Goal: Transaction & Acquisition: Purchase product/service

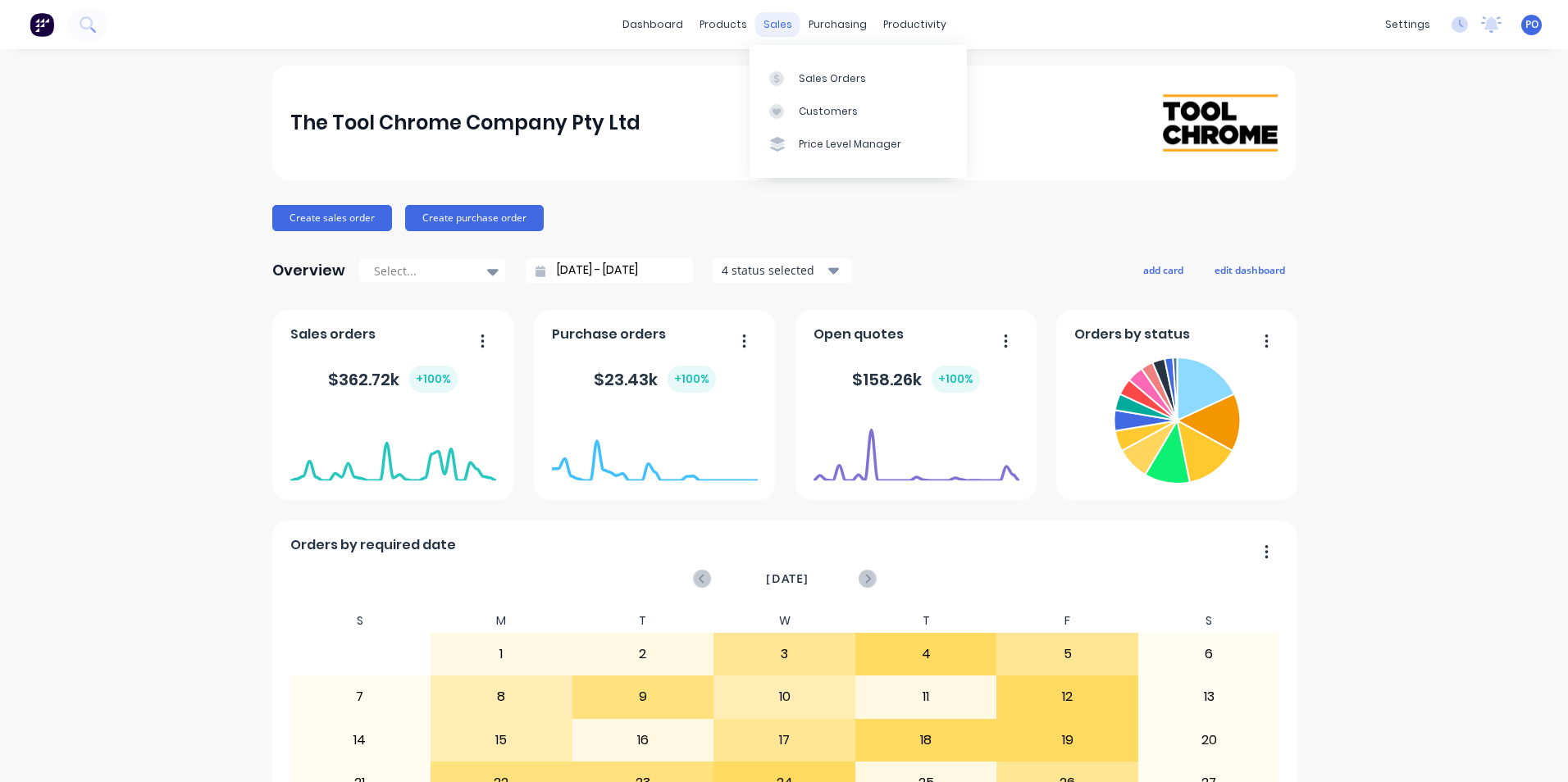
click at [771, 25] on div "sales" at bounding box center [777, 25] width 45 height 25
click at [842, 82] on div "Sales Orders" at bounding box center [832, 79] width 67 height 15
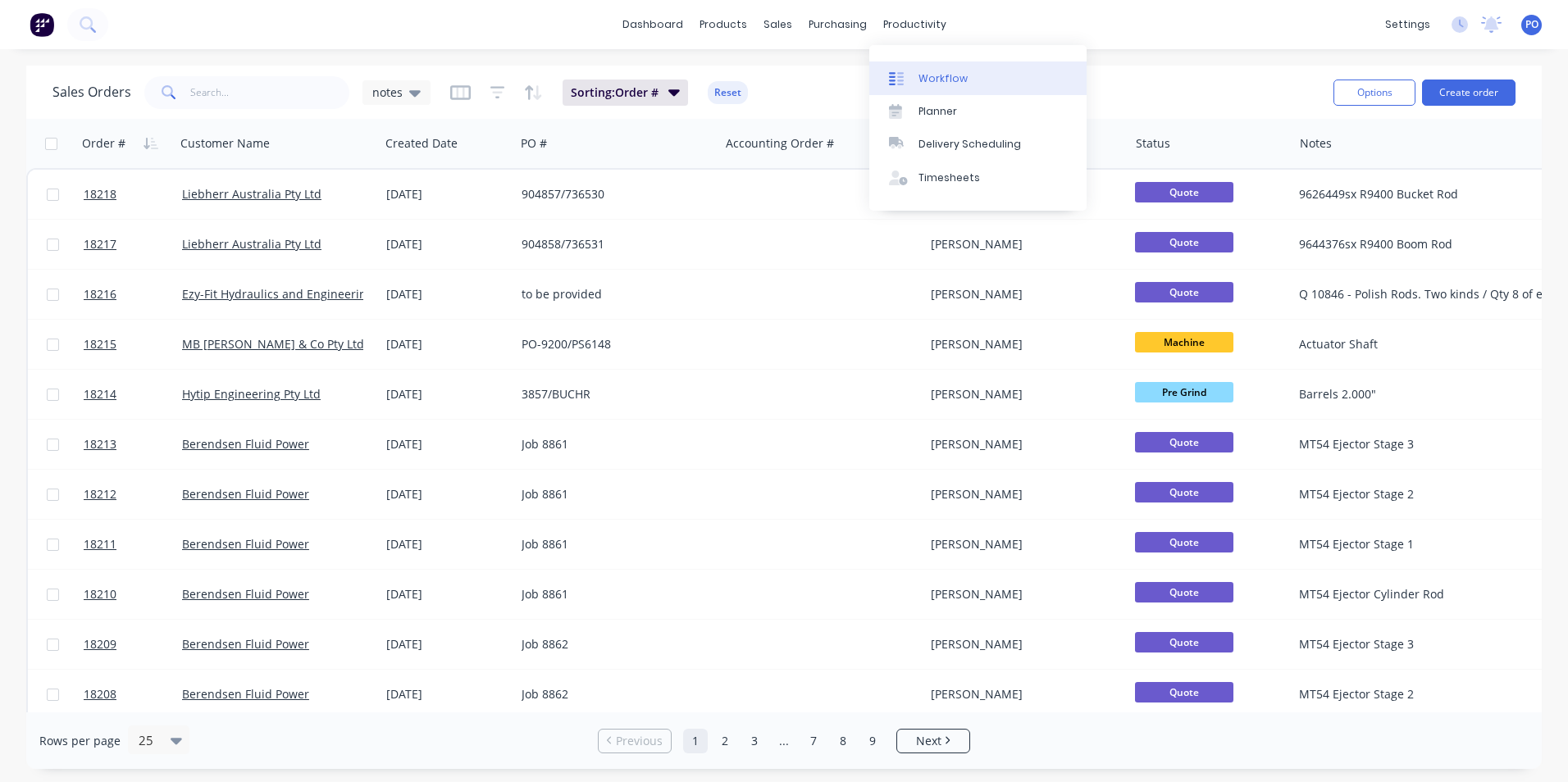
click at [937, 80] on div "Workflow" at bounding box center [943, 79] width 49 height 15
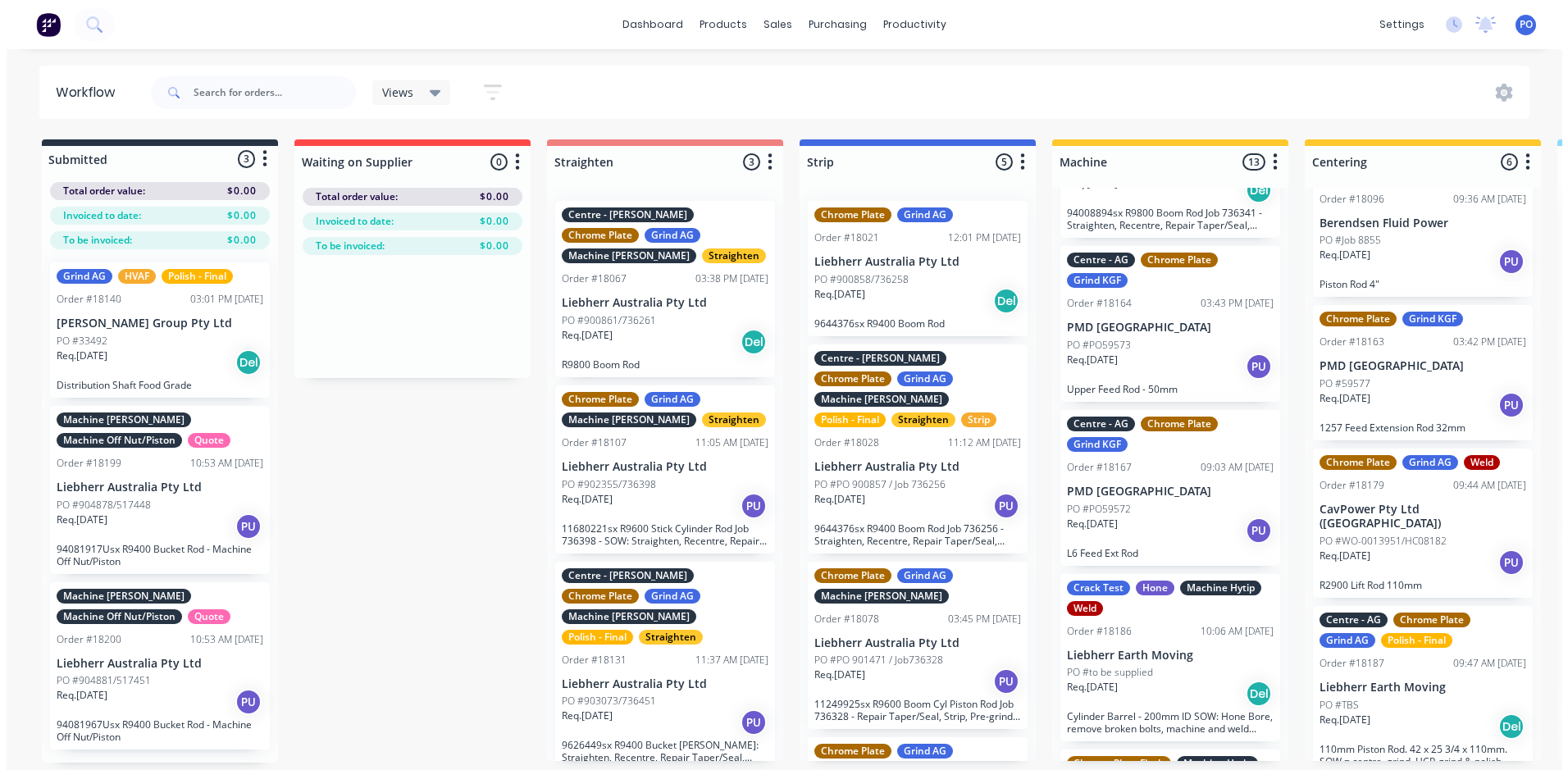
scroll to position [1818, 0]
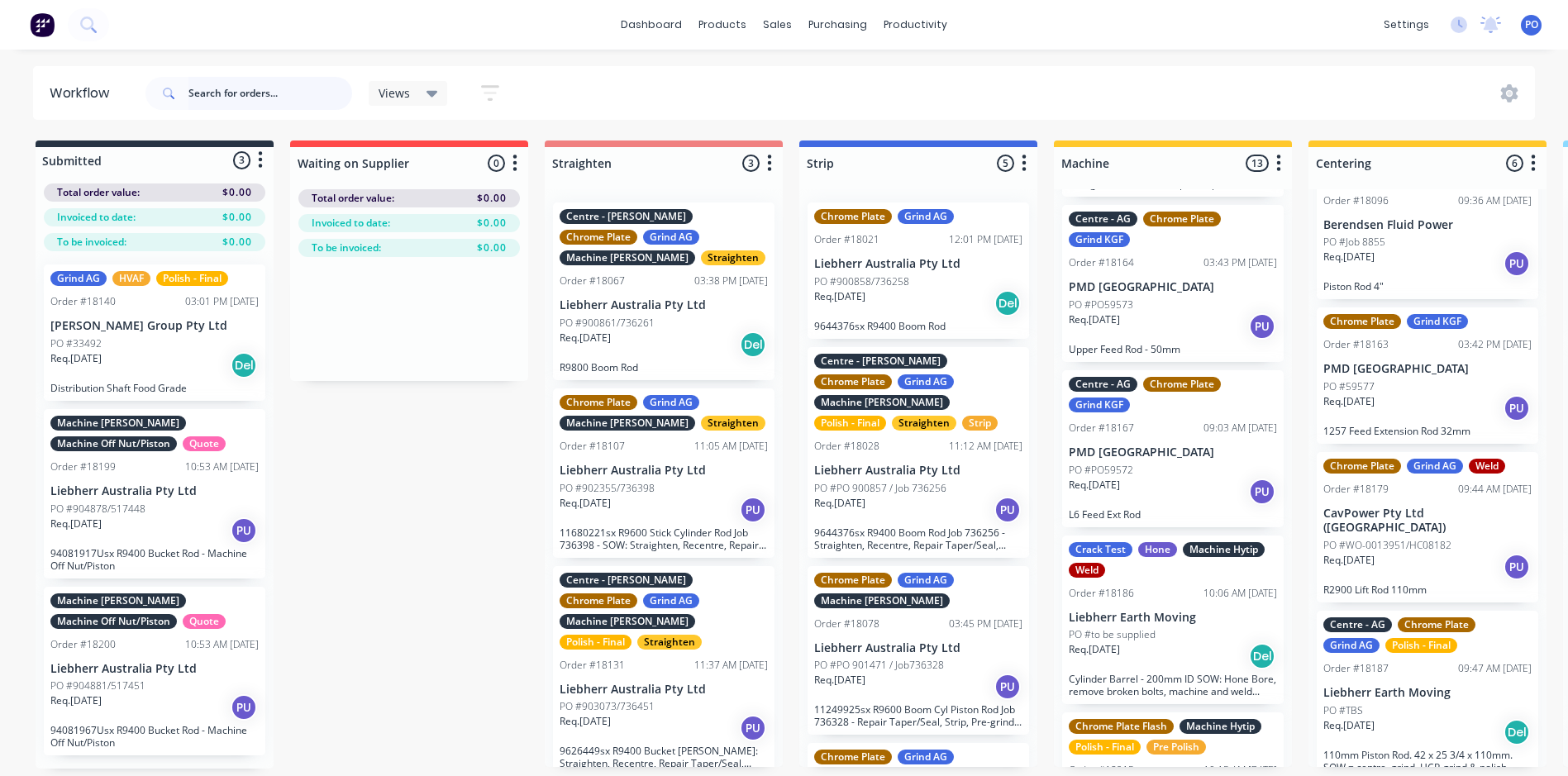
click at [296, 85] on input "text" at bounding box center [271, 94] width 164 height 33
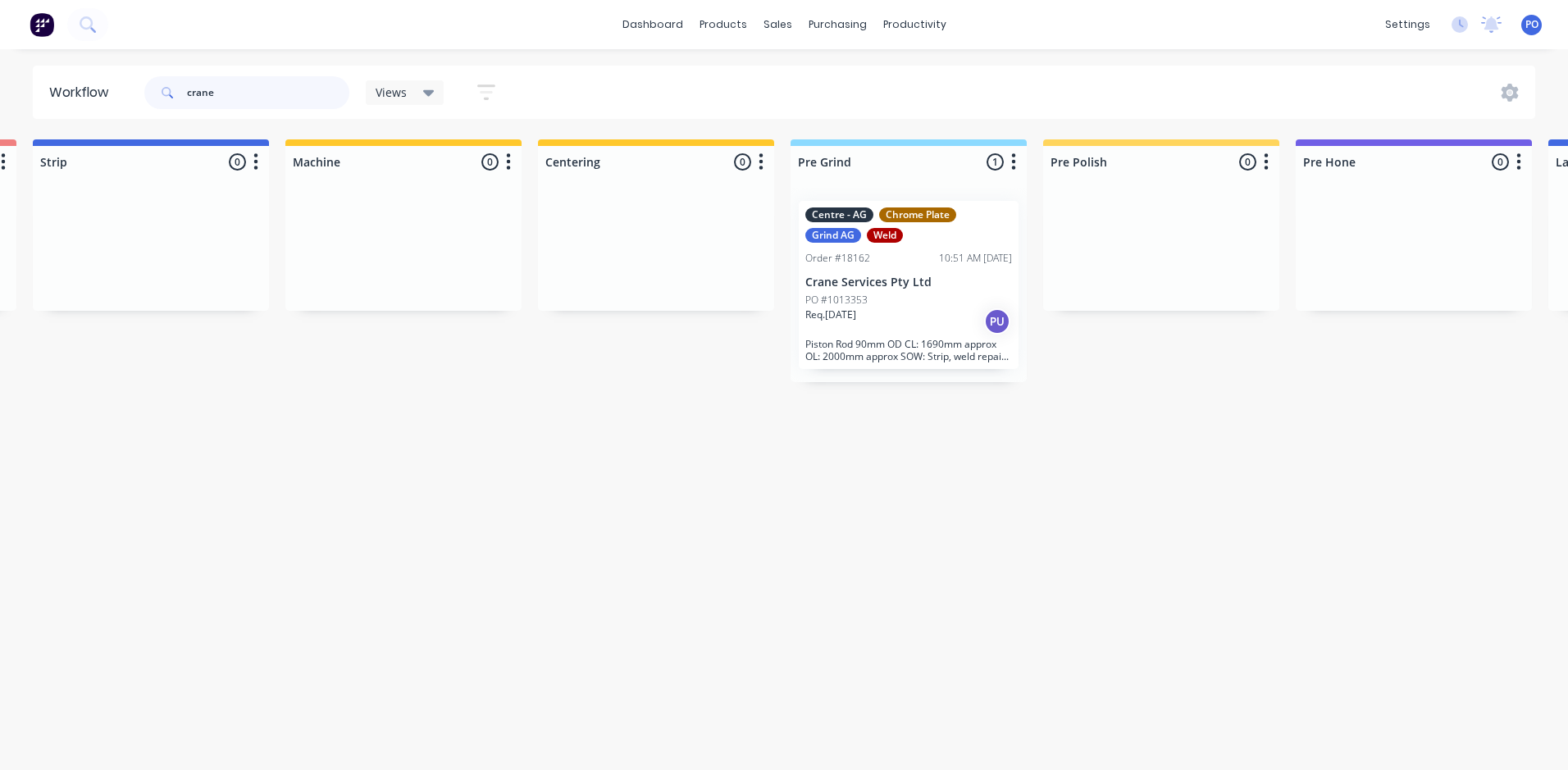
scroll to position [0, 948]
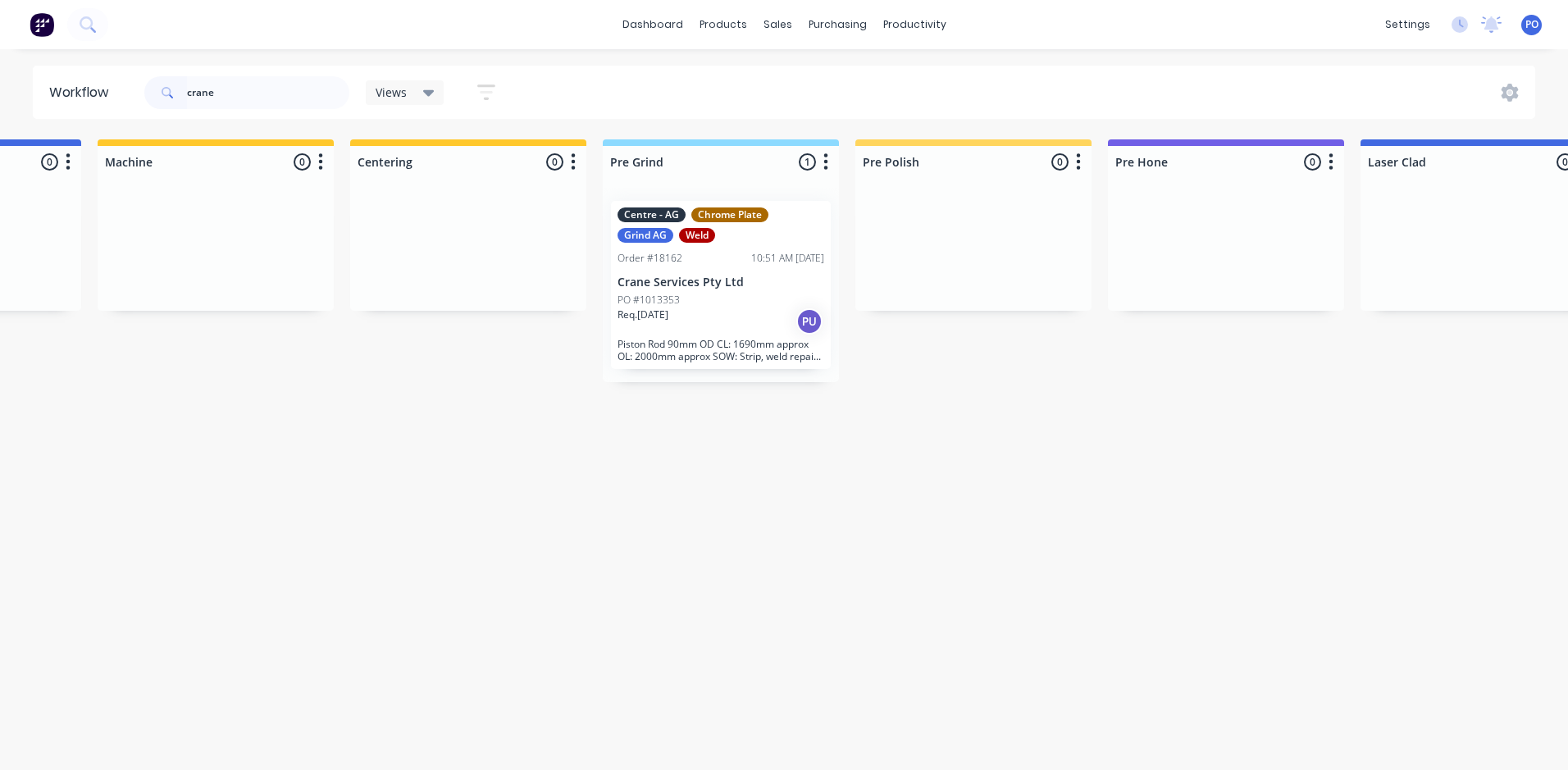
click at [765, 293] on div "PO #1013353" at bounding box center [720, 300] width 206 height 15
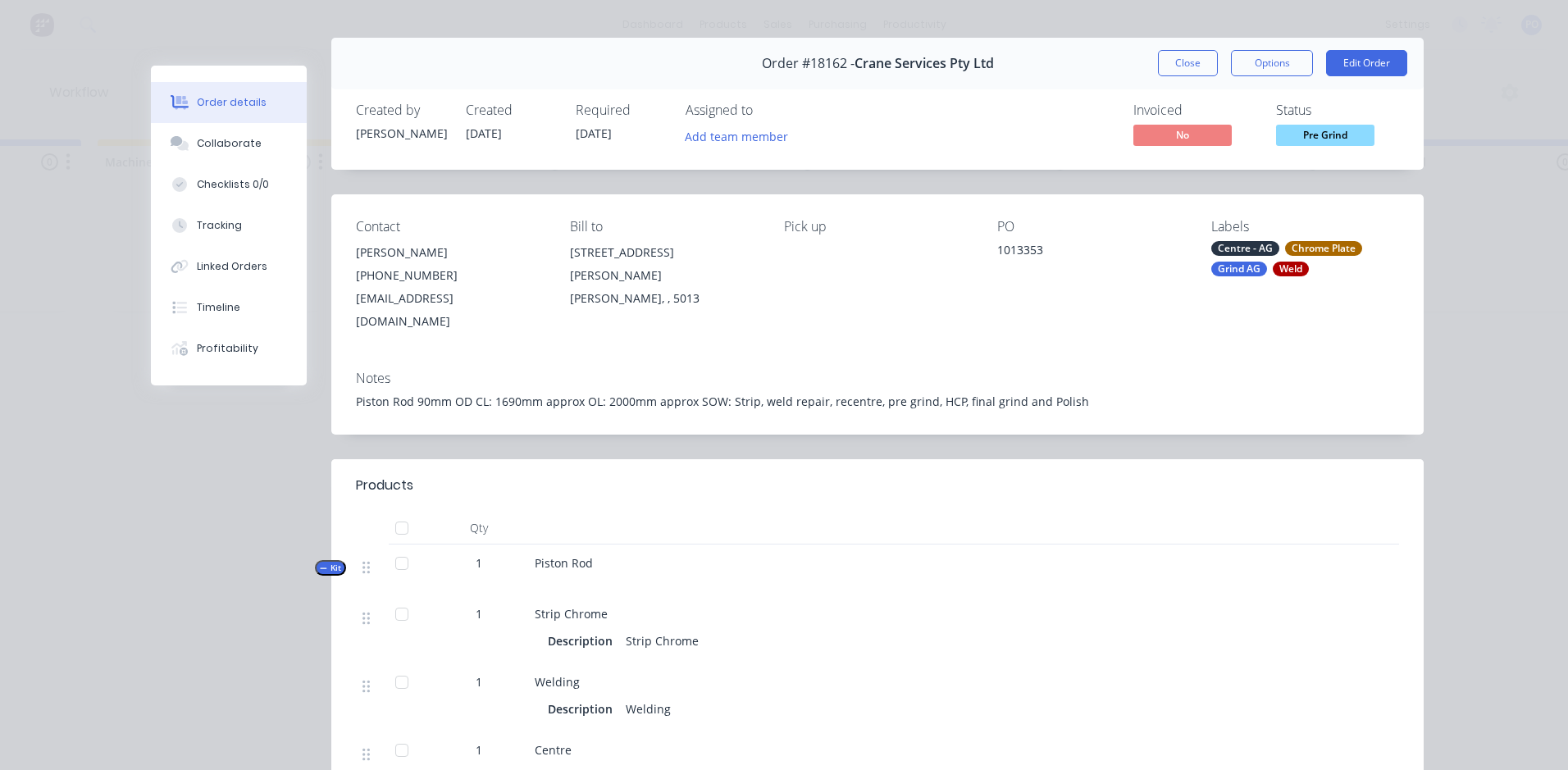
scroll to position [0, 0]
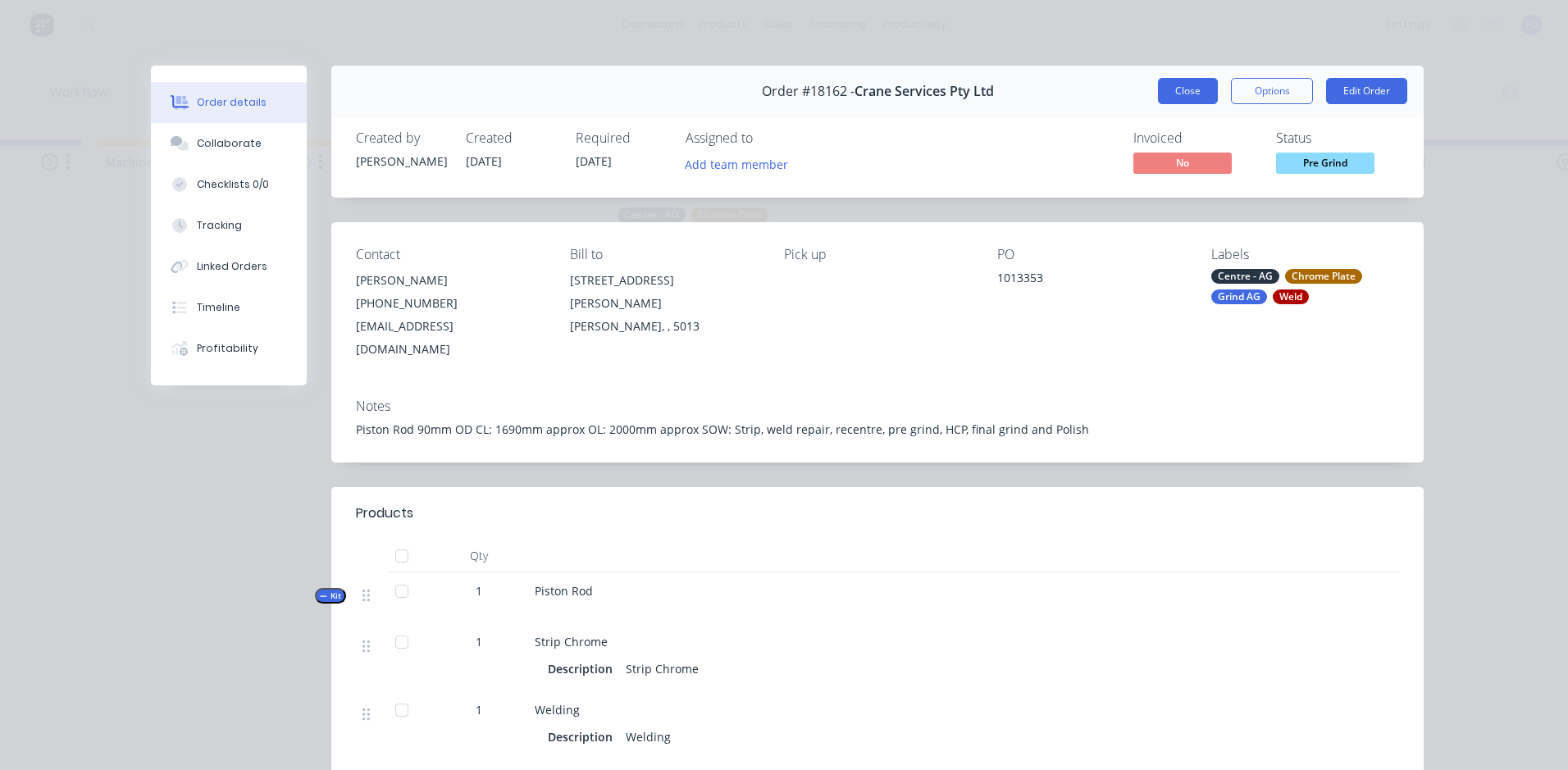
click at [1171, 99] on button "Close" at bounding box center [1188, 91] width 60 height 26
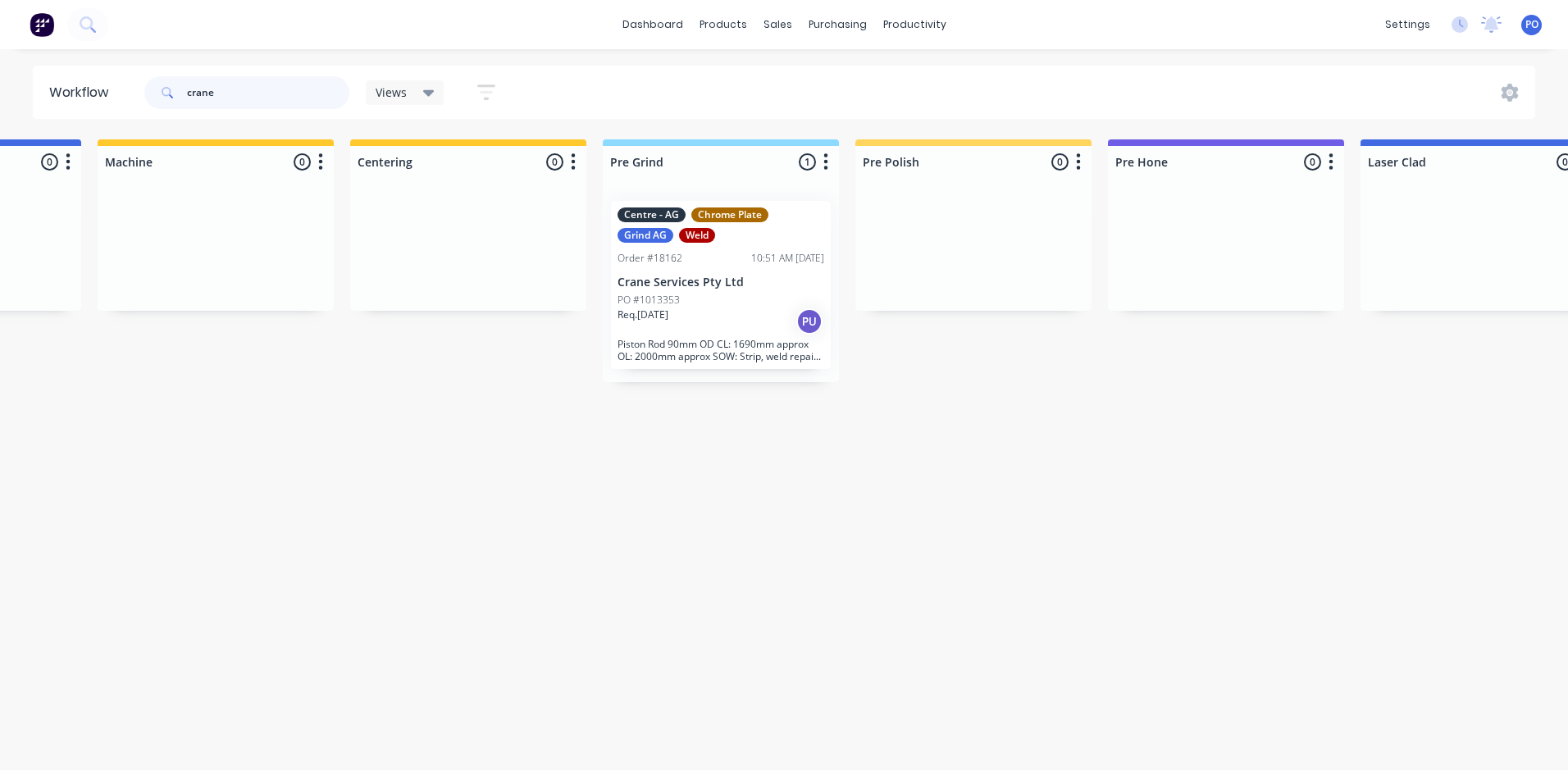
drag, startPoint x: 228, startPoint y: 85, endPoint x: 220, endPoint y: 87, distance: 8.2
click at [228, 85] on input "crane" at bounding box center [269, 93] width 163 height 33
type input "c"
type input "s"
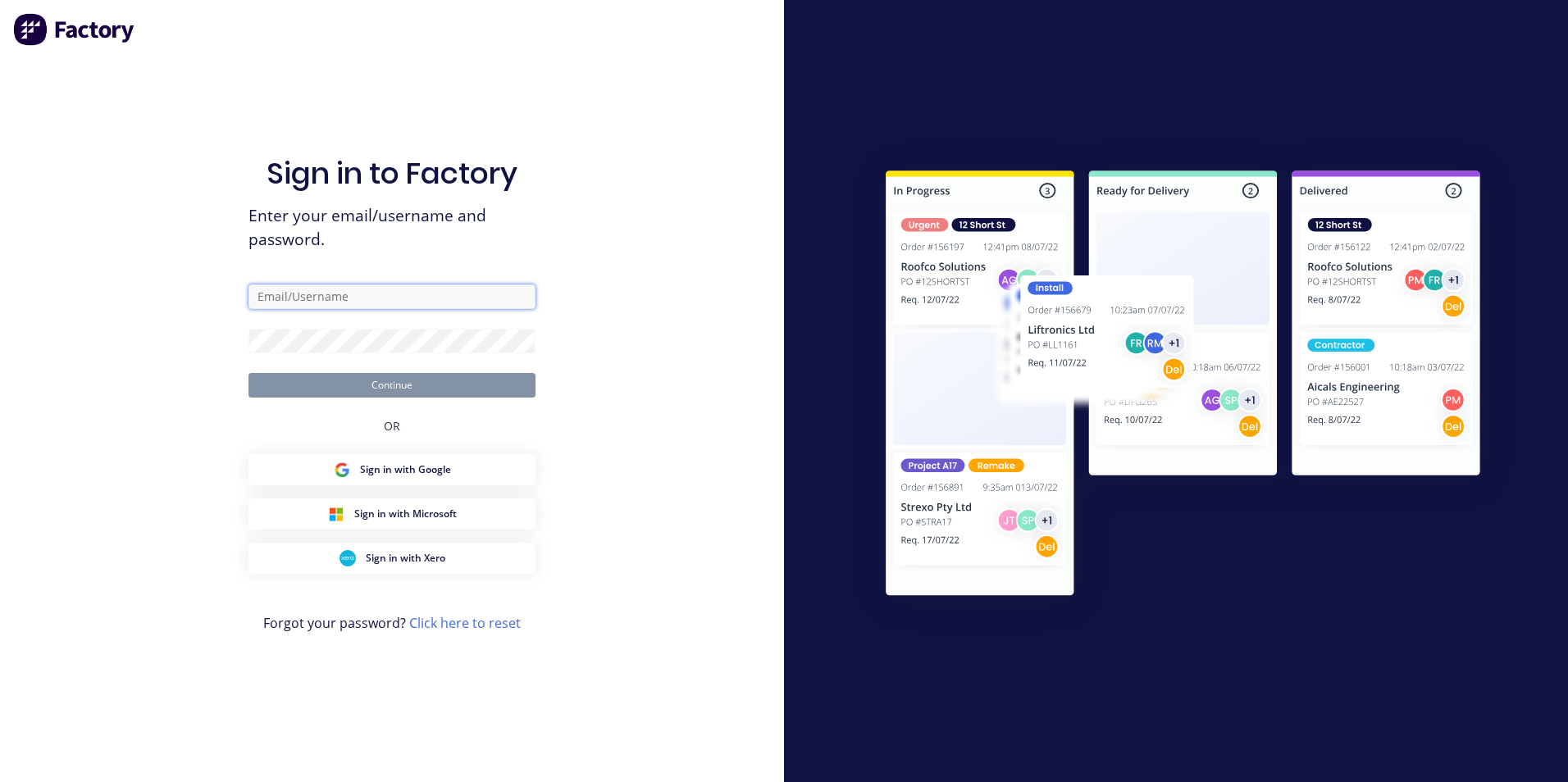
type input "paul@toolchromecompany.com.au"
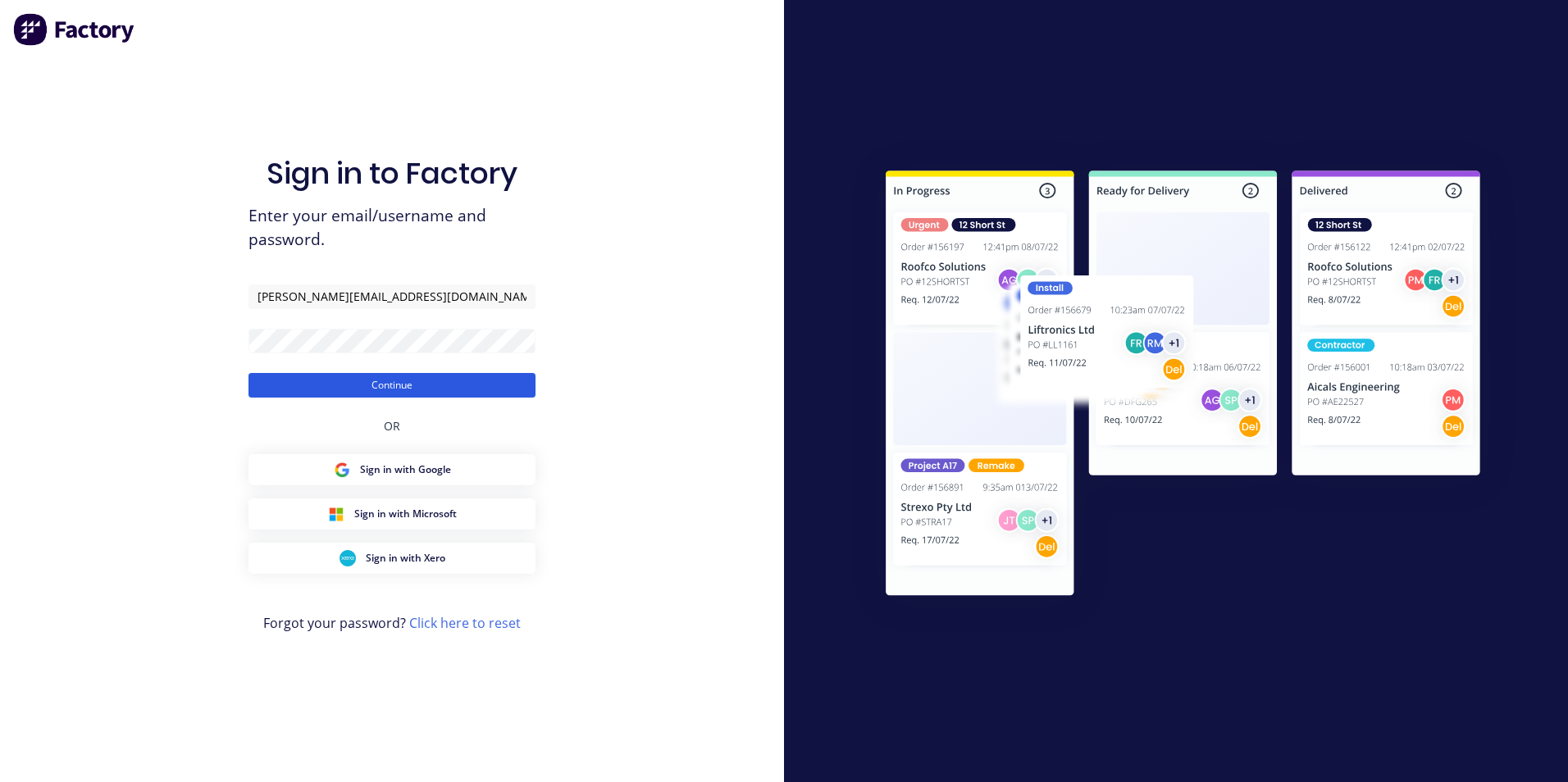
click at [422, 384] on button "Continue" at bounding box center [391, 385] width 287 height 25
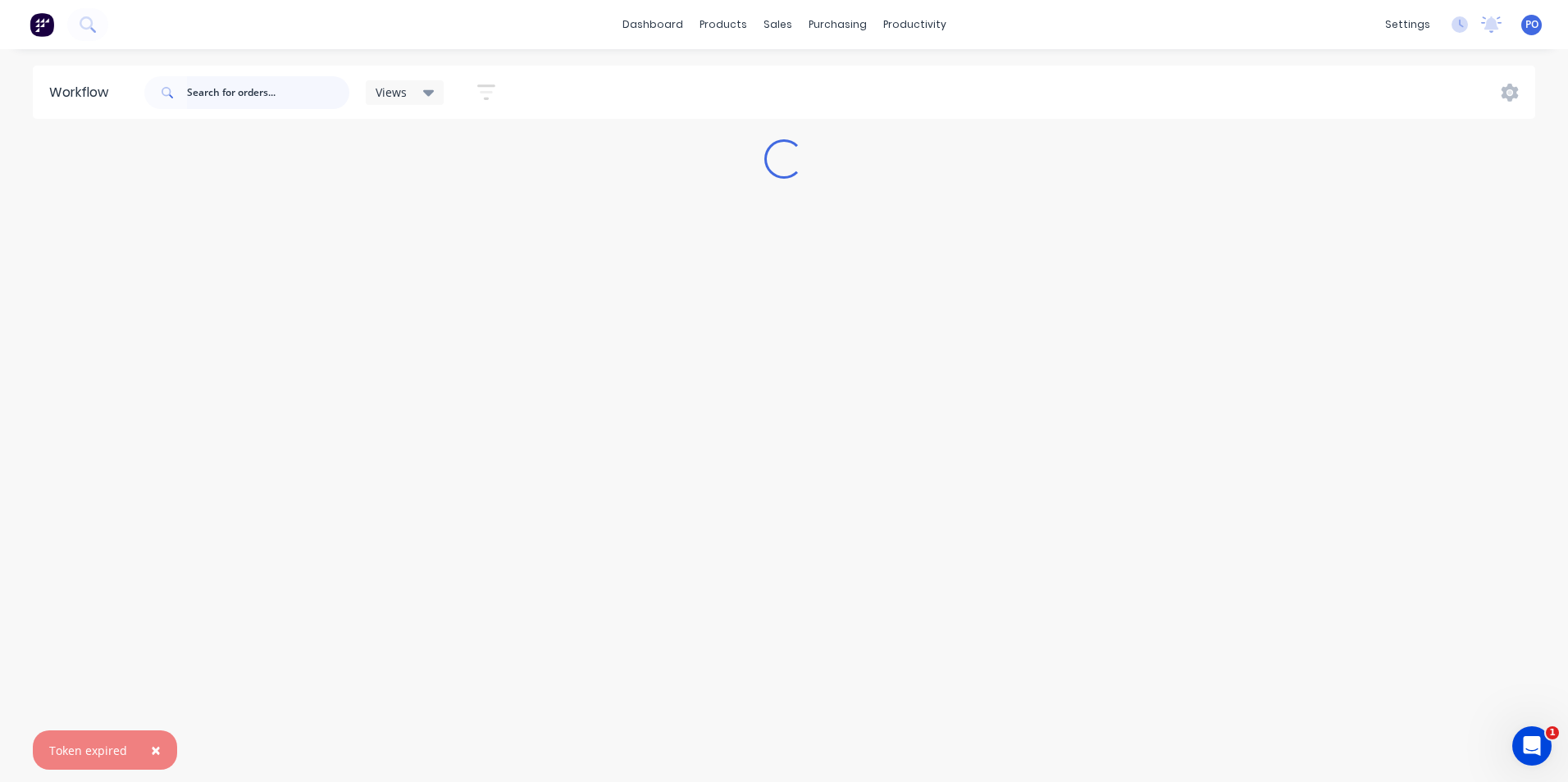
click at [272, 90] on input "text" at bounding box center [269, 93] width 163 height 33
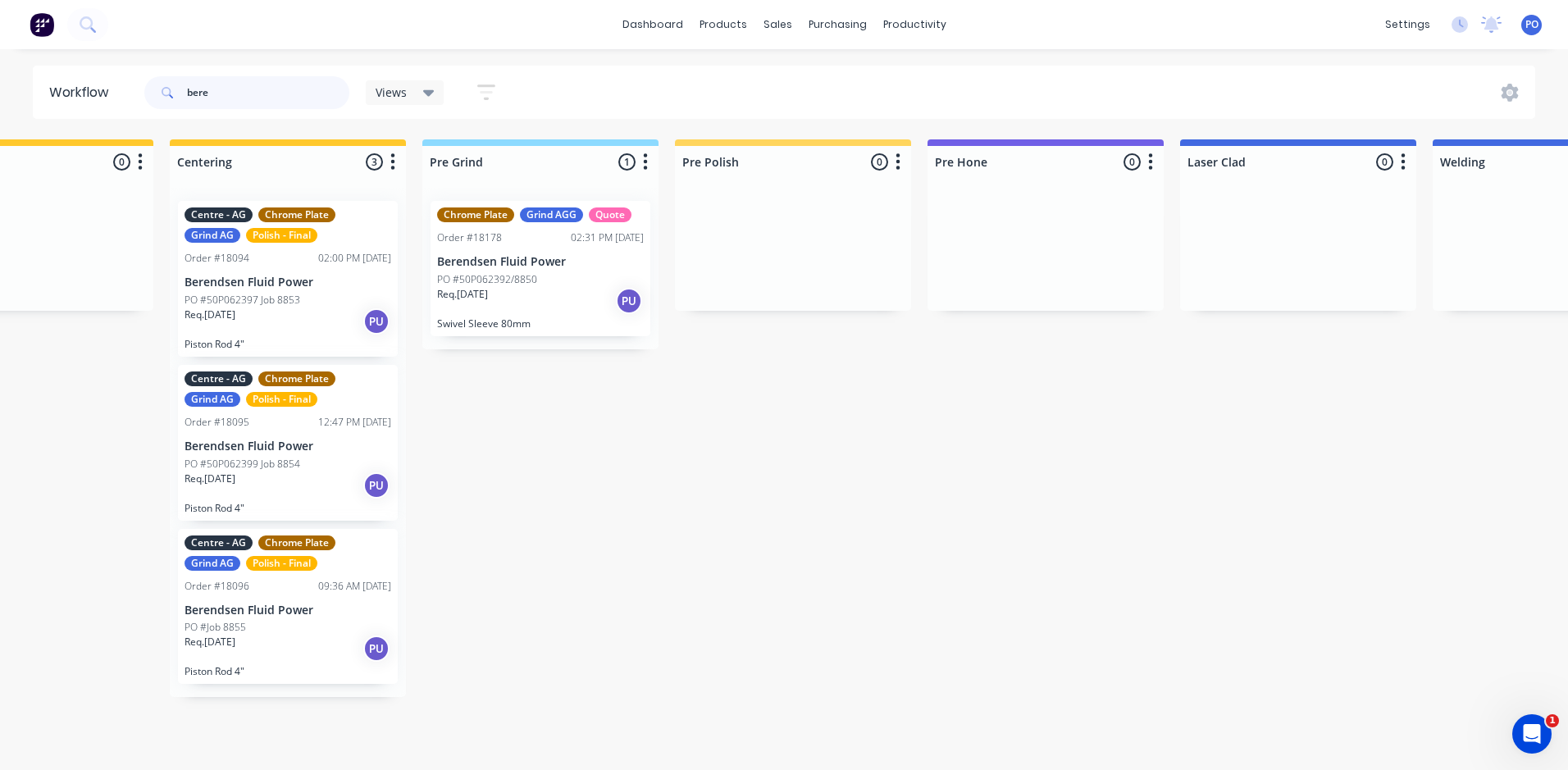
scroll to position [0, 1218]
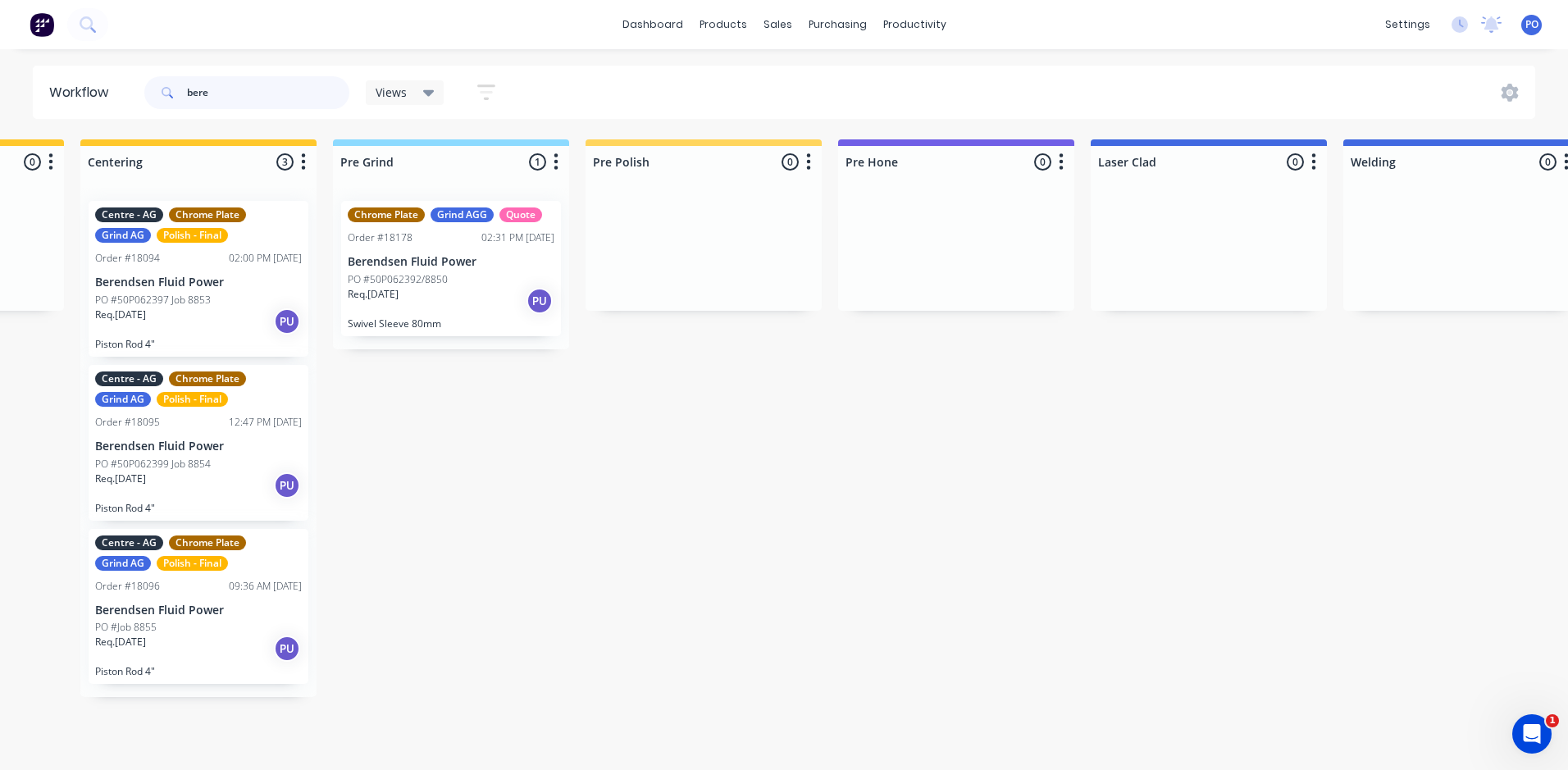
type input "bere"
click at [478, 296] on div "Req. 22/09/25 PU" at bounding box center [450, 301] width 206 height 28
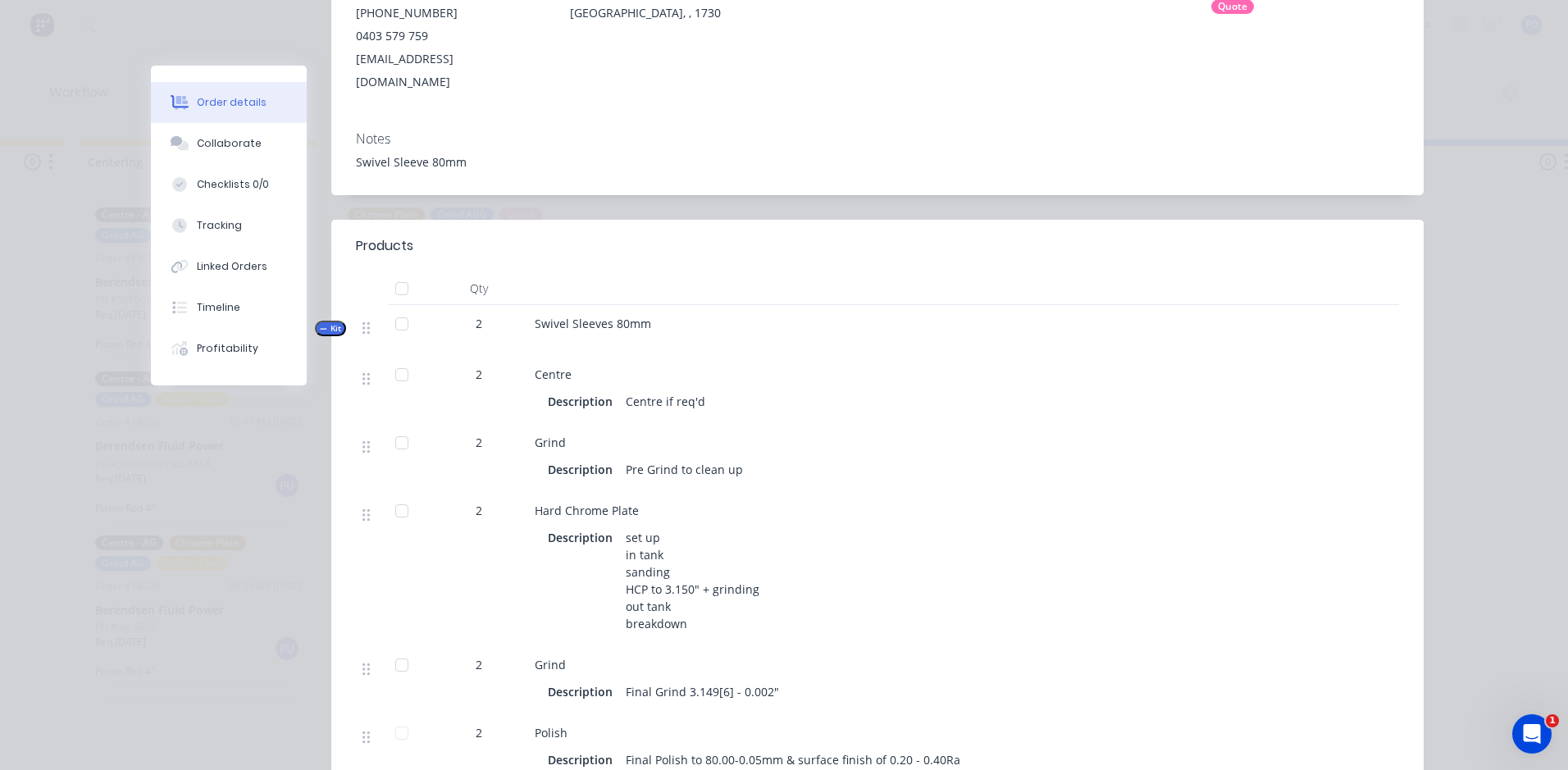
scroll to position [0, 0]
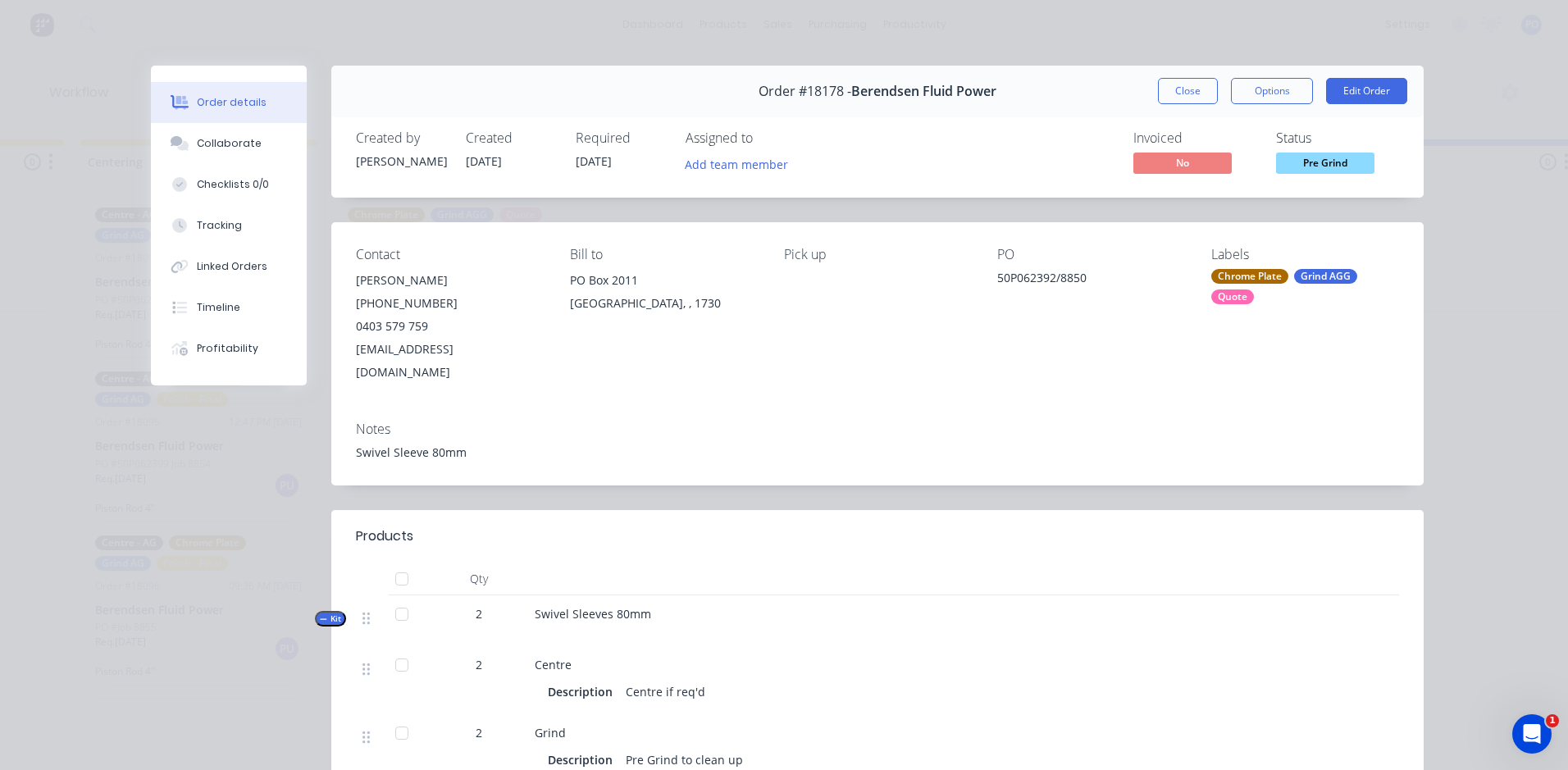
click at [1178, 88] on button "Close" at bounding box center [1188, 91] width 60 height 26
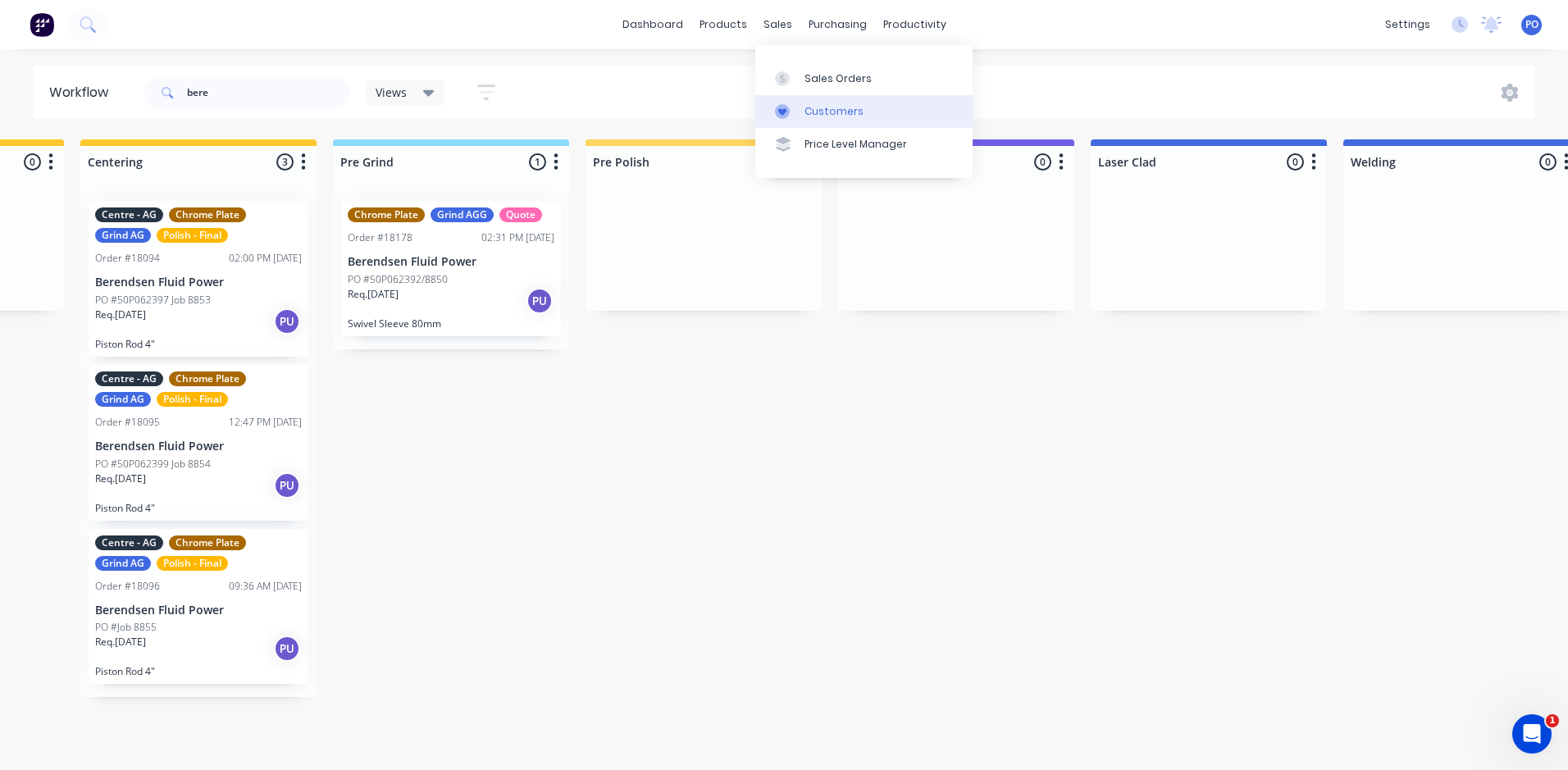
click at [815, 111] on div "Customers" at bounding box center [834, 112] width 59 height 15
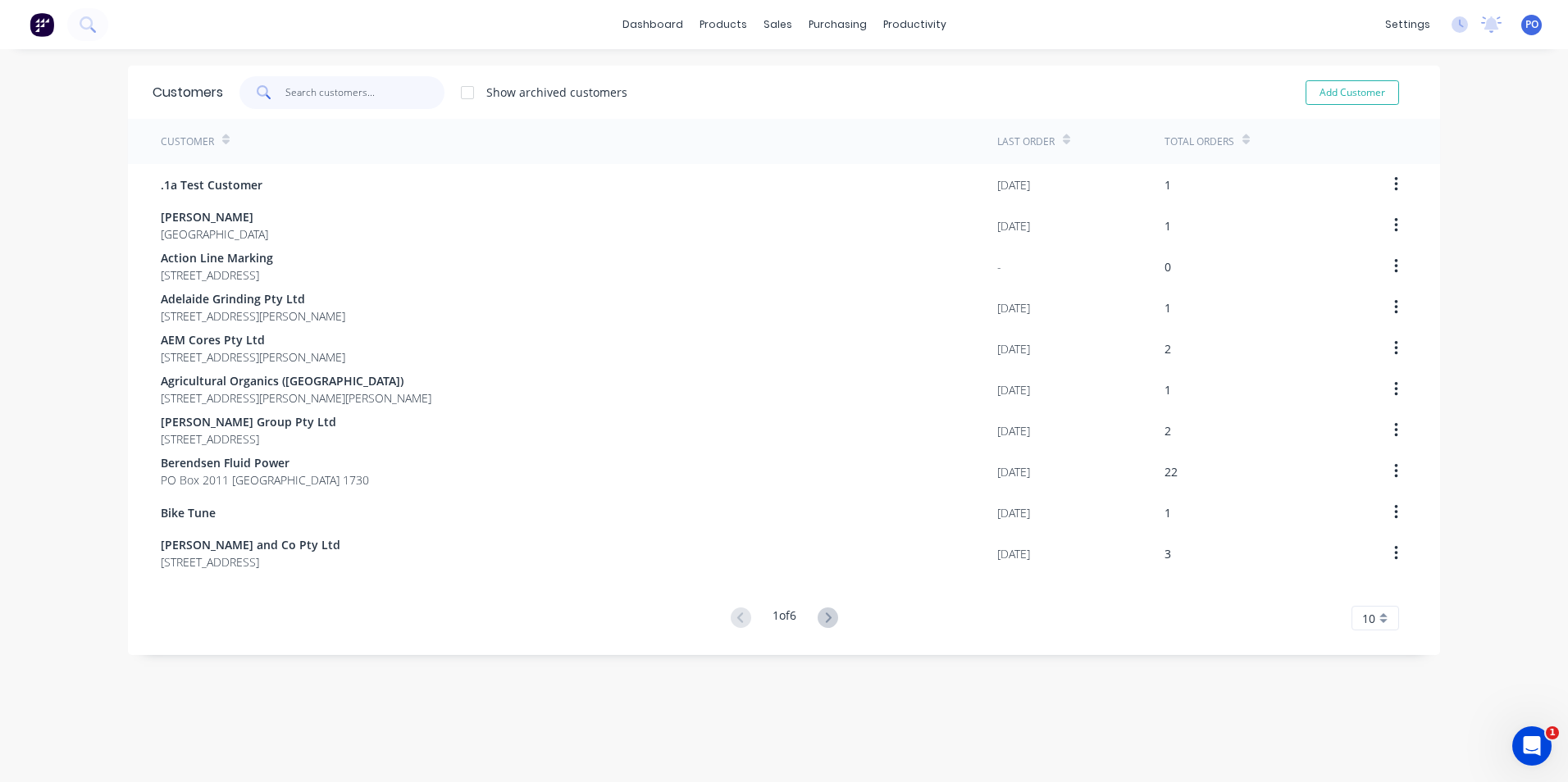
click at [373, 99] on input "text" at bounding box center [365, 93] width 160 height 33
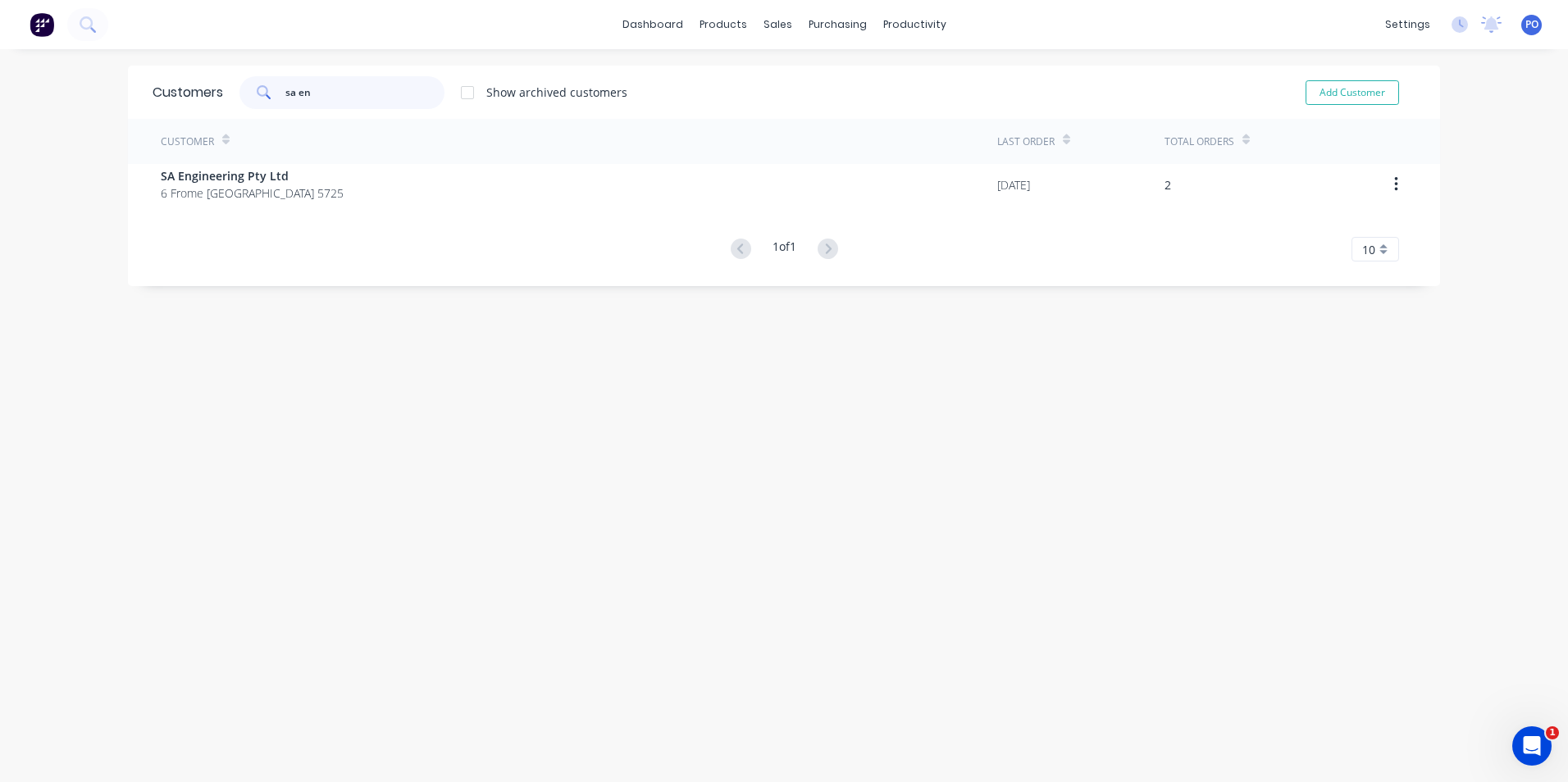
type input "sa en"
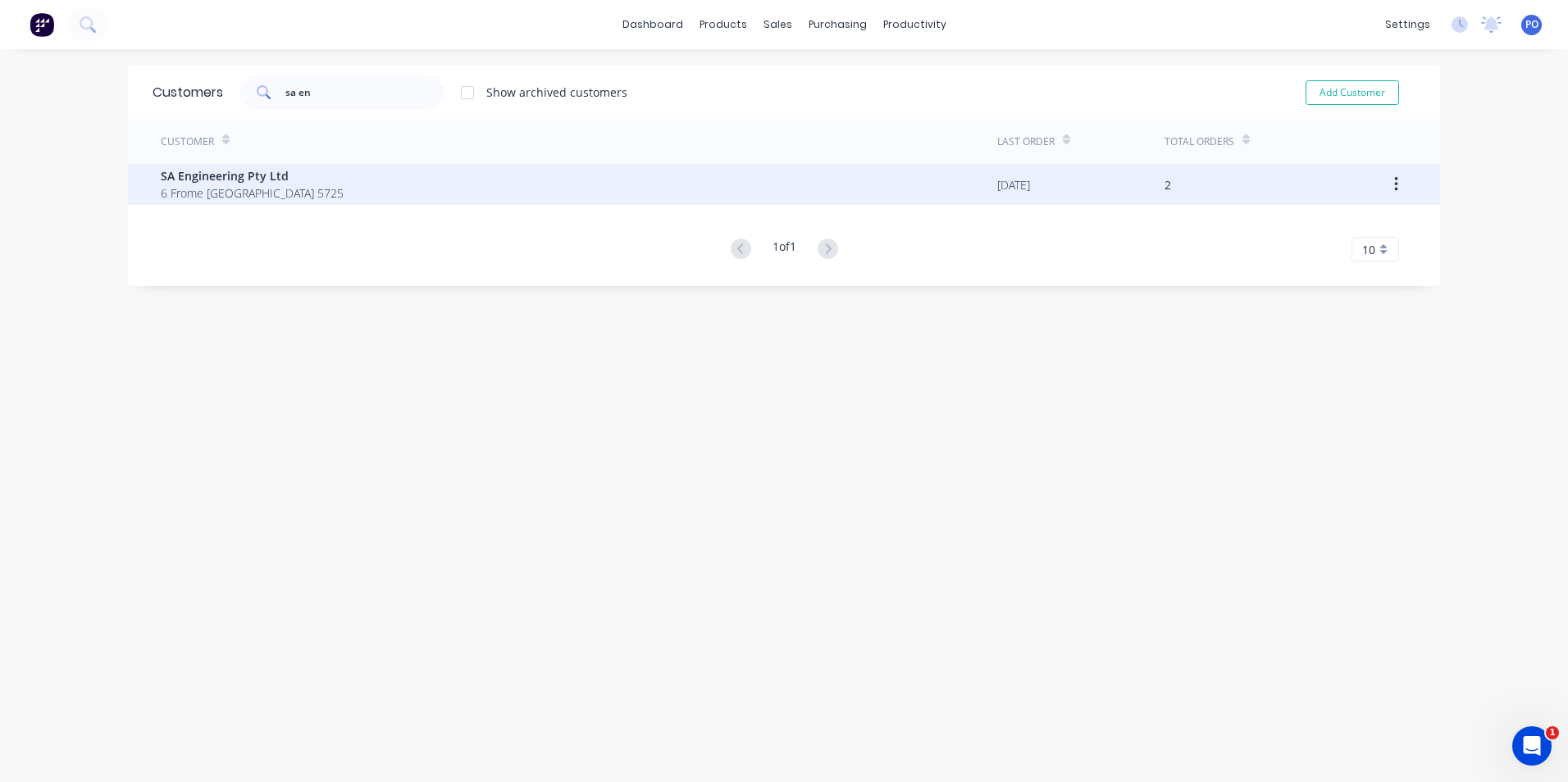
click at [170, 193] on span "6 Frome St ROXBY DOWNS 5725" at bounding box center [252, 193] width 183 height 17
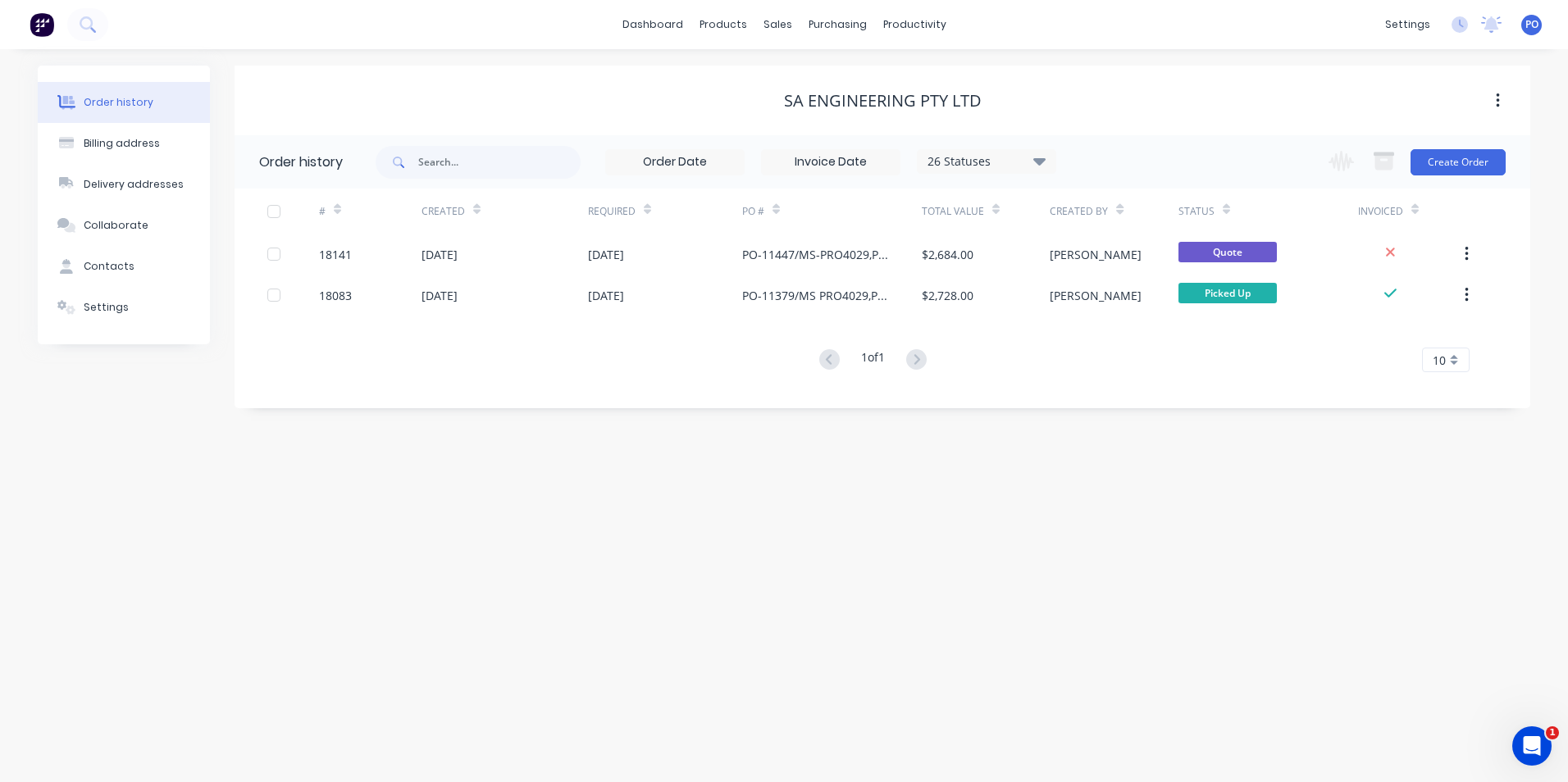
click at [959, 486] on div "Order history Billing address Delivery addresses Collaborate Contacts Settings …" at bounding box center [784, 416] width 1568 height 733
click at [786, 32] on div "sales" at bounding box center [777, 25] width 45 height 25
click at [795, 108] on div at bounding box center [787, 112] width 25 height 15
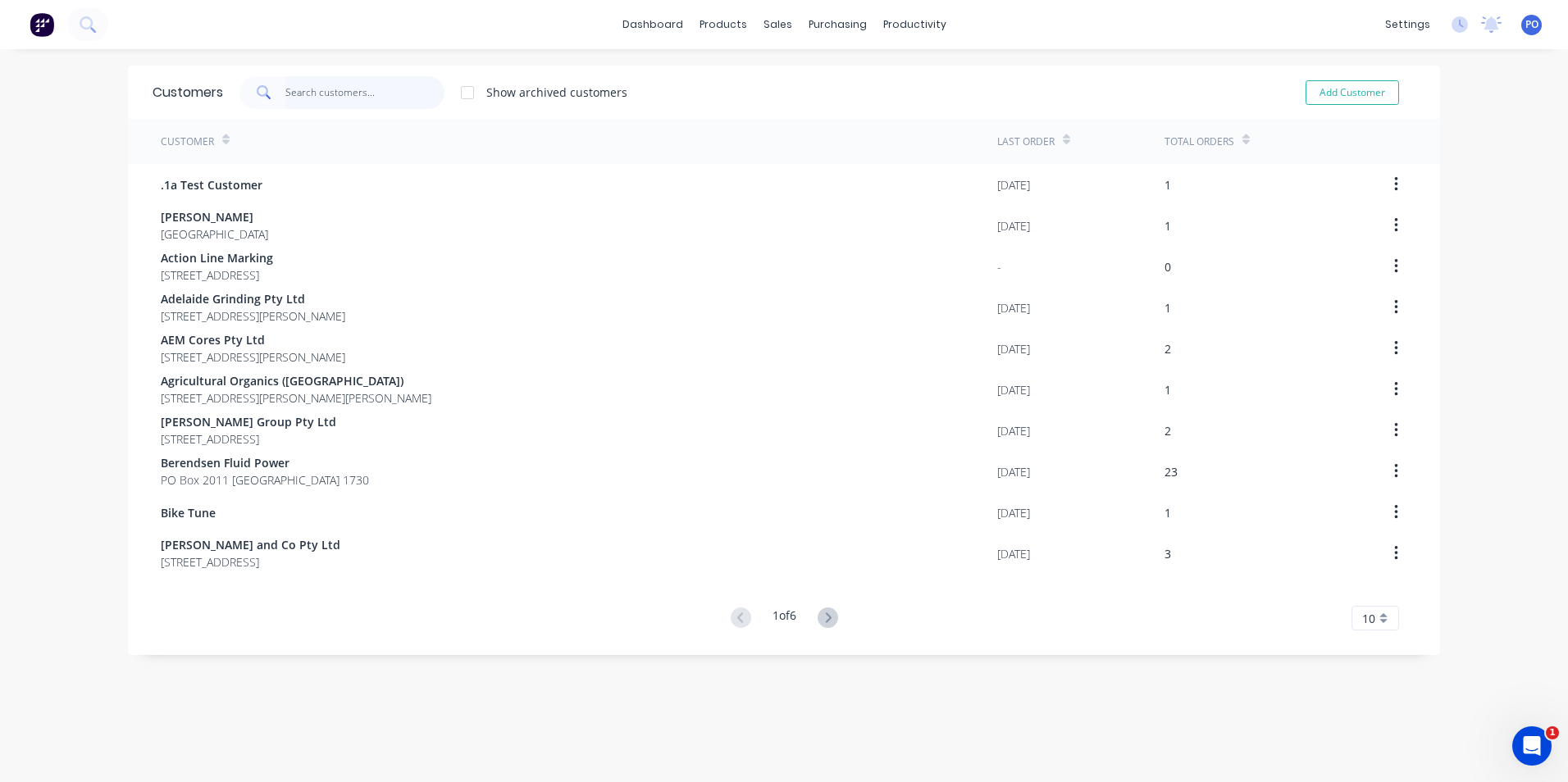
click at [286, 94] on input "text" at bounding box center [365, 93] width 160 height 33
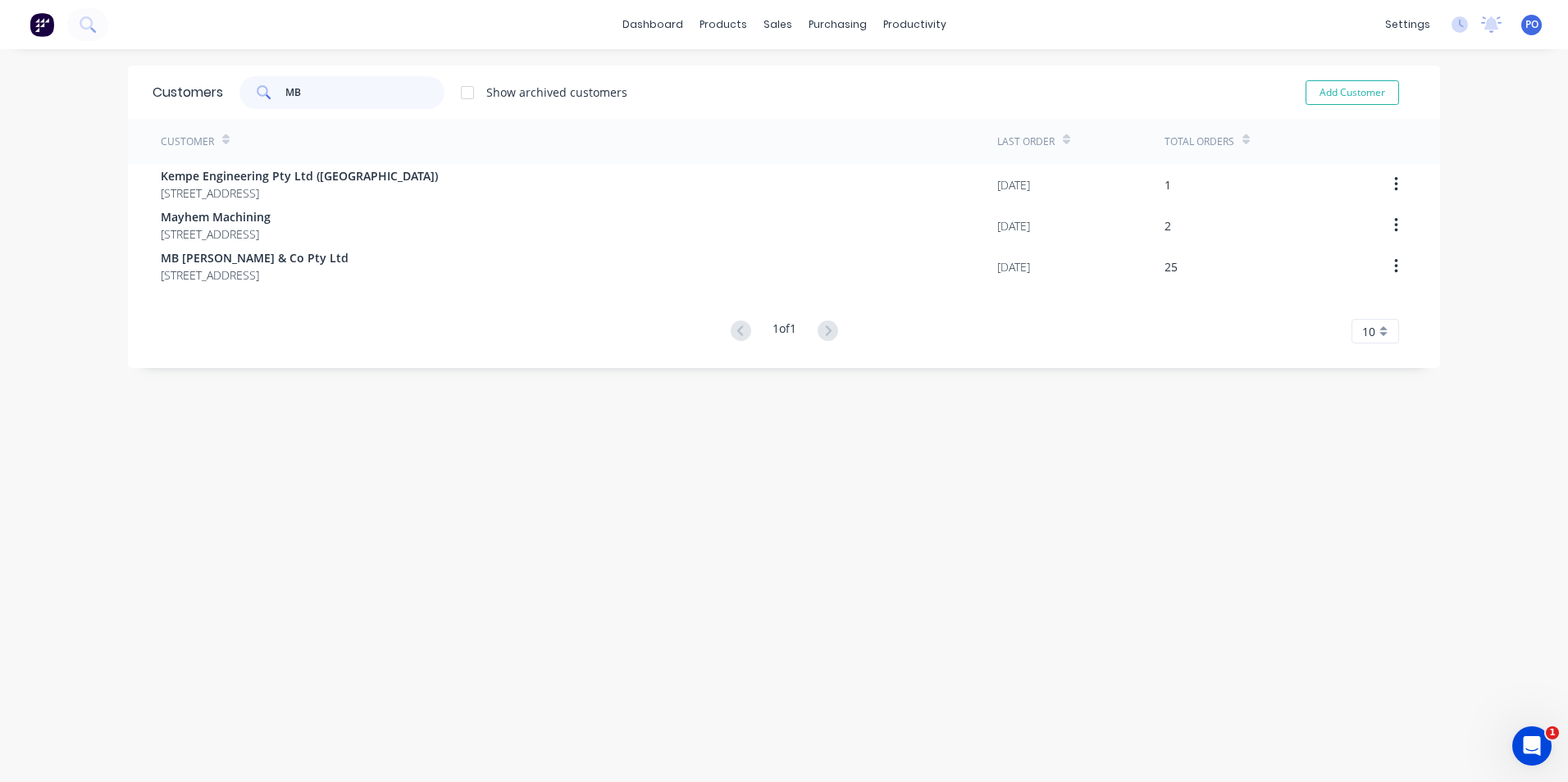
type input "MB"
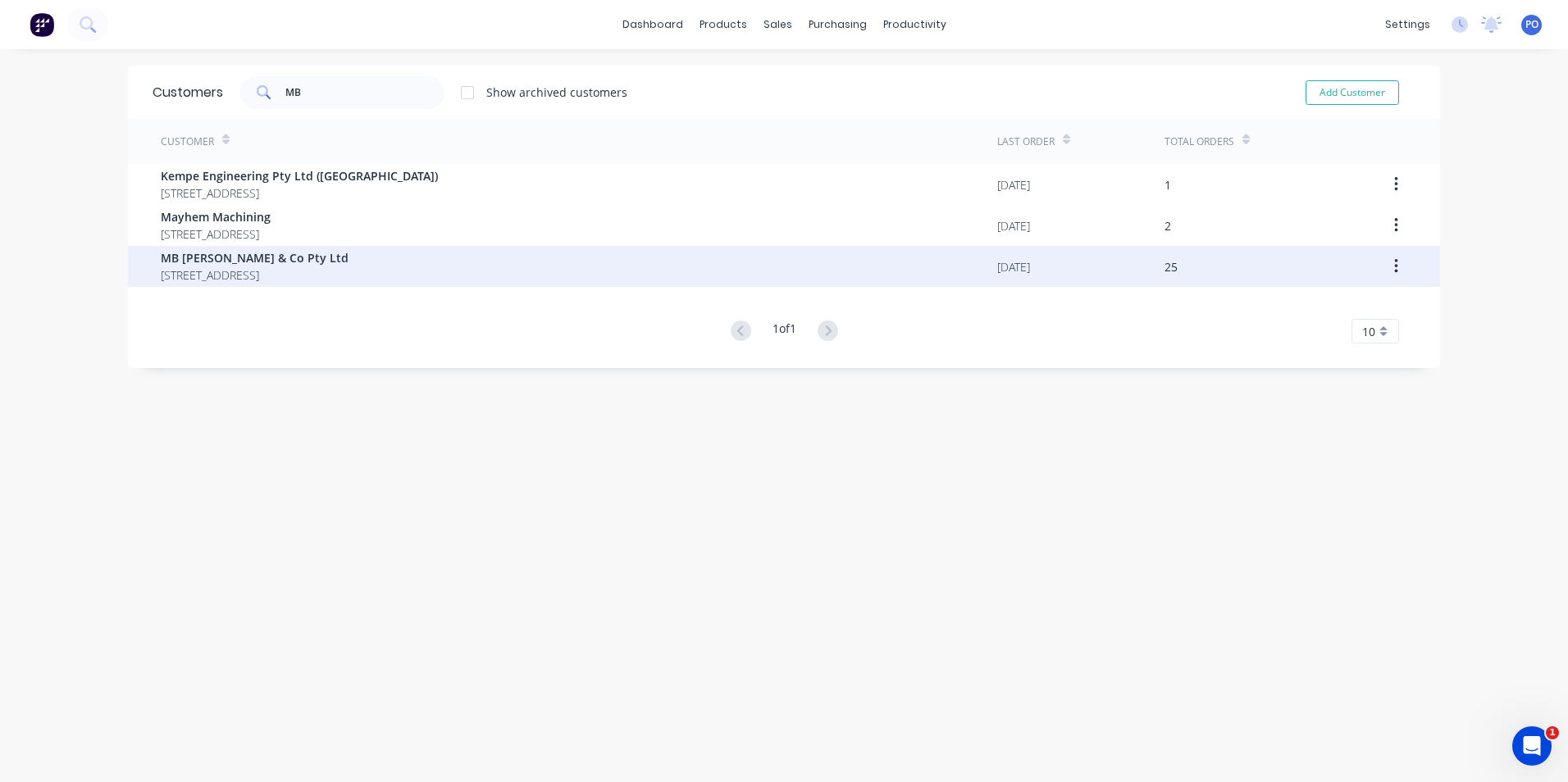
click at [342, 259] on div "MB Butterfield & Co Pty Ltd 504 Port Road WELLAND 5007" at bounding box center [579, 266] width 837 height 41
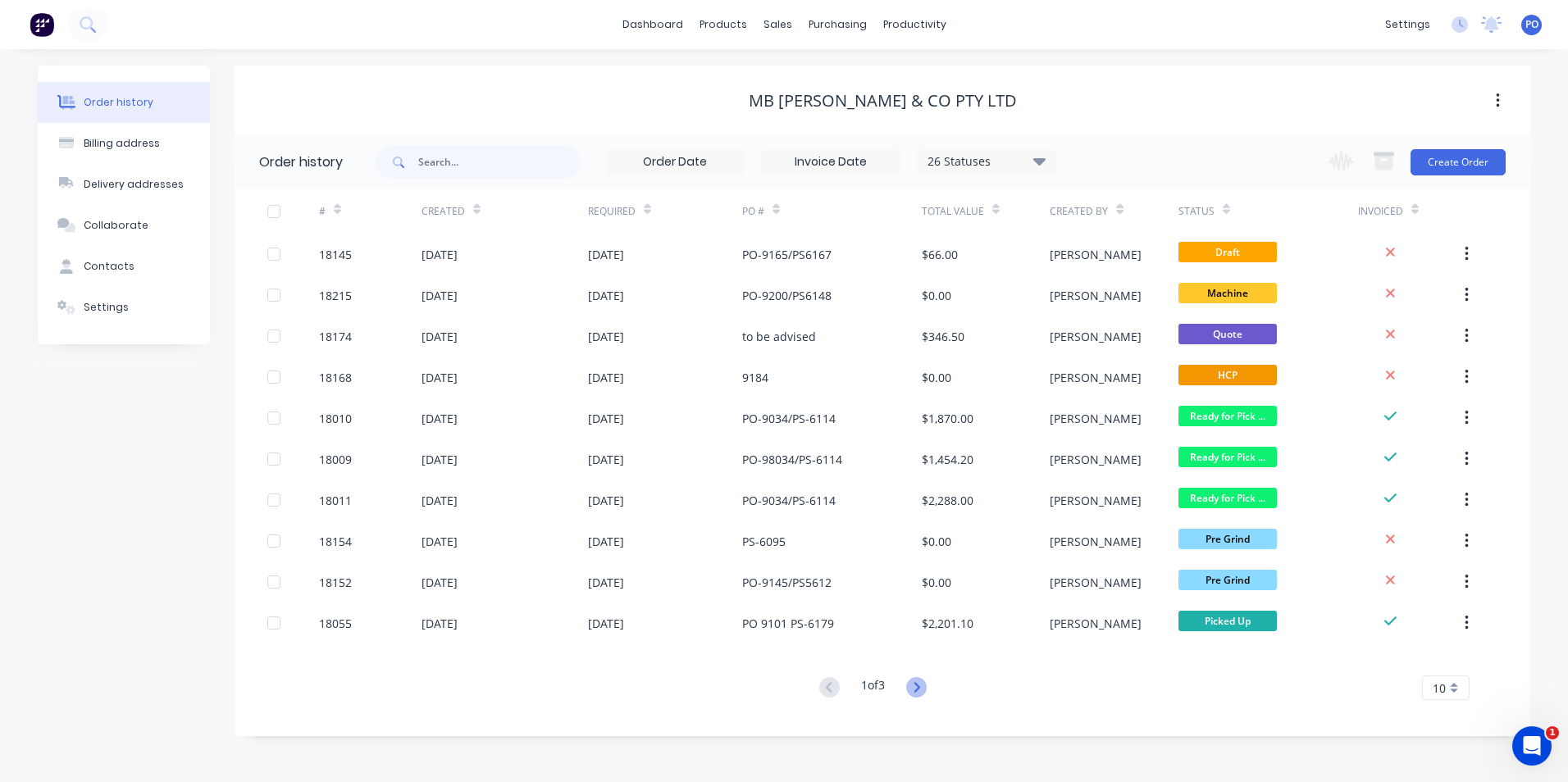
click at [924, 686] on icon at bounding box center [916, 687] width 21 height 21
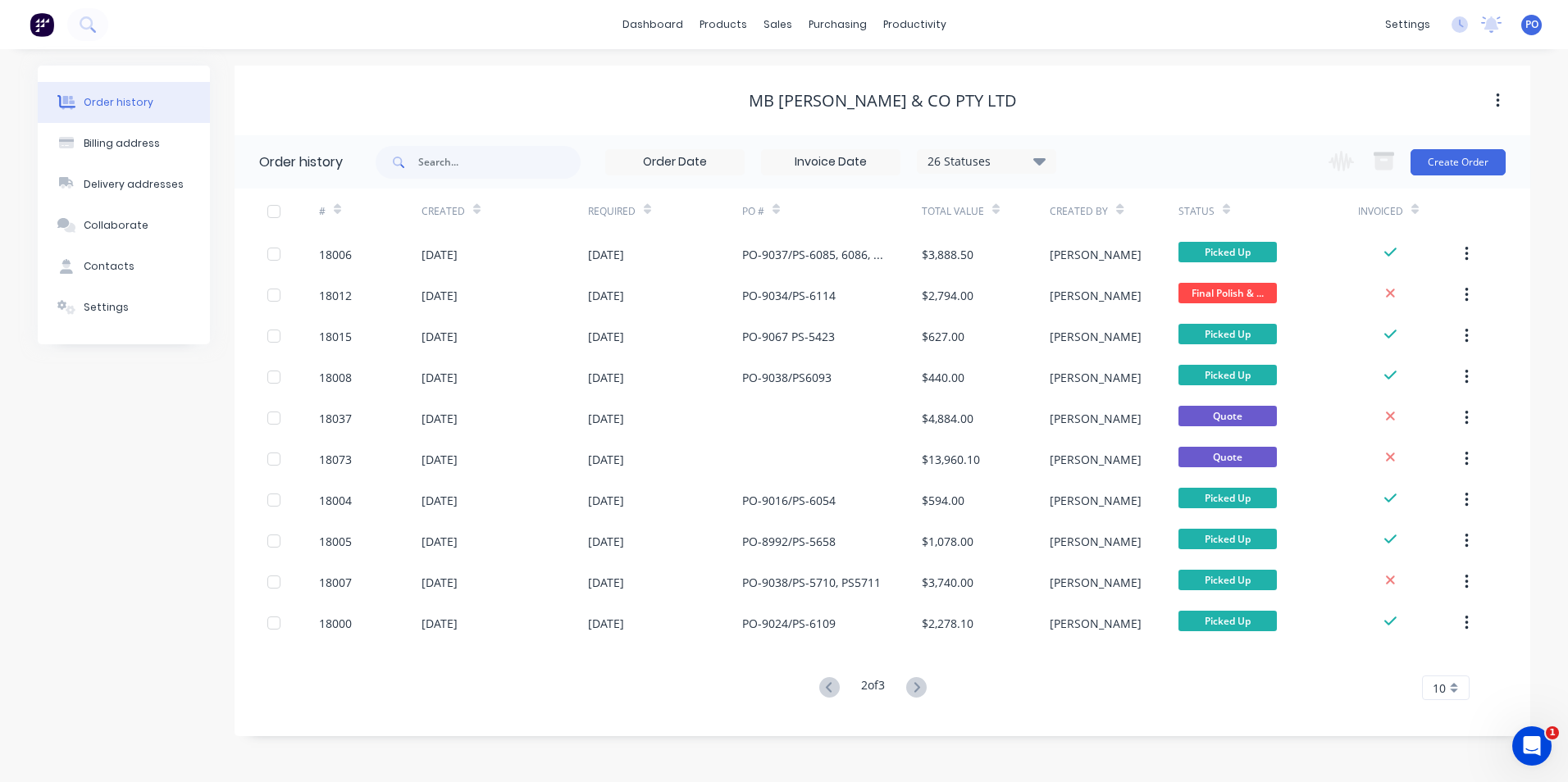
click at [925, 686] on icon at bounding box center [916, 687] width 21 height 21
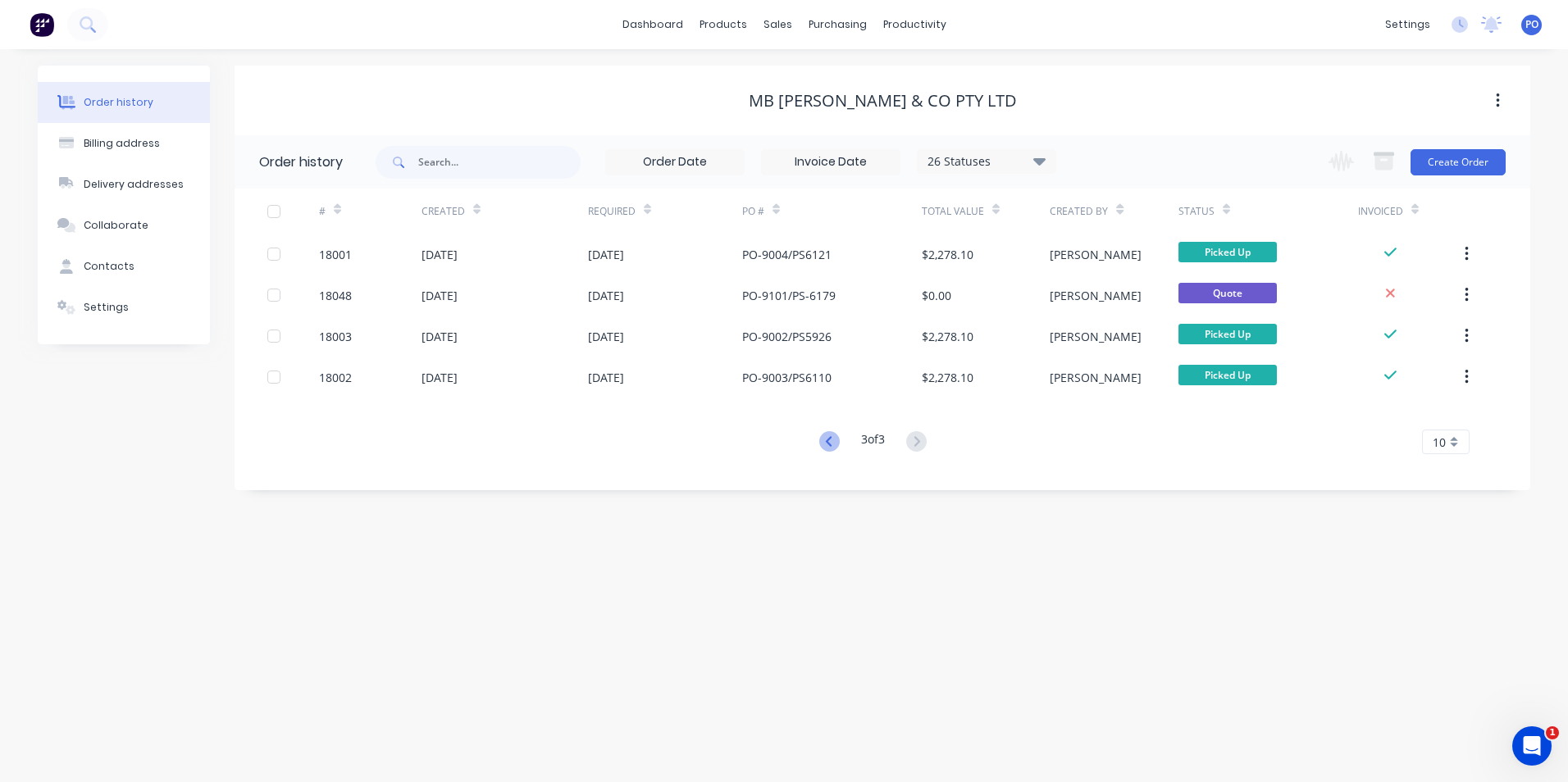
click at [826, 448] on icon at bounding box center [829, 441] width 21 height 21
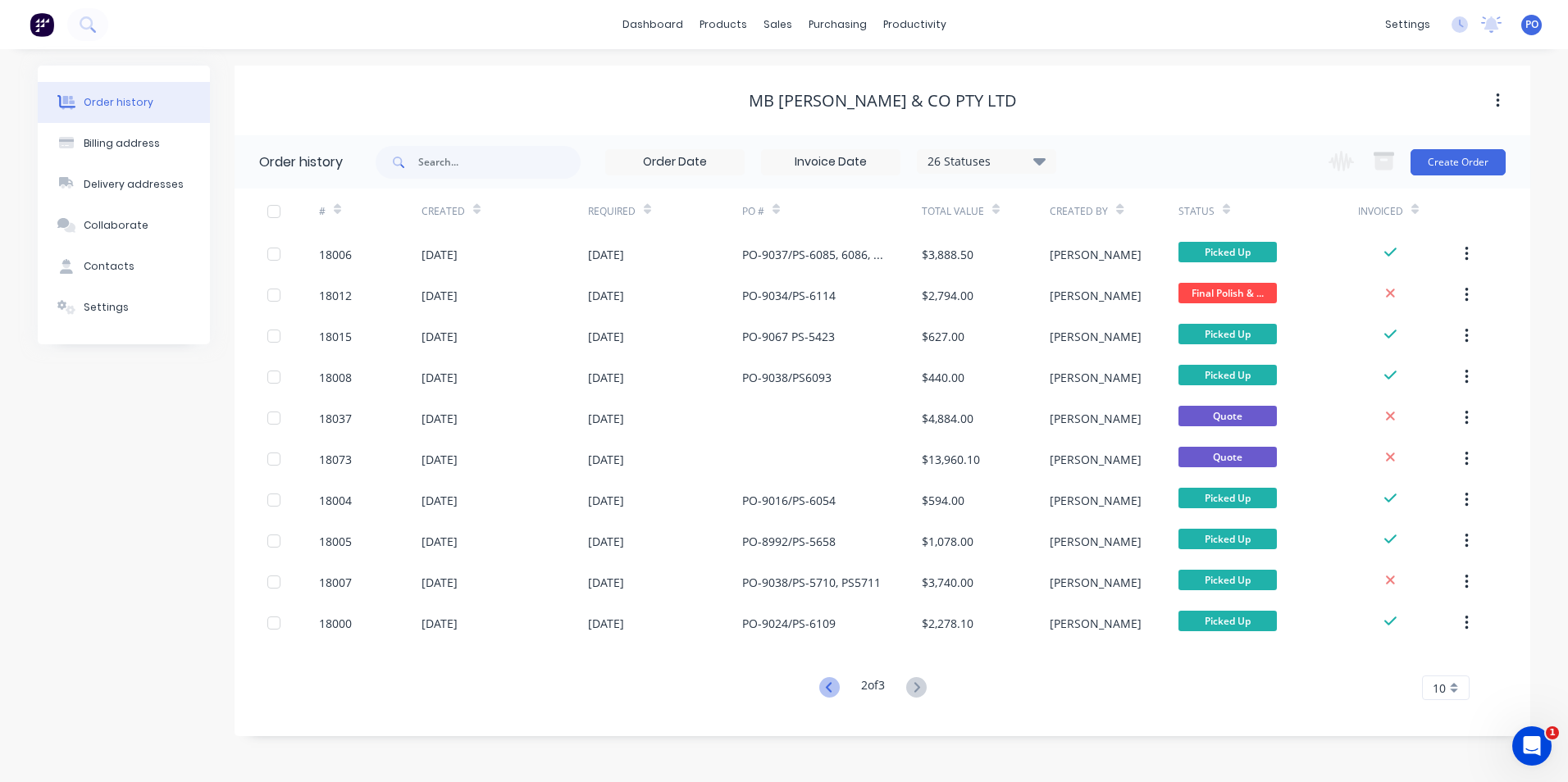
click at [831, 686] on icon at bounding box center [829, 687] width 21 height 21
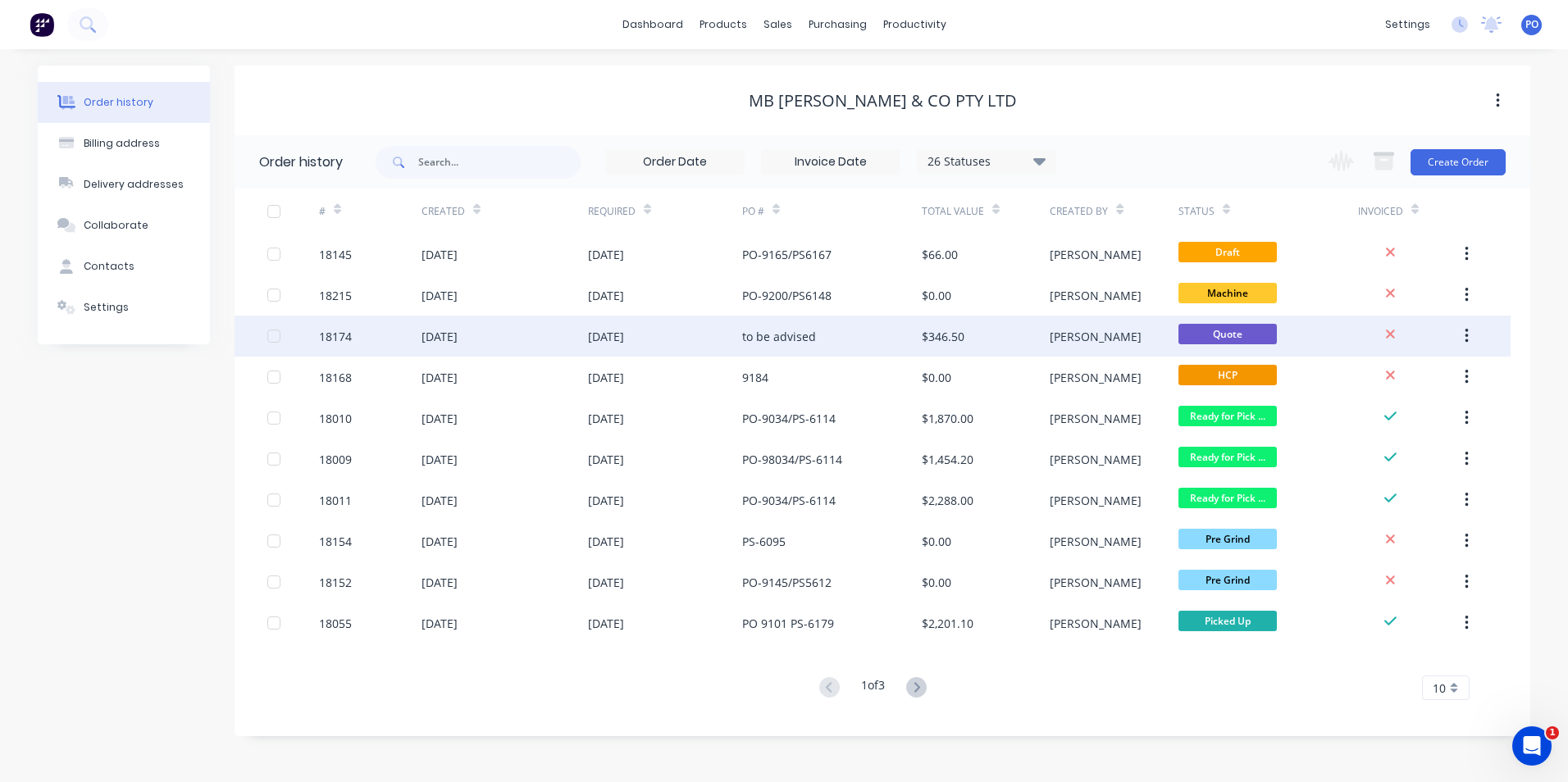
click at [685, 336] on div "19 Sep 2025" at bounding box center [665, 336] width 154 height 41
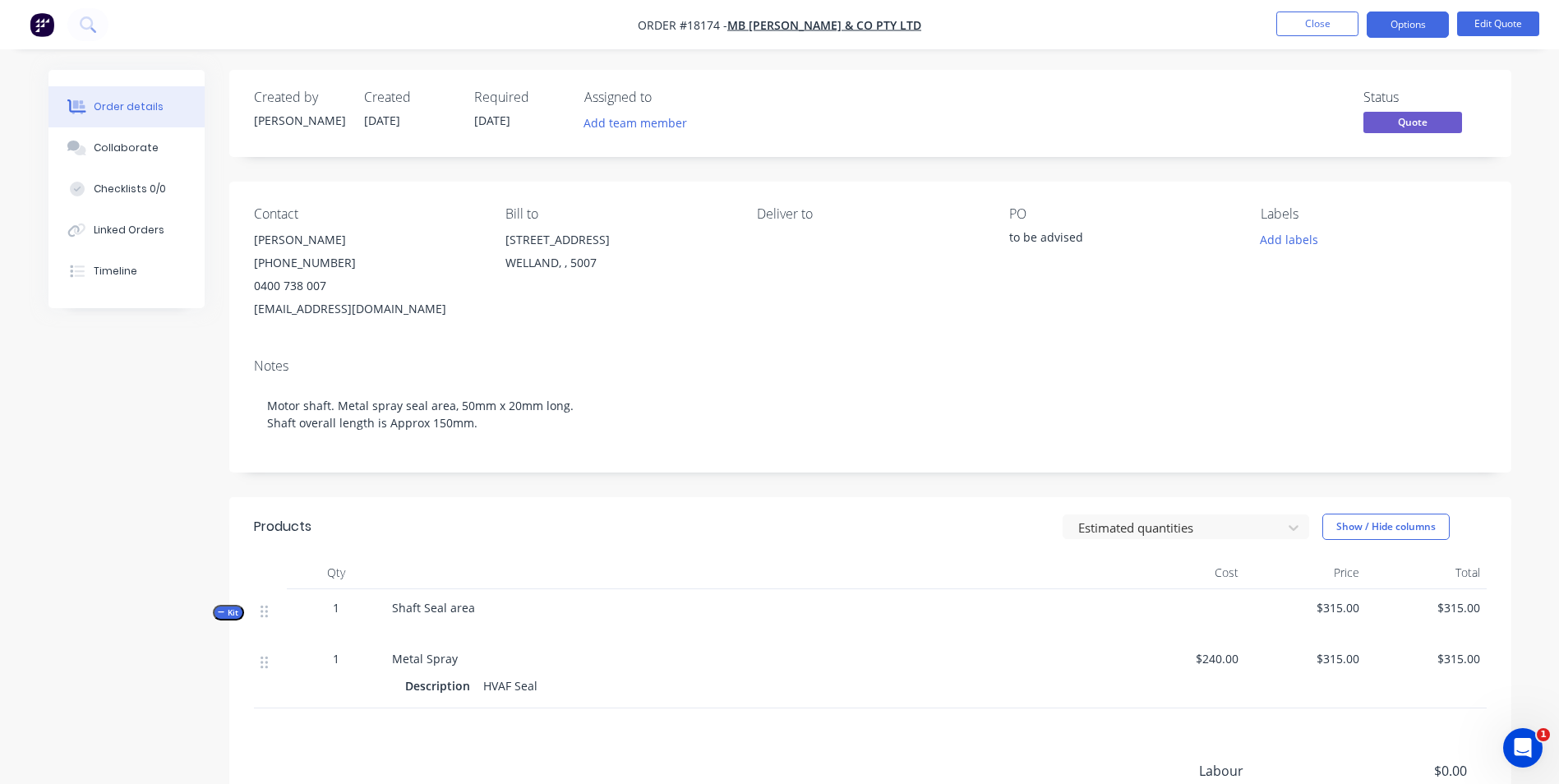
click at [782, 248] on div "Deliver to" at bounding box center [869, 263] width 225 height 114
click at [1045, 236] on div "to be advised" at bounding box center [1111, 240] width 205 height 23
click at [1519, 19] on button "Edit Quote" at bounding box center [1498, 24] width 82 height 25
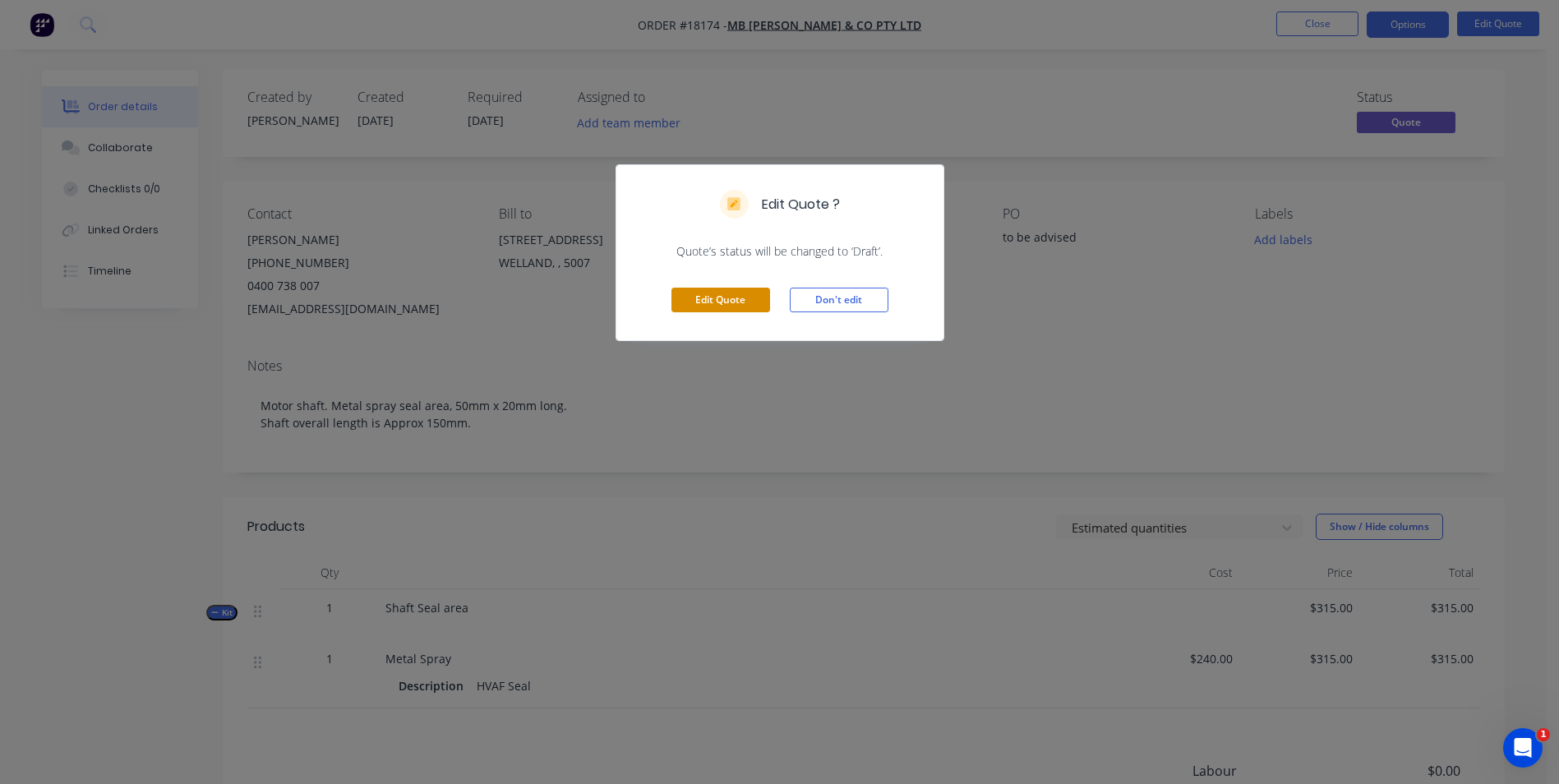
click at [709, 306] on button "Edit Quote" at bounding box center [721, 300] width 99 height 25
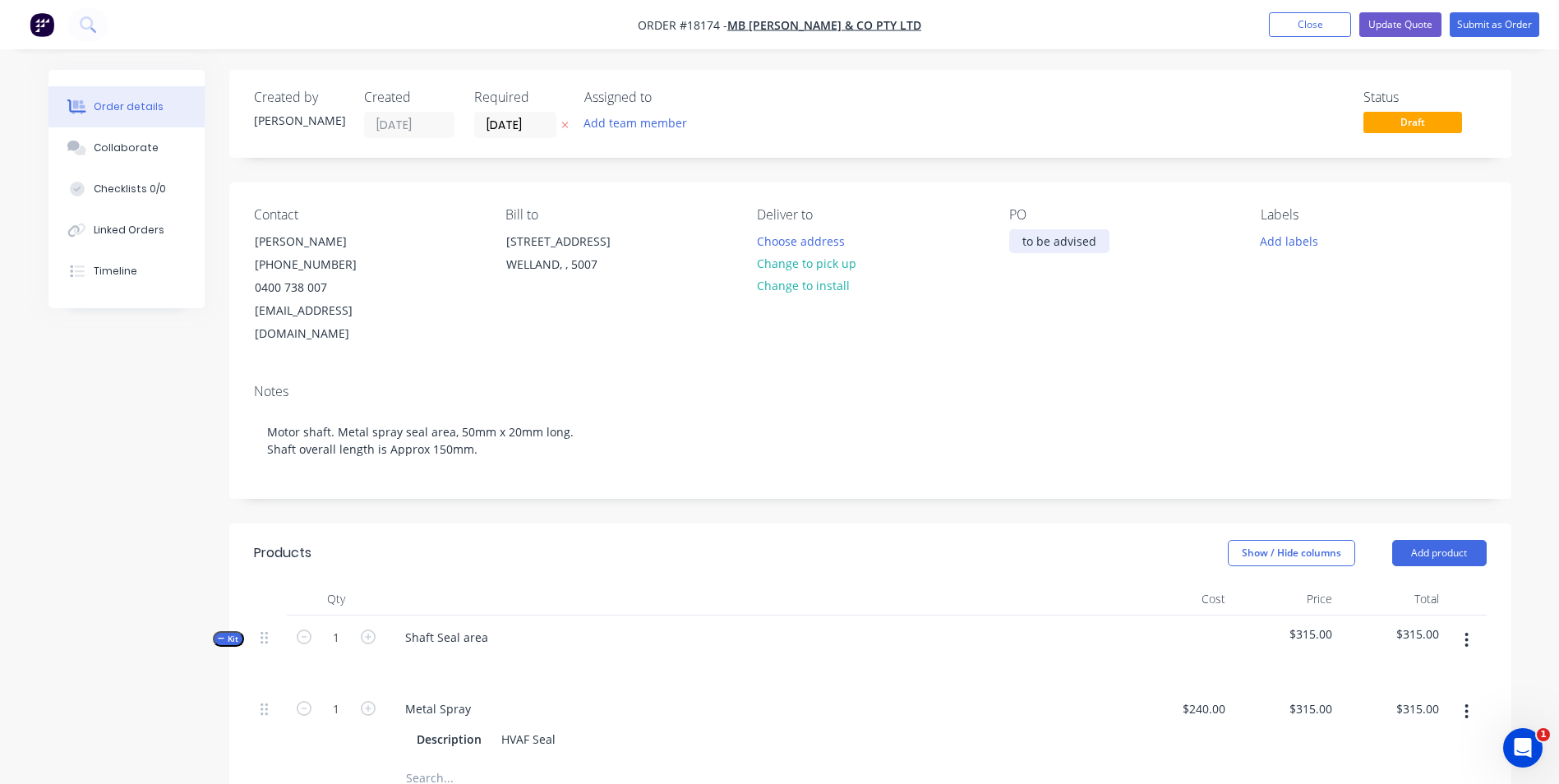
click at [1062, 250] on div "to be advised" at bounding box center [1059, 240] width 100 height 24
click at [1318, 24] on button "Close" at bounding box center [1310, 25] width 82 height 25
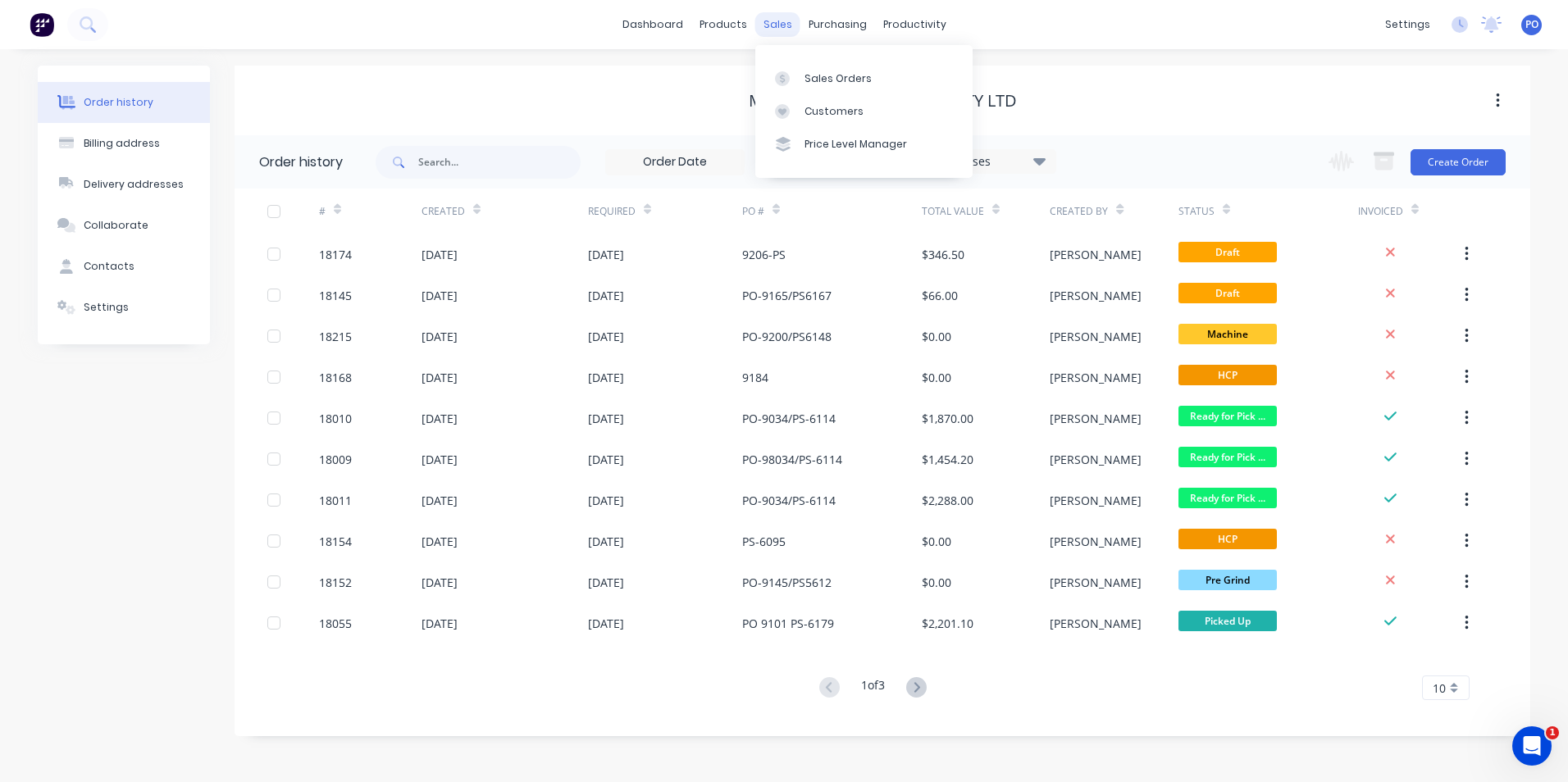
click at [784, 24] on div "sales" at bounding box center [777, 25] width 45 height 25
click at [812, 72] on div "Sales Orders" at bounding box center [838, 79] width 67 height 15
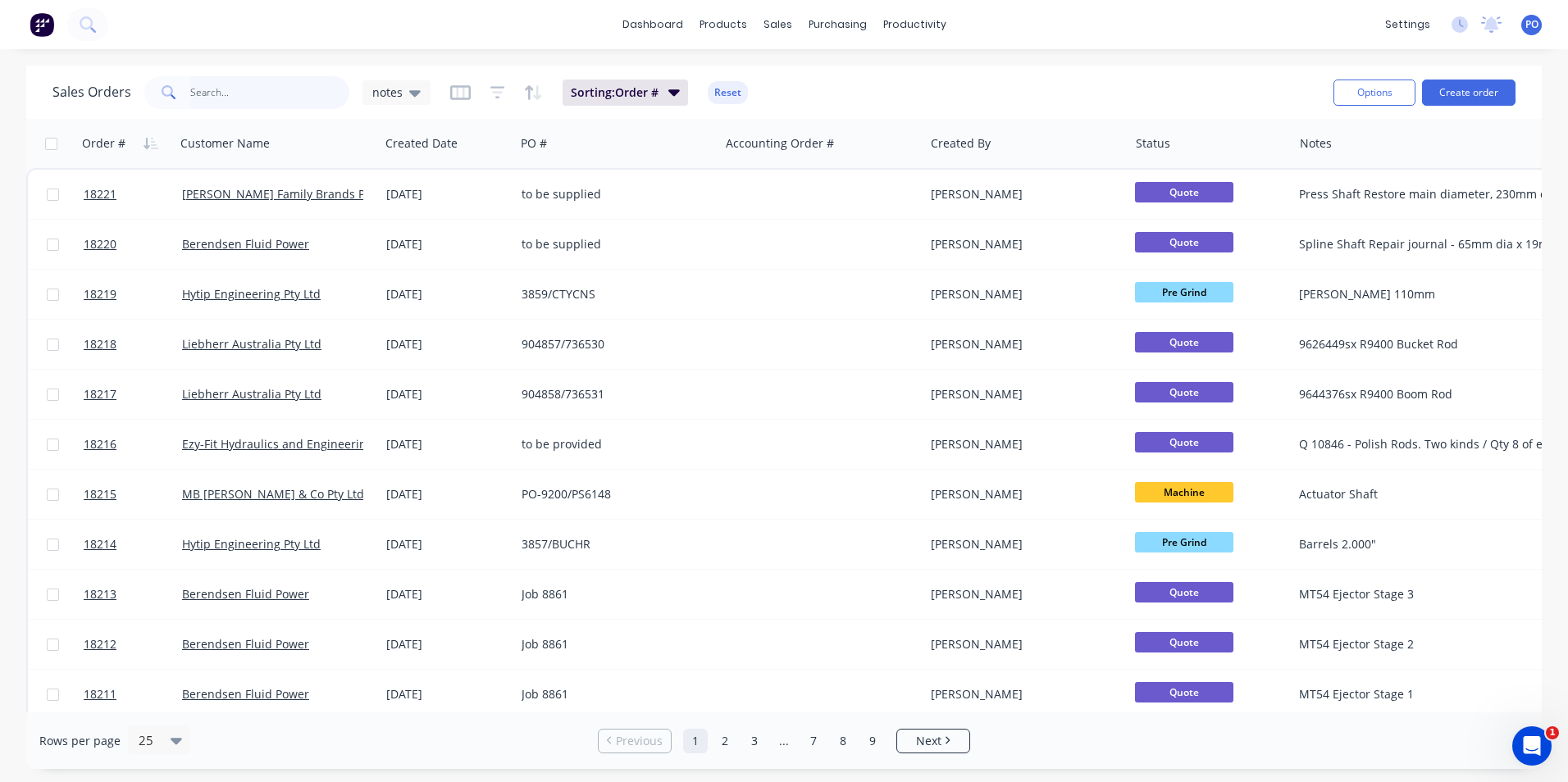
click at [221, 94] on input "text" at bounding box center [270, 93] width 160 height 33
type input "905531"
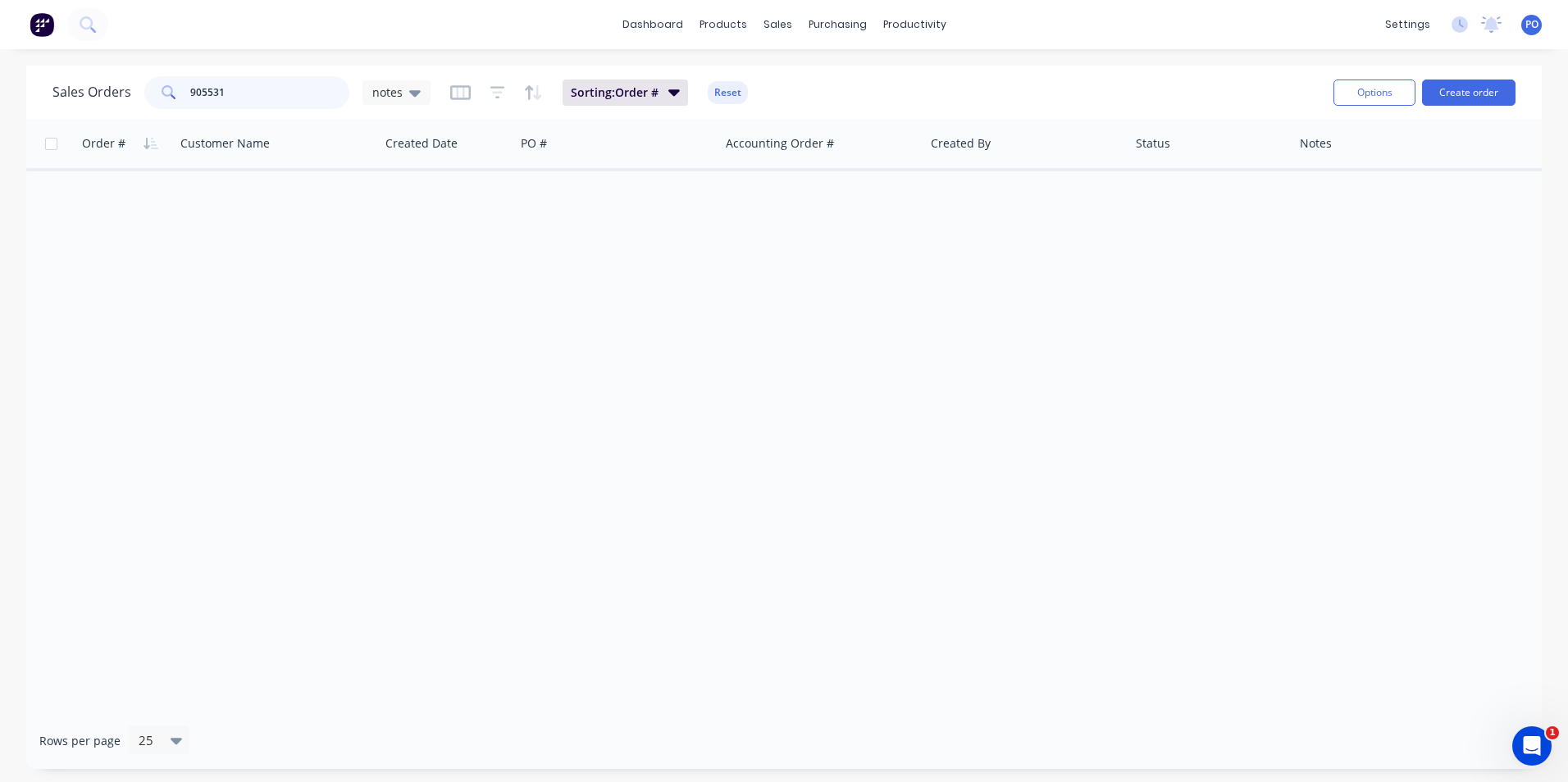
drag, startPoint x: 238, startPoint y: 89, endPoint x: 166, endPoint y: 93, distance: 72.1
click at [168, 95] on div "905531" at bounding box center [247, 93] width 205 height 33
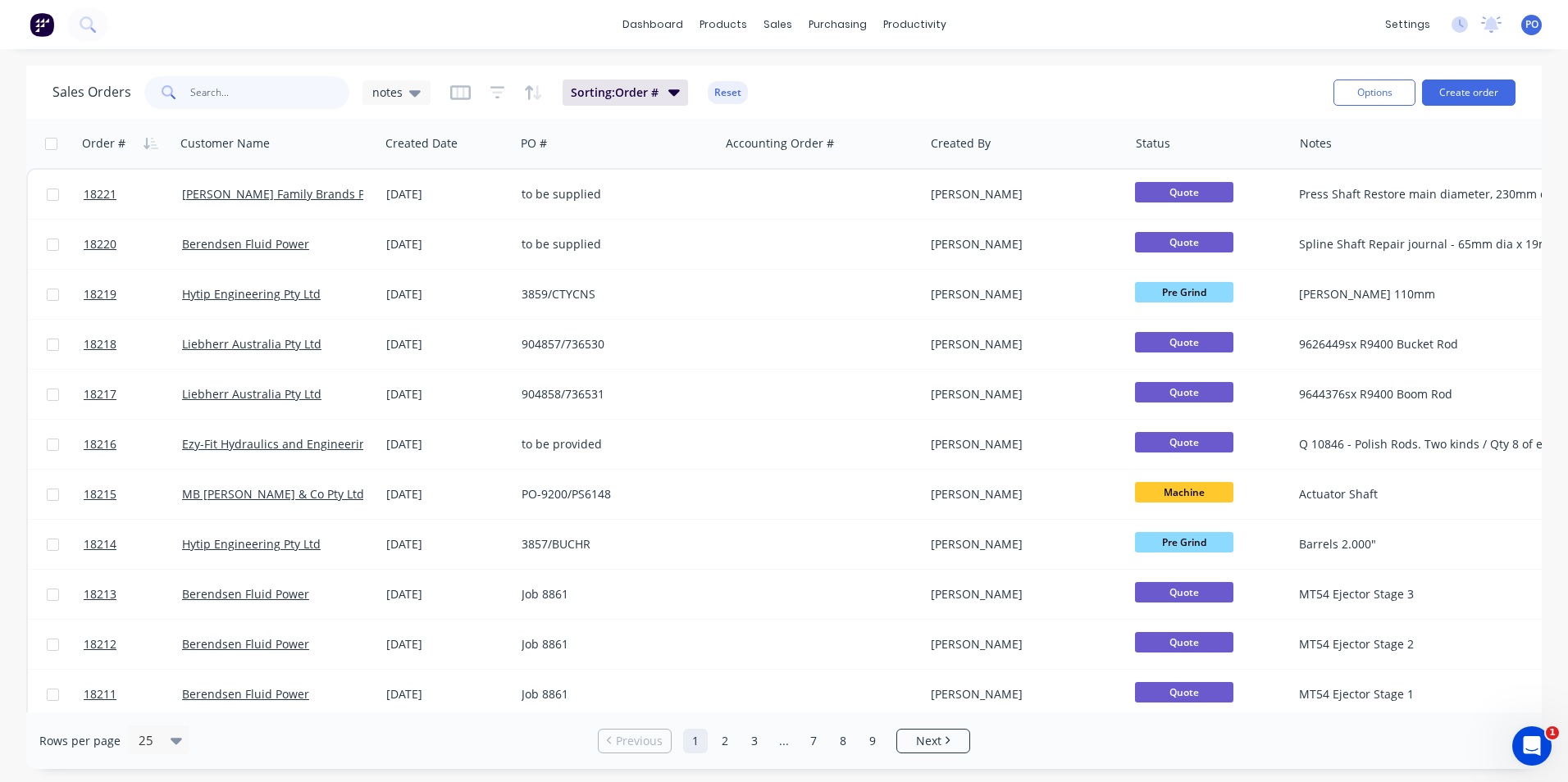
click at [237, 99] on input "text" at bounding box center [270, 93] width 160 height 33
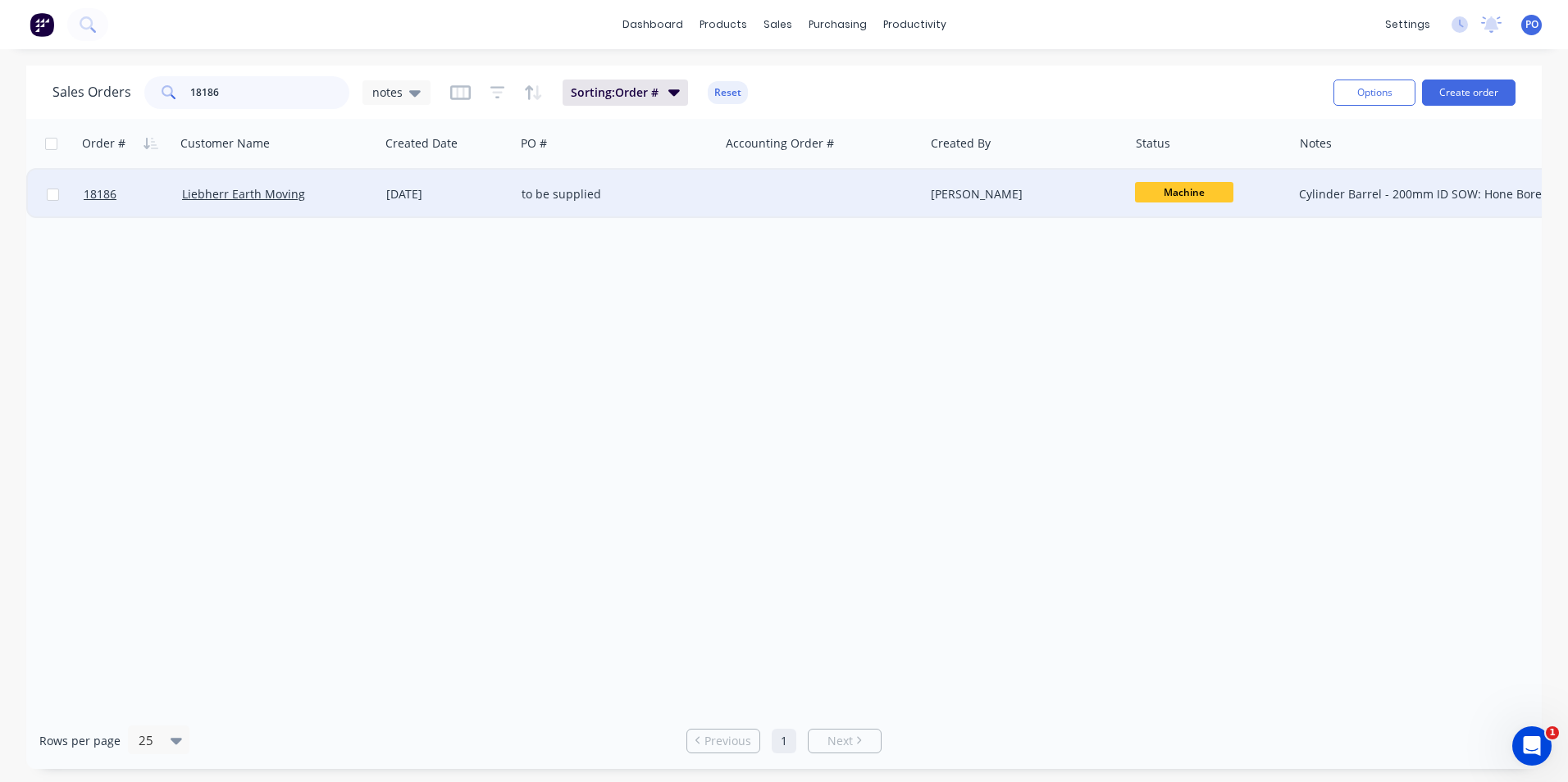
type input "18186"
click at [664, 190] on div "to be supplied" at bounding box center [613, 195] width 182 height 16
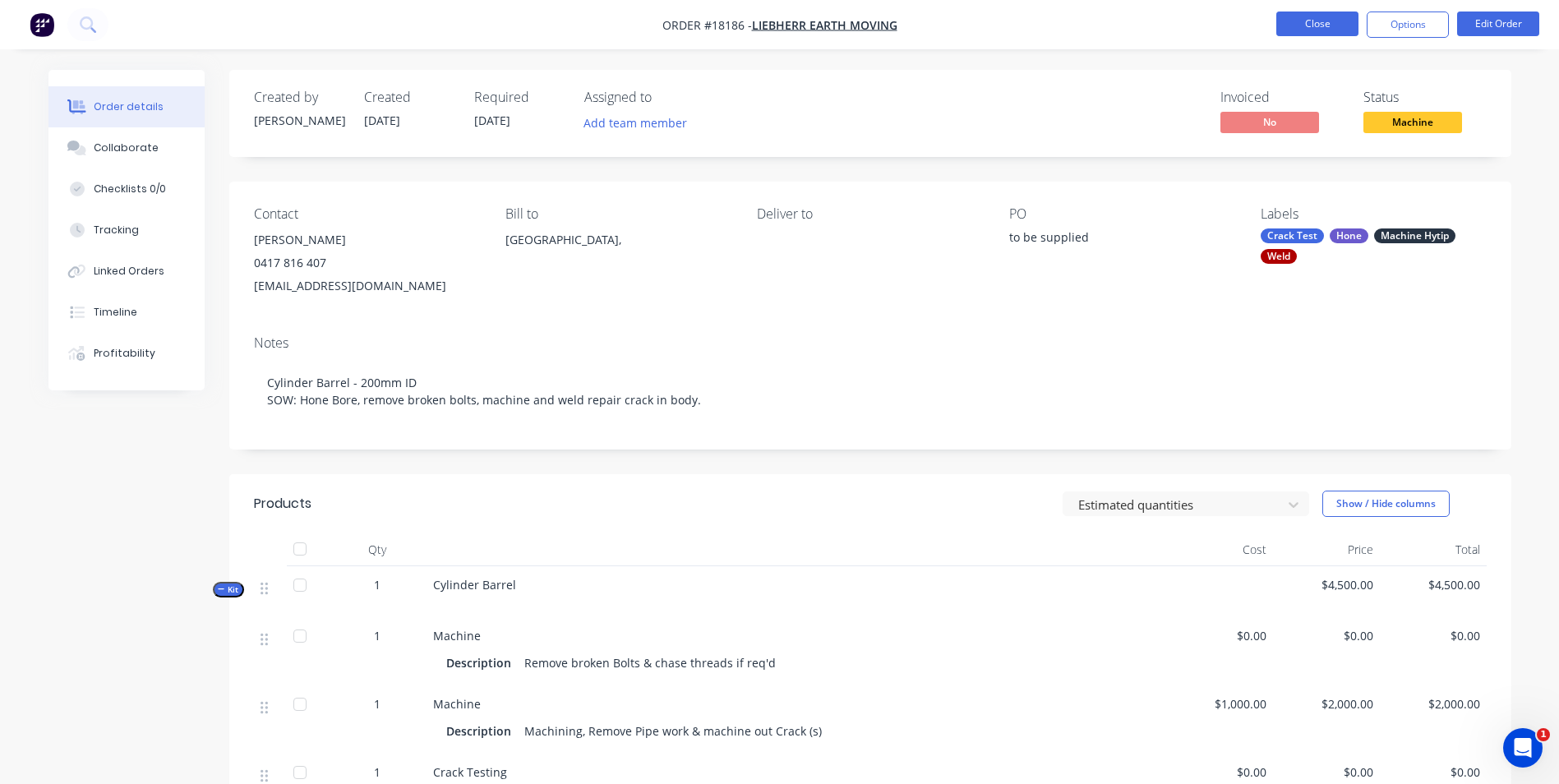
click at [1309, 28] on button "Close" at bounding box center [1318, 24] width 82 height 25
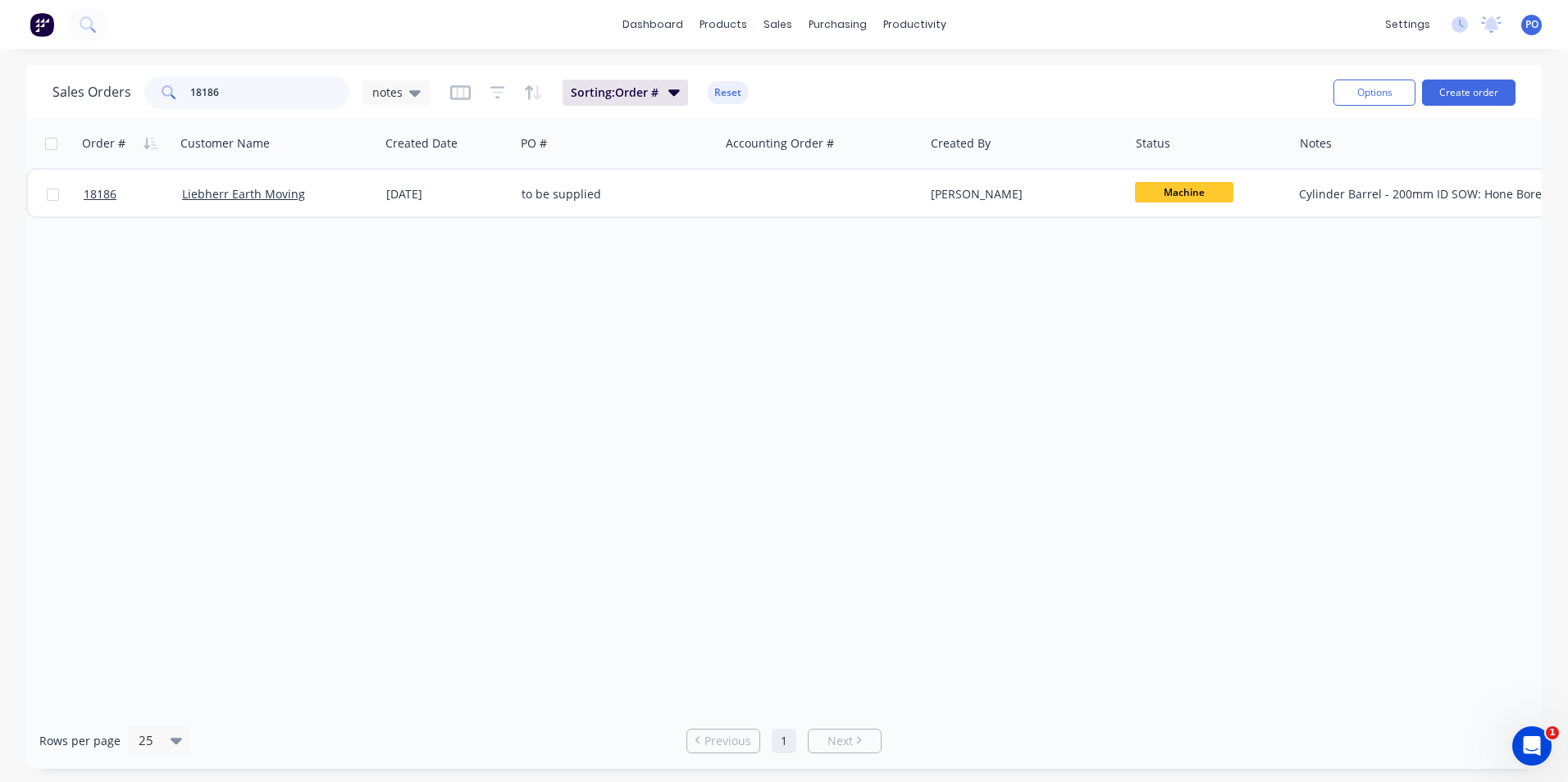
click at [161, 81] on div "18186" at bounding box center [247, 93] width 205 height 33
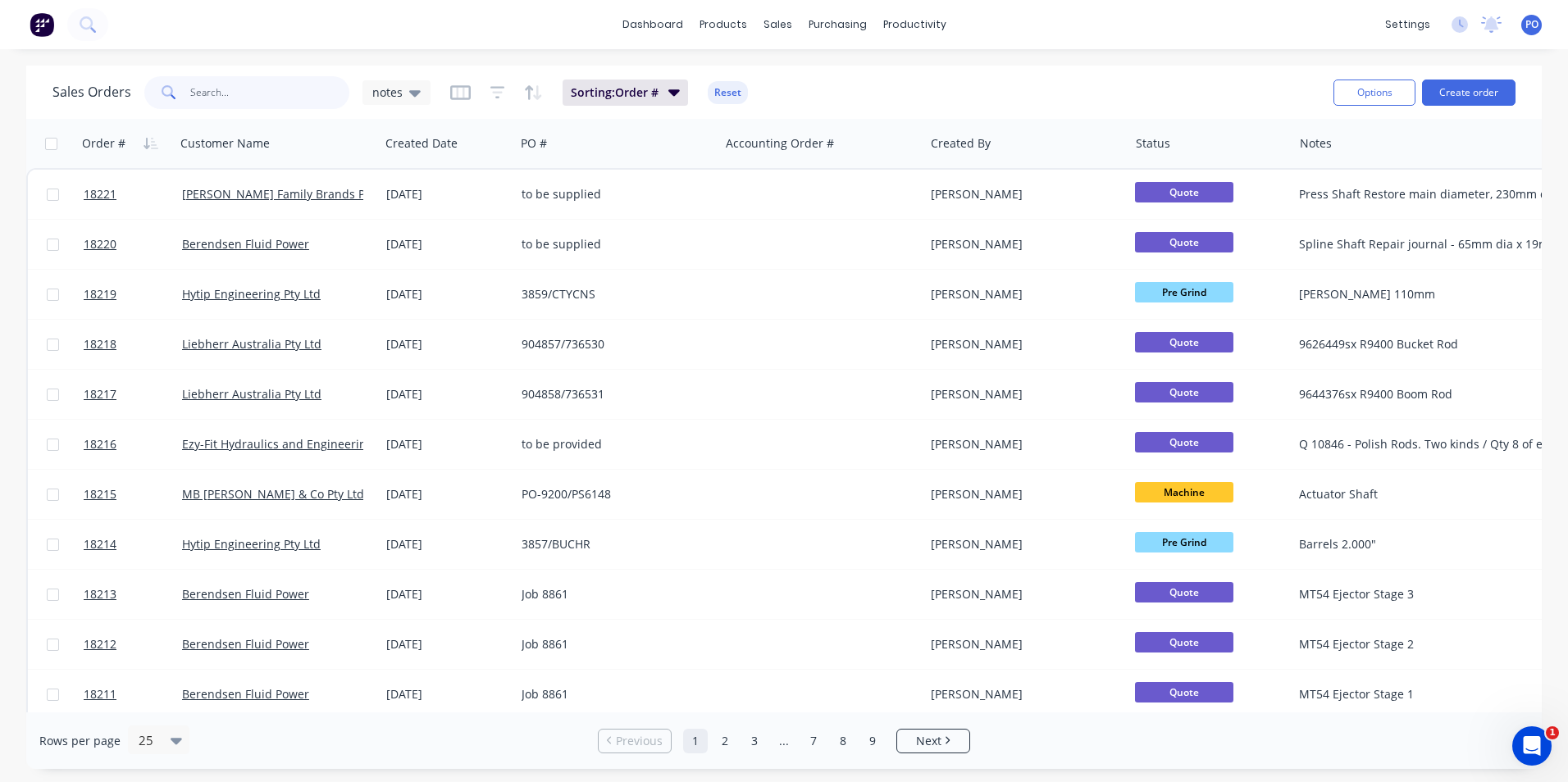
click at [249, 95] on input "text" at bounding box center [270, 93] width 160 height 33
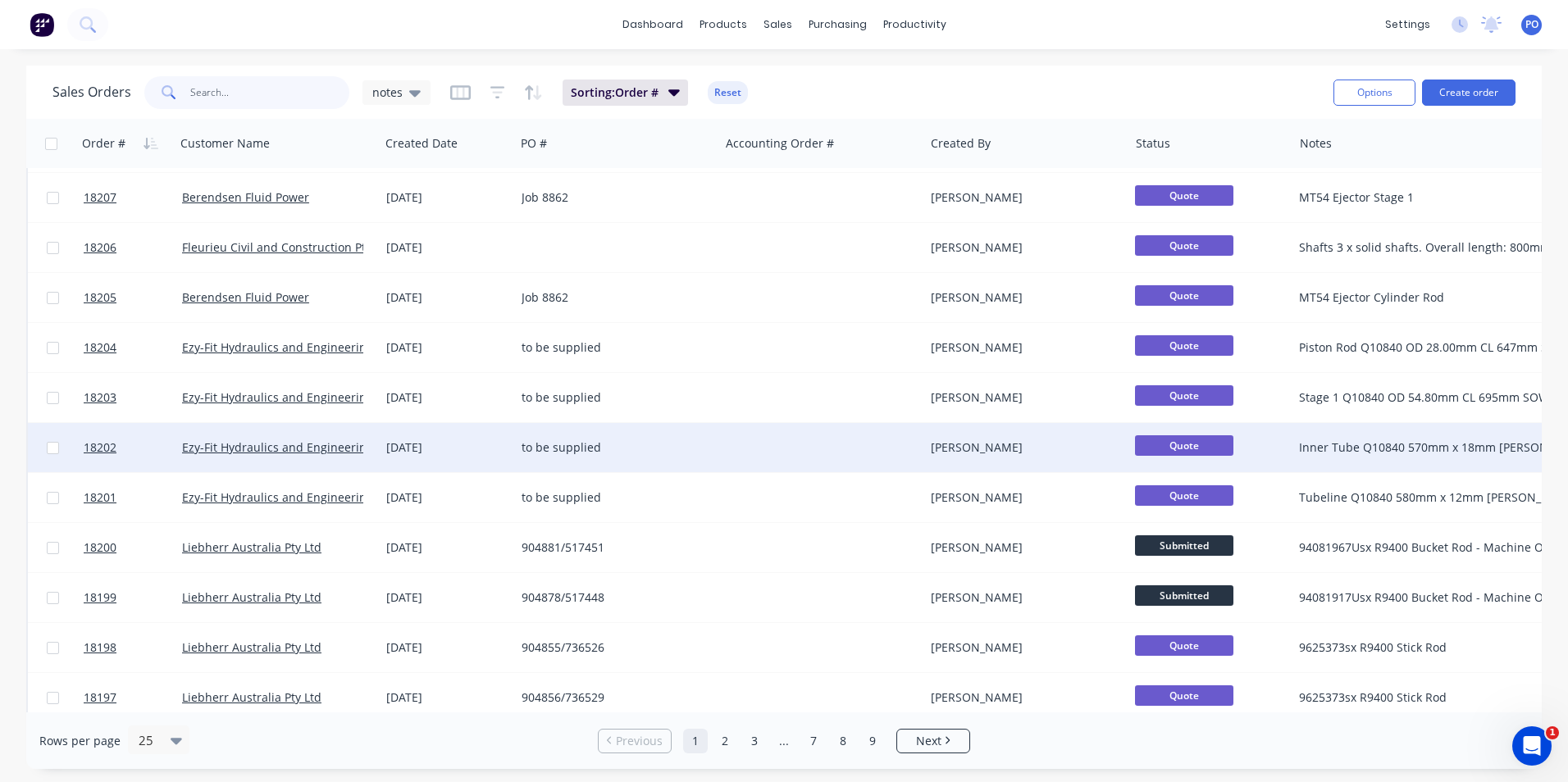
scroll to position [714, 0]
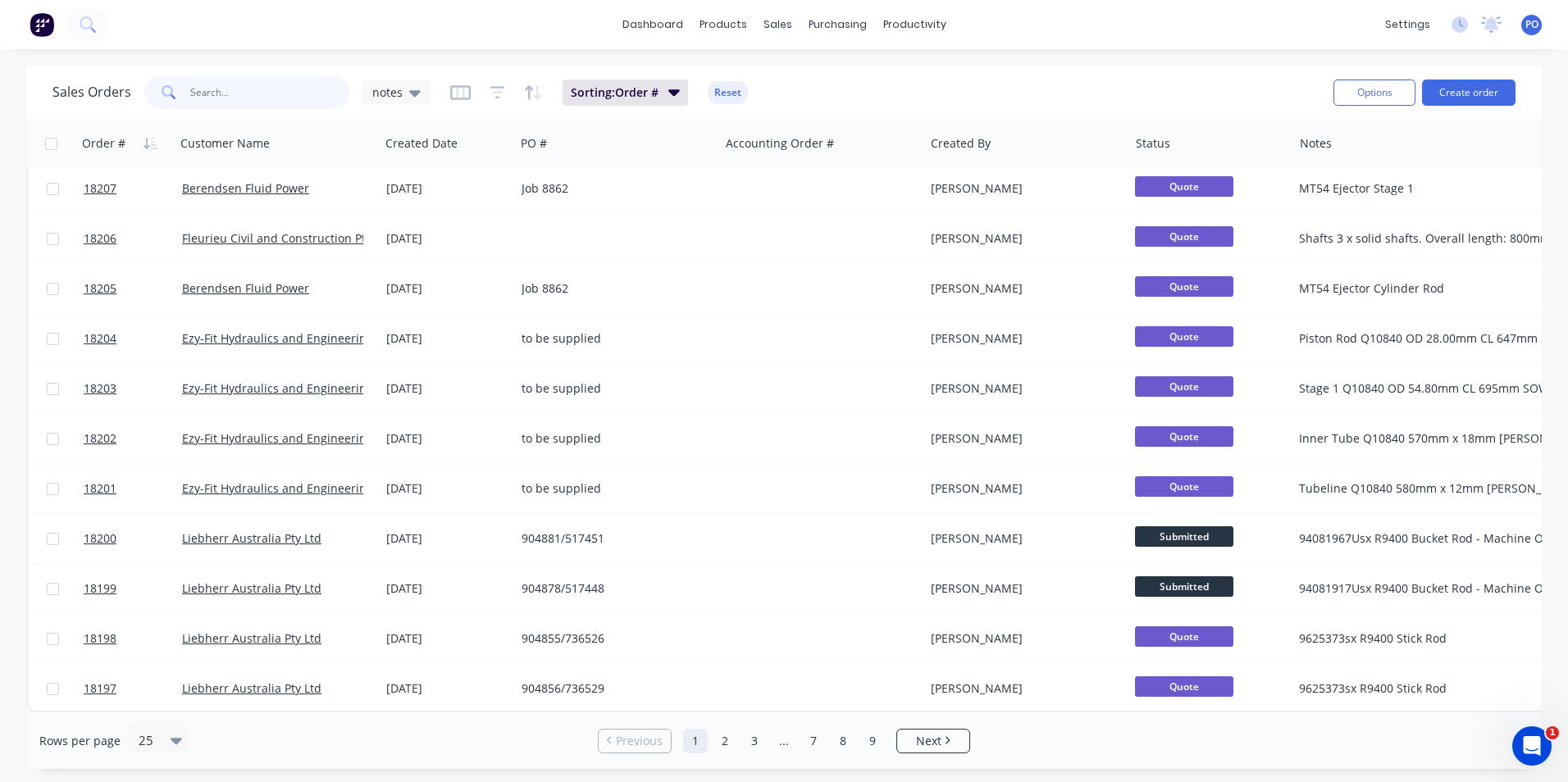
click at [261, 91] on input "text" at bounding box center [270, 93] width 160 height 33
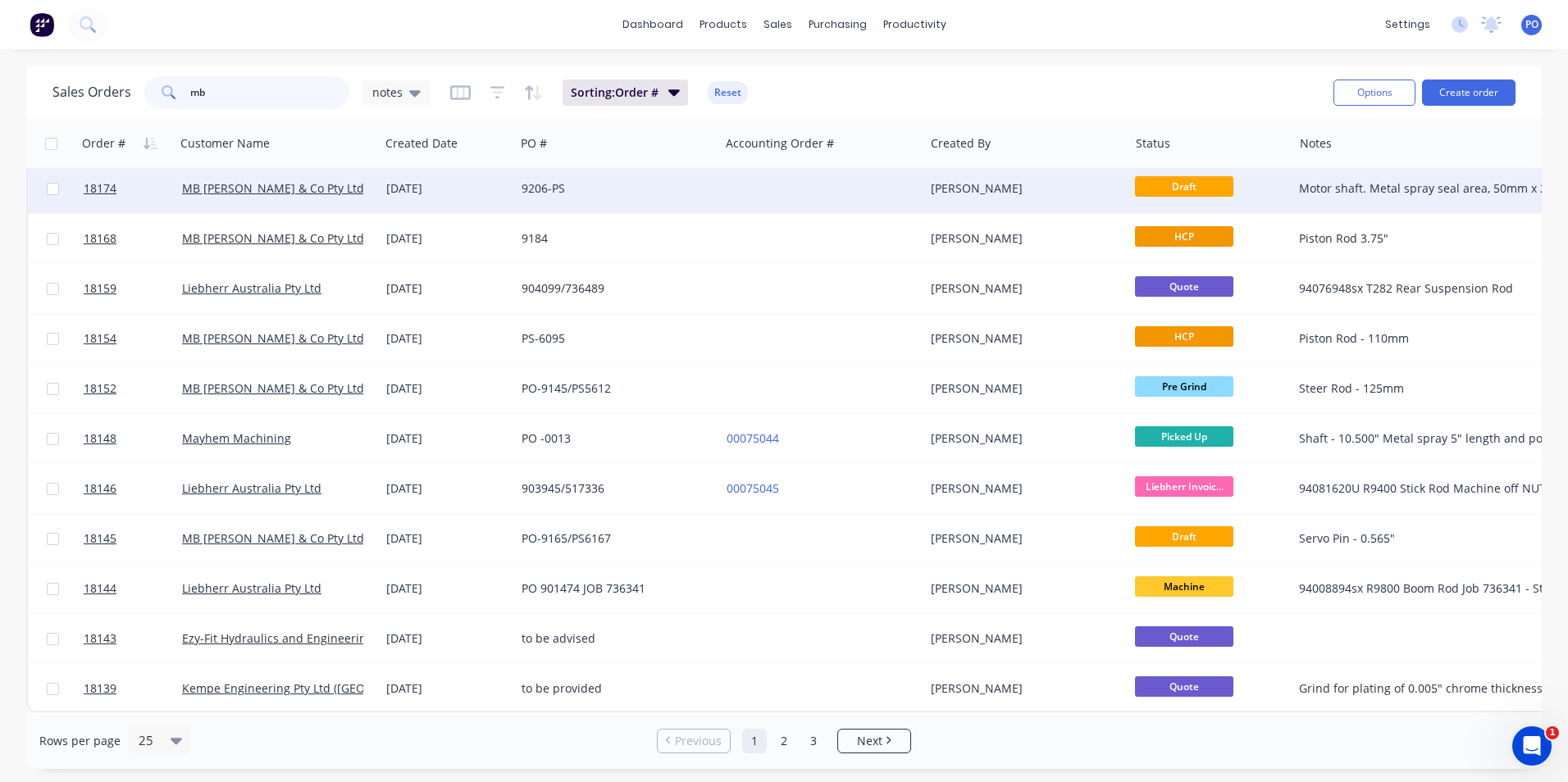
type input "mb"
click at [769, 186] on div at bounding box center [822, 189] width 204 height 49
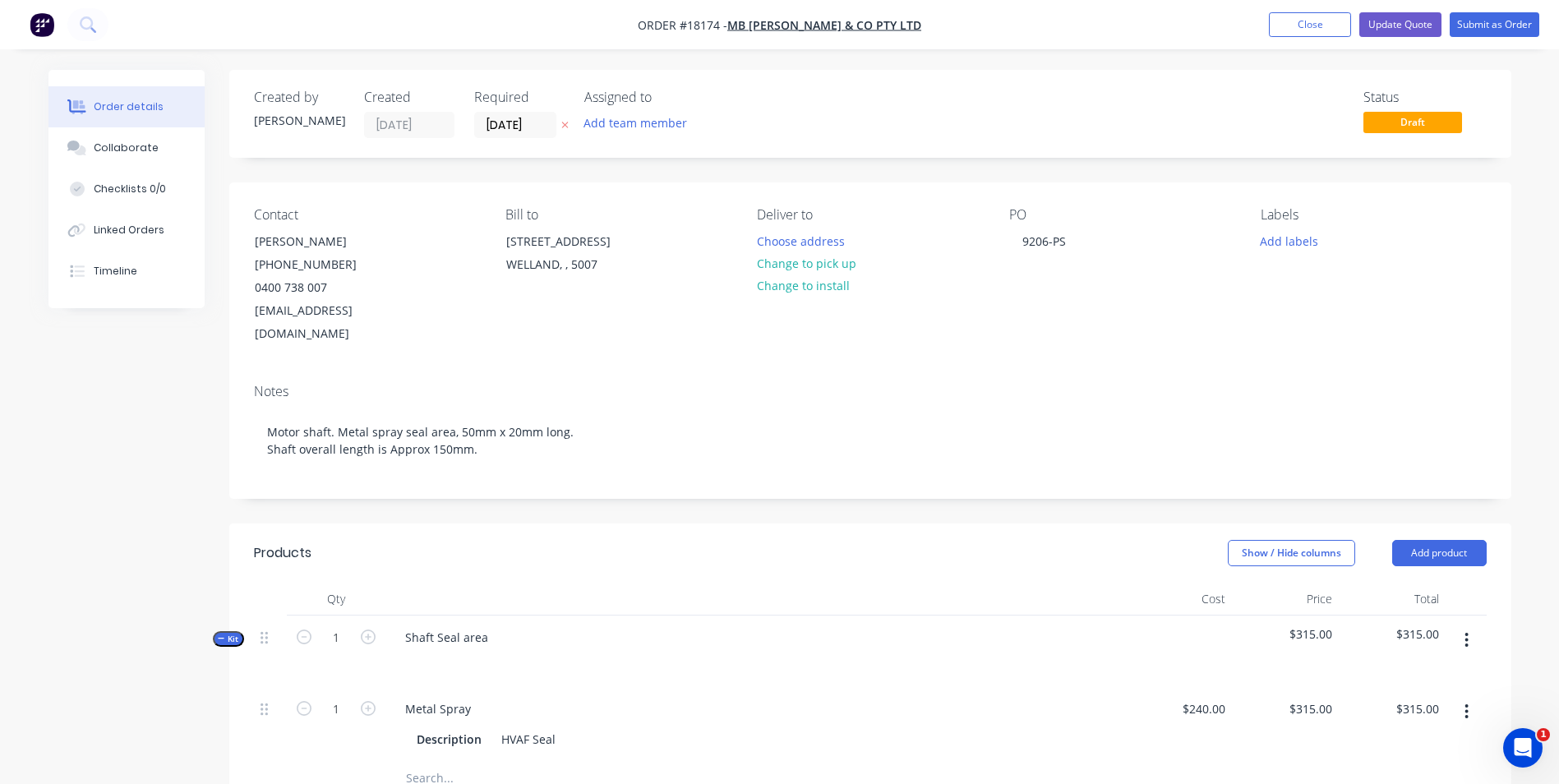
click at [1081, 240] on div "PO 9206-PS" at bounding box center [1121, 276] width 225 height 139
click at [1070, 240] on div "9206-PS" at bounding box center [1043, 240] width 70 height 24
click at [1414, 26] on button "Update Quote" at bounding box center [1401, 25] width 82 height 25
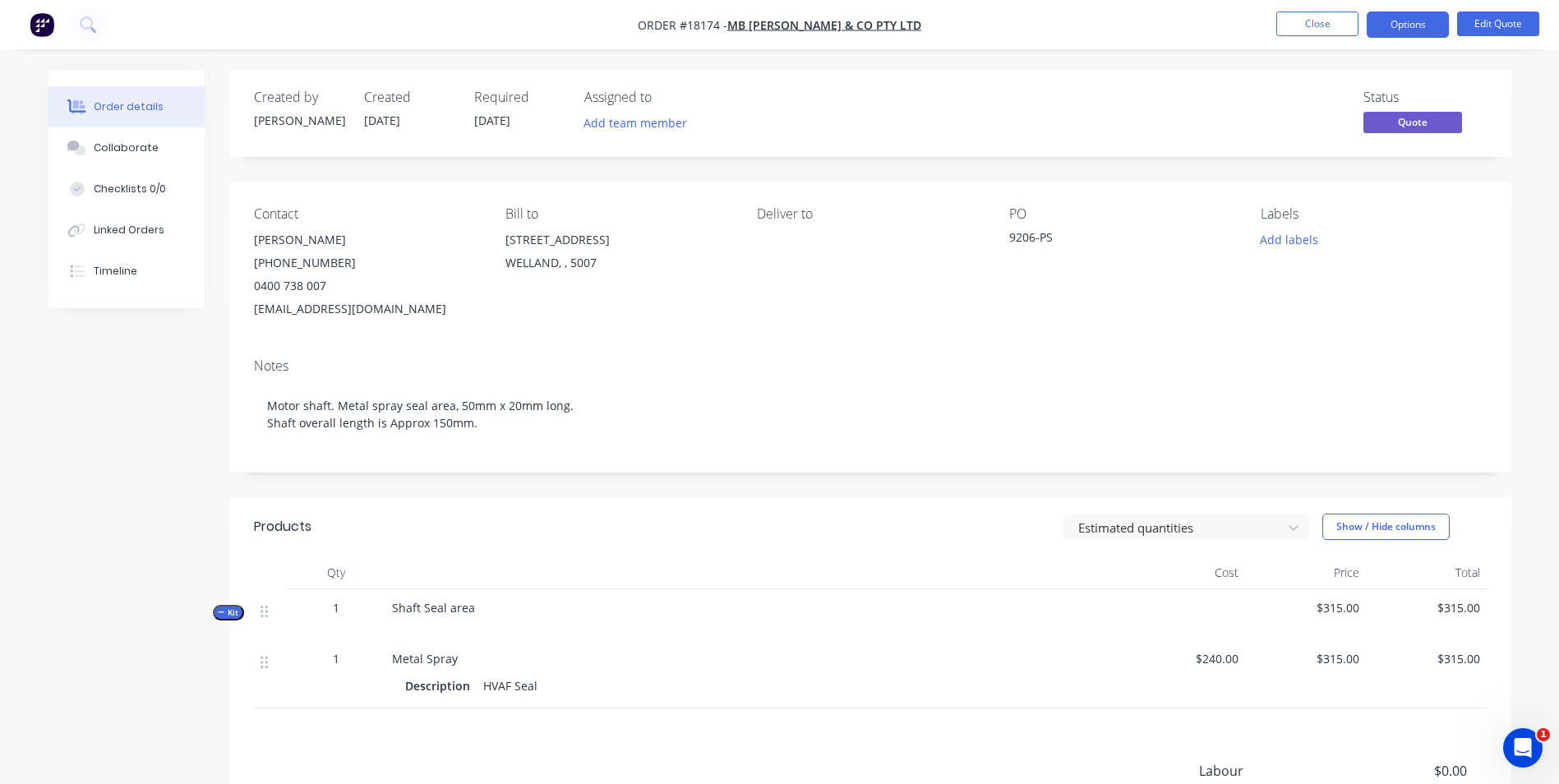
click at [1053, 238] on div "9206-PS" at bounding box center [1111, 240] width 205 height 23
click at [1048, 240] on div "9206-PS" at bounding box center [1111, 240] width 205 height 23
click at [1061, 234] on div "9206-PS" at bounding box center [1111, 240] width 205 height 23
click at [1053, 236] on div "9206-PS" at bounding box center [1111, 240] width 205 height 23
click at [1029, 236] on div "9206-PS" at bounding box center [1111, 240] width 205 height 23
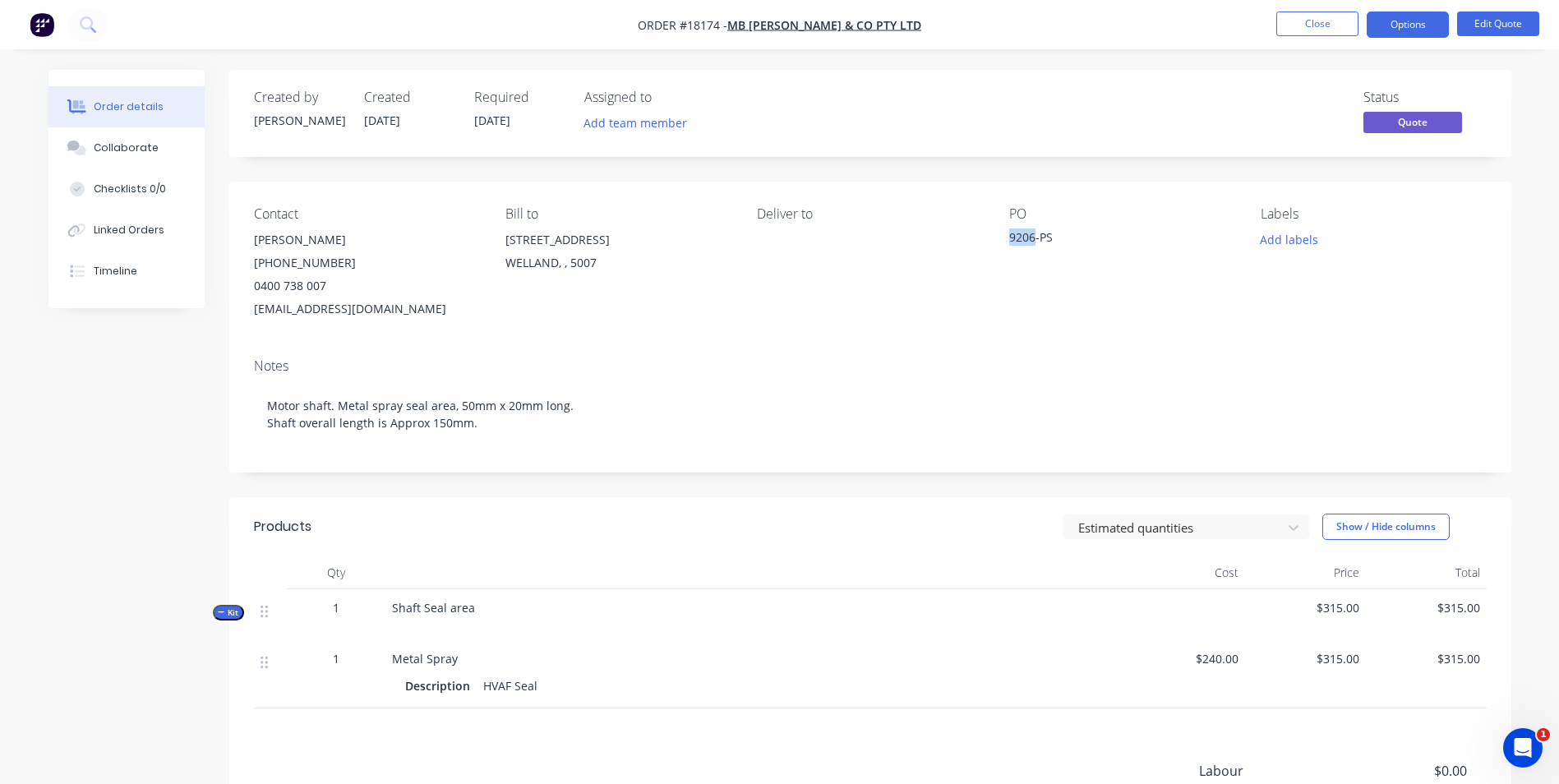
click at [1030, 236] on div "9206-PS" at bounding box center [1111, 240] width 205 height 23
click at [1505, 26] on button "Edit Quote" at bounding box center [1498, 24] width 82 height 25
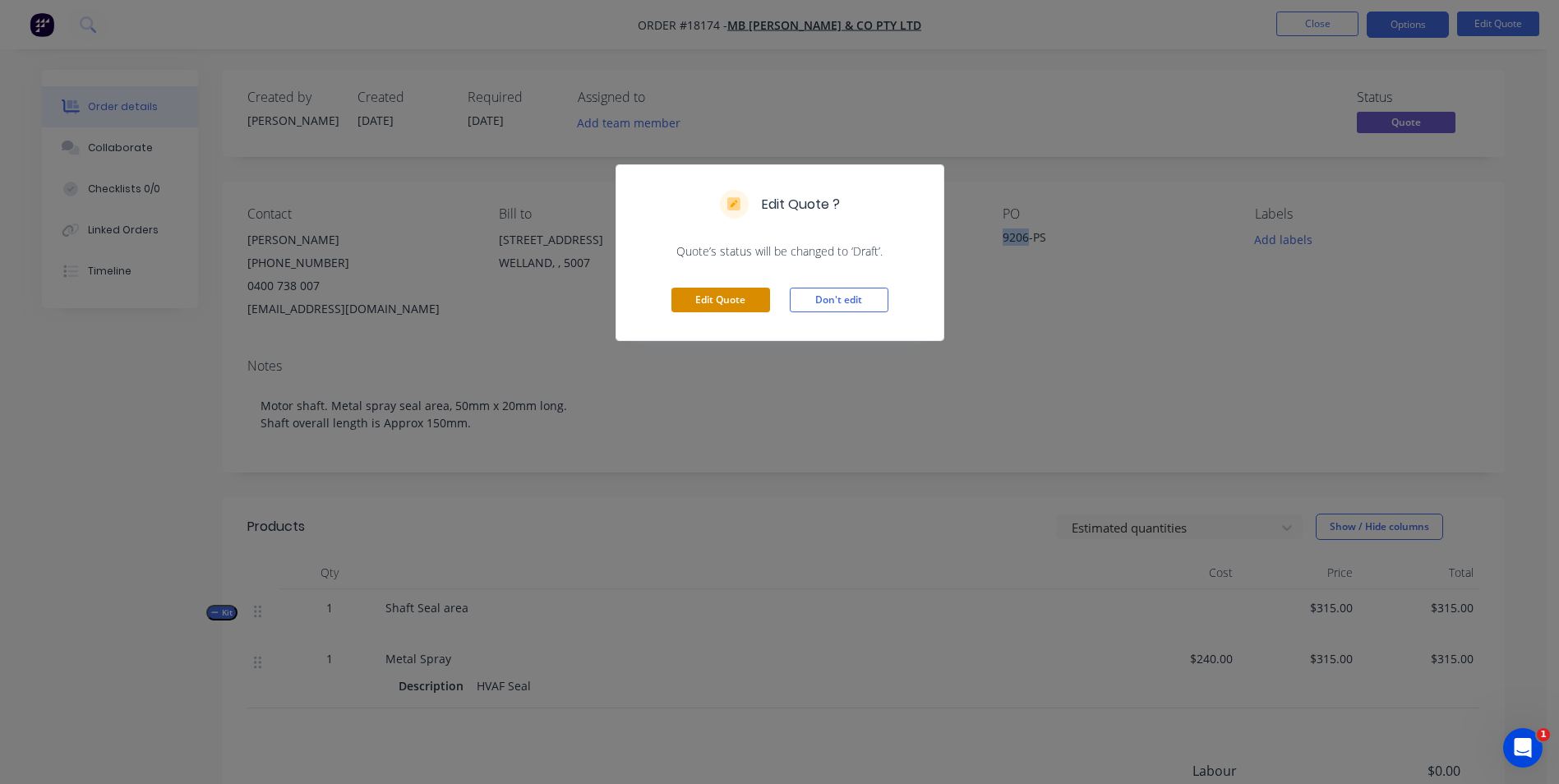
drag, startPoint x: 736, startPoint y: 302, endPoint x: 752, endPoint y: 298, distance: 16.5
click at [738, 301] on button "Edit Quote" at bounding box center [721, 300] width 99 height 25
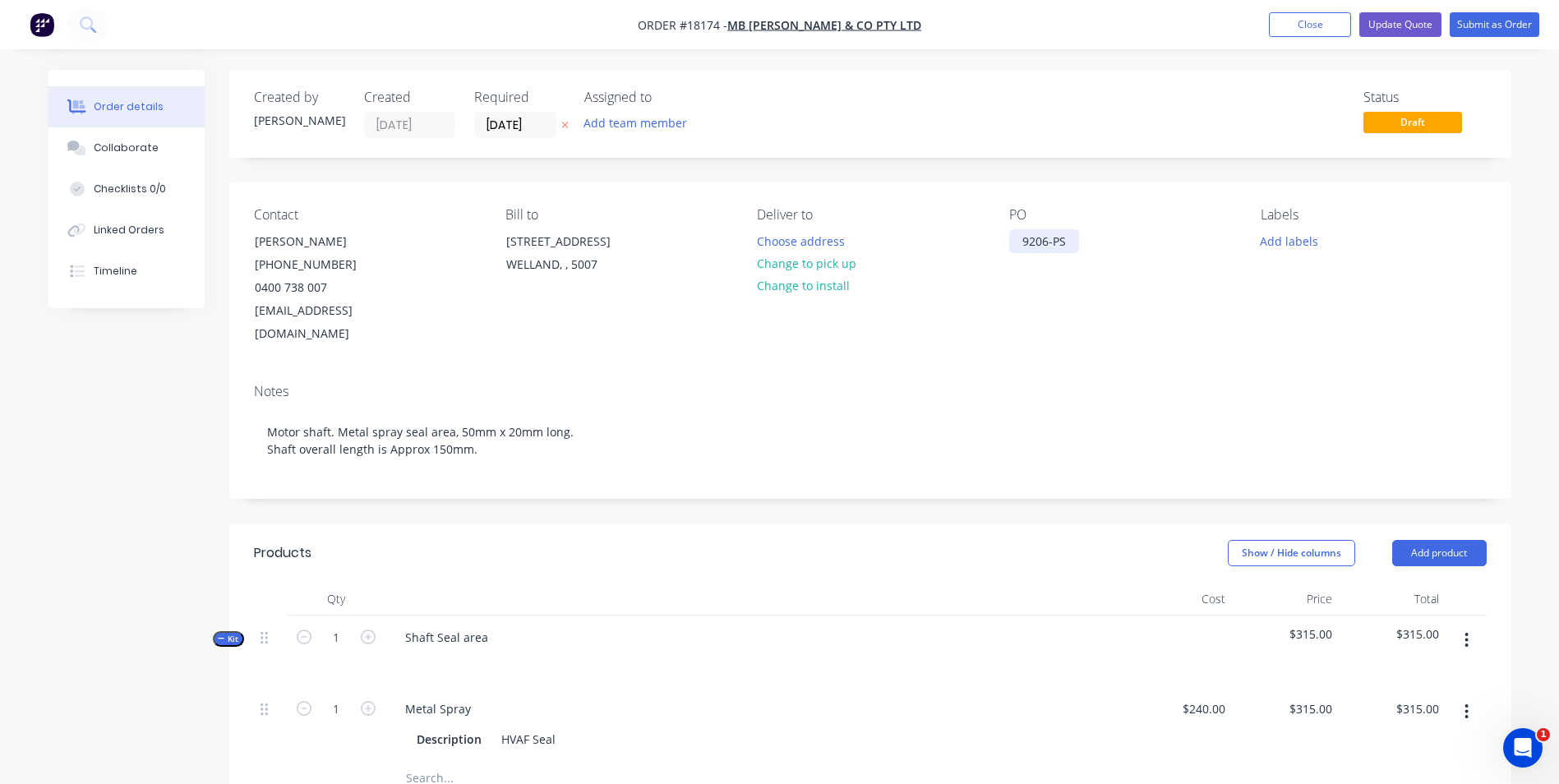
click at [1074, 239] on div "9206-PS" at bounding box center [1043, 240] width 70 height 24
click at [1284, 247] on button "Add labels" at bounding box center [1290, 240] width 76 height 22
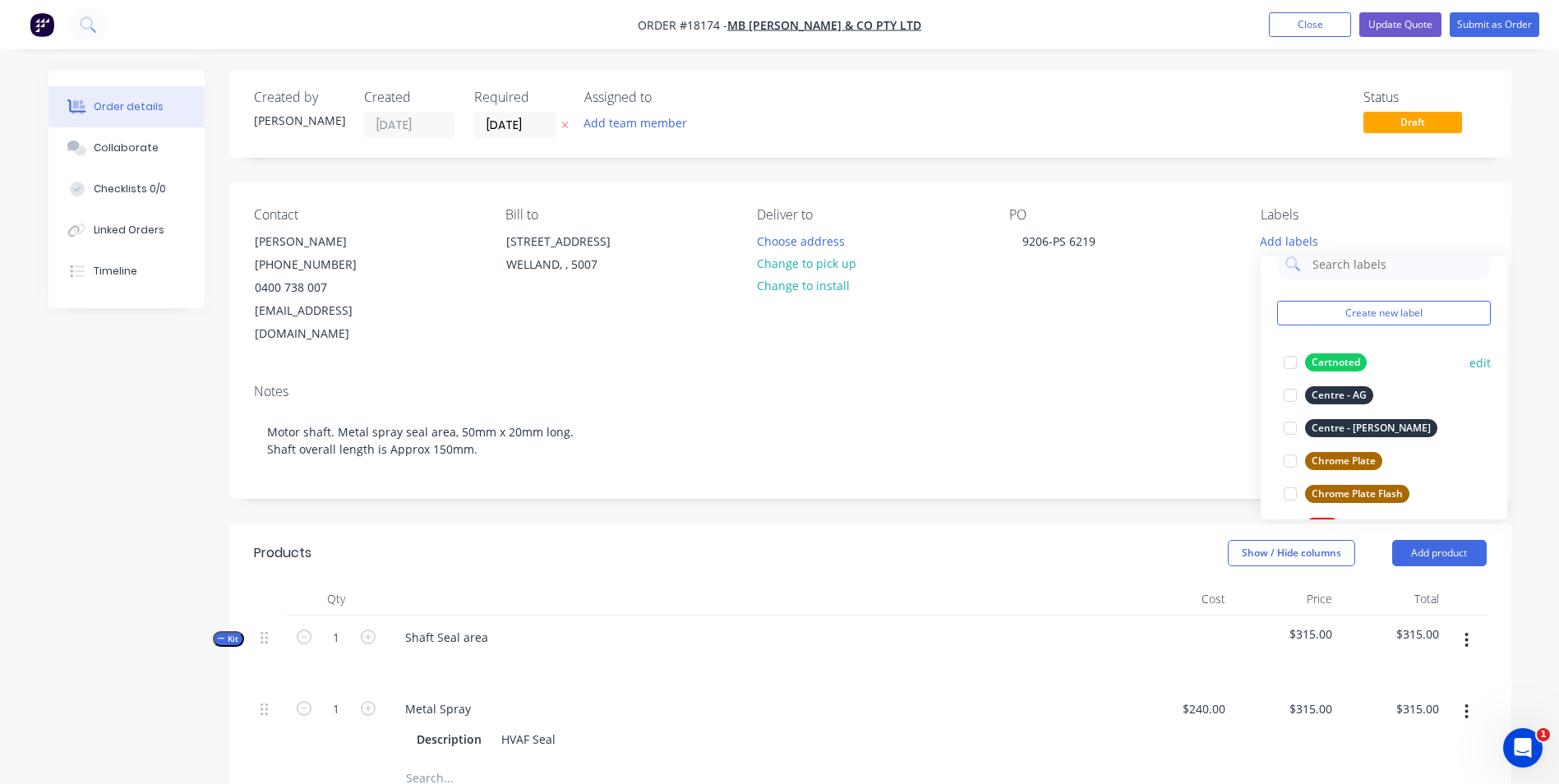
scroll to position [16, 0]
click at [539, 123] on input "[DATE]" at bounding box center [516, 125] width 81 height 25
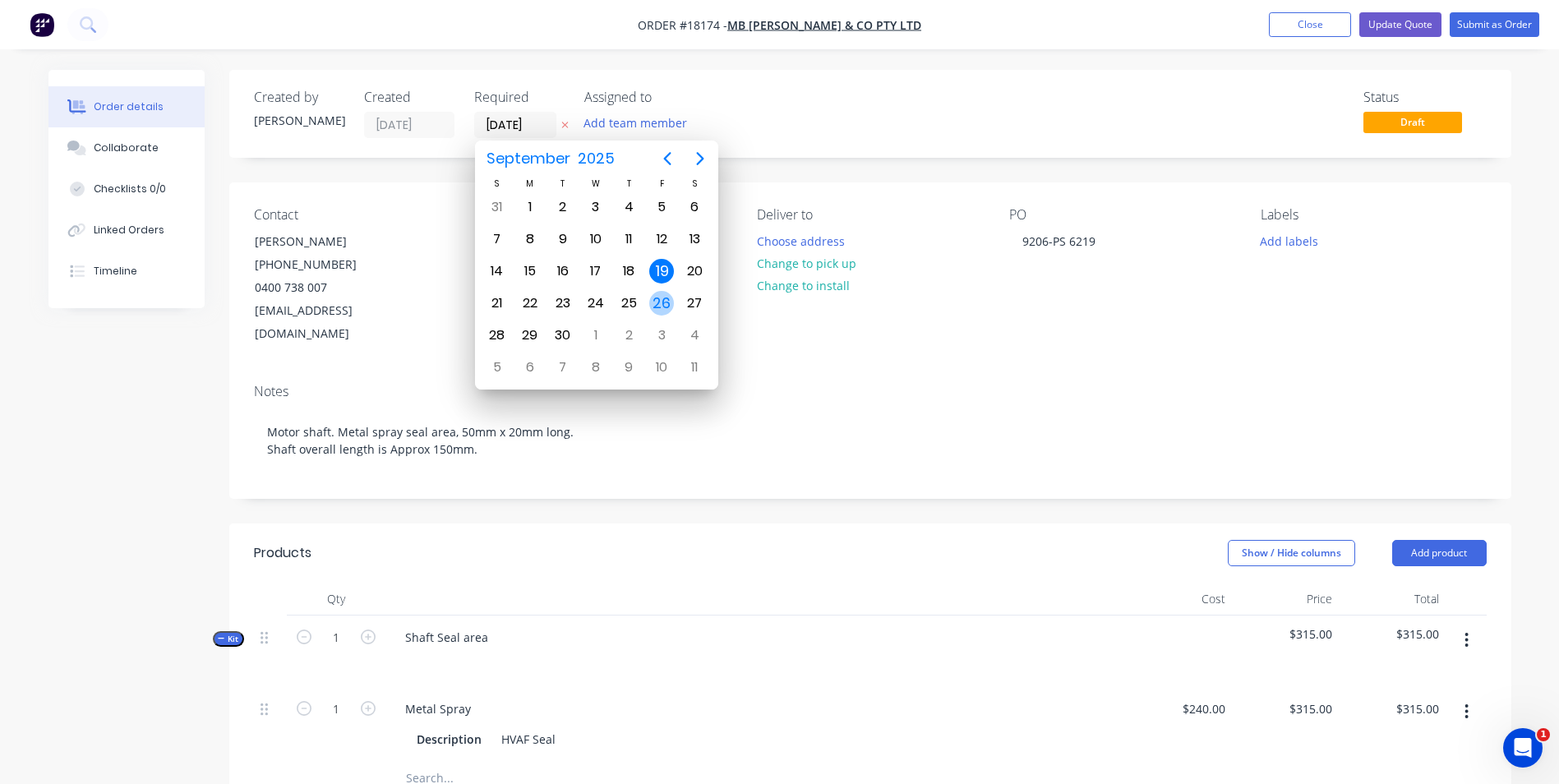
click at [660, 301] on div "26" at bounding box center [661, 303] width 25 height 25
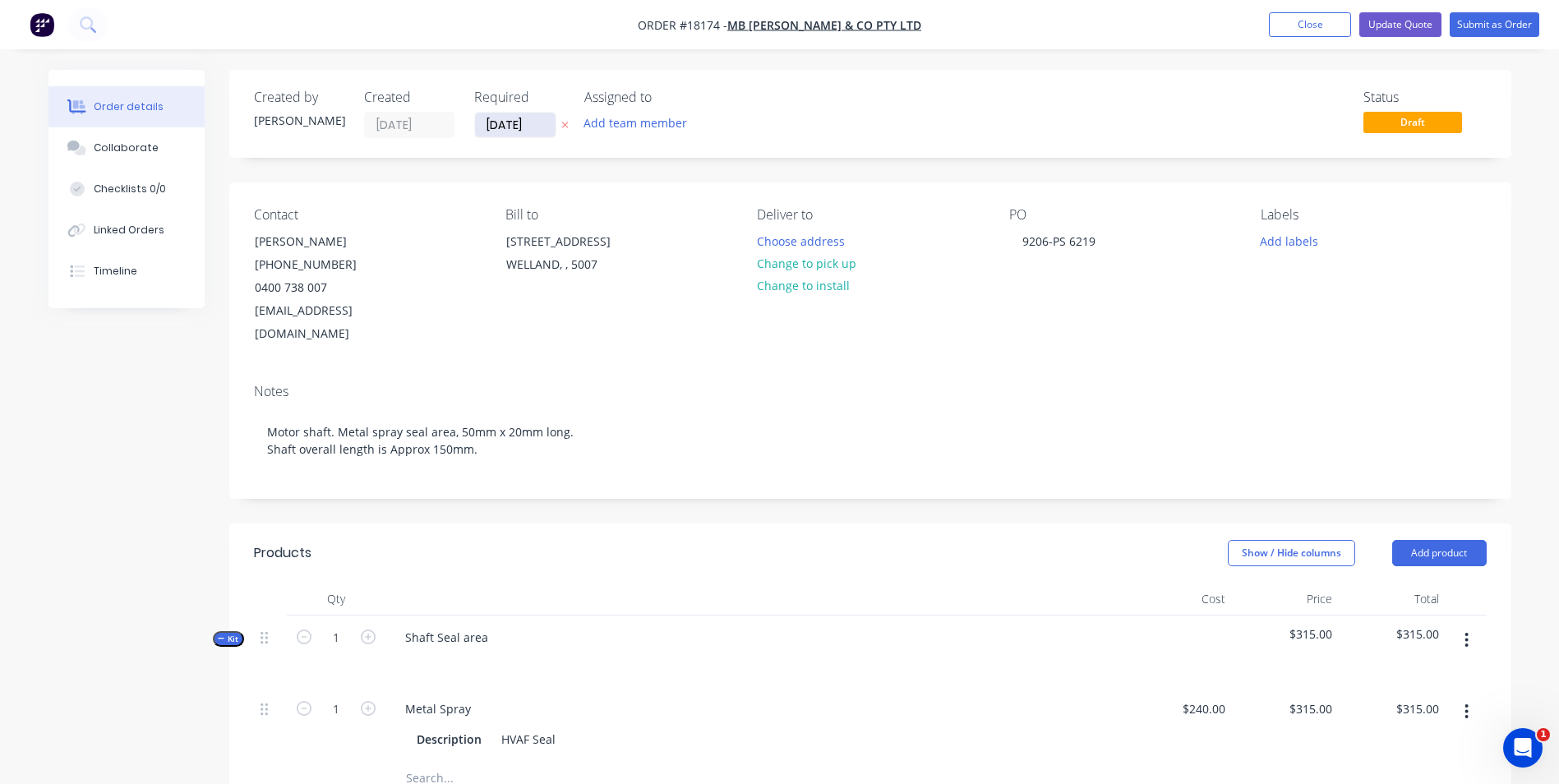
click at [543, 124] on input "[DATE]" at bounding box center [516, 125] width 81 height 25
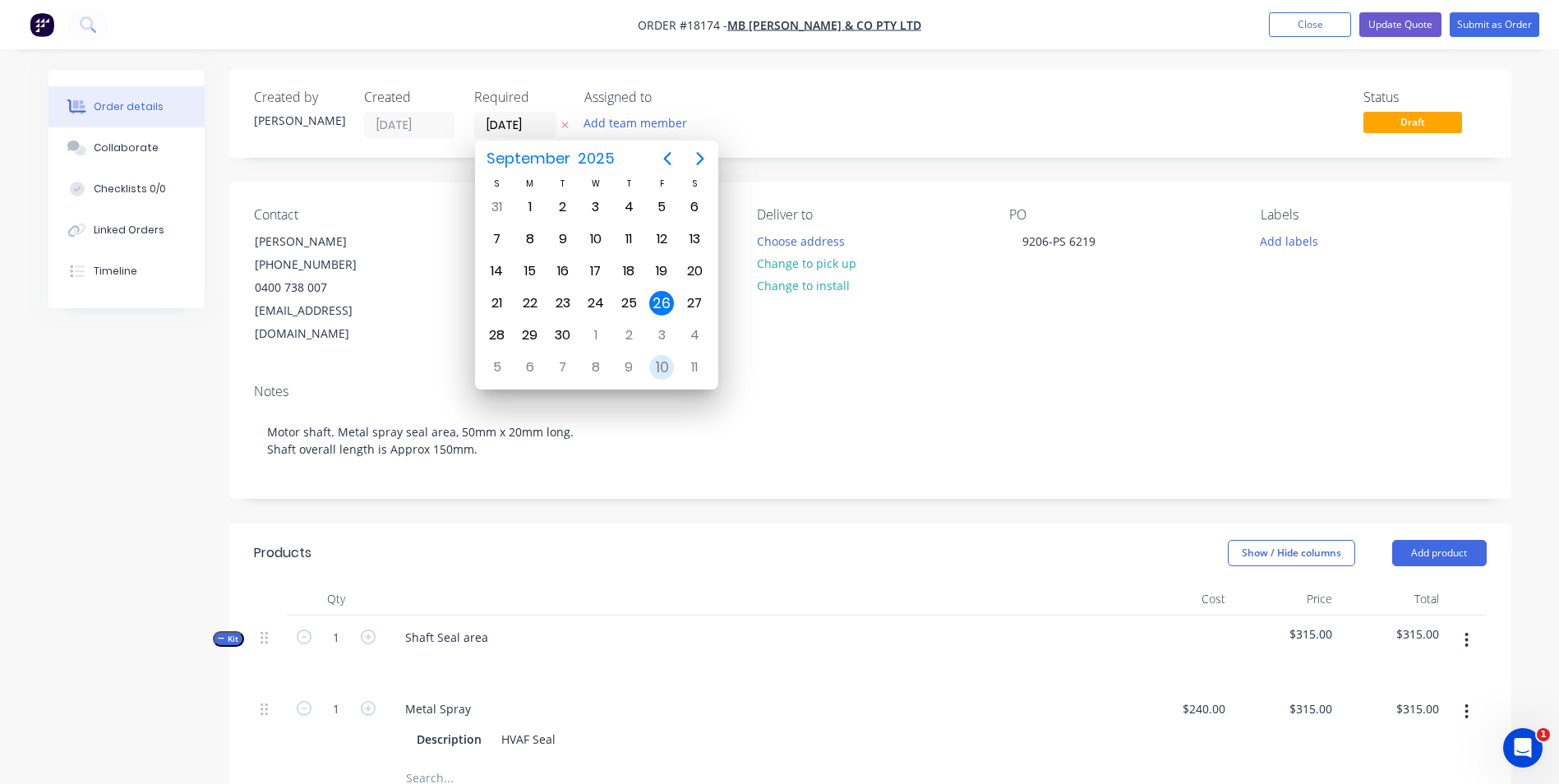
click at [659, 364] on div "10" at bounding box center [661, 367] width 25 height 25
type input "[DATE]"
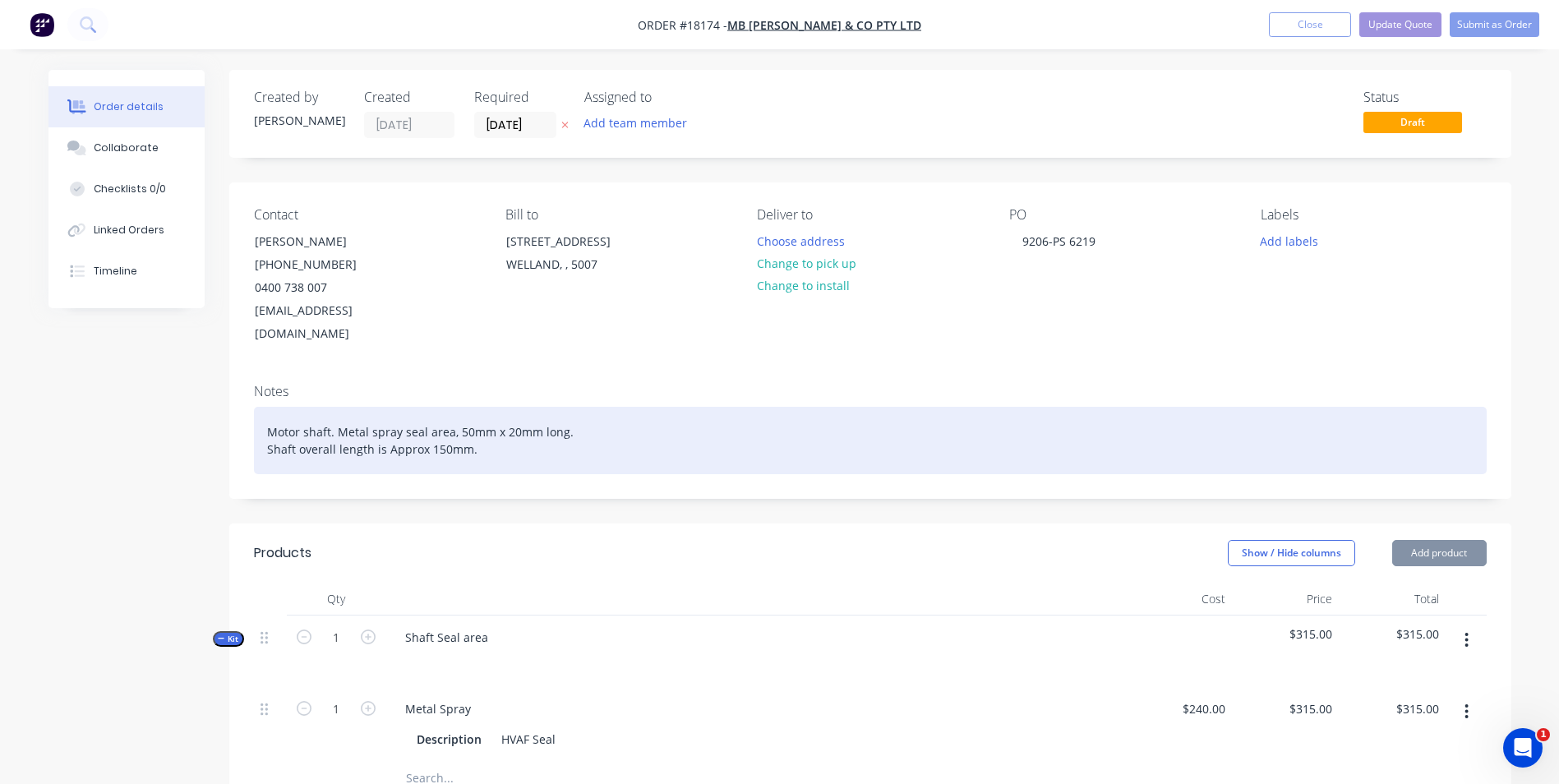
scroll to position [0, 0]
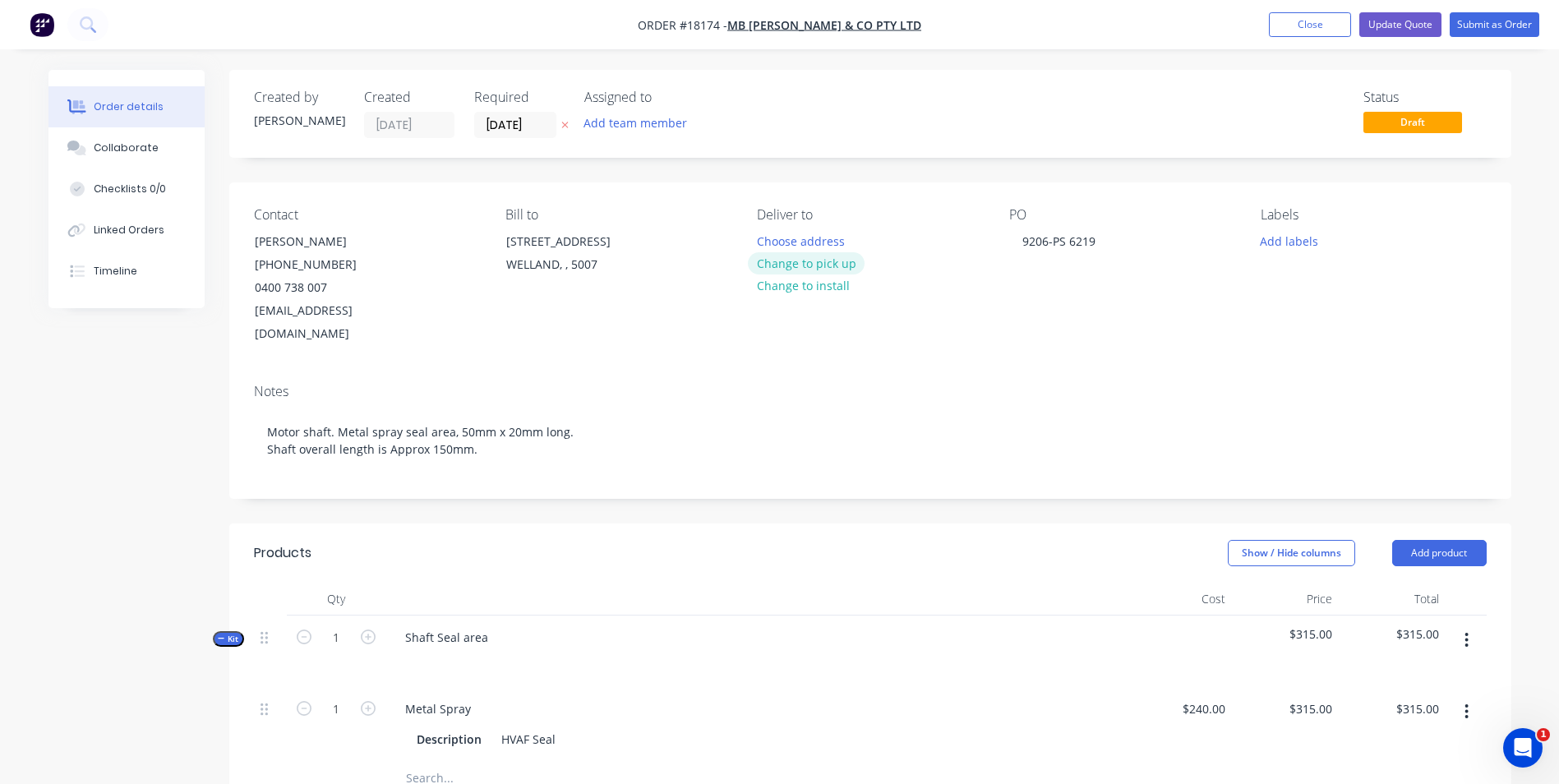
click at [817, 265] on button "Change to pick up" at bounding box center [806, 263] width 117 height 22
click at [1297, 243] on button "Add labels" at bounding box center [1290, 240] width 76 height 22
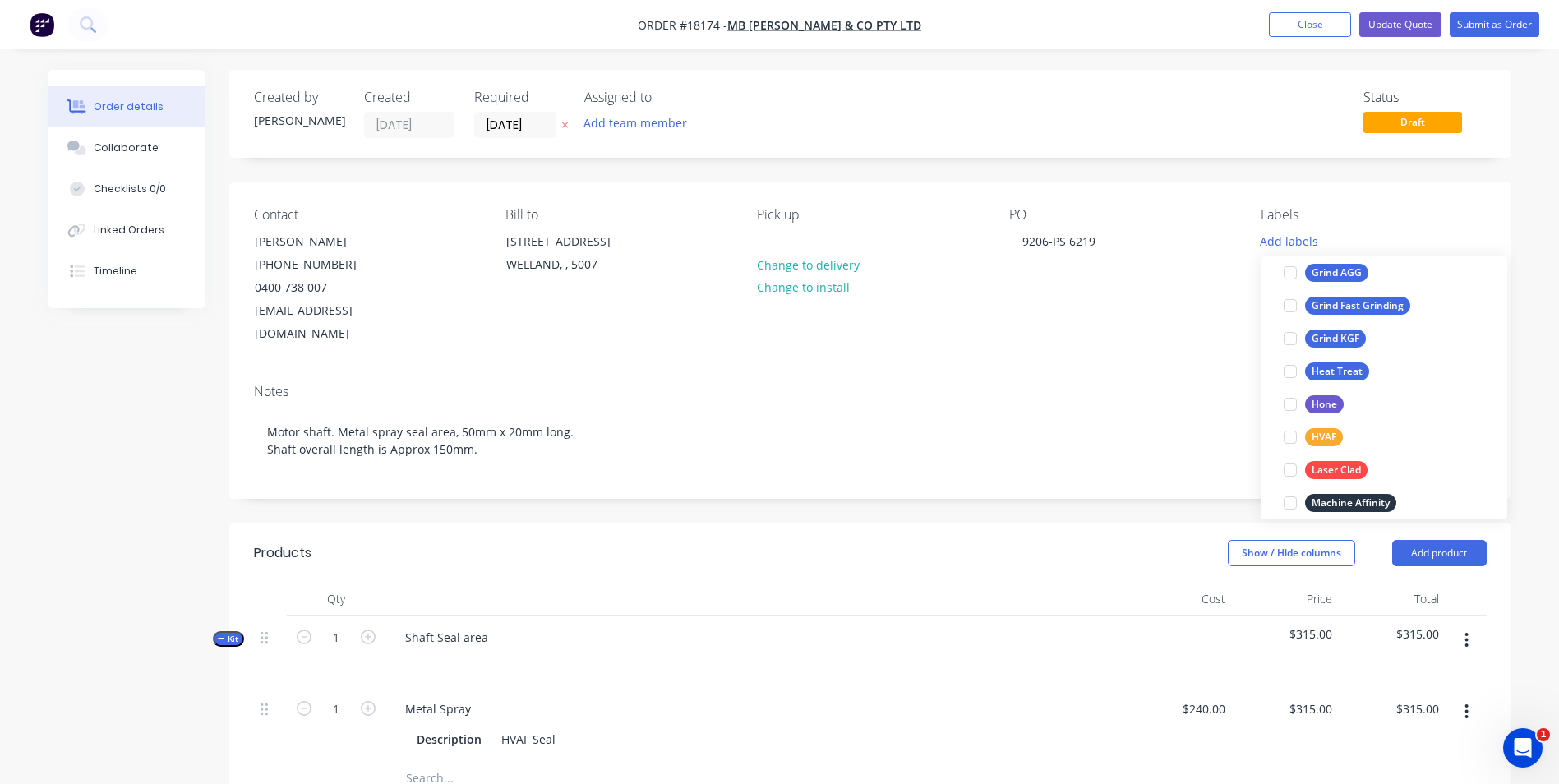
scroll to position [411, 0]
click at [1292, 404] on div at bounding box center [1291, 404] width 33 height 33
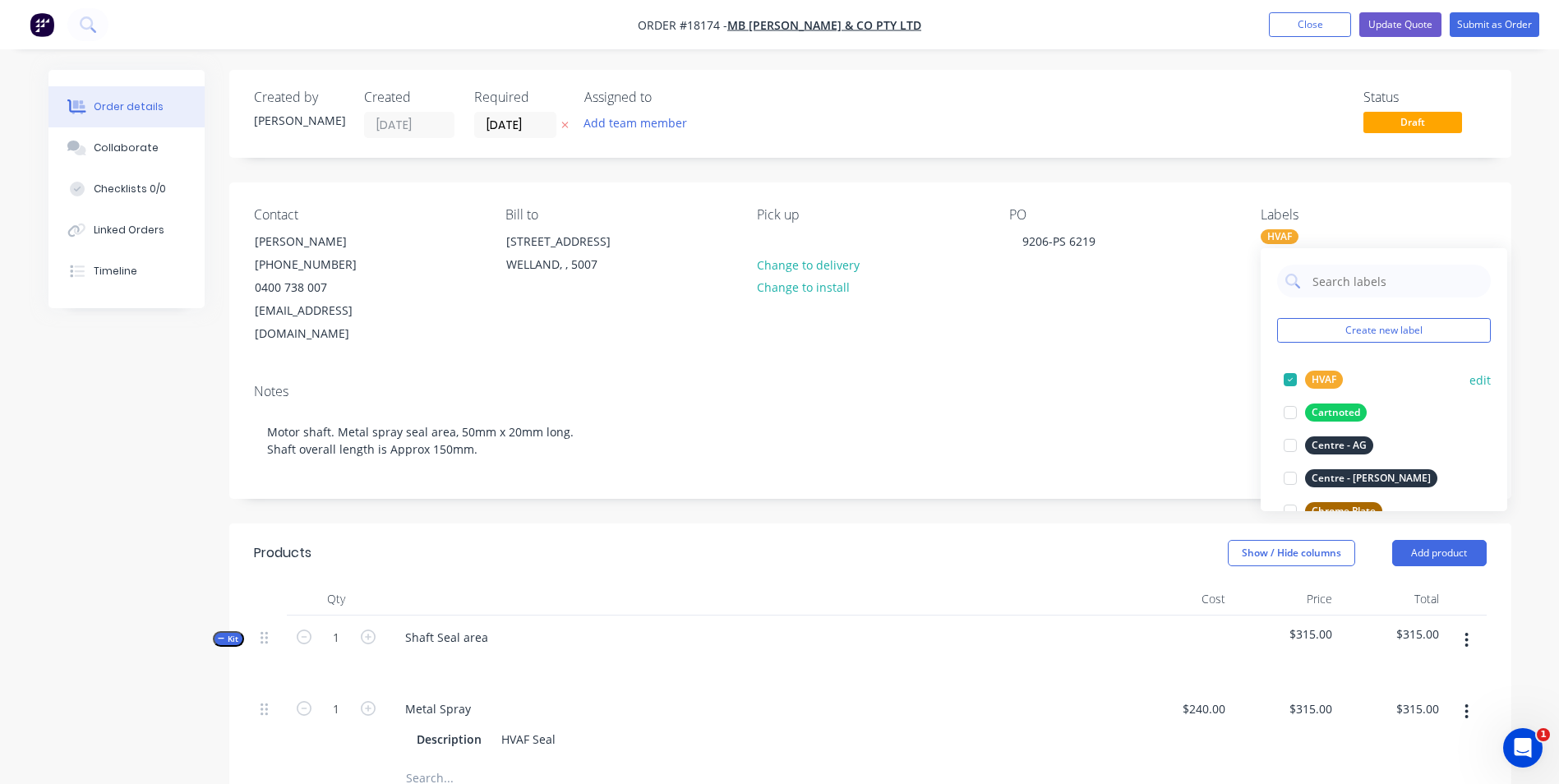
click at [1290, 380] on div at bounding box center [1291, 380] width 33 height 33
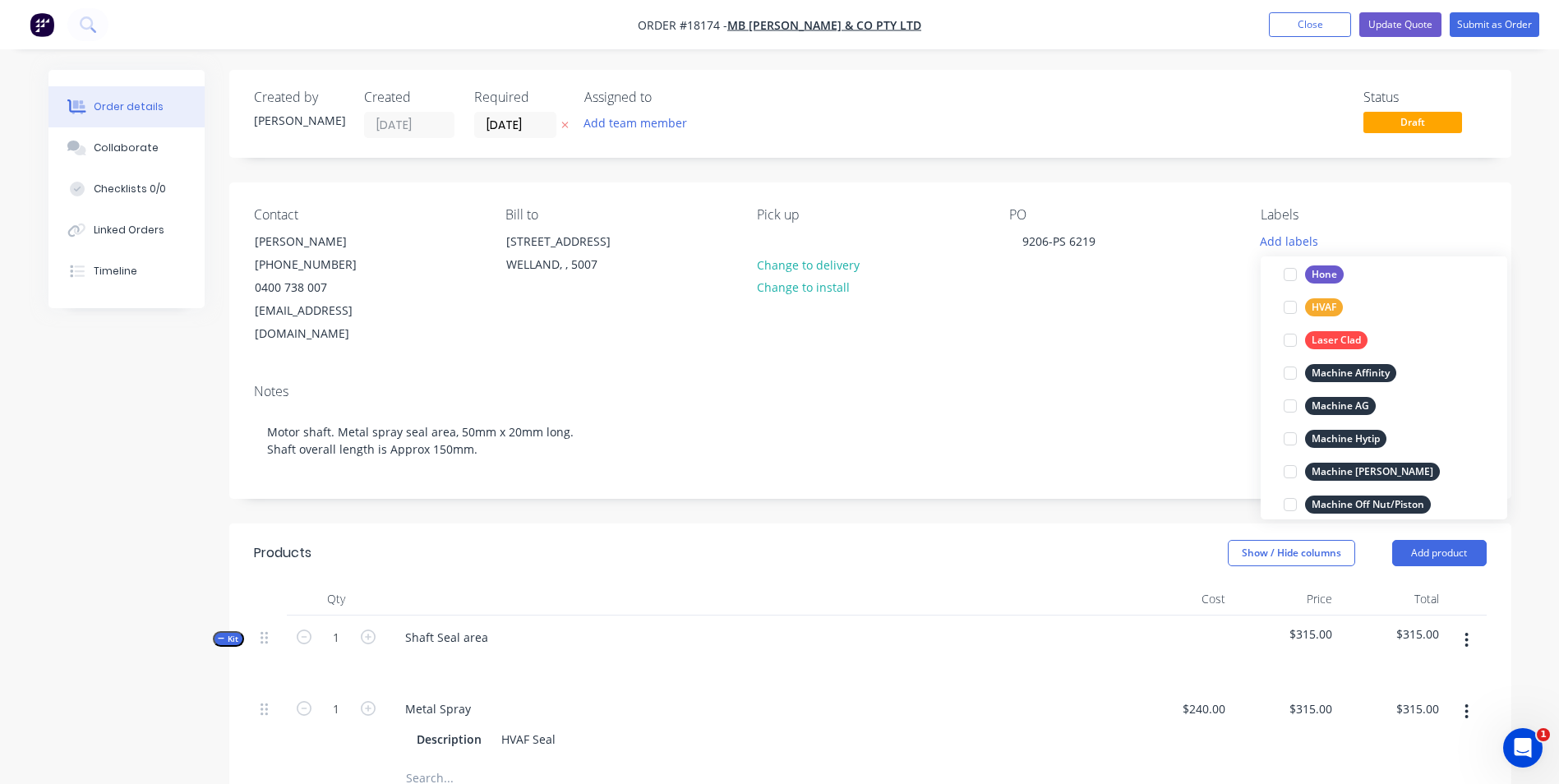
scroll to position [493, 0]
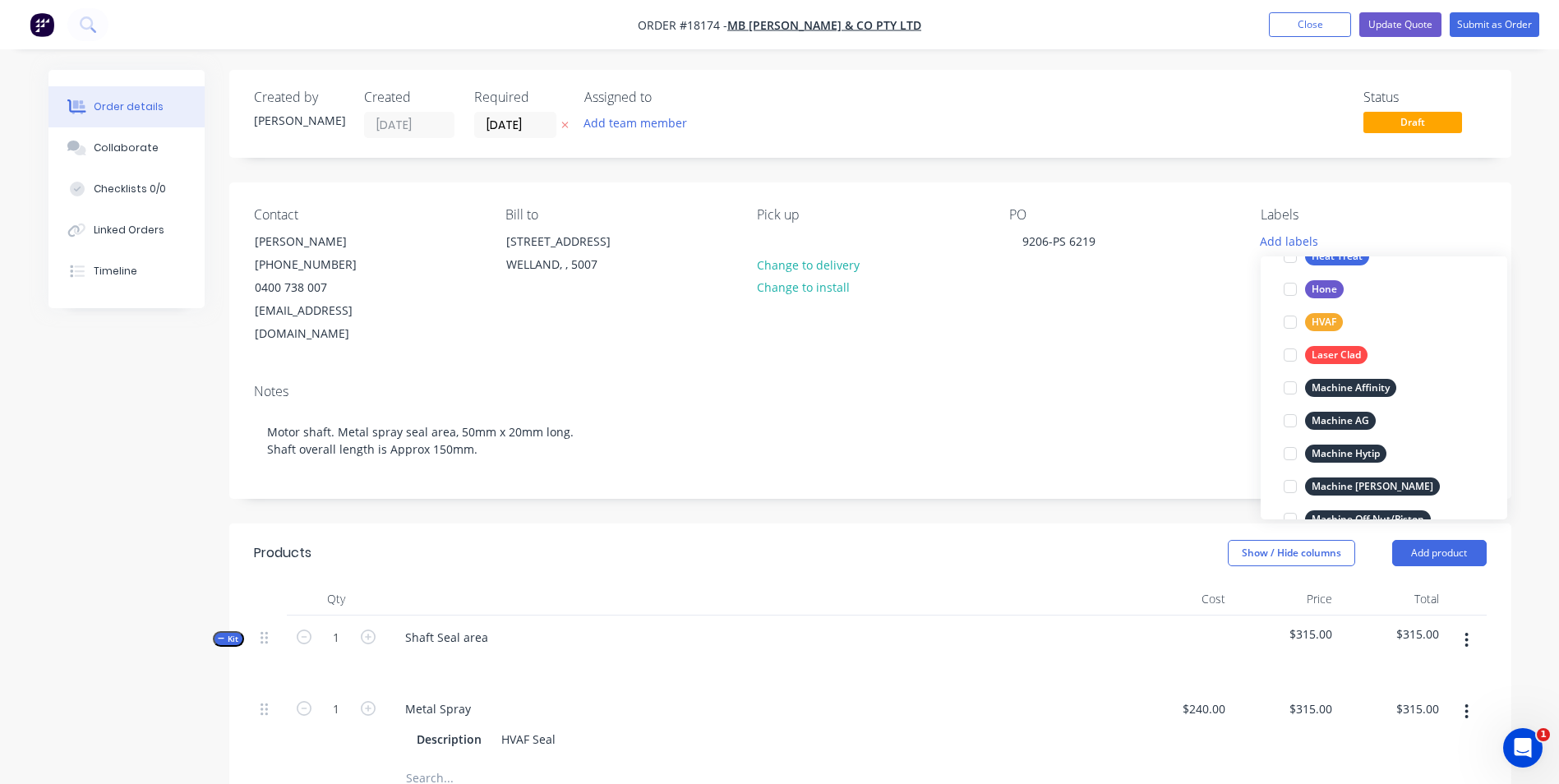
click at [1159, 384] on div "Notes" at bounding box center [870, 391] width 1233 height 16
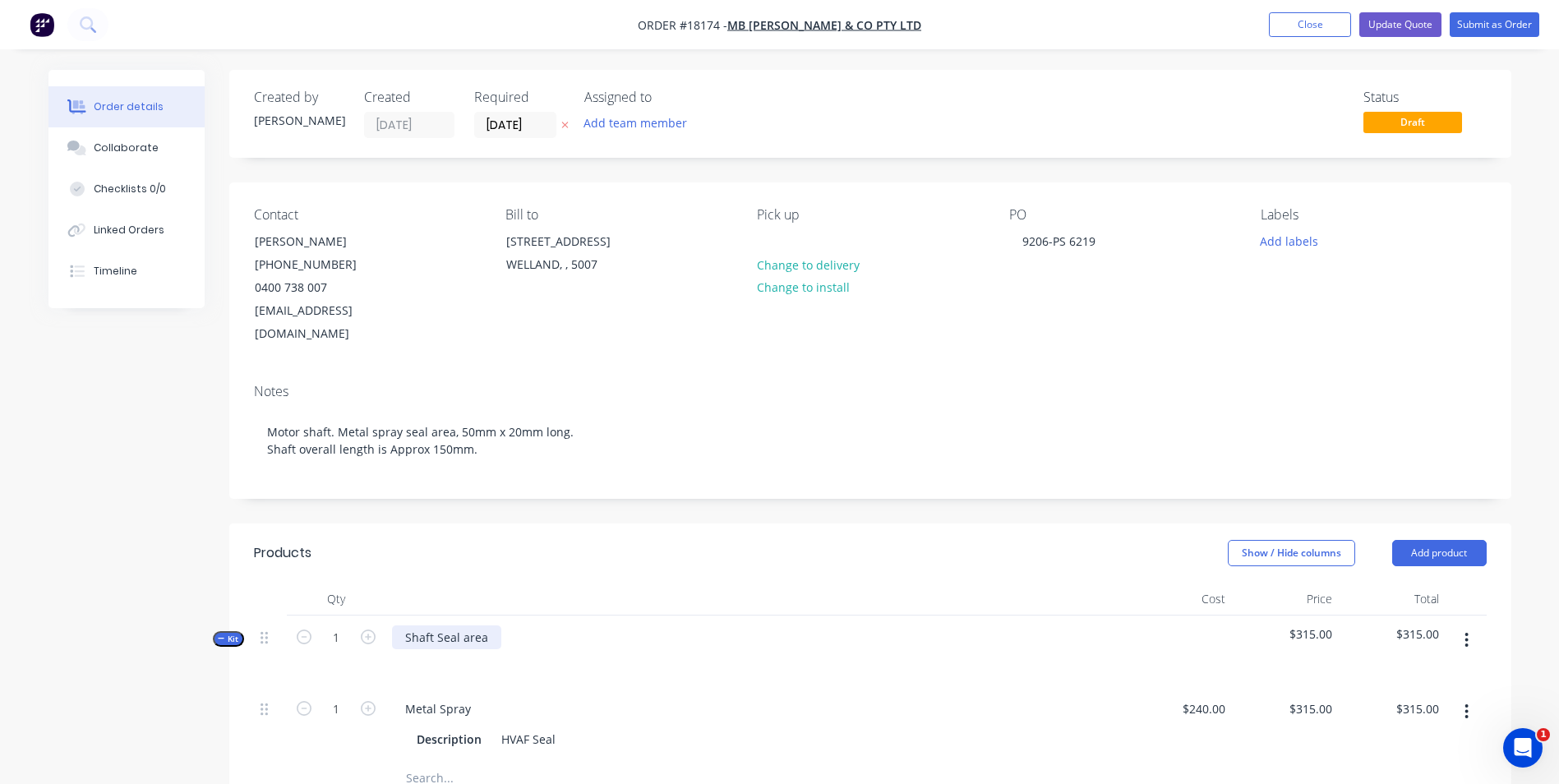
click at [485, 625] on div "Shaft Seal area" at bounding box center [446, 637] width 110 height 24
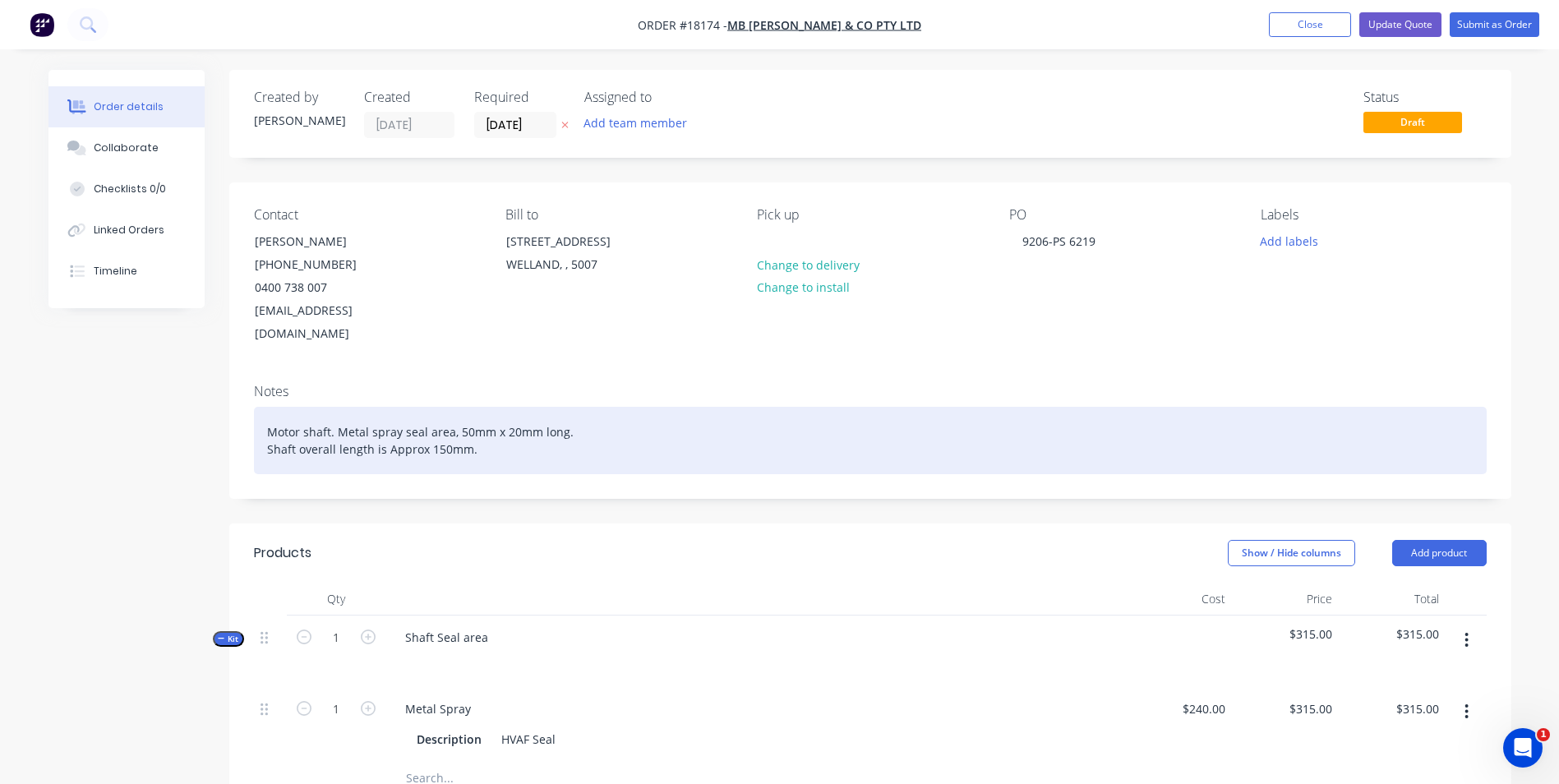
click at [483, 430] on div "Motor shaft. Metal spray seal area, 50mm x 20mm long. Shaft overall length is A…" at bounding box center [870, 441] width 1233 height 68
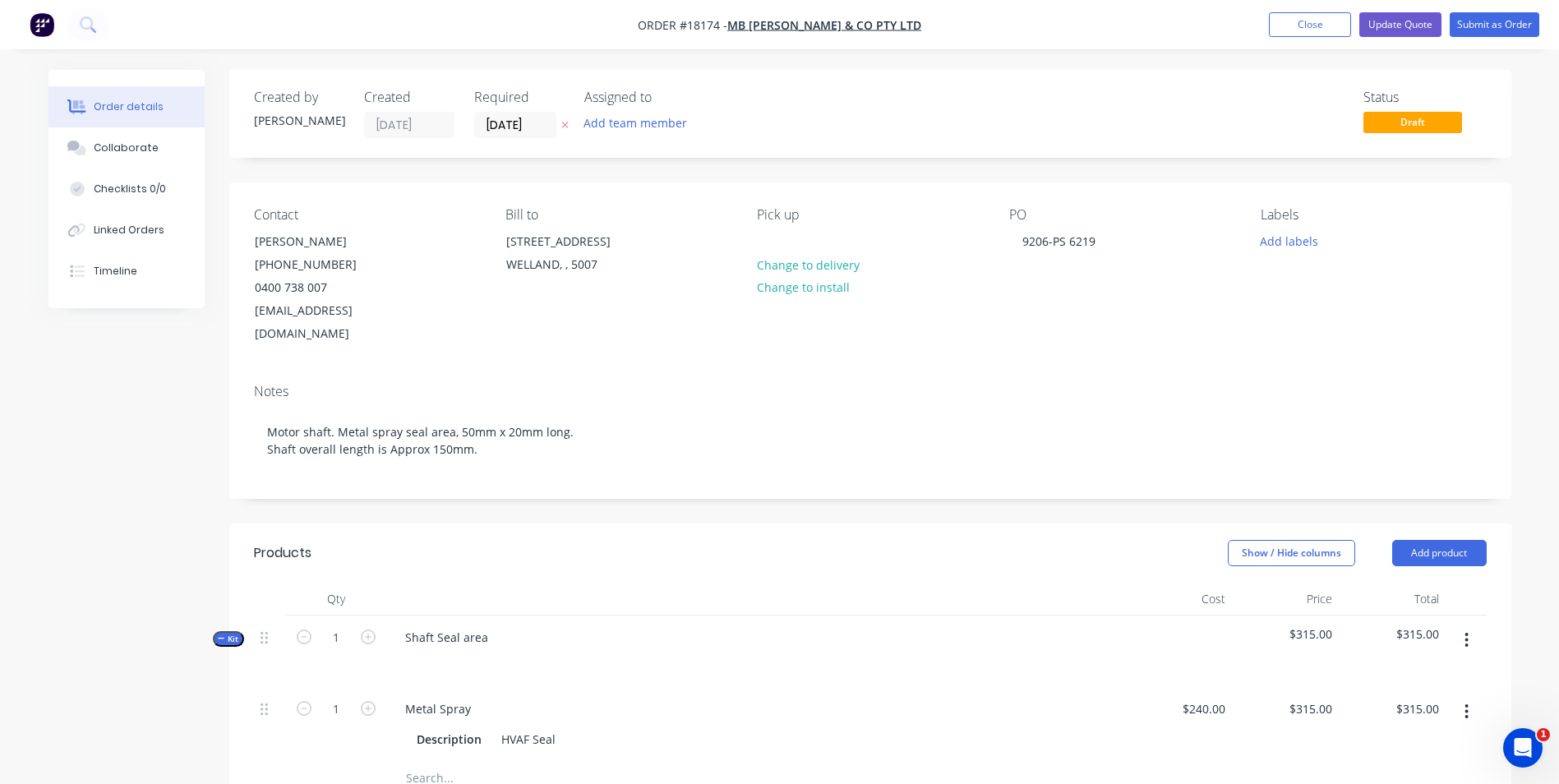
click at [530, 623] on div "Shaft Seal area" at bounding box center [755, 651] width 740 height 72
click at [1499, 24] on button "Submit as Order" at bounding box center [1494, 25] width 90 height 25
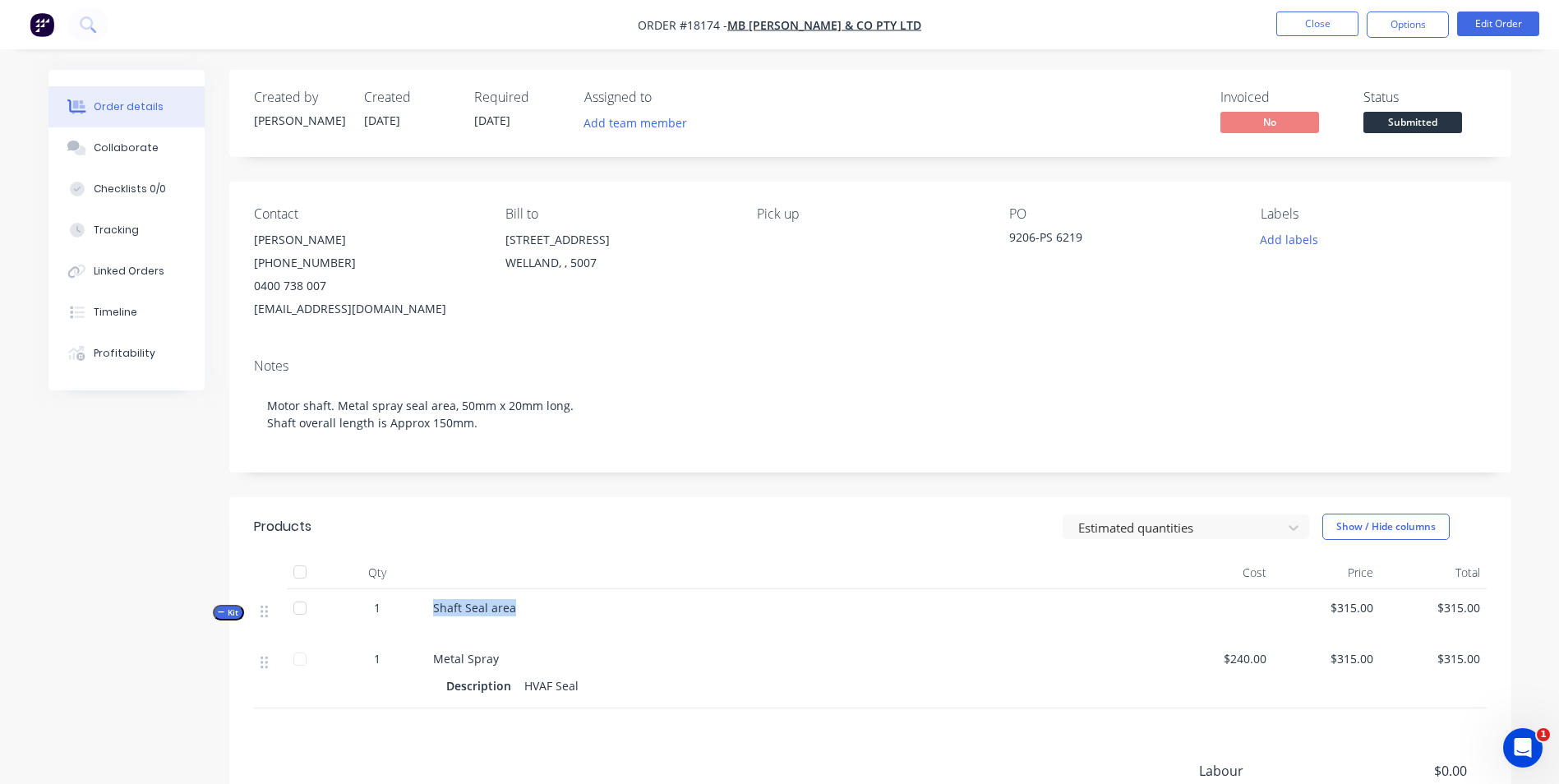
drag, startPoint x: 514, startPoint y: 607, endPoint x: 431, endPoint y: 613, distance: 83.2
click at [431, 613] on div "Shaft Seal area" at bounding box center [796, 614] width 740 height 51
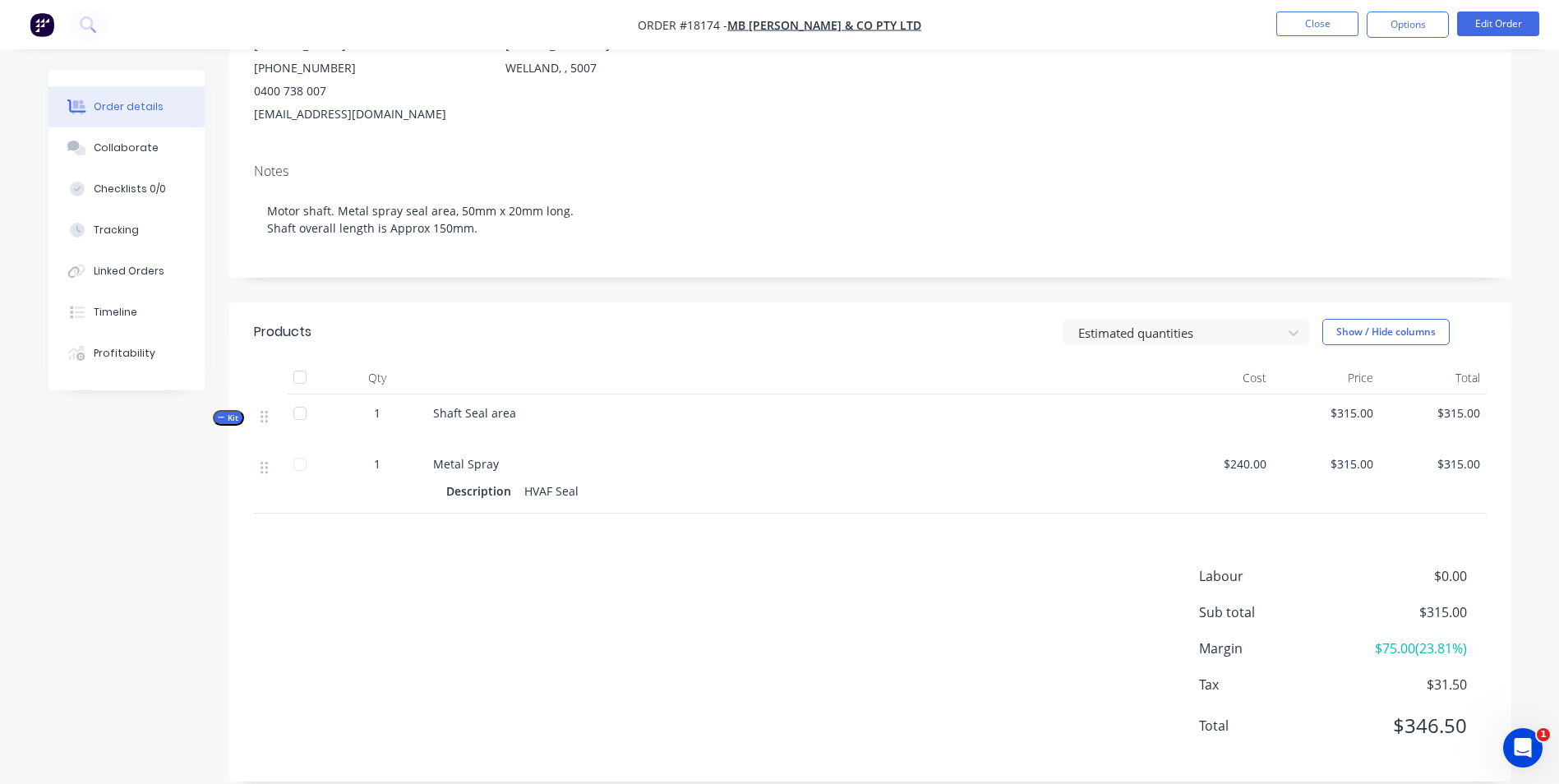
scroll to position [217, 0]
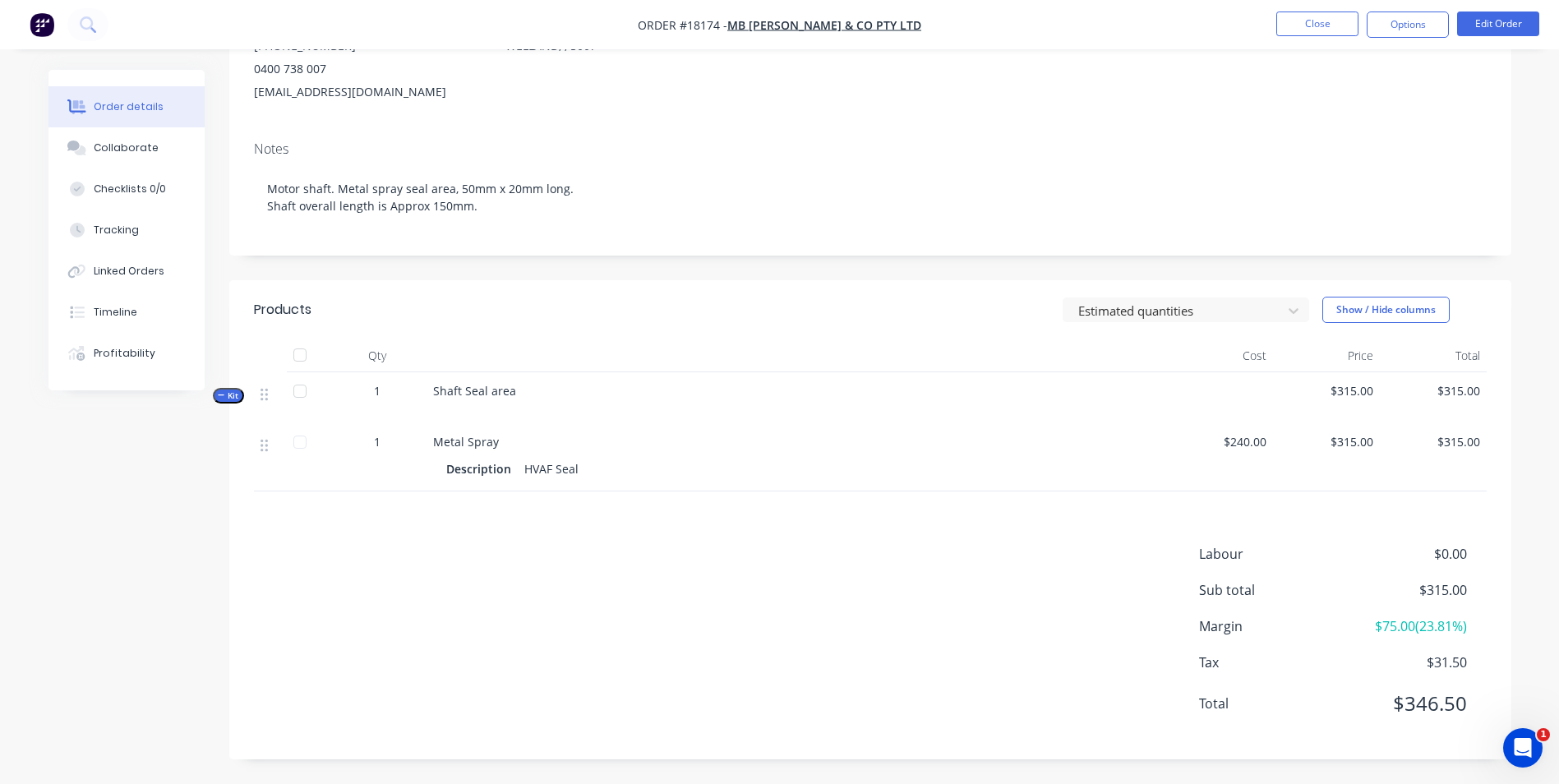
click at [511, 393] on span "Shaft Seal area" at bounding box center [474, 390] width 83 height 16
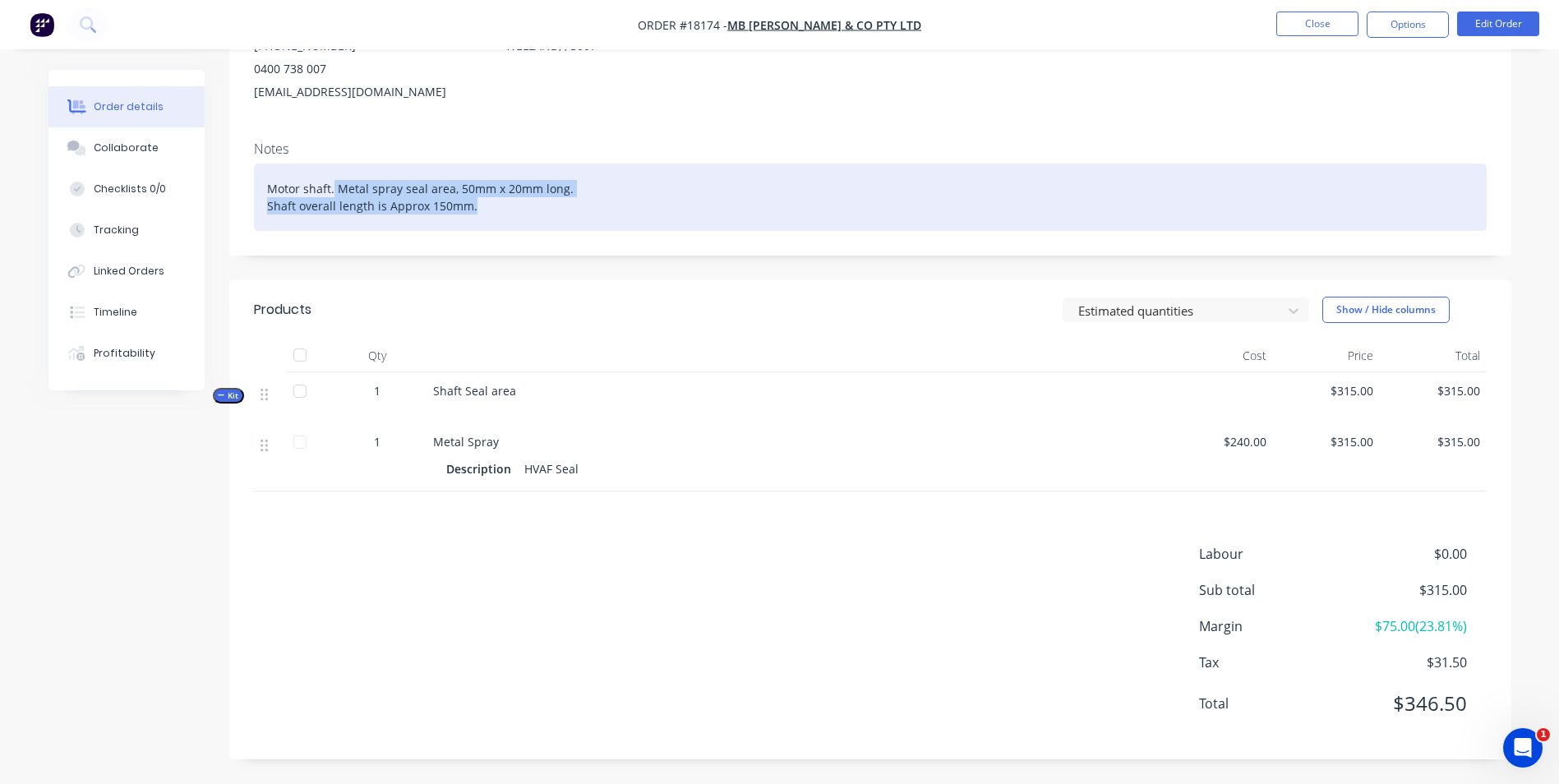
drag, startPoint x: 334, startPoint y: 184, endPoint x: 517, endPoint y: 219, distance: 186.3
click at [517, 219] on div "Motor shaft. Metal spray seal area, 50mm x 20mm long. Shaft overall length is A…" at bounding box center [870, 198] width 1233 height 68
click at [562, 212] on div "Motor shaft. Metal spray seal area, 50mm x 20mm long. Shaft overall length is A…" at bounding box center [870, 198] width 1233 height 68
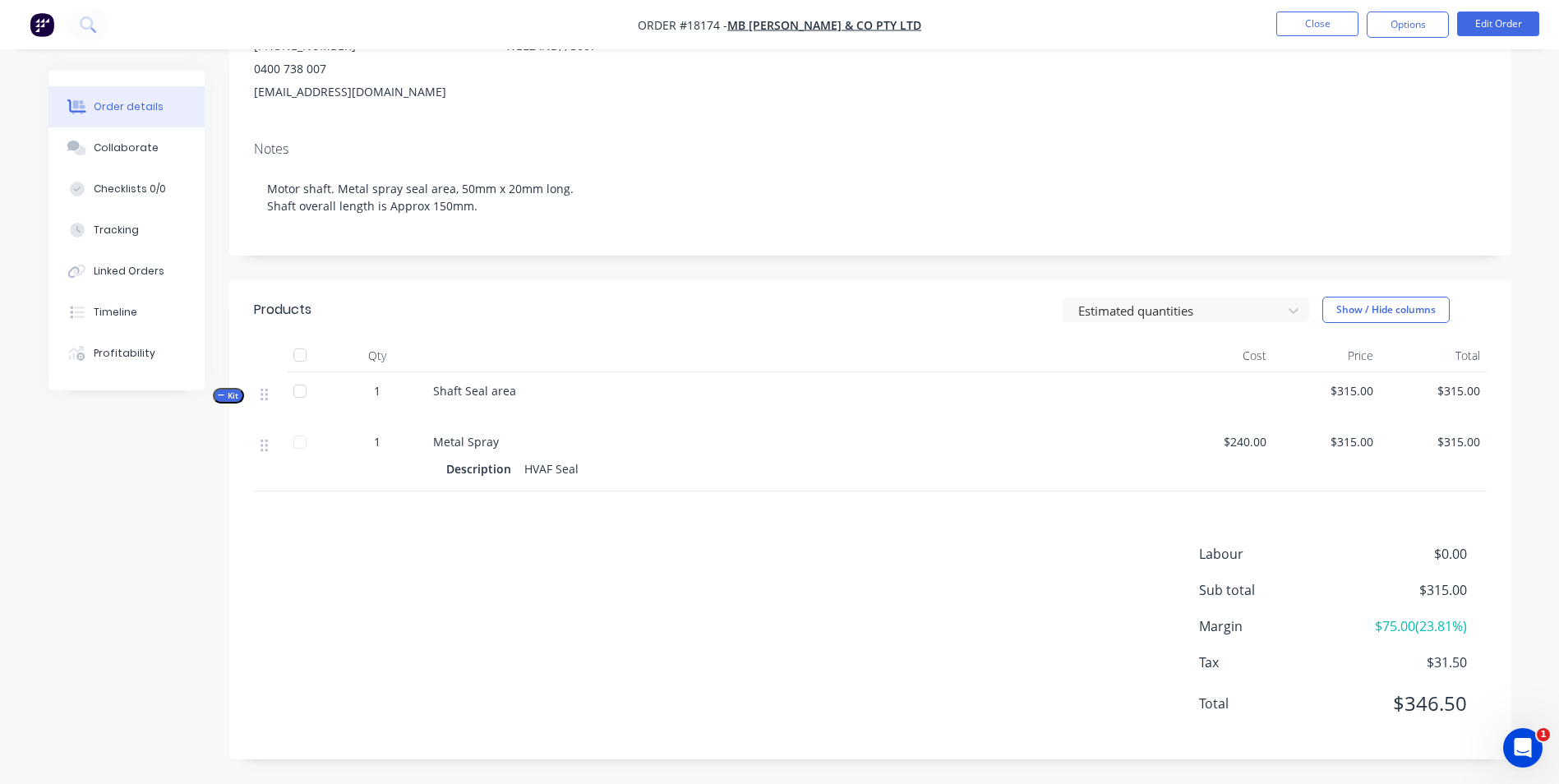
click at [670, 151] on div "Notes" at bounding box center [870, 149] width 1233 height 16
drag, startPoint x: 513, startPoint y: 394, endPoint x: 423, endPoint y: 385, distance: 90.4
click at [423, 385] on div "Kit 1 Shaft Seal area $315.00 $315.00" at bounding box center [870, 398] width 1233 height 51
click at [1470, 29] on button "Edit Order" at bounding box center [1498, 24] width 82 height 25
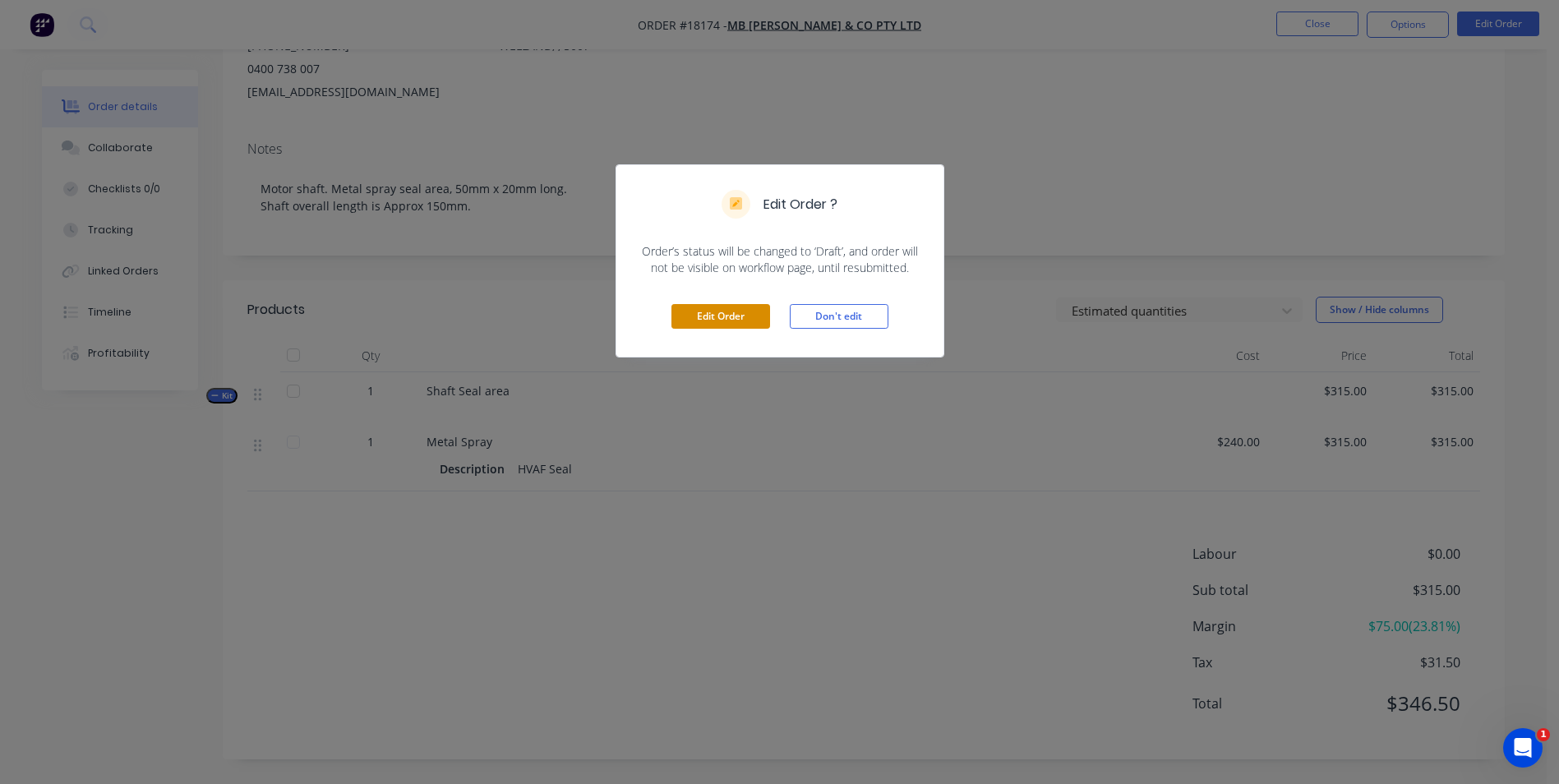
click at [679, 315] on button "Edit Order" at bounding box center [721, 316] width 99 height 25
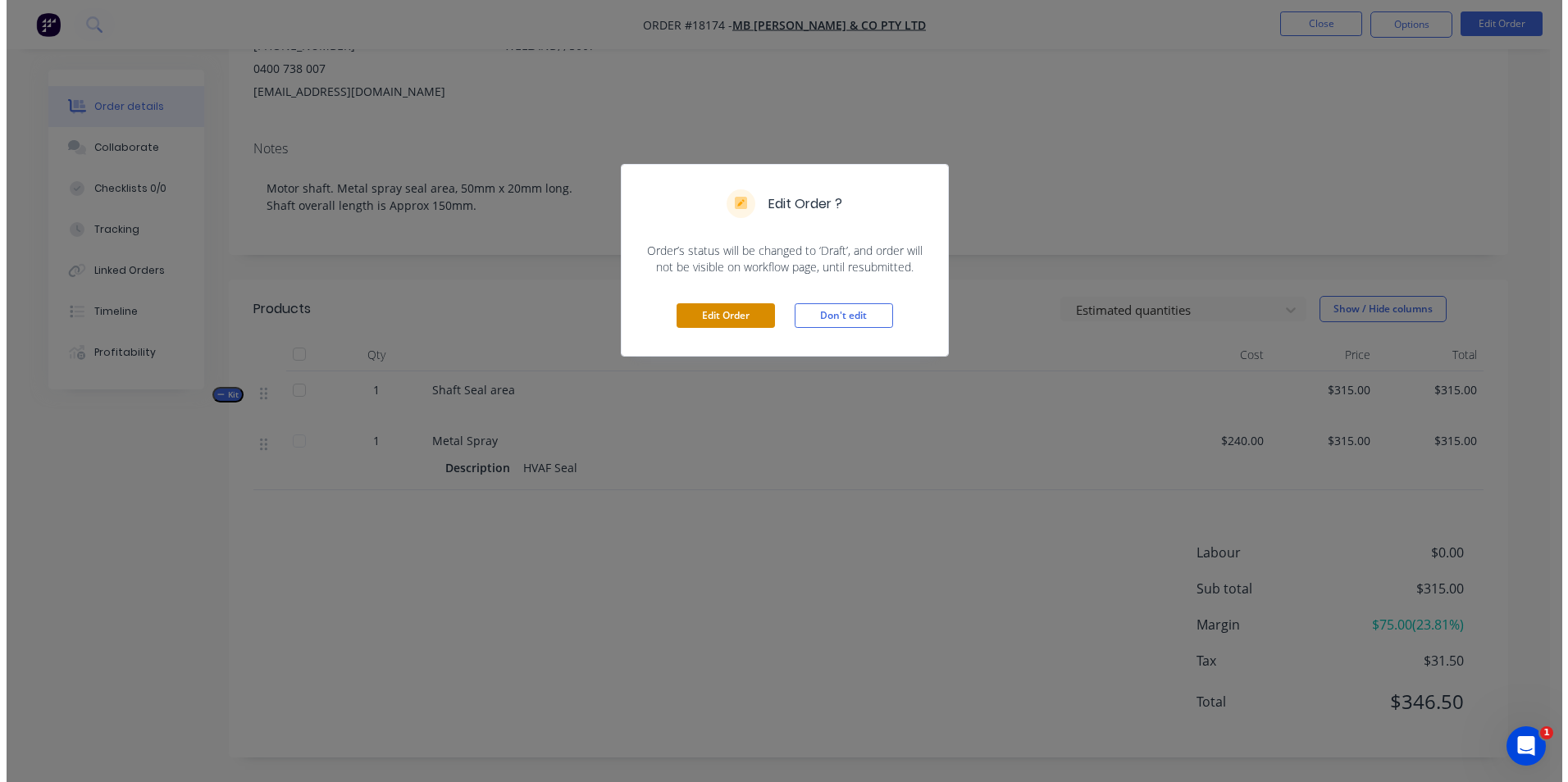
scroll to position [0, 0]
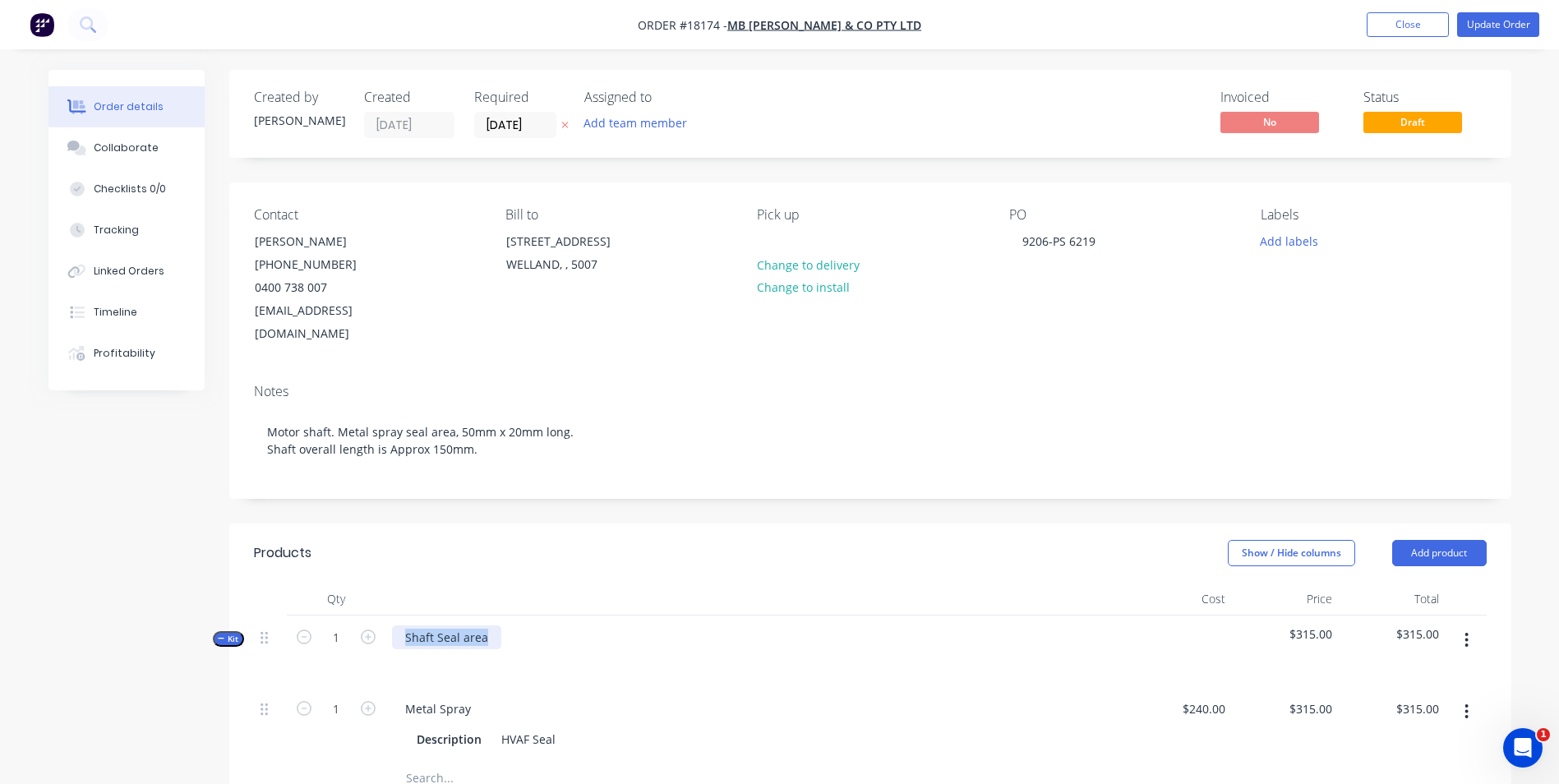
drag, startPoint x: 510, startPoint y: 628, endPoint x: 492, endPoint y: 611, distance: 24.8
click at [497, 615] on div "Shaft Seal area" at bounding box center [755, 651] width 740 height 72
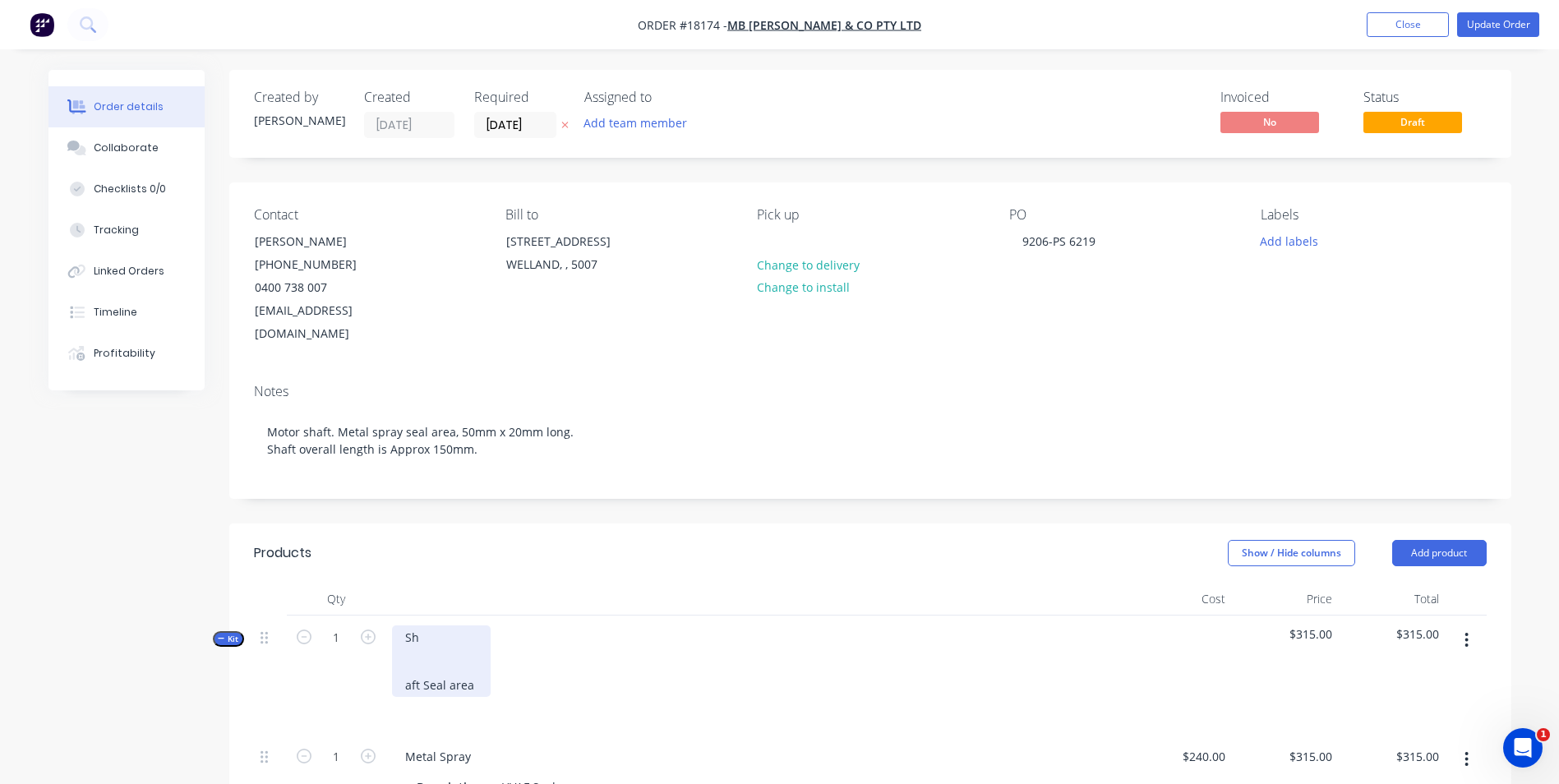
click at [478, 660] on div "Sh aft Seal area" at bounding box center [441, 660] width 99 height 72
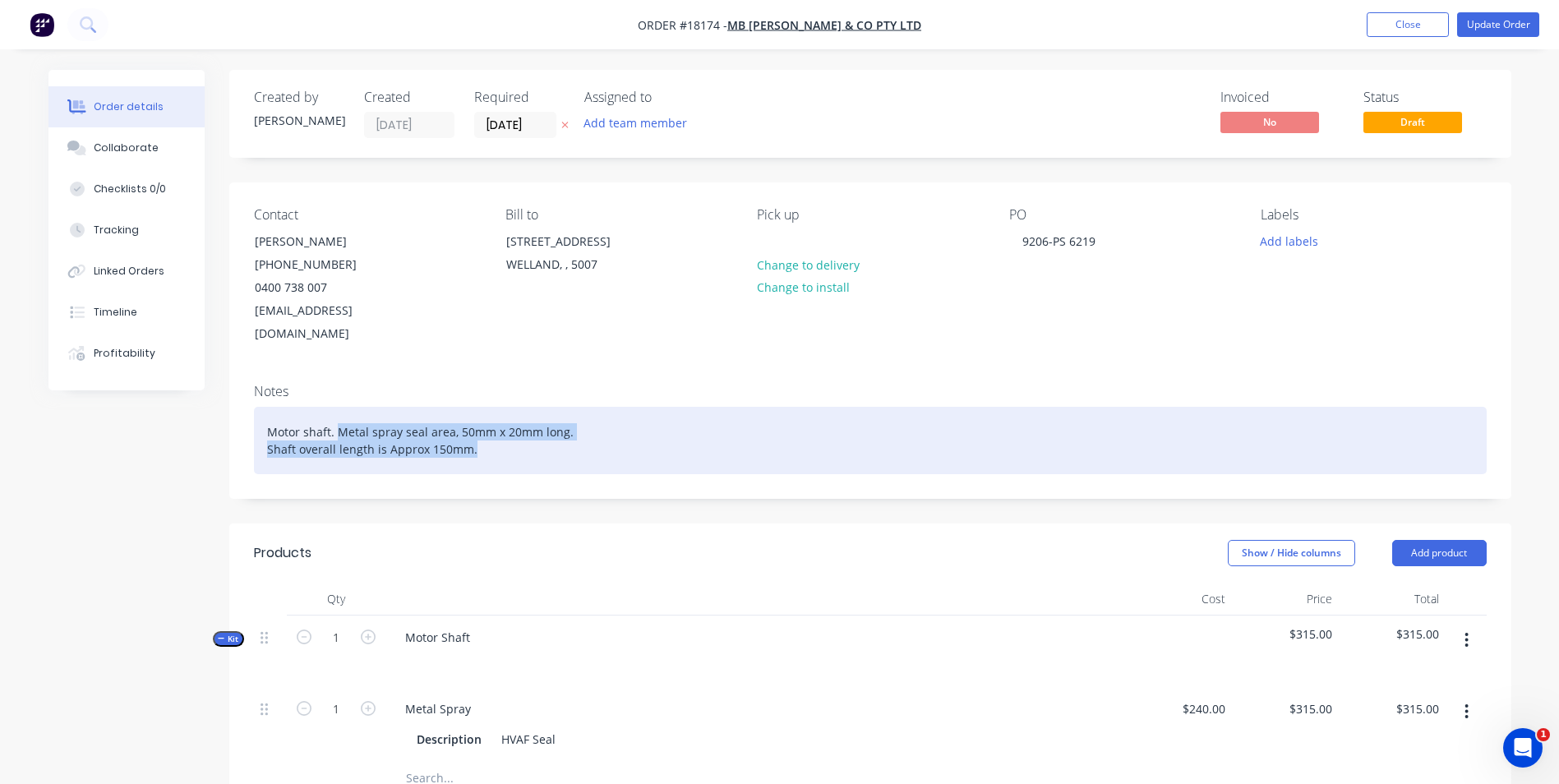
drag, startPoint x: 334, startPoint y: 410, endPoint x: 460, endPoint y: 432, distance: 127.9
click at [487, 432] on div "Motor shaft. Metal spray seal area, 50mm x 20mm long. Shaft overall length is A…" at bounding box center [870, 441] width 1233 height 68
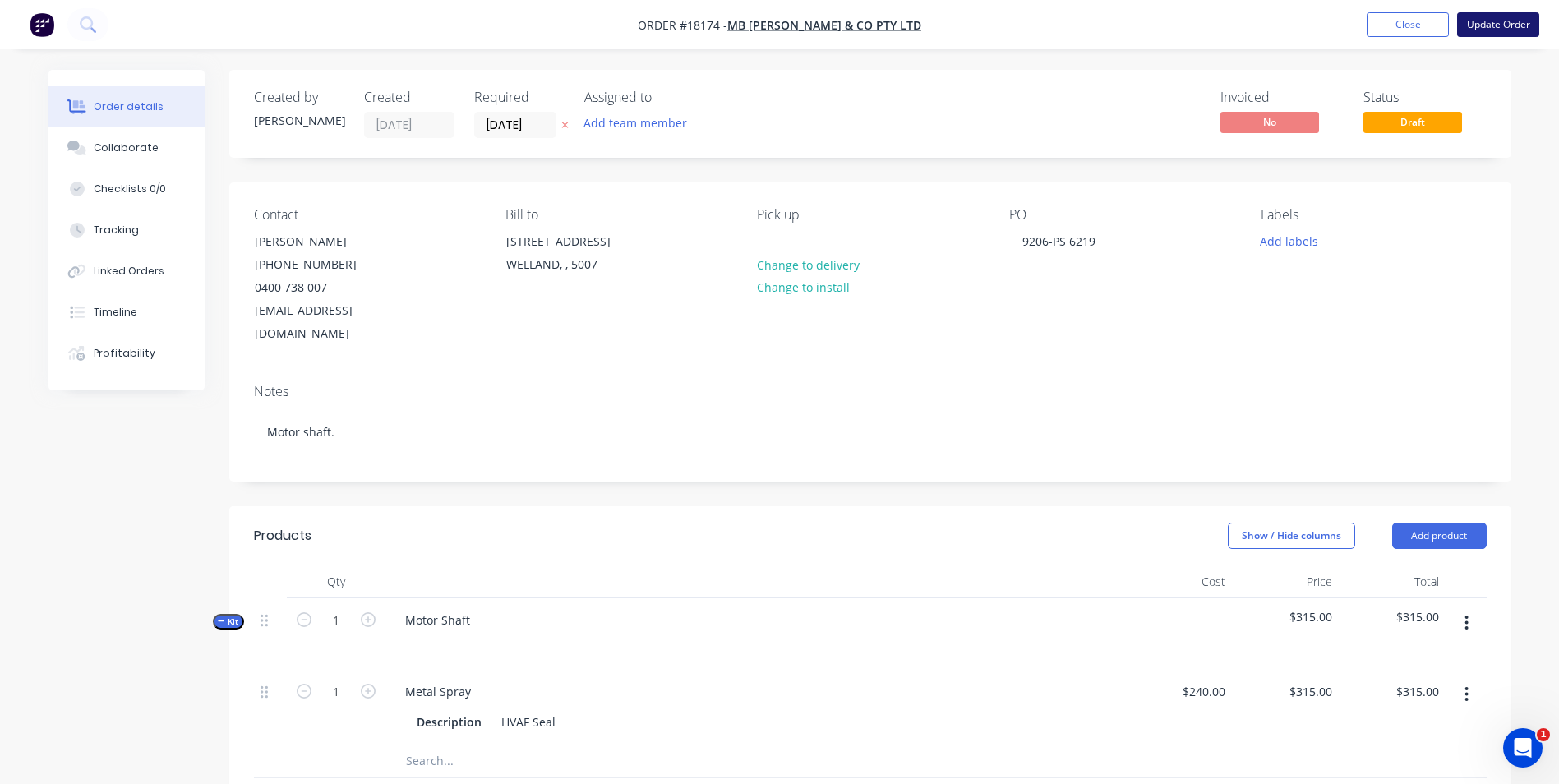
click at [1505, 28] on button "Update Order" at bounding box center [1498, 25] width 82 height 25
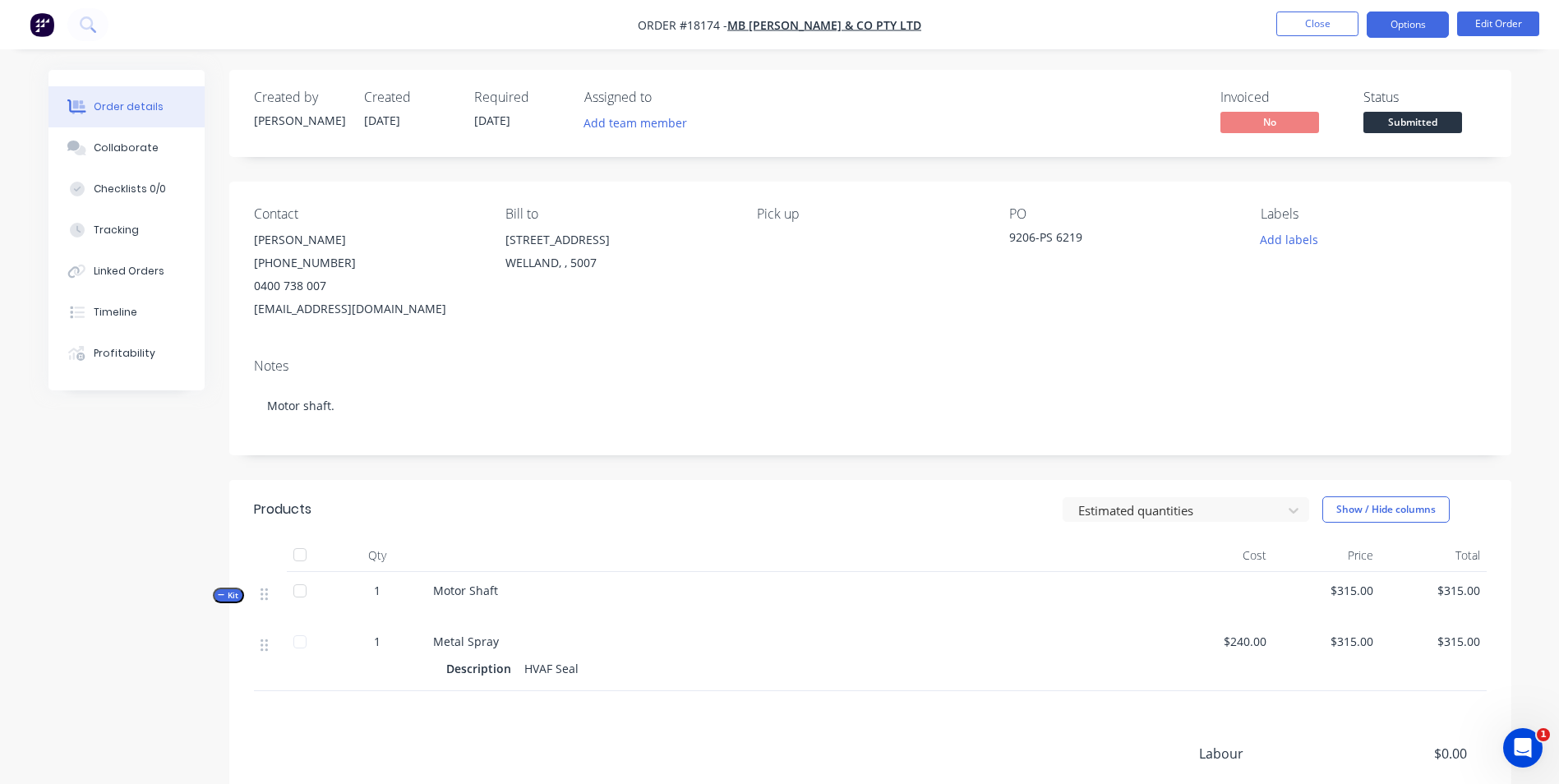
click at [1408, 26] on button "Options" at bounding box center [1407, 25] width 82 height 26
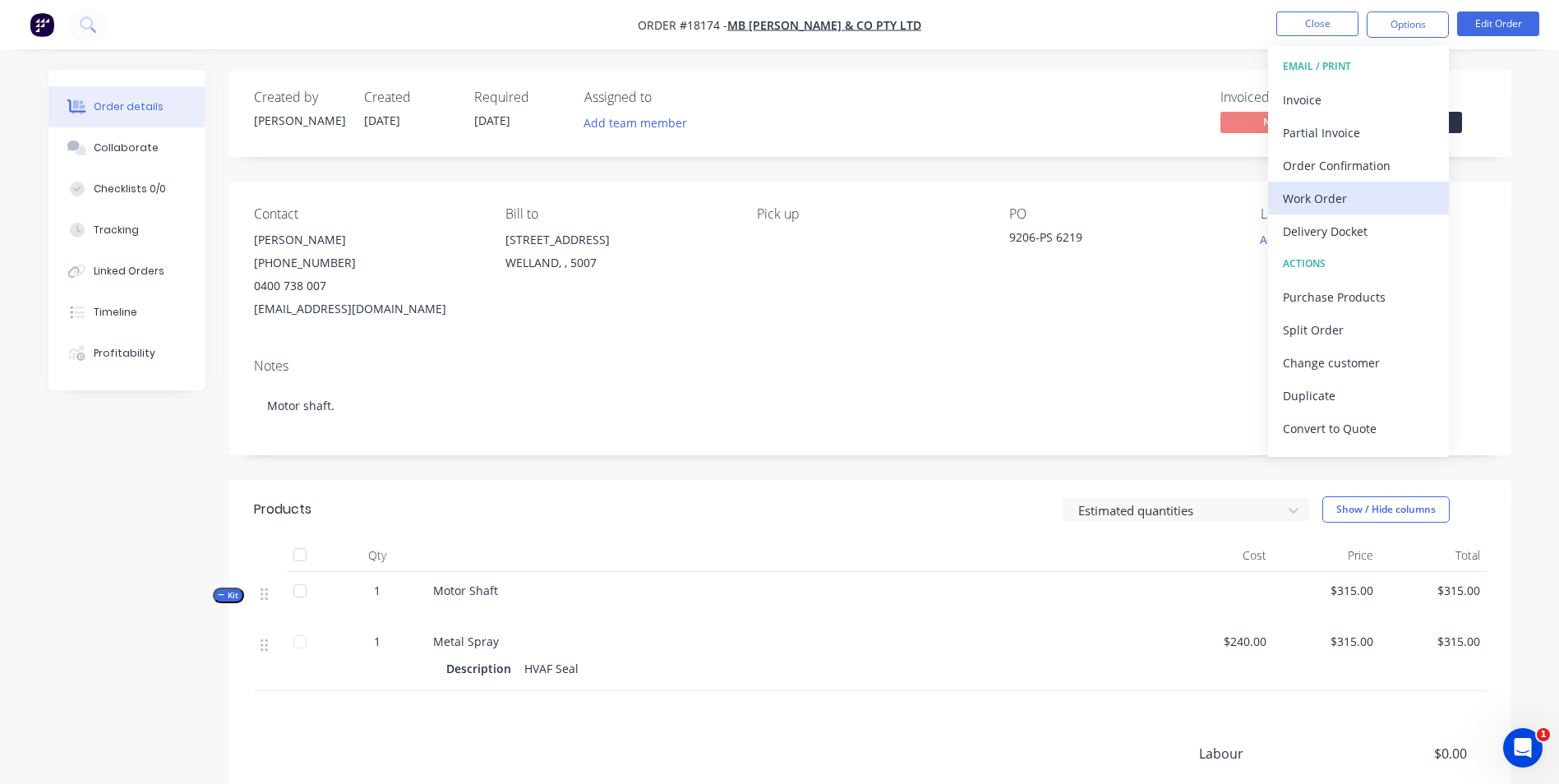
click at [1337, 200] on div "Work Order" at bounding box center [1359, 198] width 152 height 24
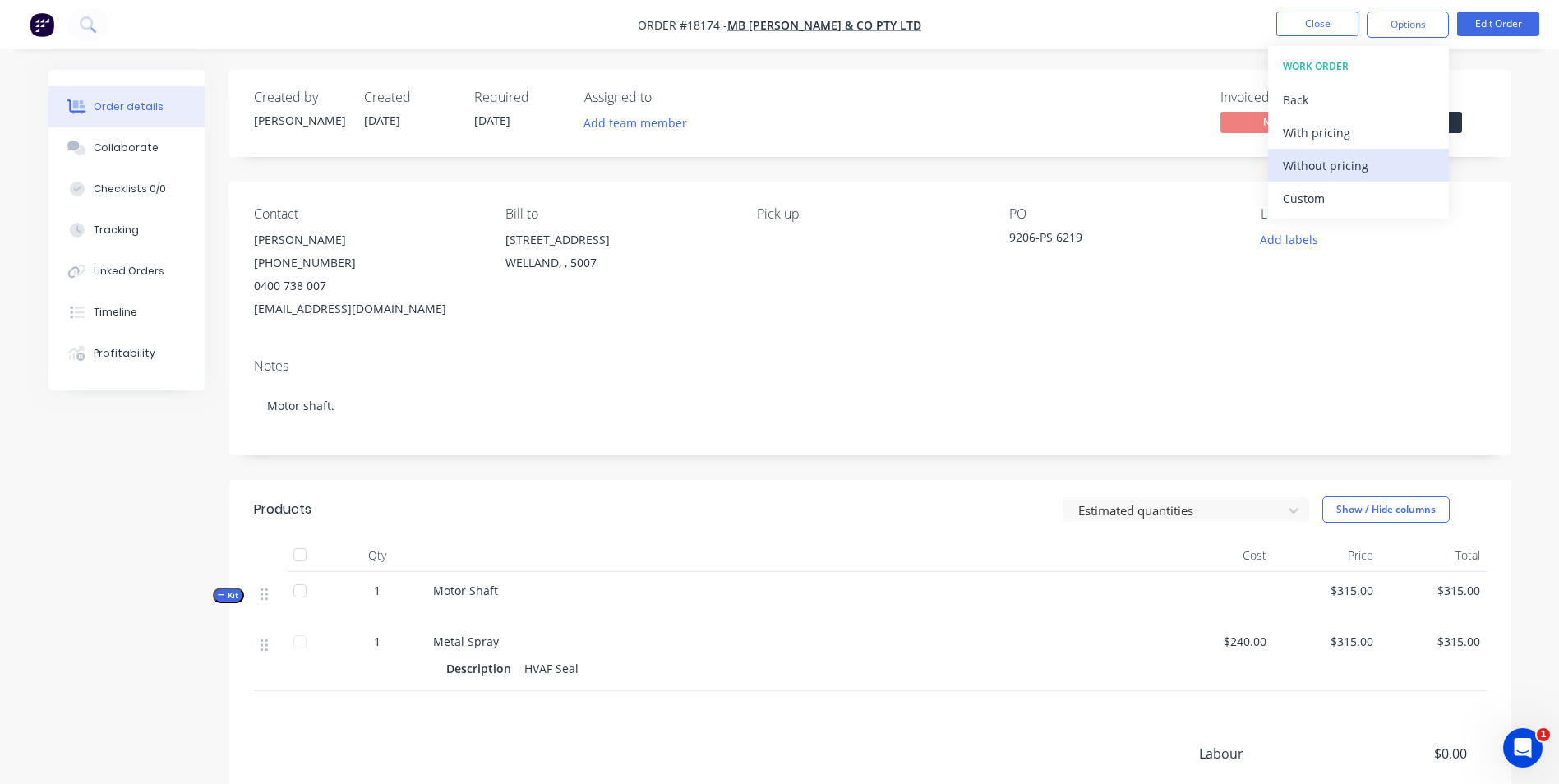
click at [1393, 168] on div "Without pricing" at bounding box center [1359, 166] width 152 height 24
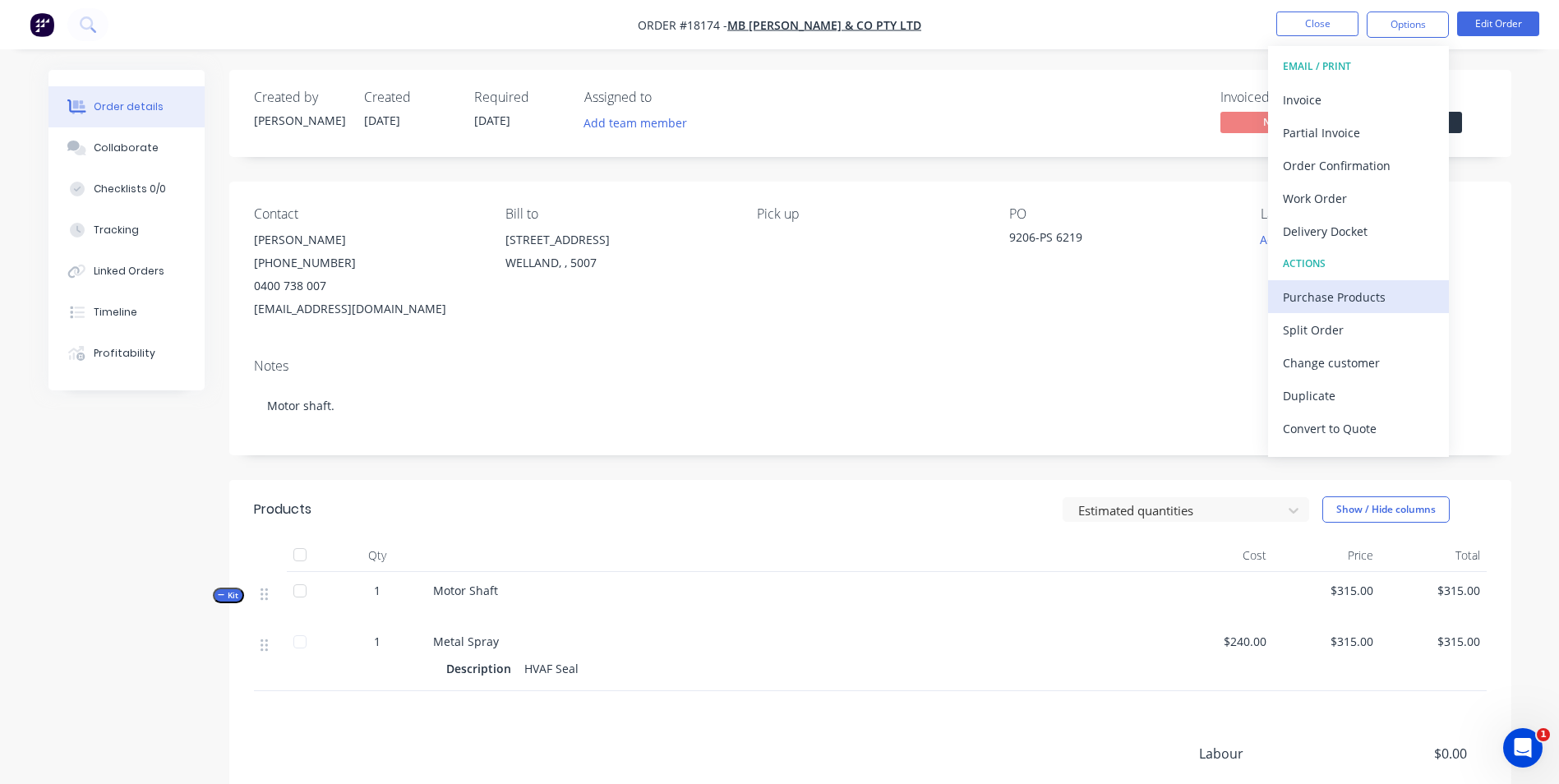
click at [1344, 292] on div "Purchase Products" at bounding box center [1359, 296] width 152 height 24
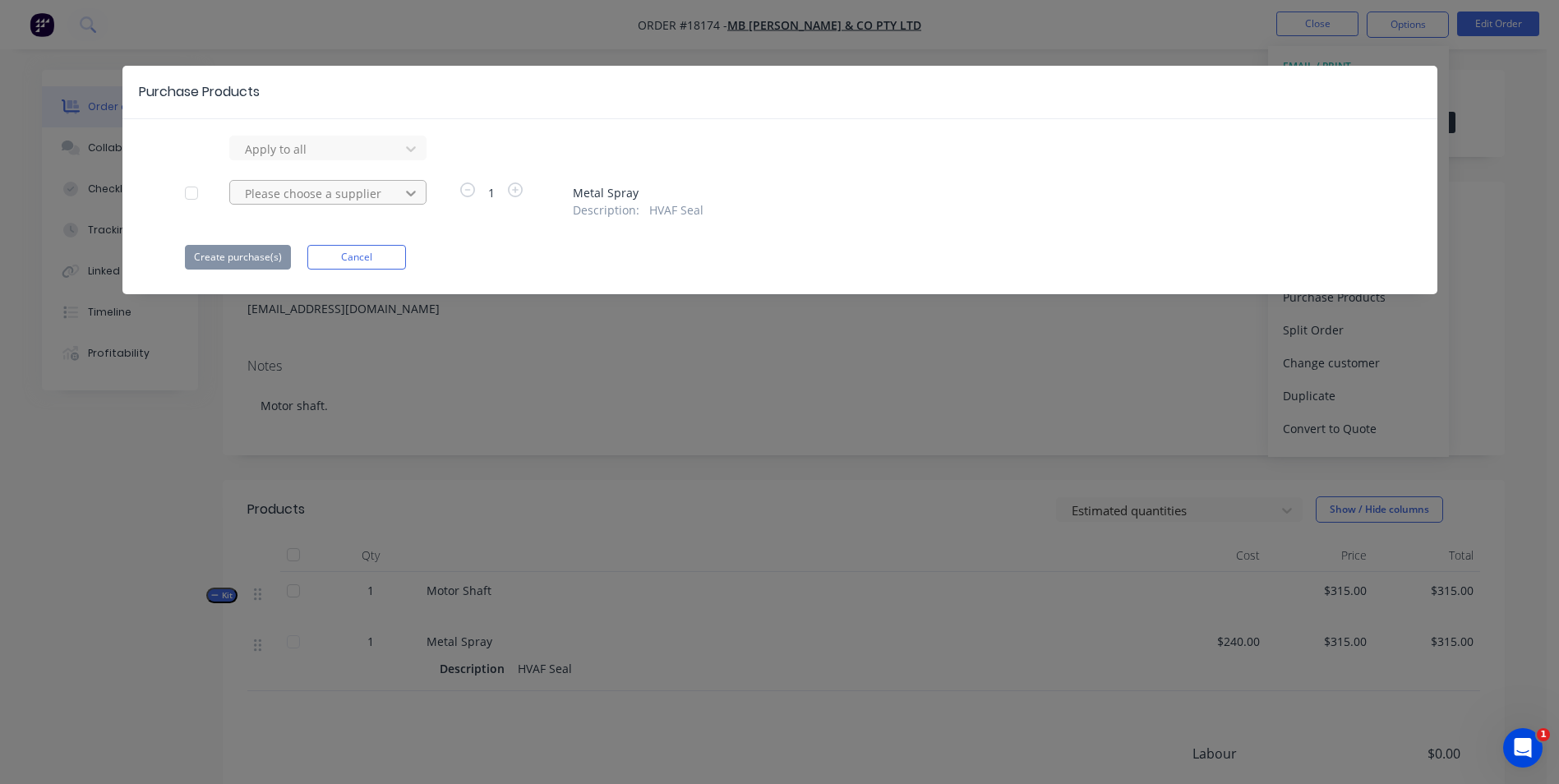
click at [419, 194] on div at bounding box center [411, 194] width 30 height 26
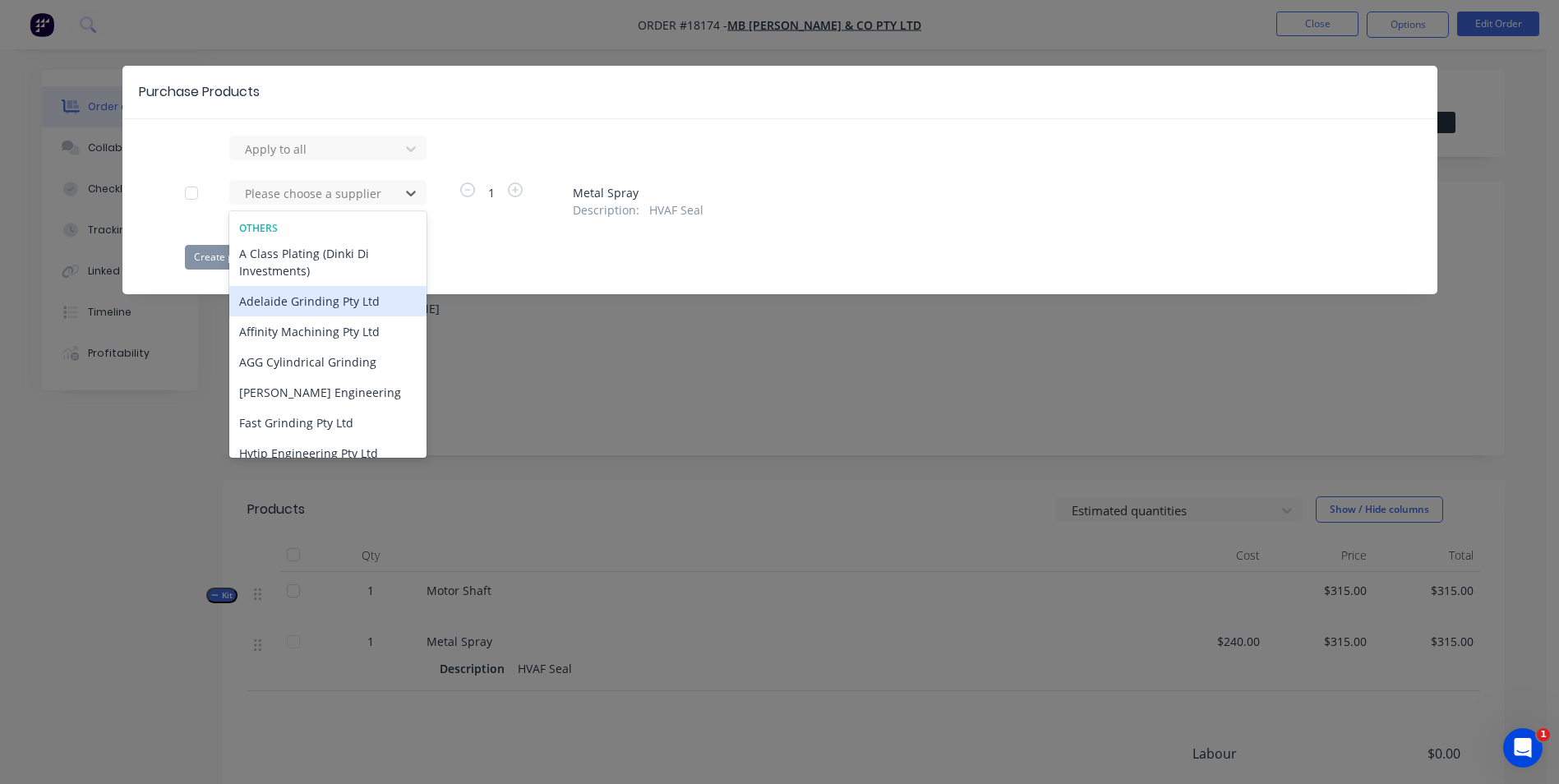
click at [344, 302] on div "Adelaide Grinding Pty Ltd" at bounding box center [327, 301] width 197 height 30
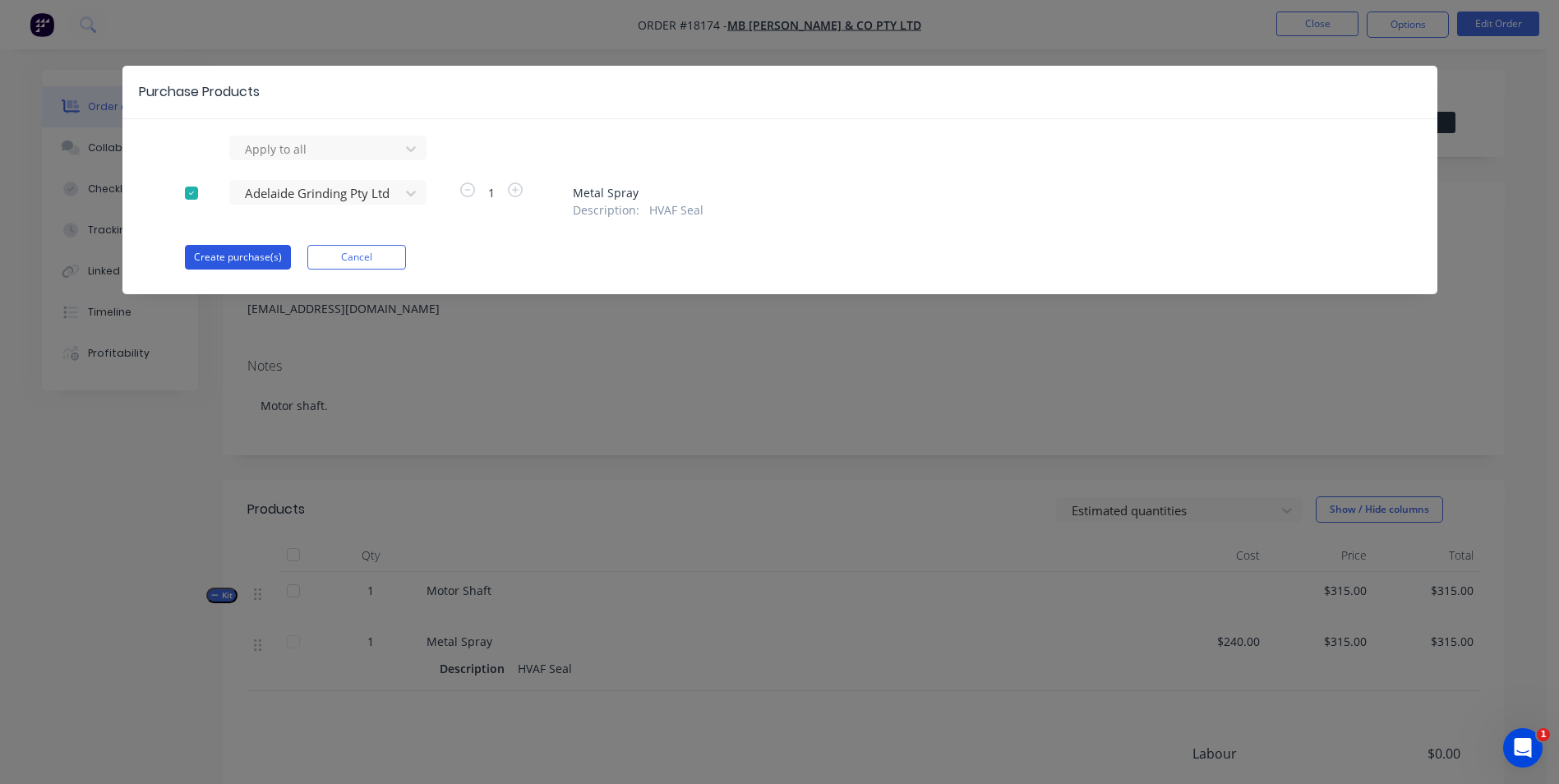
click at [256, 259] on button "Create purchase(s)" at bounding box center [238, 257] width 106 height 25
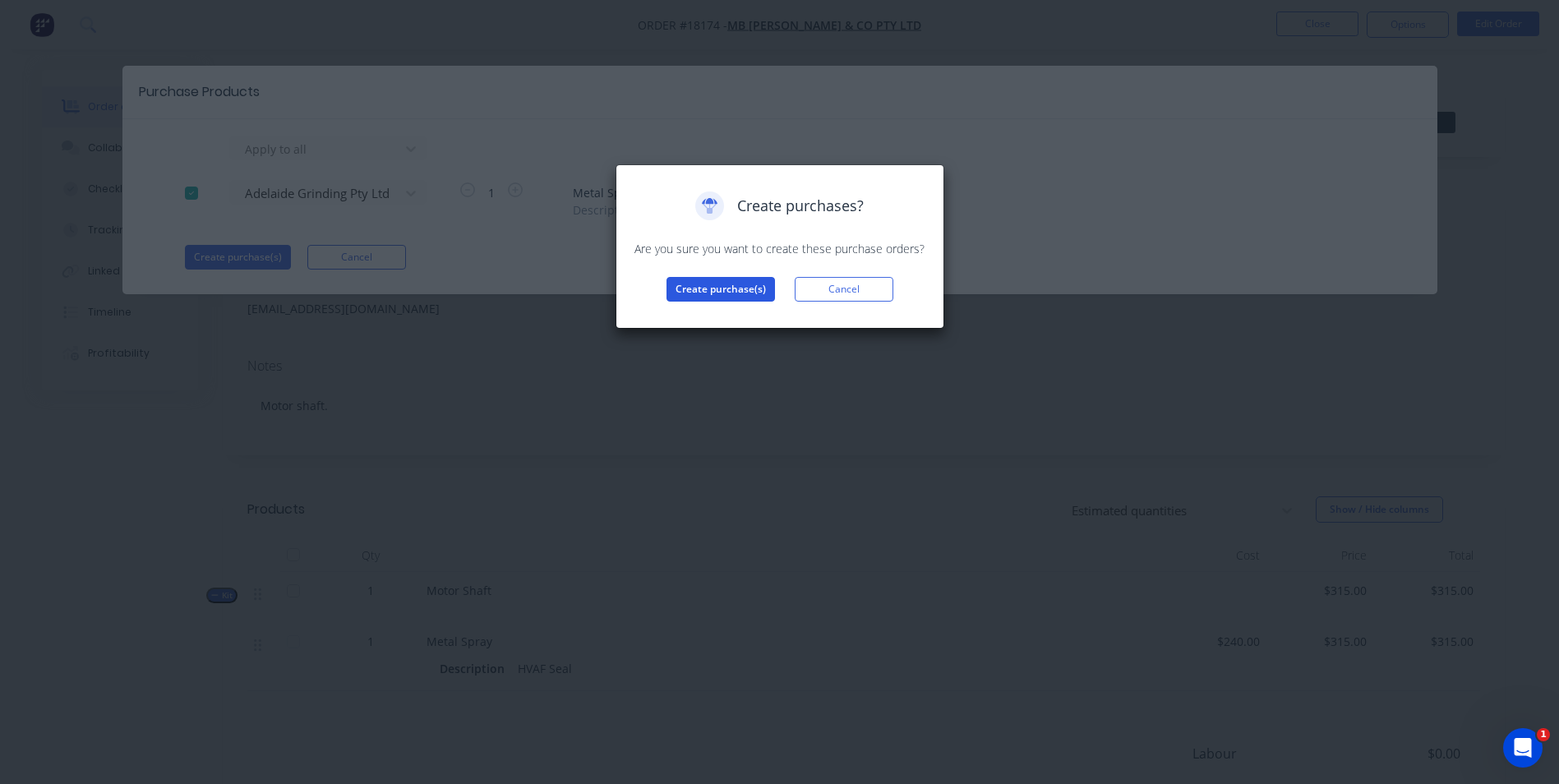
click at [679, 293] on button "Create purchase(s)" at bounding box center [721, 289] width 109 height 25
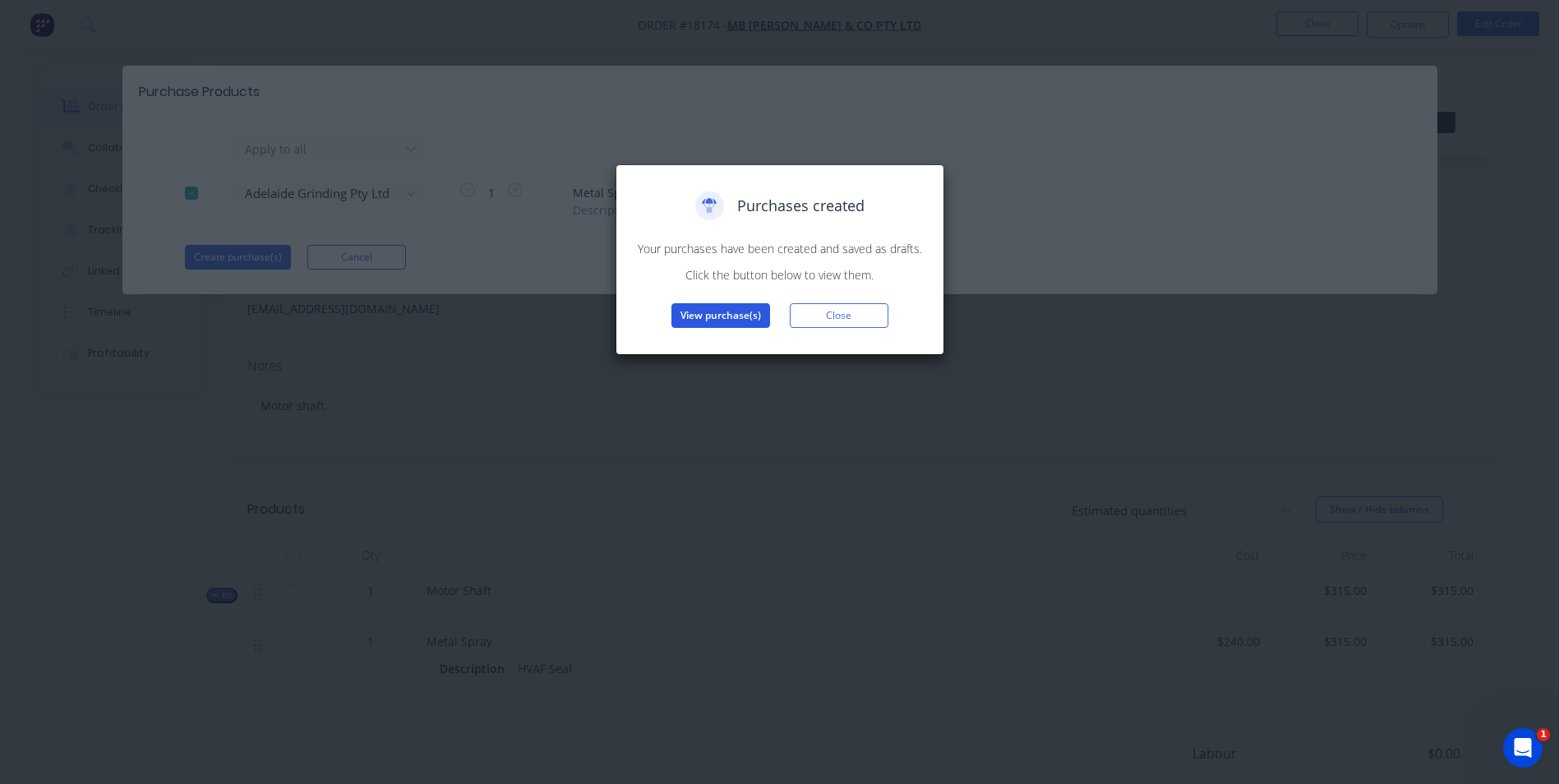
click at [744, 320] on button "View purchase(s)" at bounding box center [721, 315] width 99 height 25
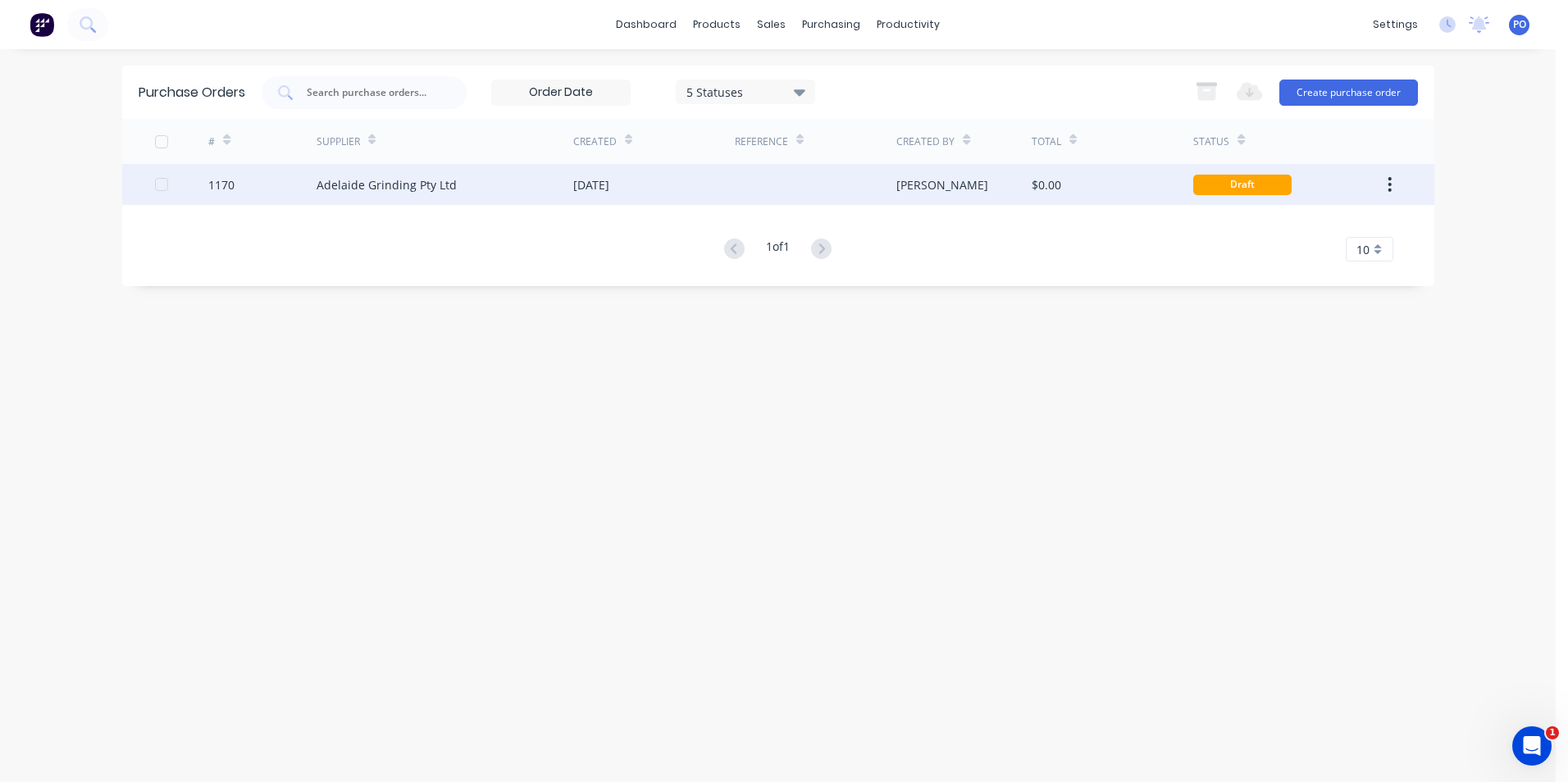
click at [828, 177] on div at bounding box center [815, 185] width 162 height 41
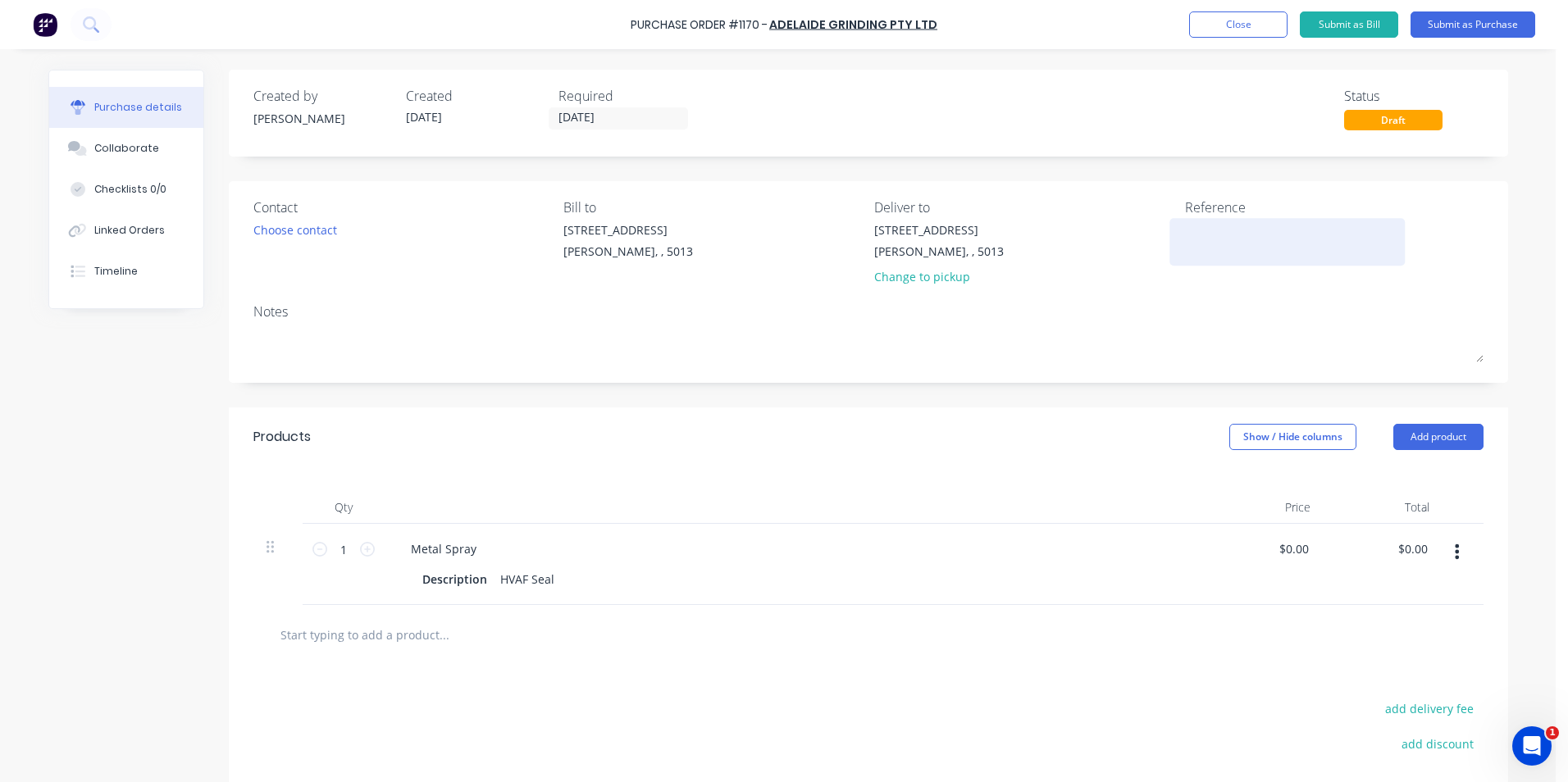
click at [1206, 229] on textarea at bounding box center [1287, 239] width 205 height 37
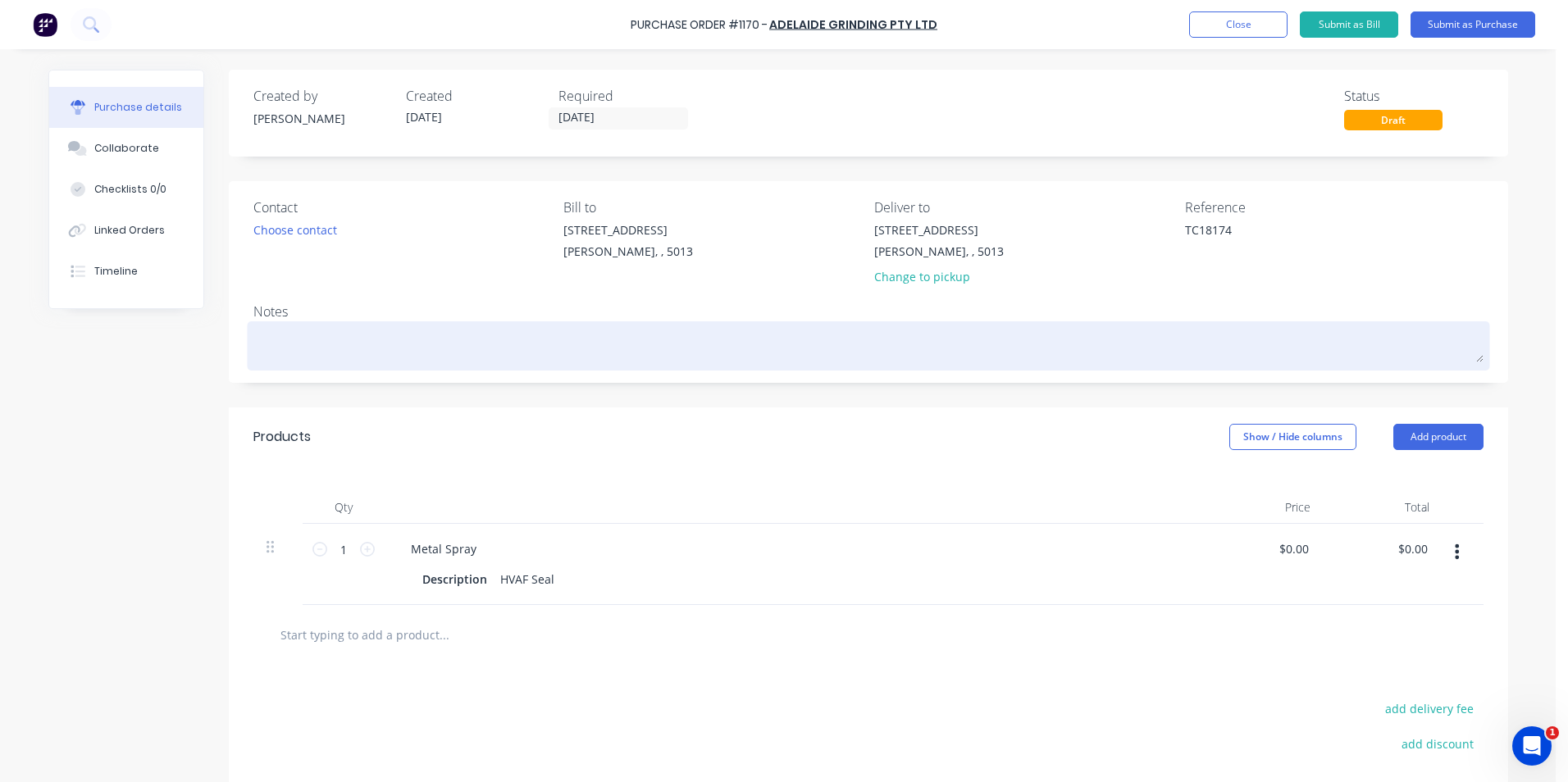
type textarea "TC18174"
type textarea "x"
type textarea "TC18174"
click at [354, 349] on textarea at bounding box center [868, 343] width 1230 height 37
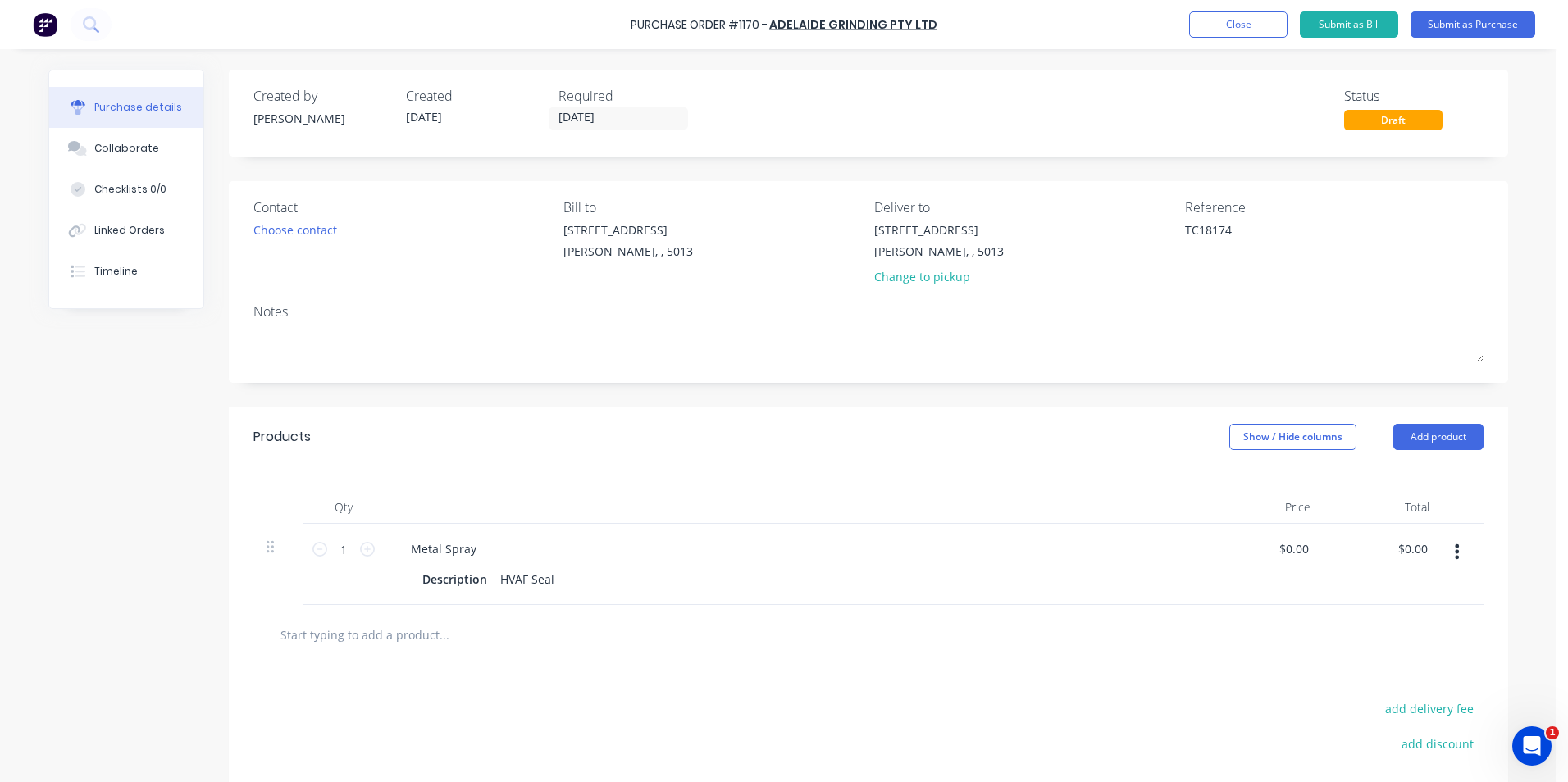
type textarea "x"
type textarea "M"
type textarea "x"
type textarea "Mo"
type textarea "x"
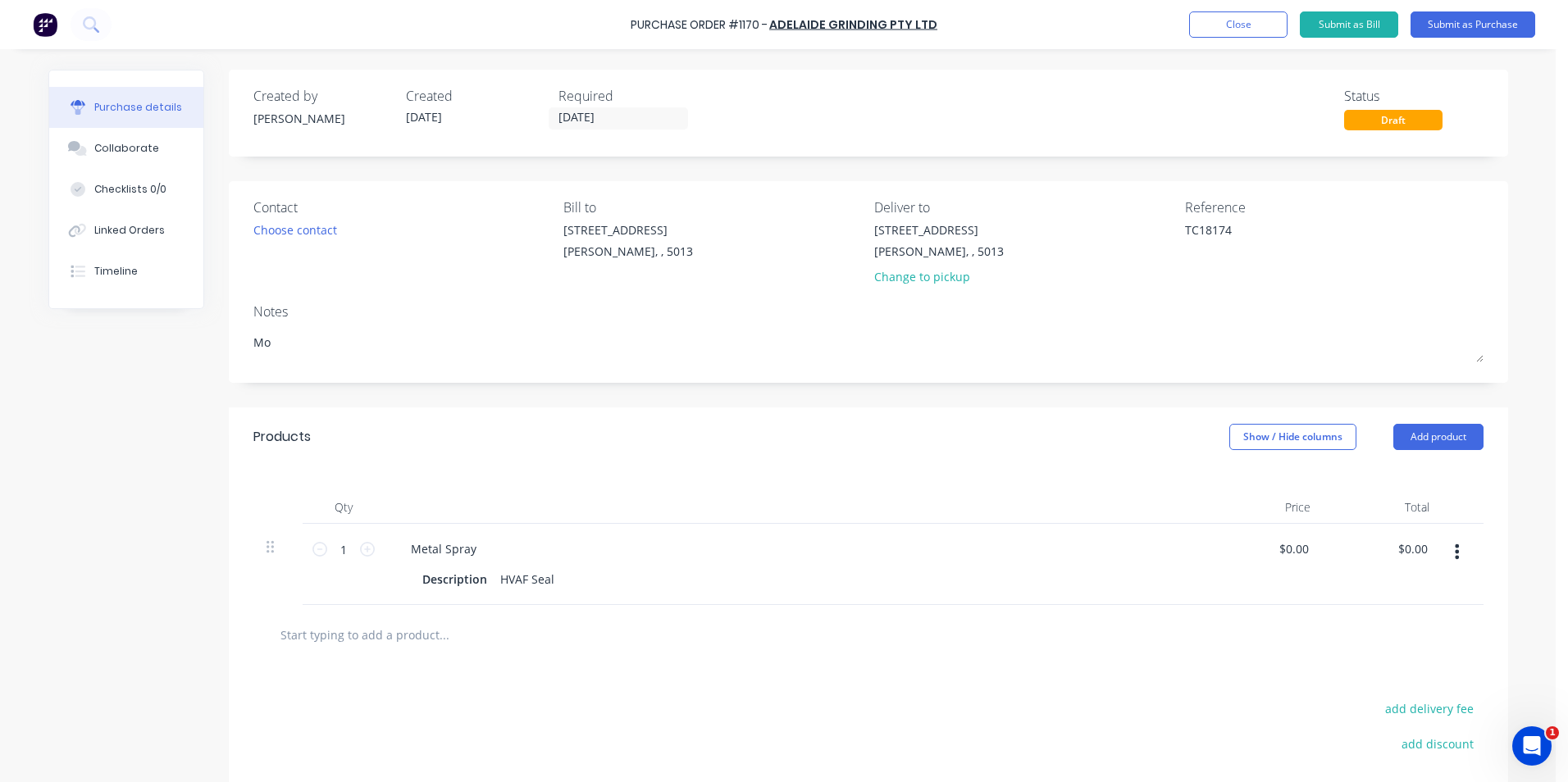
type textarea "Mot"
type textarea "x"
type textarea "Moto"
type textarea "x"
type textarea "Motor"
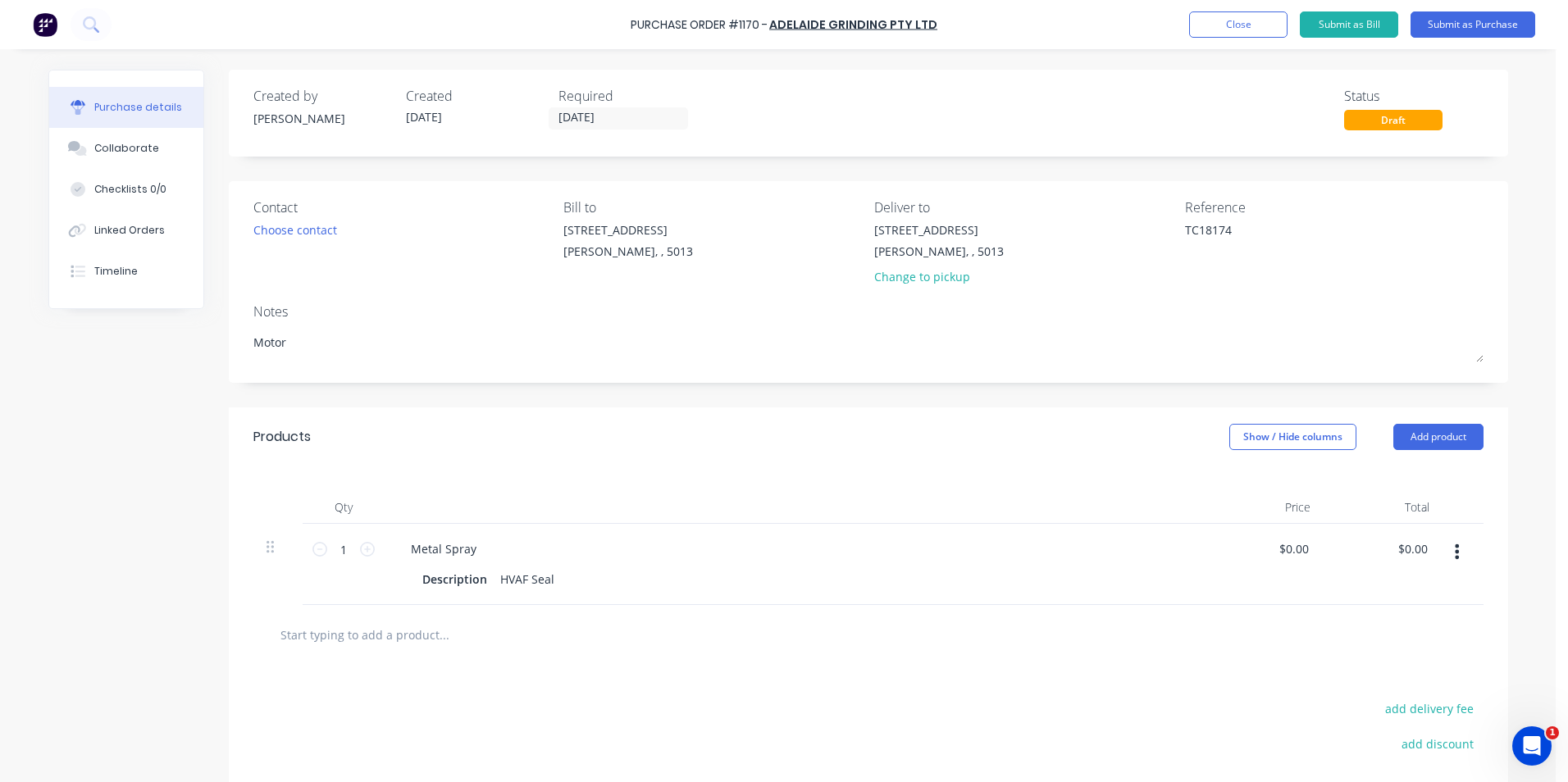
type textarea "x"
type textarea "Motor"
type textarea "x"
type textarea "Motor S"
type textarea "x"
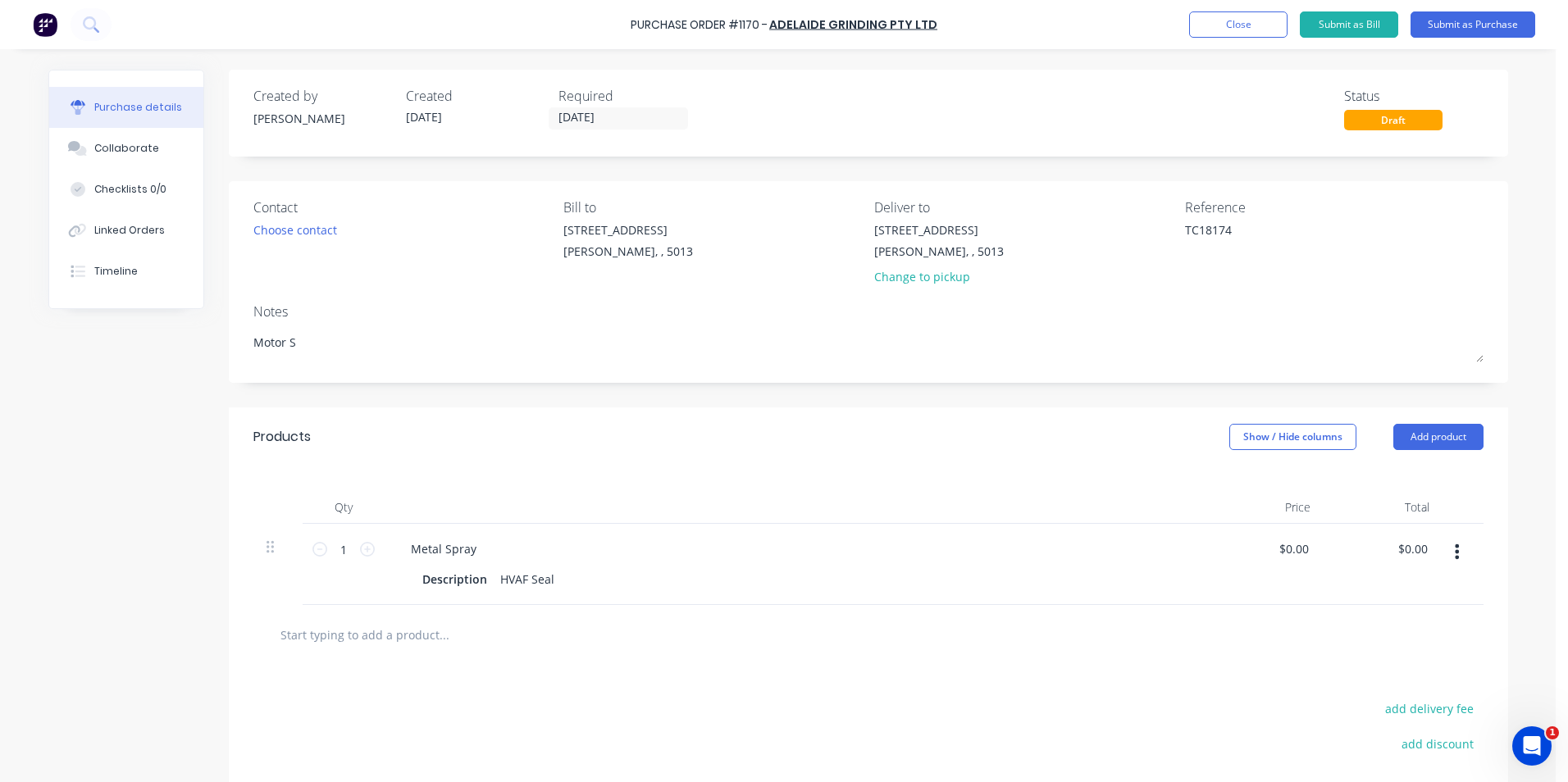
type textarea "Motor Sh"
type textarea "x"
type textarea "Motor Sha"
type textarea "x"
type textarea "Motor Shaf"
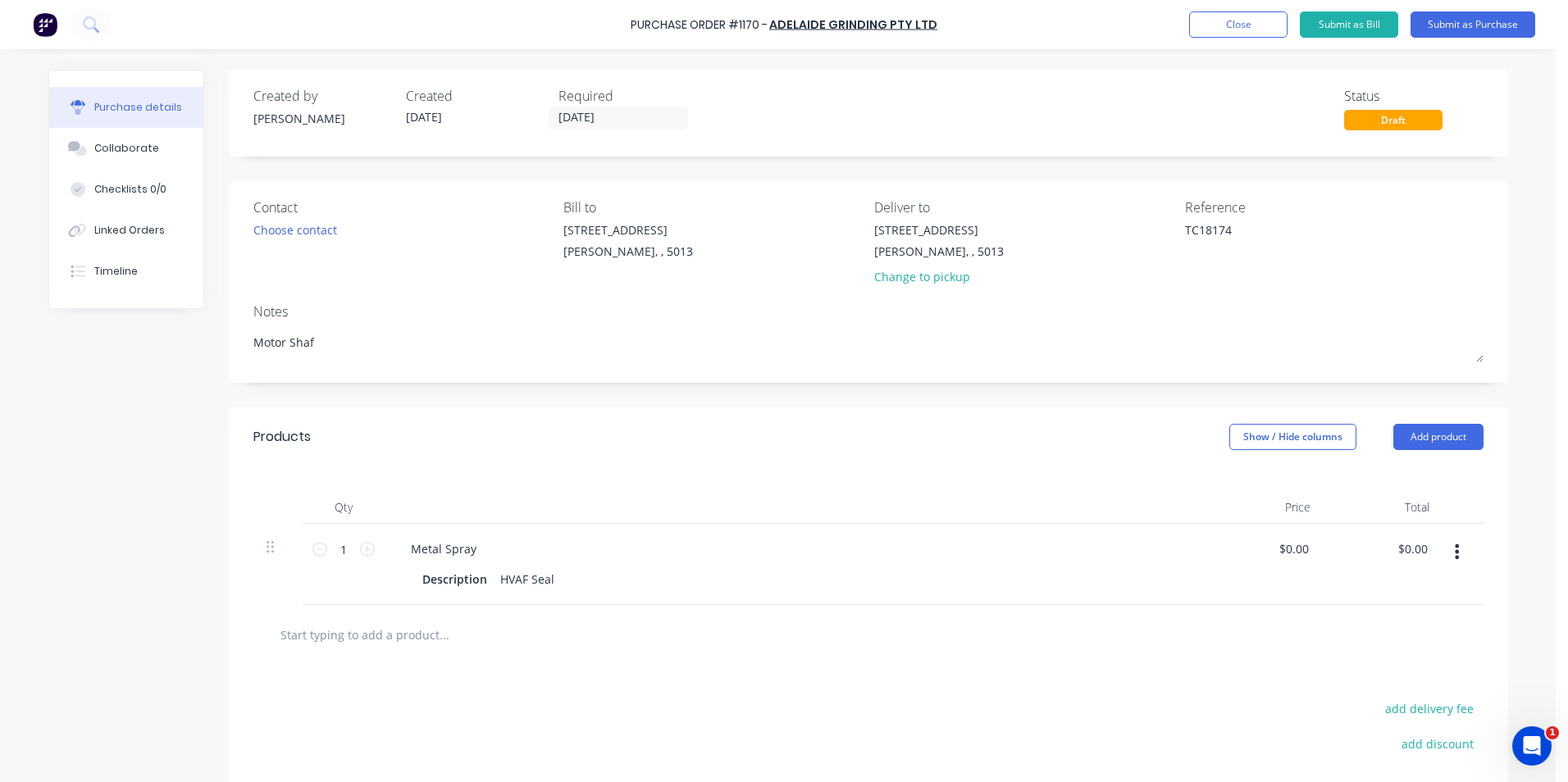
type textarea "x"
type textarea "Motor Shaft"
type textarea "x"
type textarea "Motor Shaft"
click at [709, 453] on div "Products Show / Hide columns Add product" at bounding box center [868, 437] width 1280 height 59
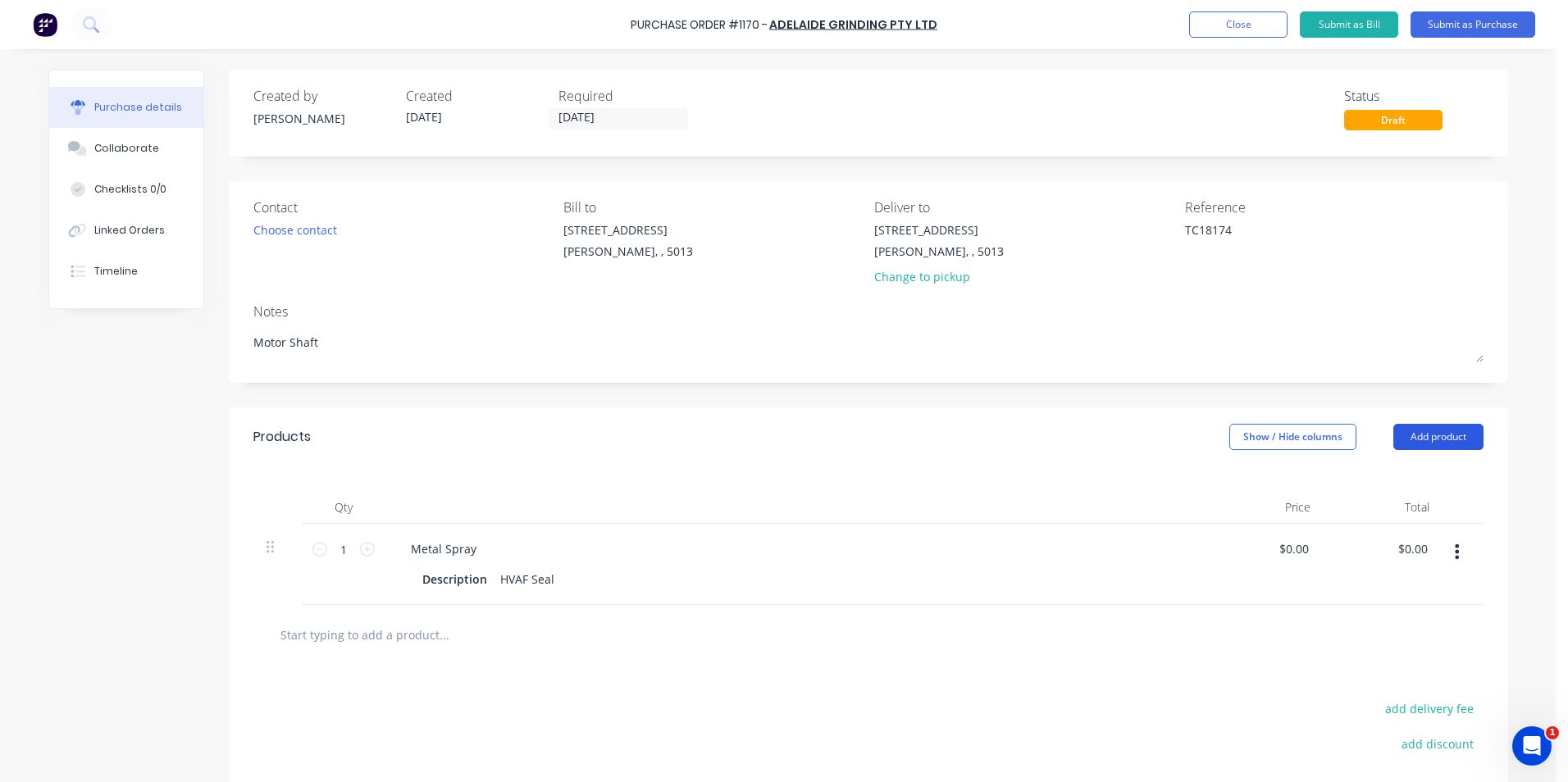
click at [1433, 444] on button "Add product" at bounding box center [1438, 437] width 90 height 26
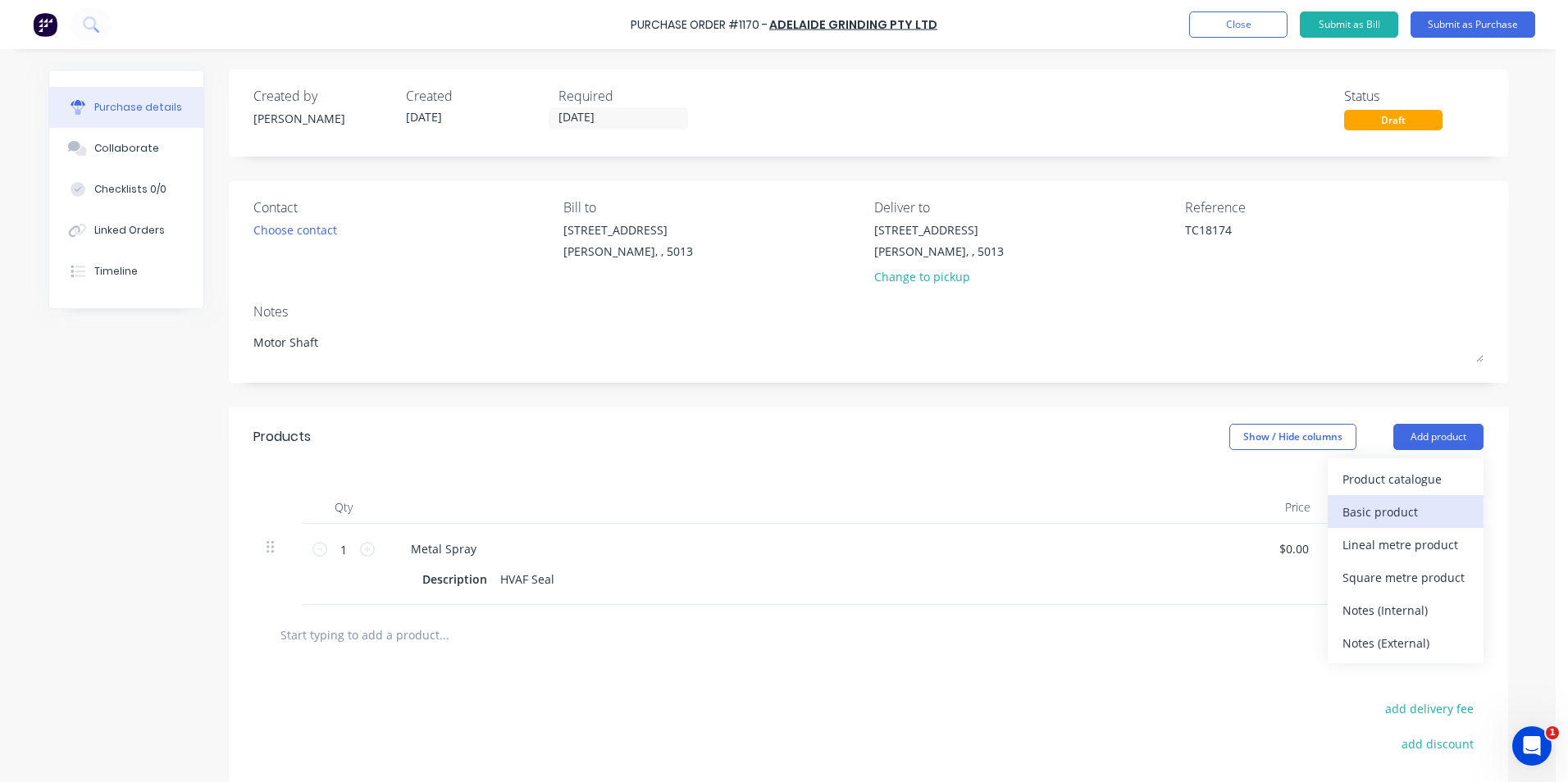
click at [1393, 514] on div "Basic product" at bounding box center [1406, 512] width 127 height 24
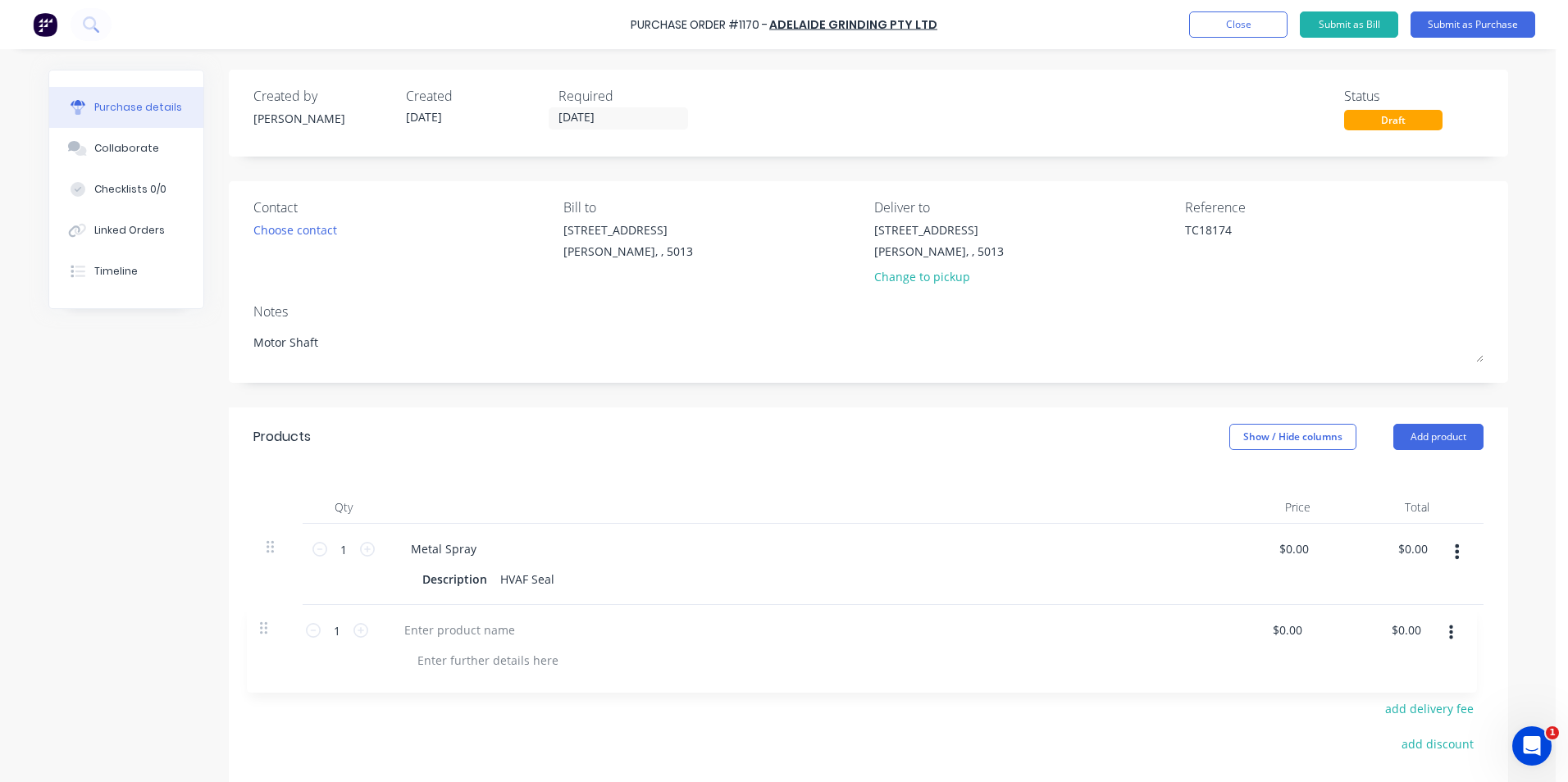
scroll to position [3, 0]
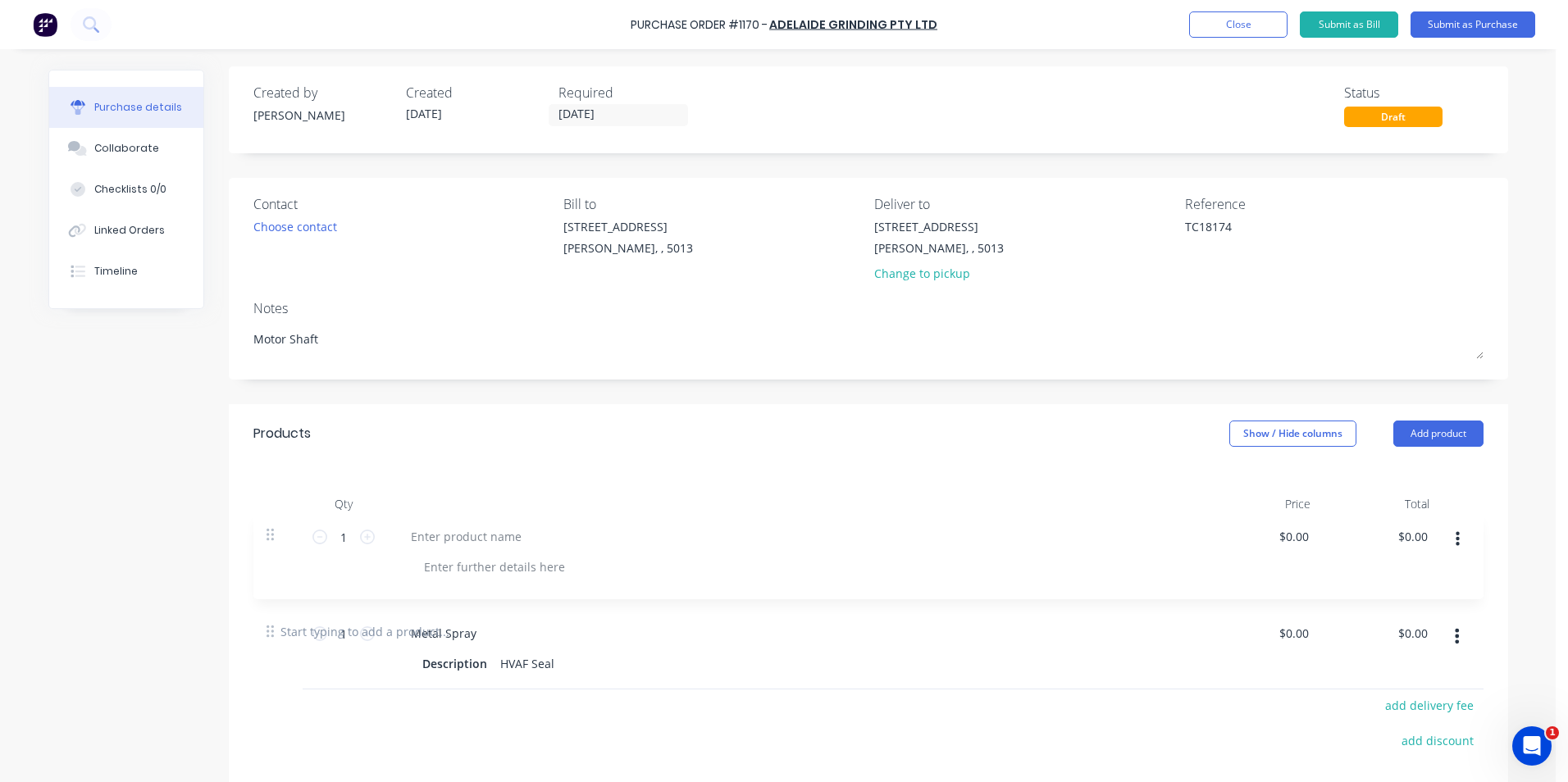
drag, startPoint x: 263, startPoint y: 626, endPoint x: 270, endPoint y: 528, distance: 98.2
click at [270, 528] on div "1 1 Metal Spray Description HVAF Seal $0.00 $0.00 $0.00 $0.00 1 1 $0.00 $0.00 $…" at bounding box center [868, 561] width 1230 height 81
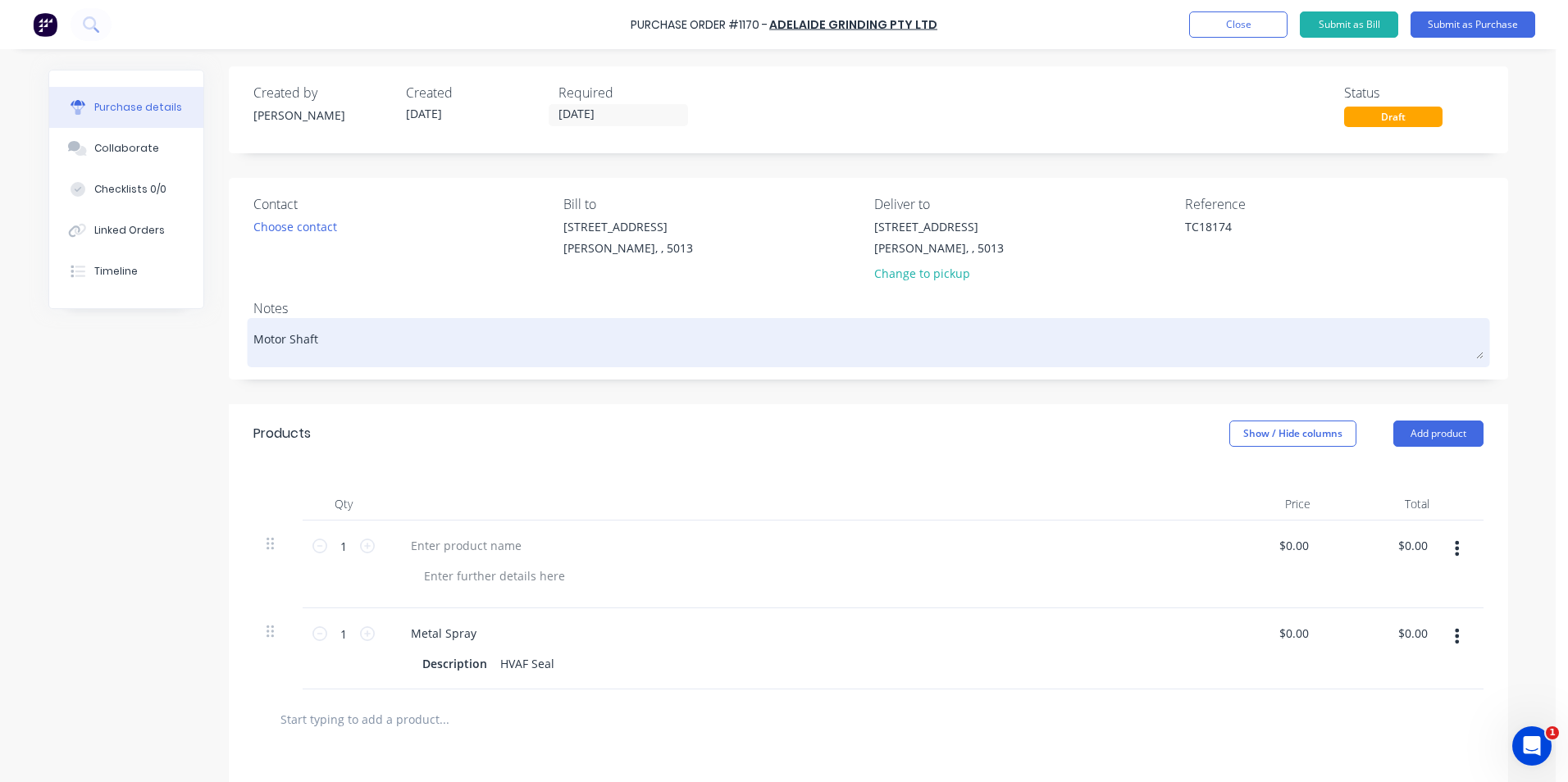
drag, startPoint x: 313, startPoint y: 340, endPoint x: 242, endPoint y: 334, distance: 71.3
click at [253, 334] on div "Motor Shaft" at bounding box center [868, 343] width 1230 height 41
drag, startPoint x: 333, startPoint y: 334, endPoint x: 240, endPoint y: 329, distance: 93.1
click at [253, 329] on div "Motor Shaft" at bounding box center [868, 343] width 1230 height 41
drag, startPoint x: 313, startPoint y: 337, endPoint x: 243, endPoint y: 337, distance: 70.0
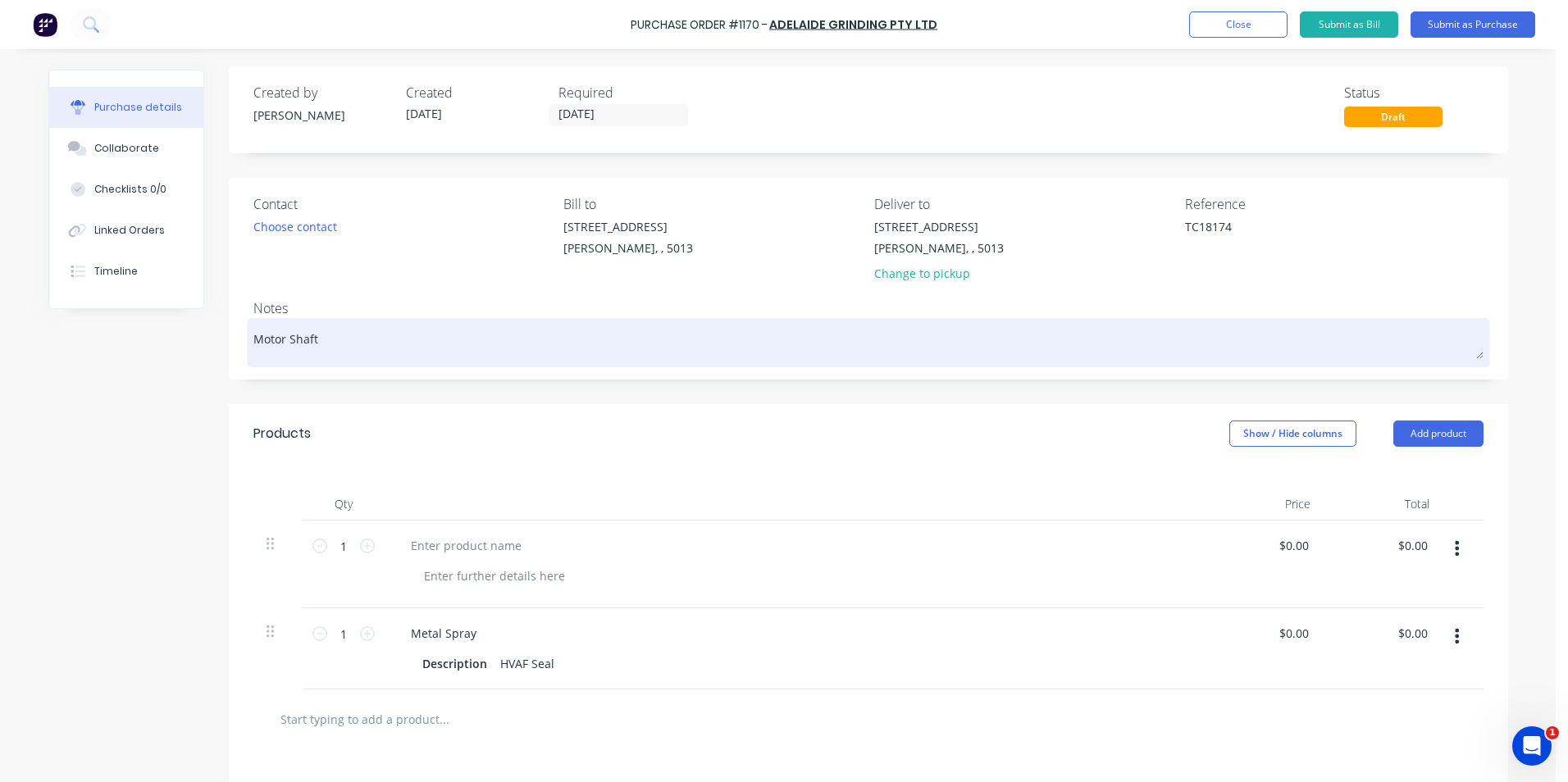
click at [253, 337] on div "Motor Shaft" at bounding box center [868, 343] width 1230 height 41
drag, startPoint x: 311, startPoint y: 338, endPoint x: 247, endPoint y: 339, distance: 64.0
click at [253, 339] on textarea "Motor Shaft" at bounding box center [868, 340] width 1230 height 37
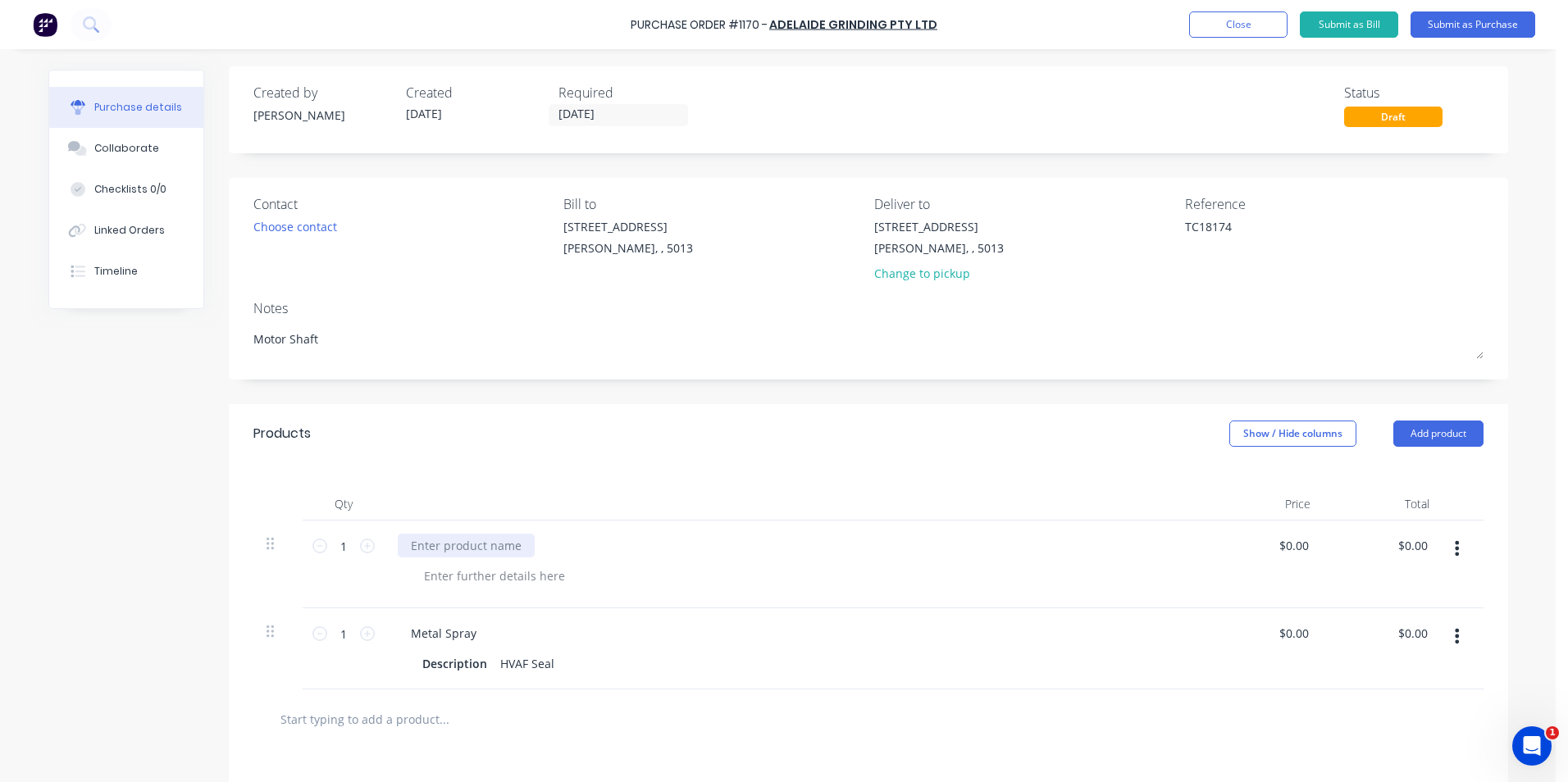
click at [520, 547] on div at bounding box center [466, 545] width 137 height 24
type textarea "x"
paste div
click at [1458, 26] on button "Submit as Purchase" at bounding box center [1473, 25] width 125 height 26
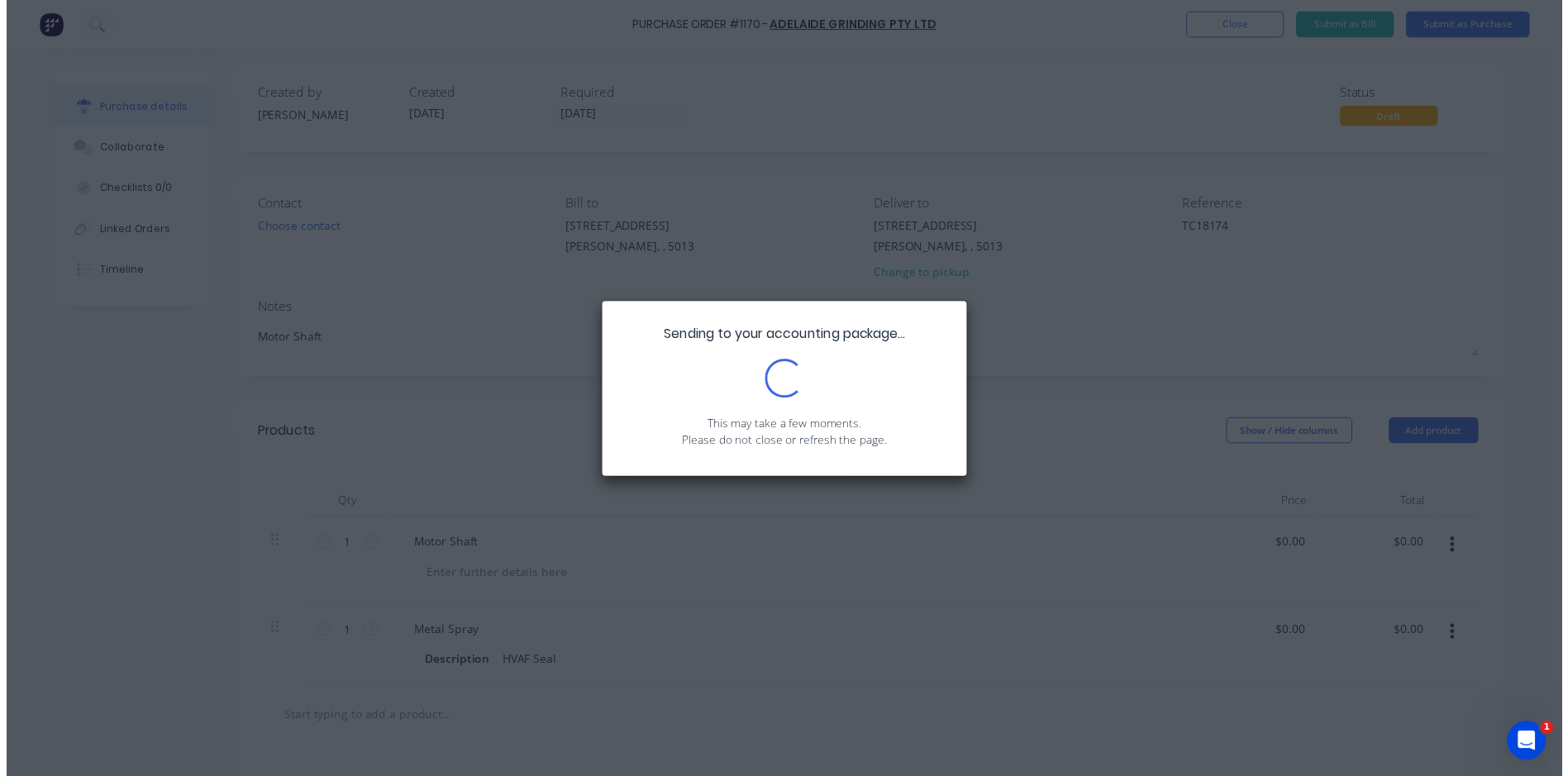
scroll to position [0, 0]
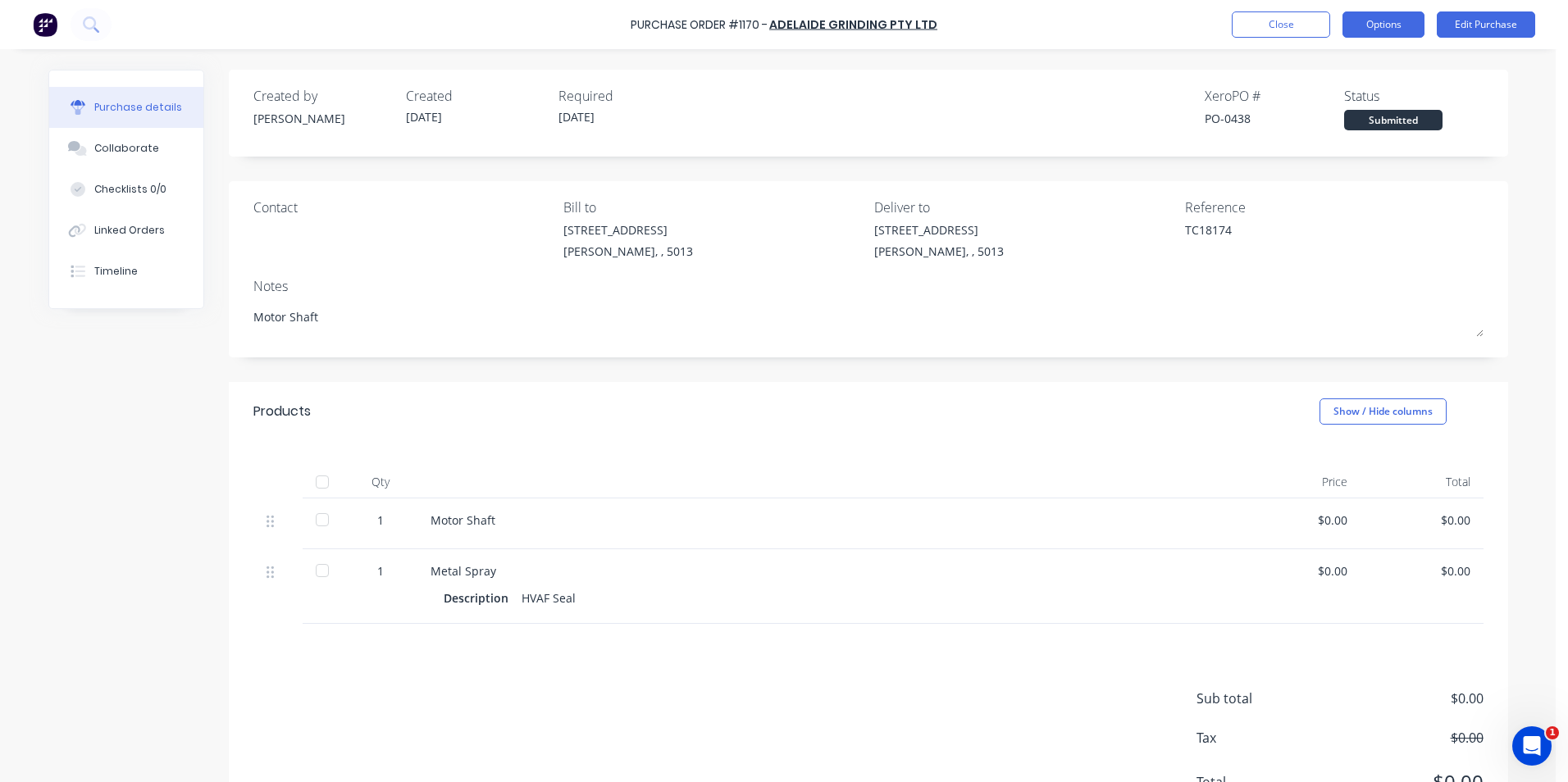
click at [1384, 28] on button "Options" at bounding box center [1384, 25] width 82 height 26
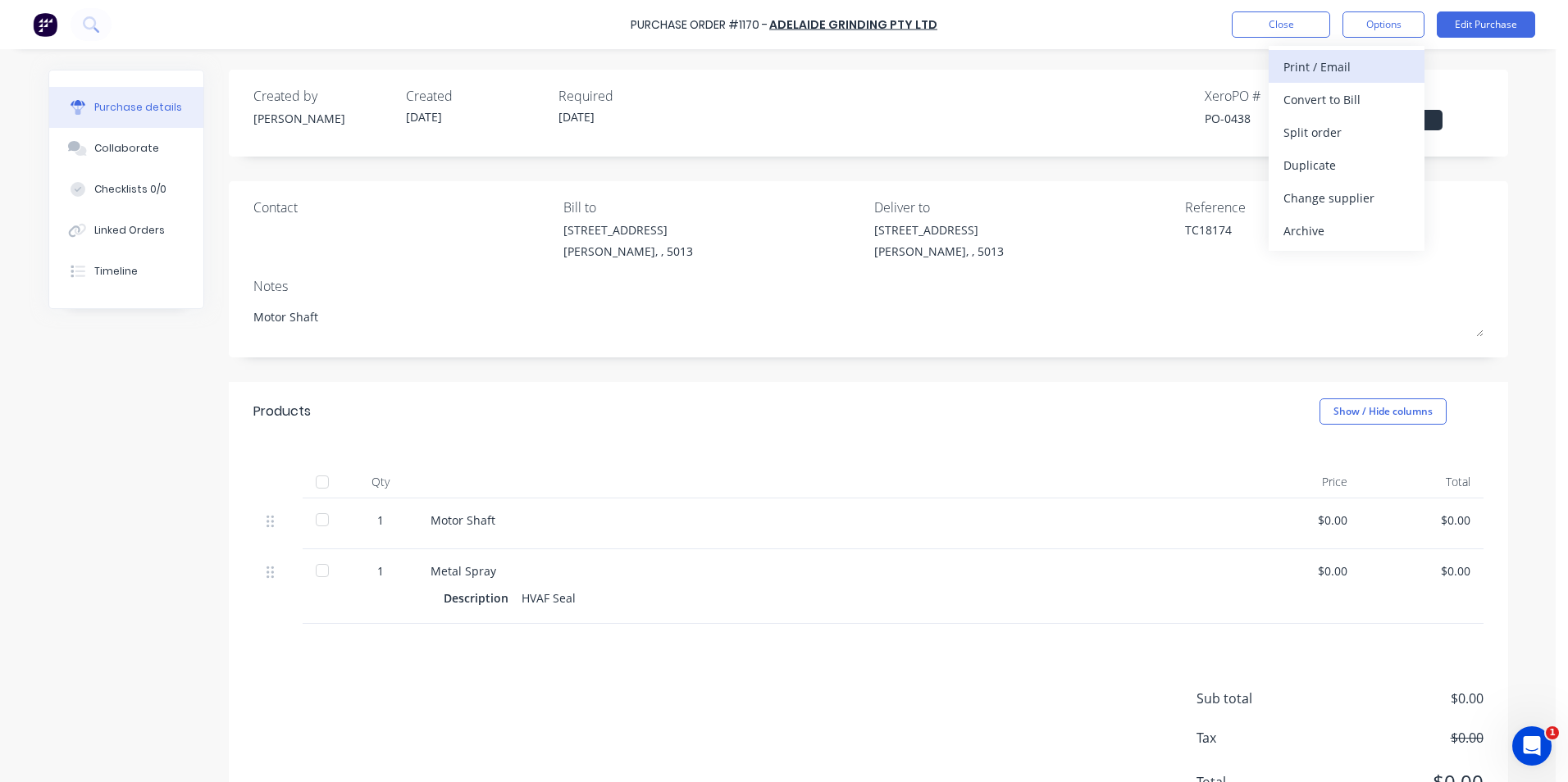
click at [1360, 67] on div "Print / Email" at bounding box center [1347, 67] width 127 height 24
click at [1376, 136] on div "Without pricing" at bounding box center [1347, 132] width 127 height 24
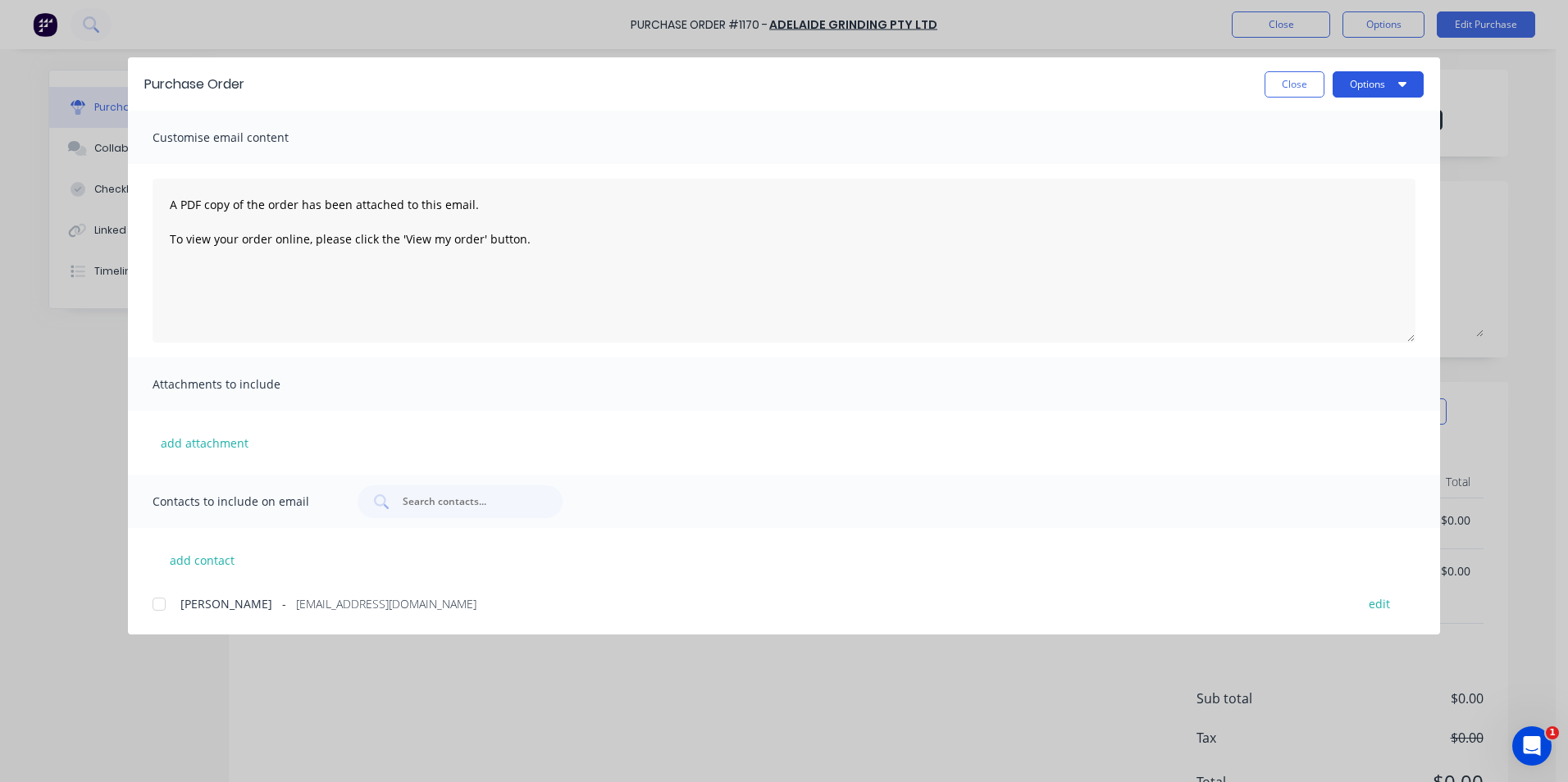
click at [1407, 89] on button "Options" at bounding box center [1378, 85] width 91 height 26
click at [1377, 150] on div "Print" at bounding box center [1346, 159] width 127 height 24
click at [1294, 85] on button "Close" at bounding box center [1294, 85] width 60 height 26
type textarea "x"
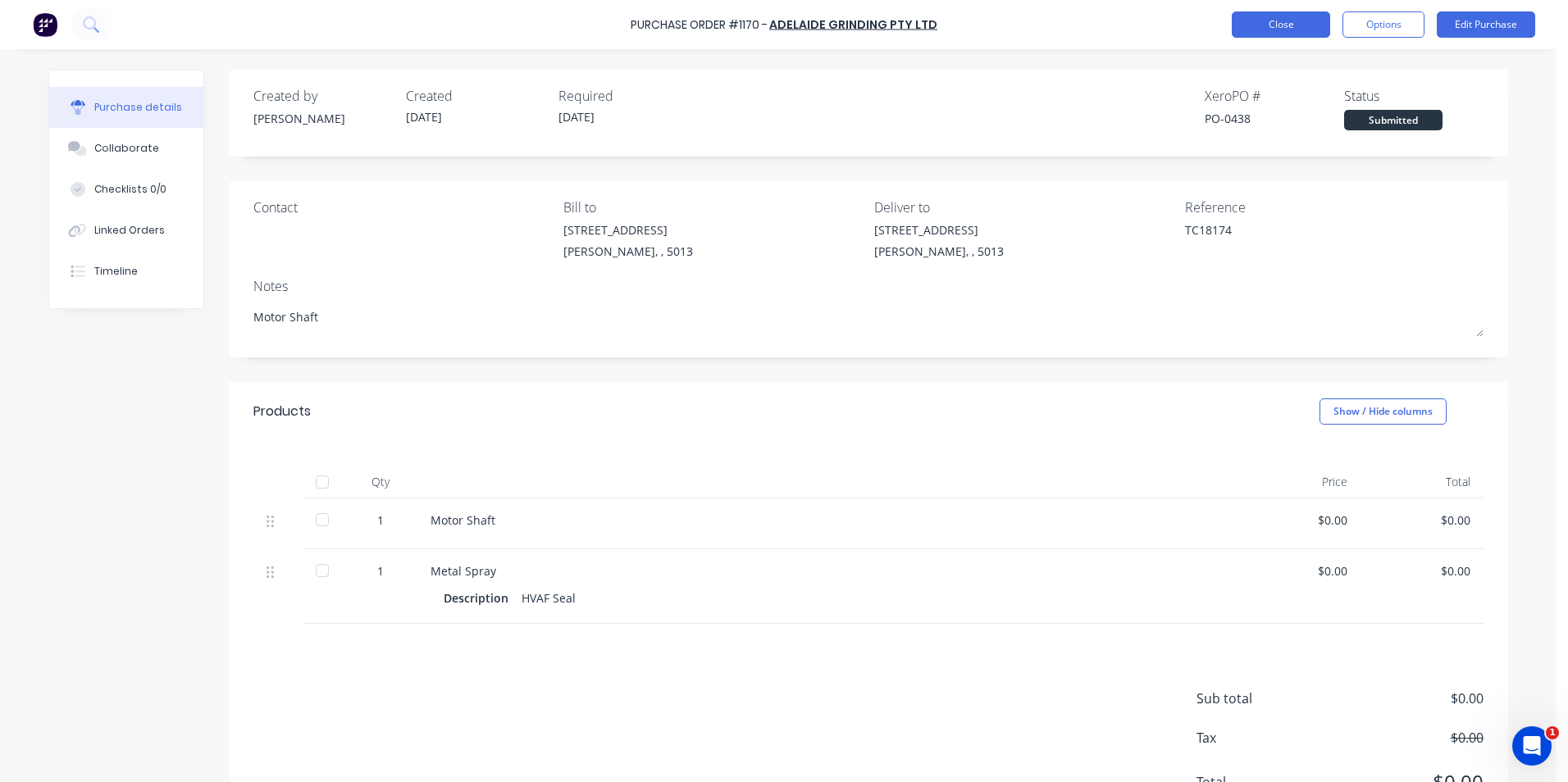
click at [1307, 34] on button "Close" at bounding box center [1281, 25] width 99 height 26
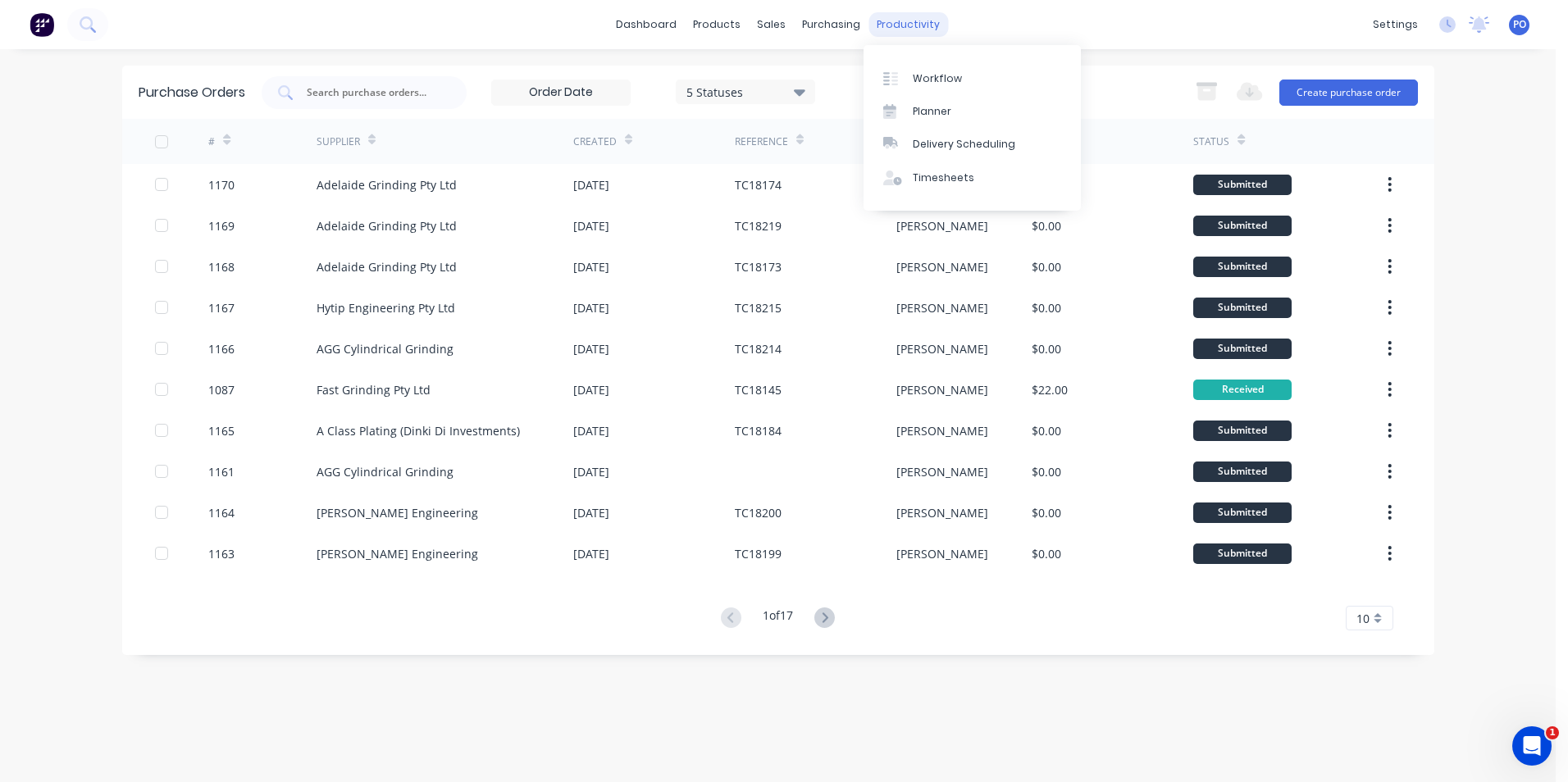
click at [888, 18] on div "productivity" at bounding box center [908, 25] width 80 height 25
click at [959, 79] on link "Workflow" at bounding box center [972, 78] width 217 height 33
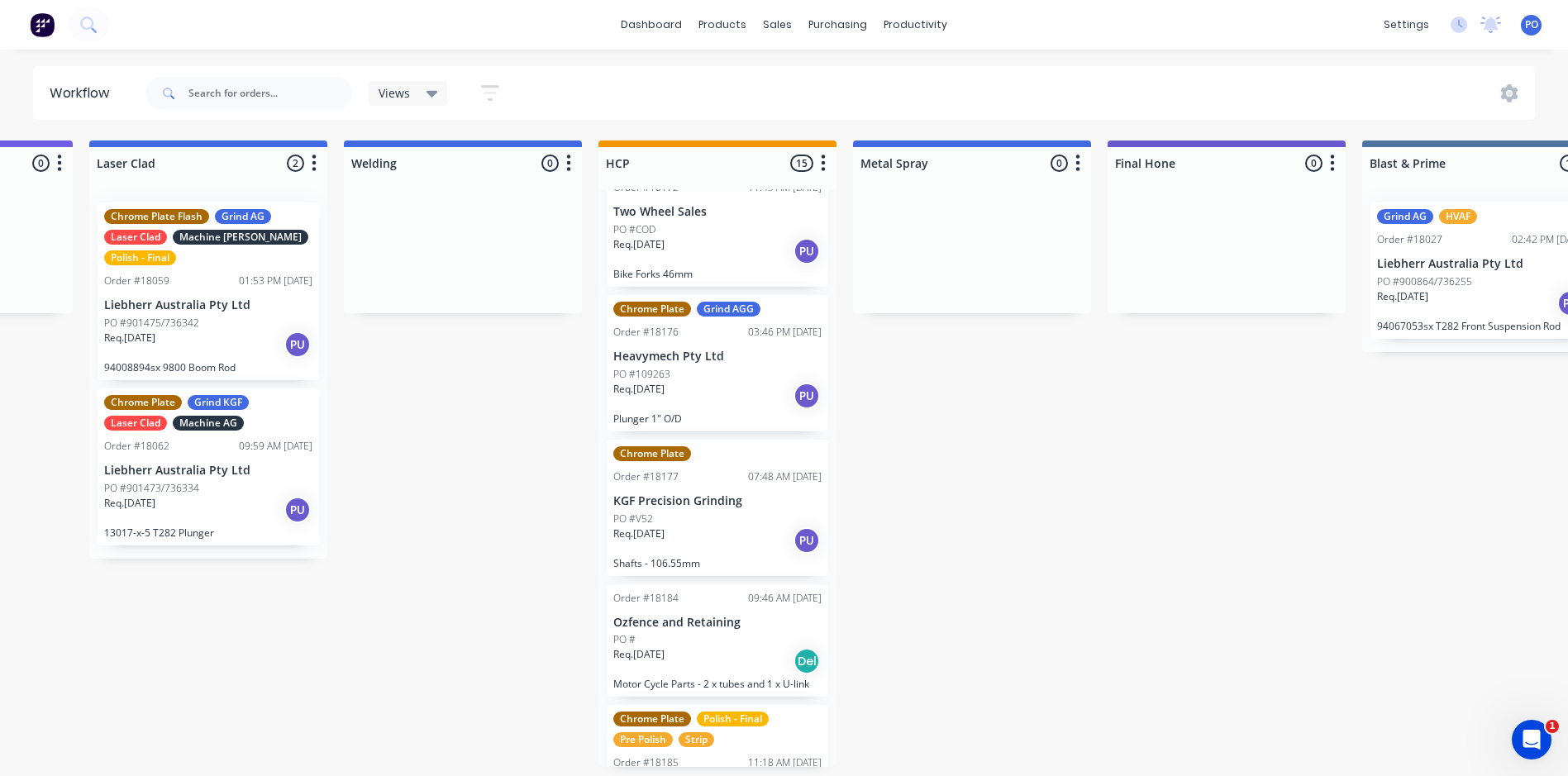
scroll to position [1487, 0]
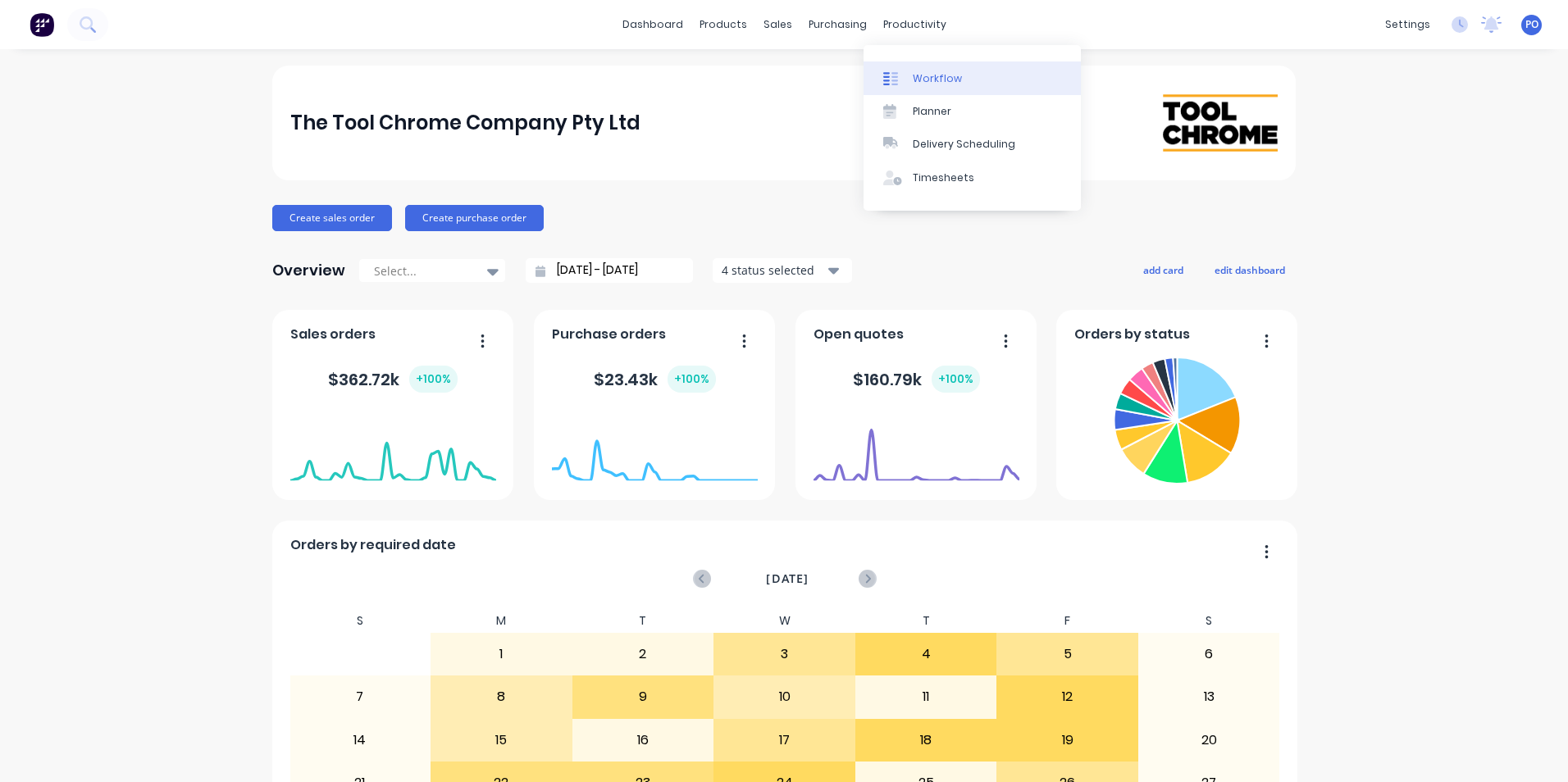
drag, startPoint x: 0, startPoint y: 0, endPoint x: 915, endPoint y: 75, distance: 918.1
click at [915, 75] on div "Workflow" at bounding box center [938, 79] width 49 height 15
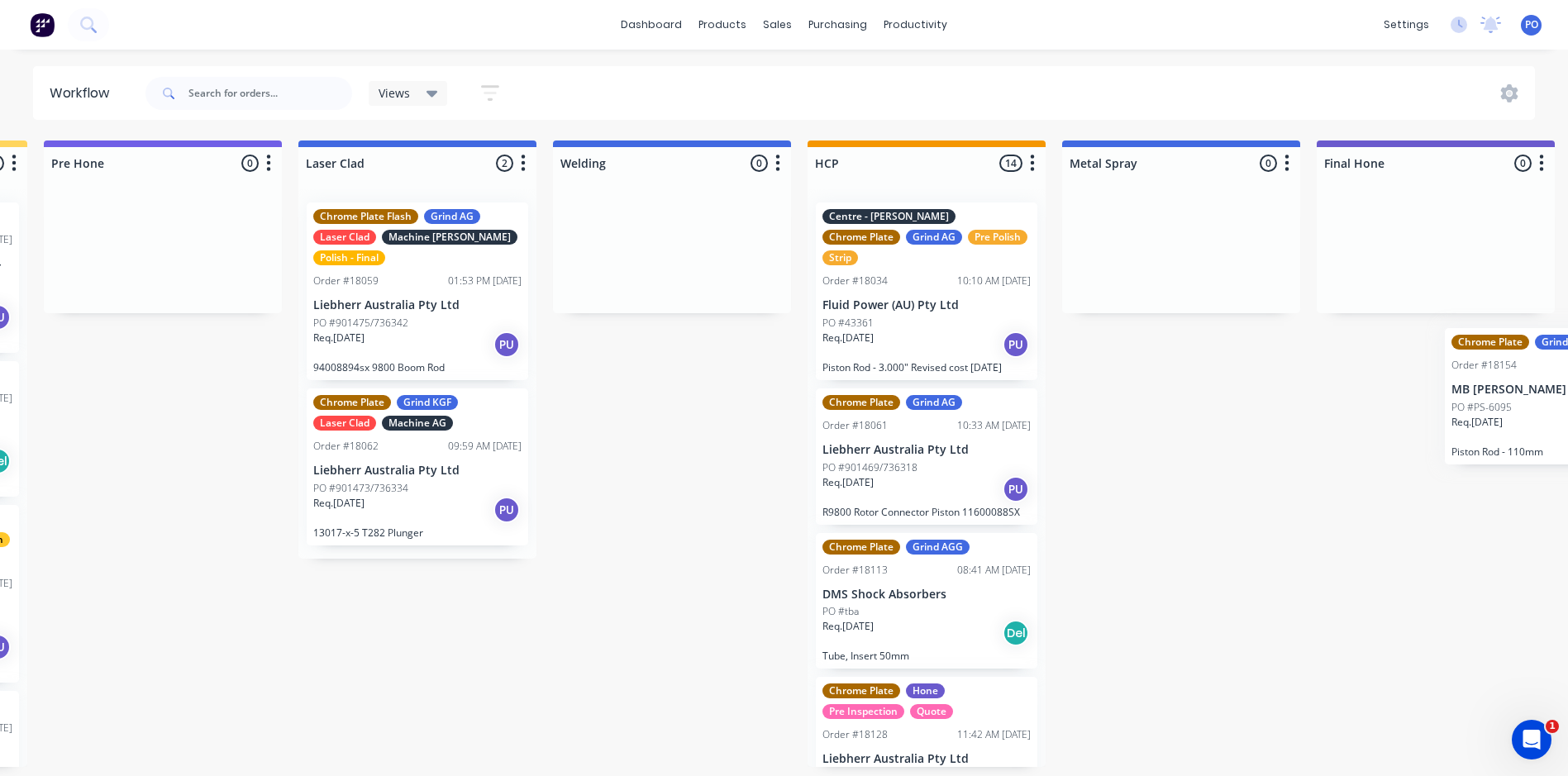
scroll to position [0, 2029]
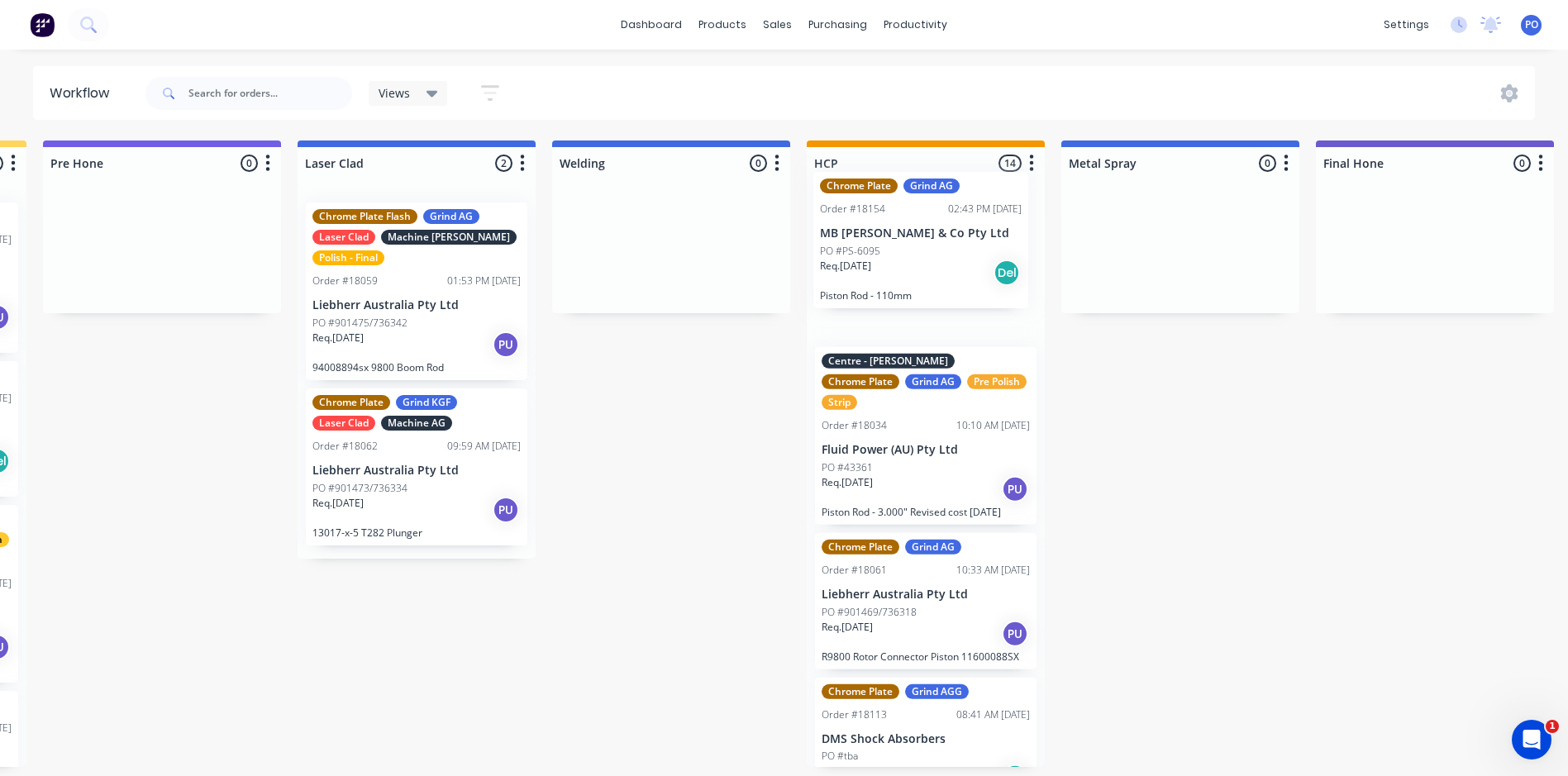
drag, startPoint x: 557, startPoint y: 394, endPoint x: 895, endPoint y: 257, distance: 364.7
click at [897, 257] on div "Submitted 3 Status colour #273444 hex #273444 Save Cancel Summaries Total order…" at bounding box center [535, 455] width 5154 height 628
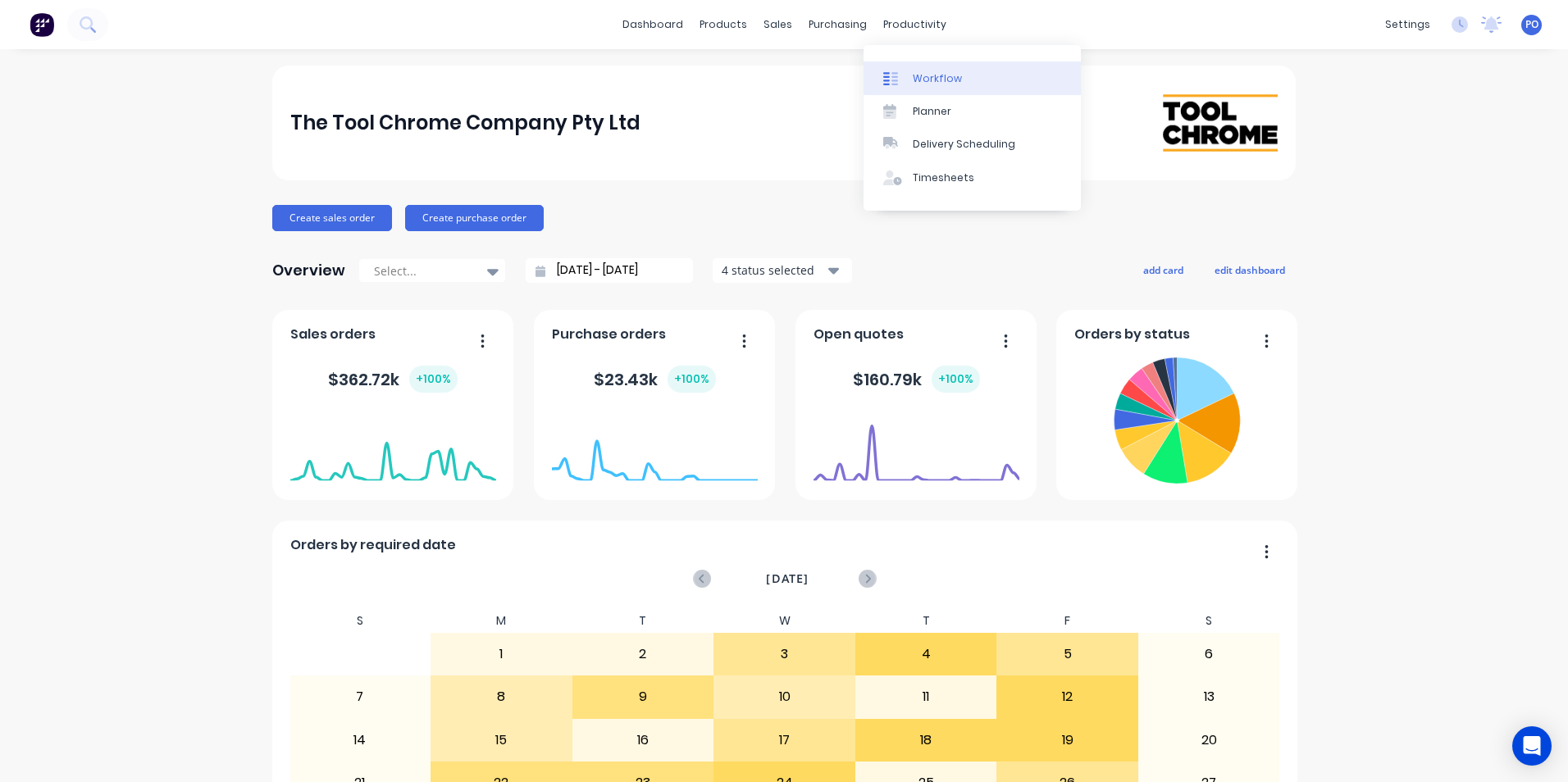
click at [916, 80] on div "Workflow" at bounding box center [938, 79] width 49 height 15
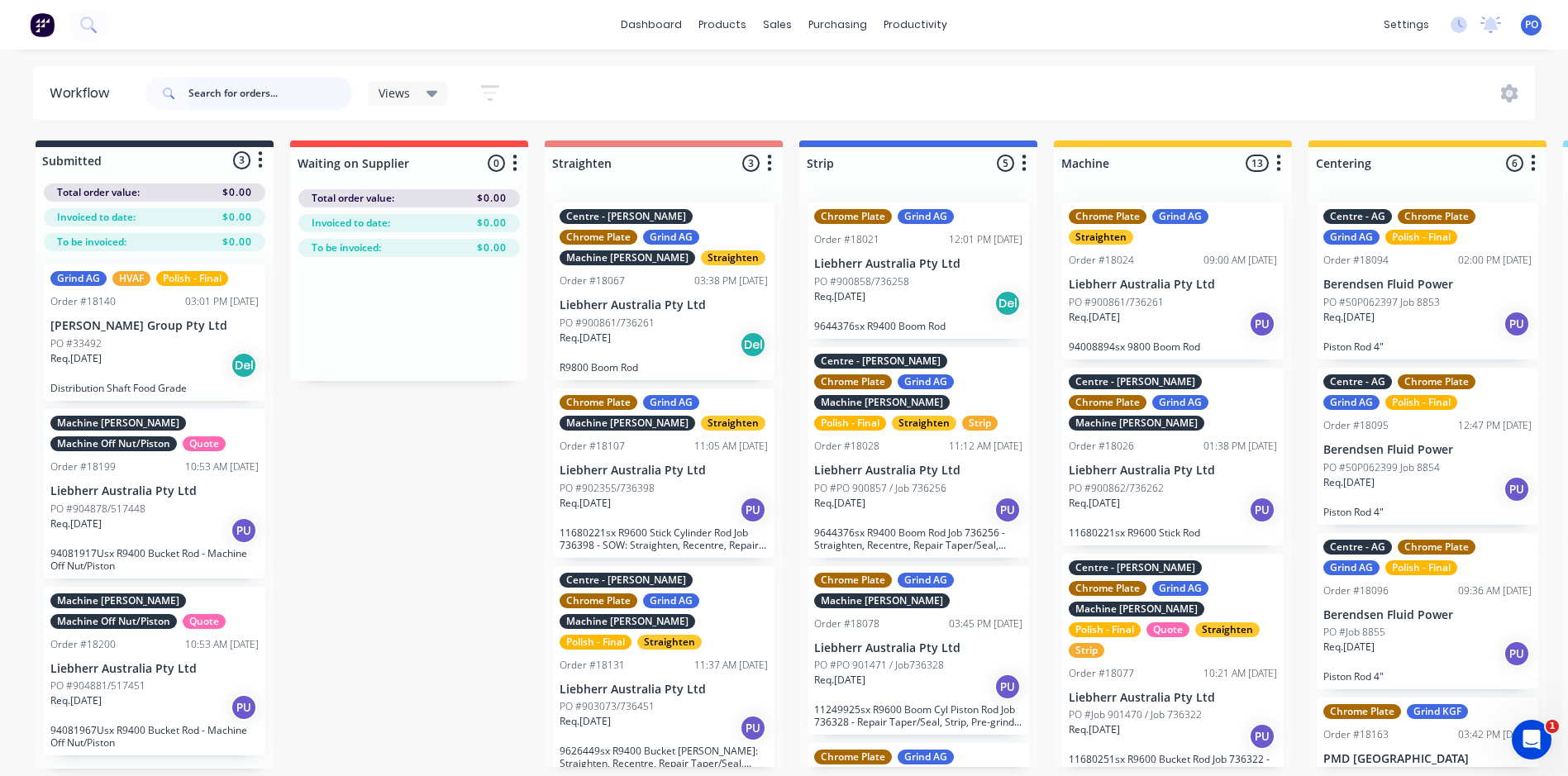
click at [267, 97] on input "text" at bounding box center [271, 94] width 164 height 33
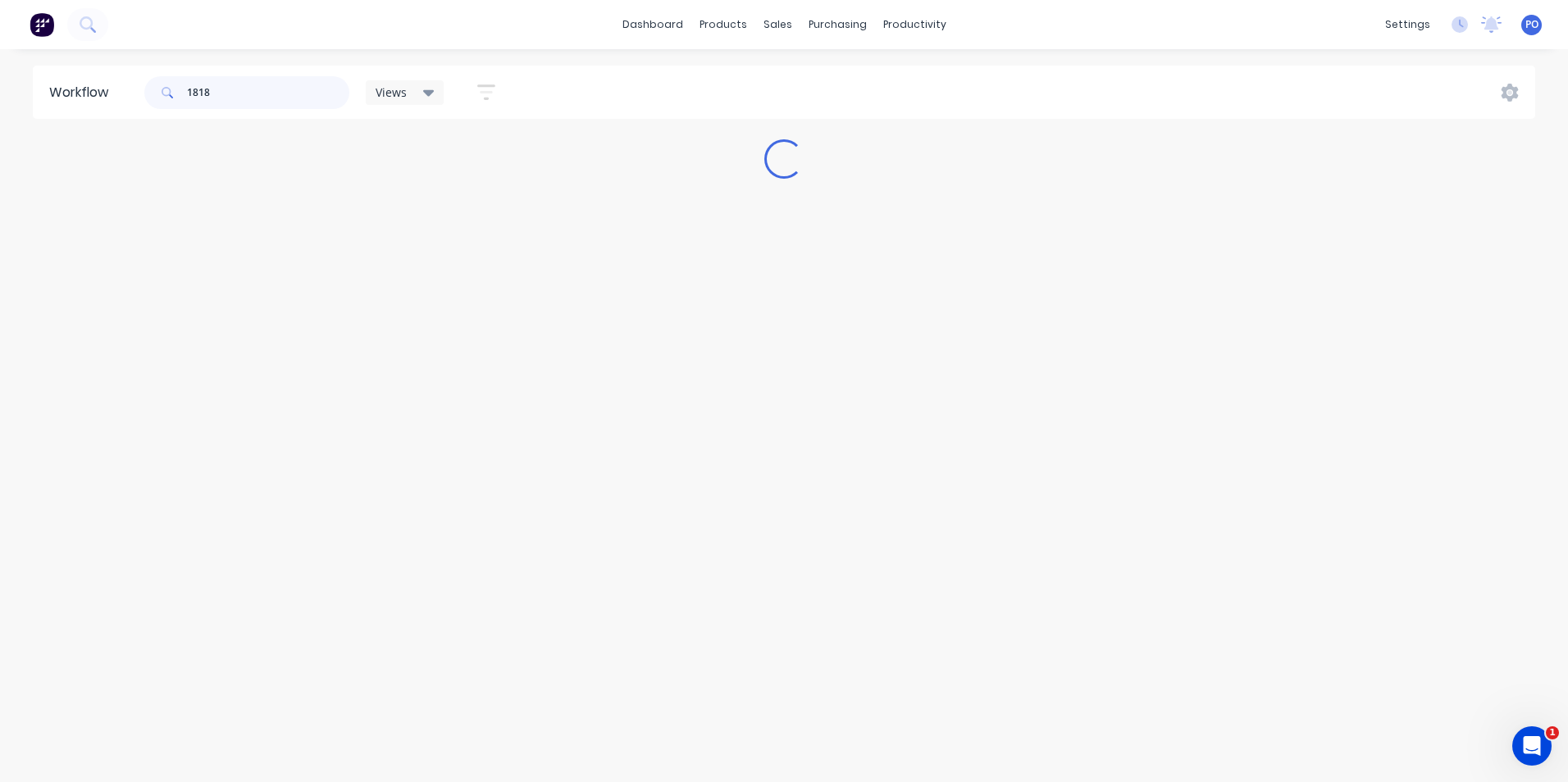
type input "18185"
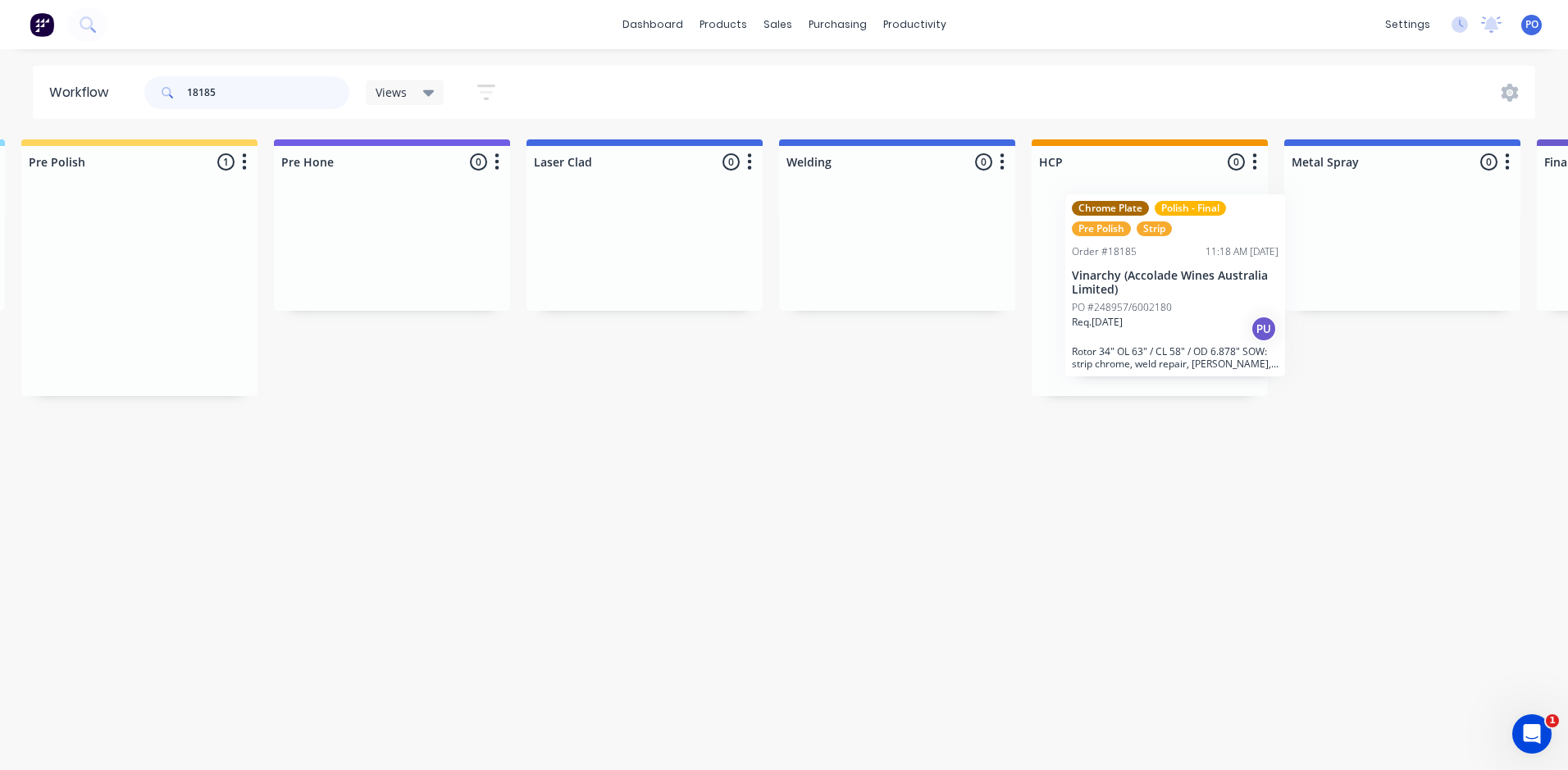
scroll to position [0, 1787]
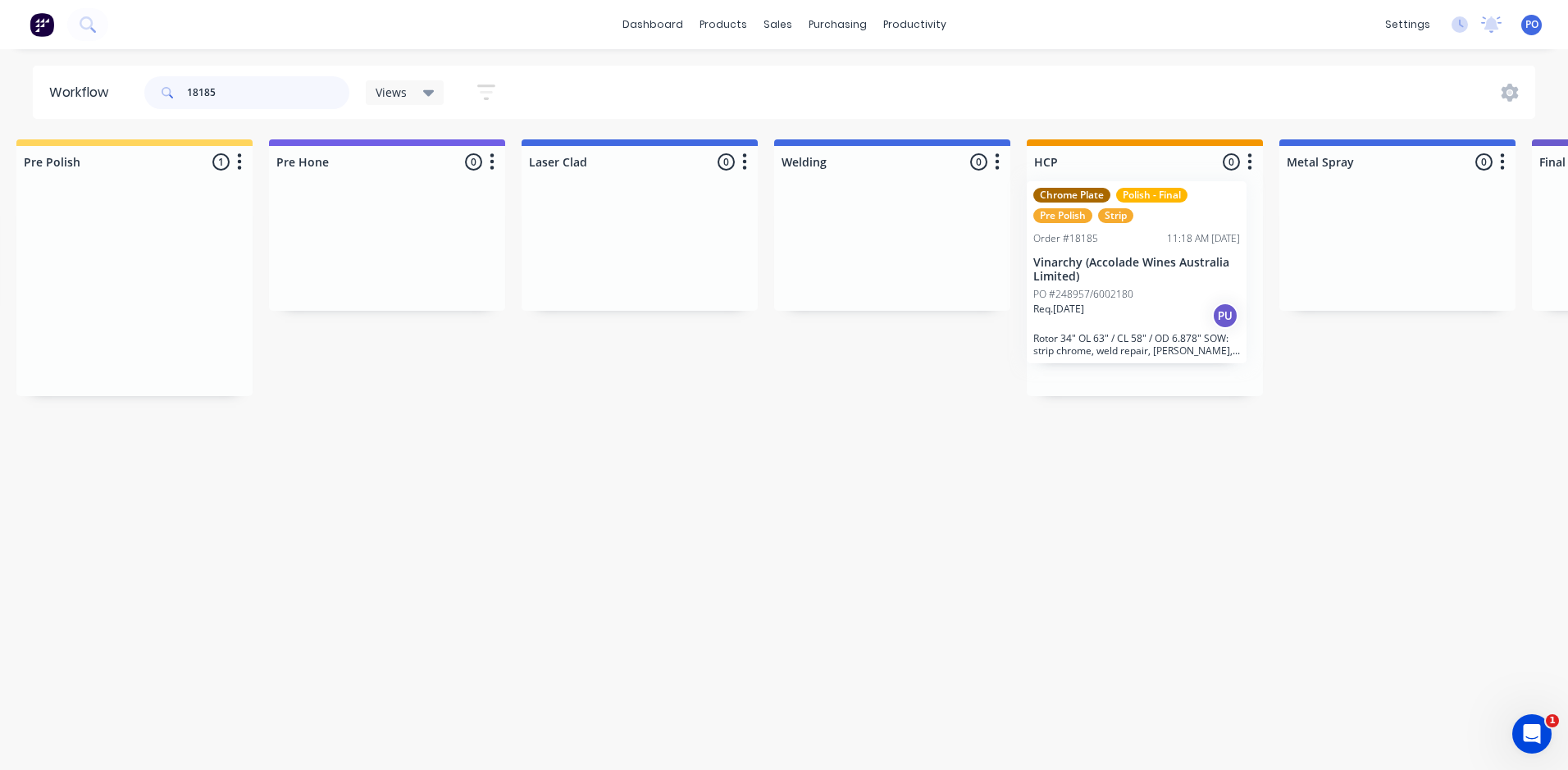
drag, startPoint x: 586, startPoint y: 313, endPoint x: 1173, endPoint y: 293, distance: 587.3
click at [1173, 293] on div "Submitted 0 Status colour #273444 hex #273444 Save Cancel Summaries Total order…" at bounding box center [758, 268] width 5113 height 256
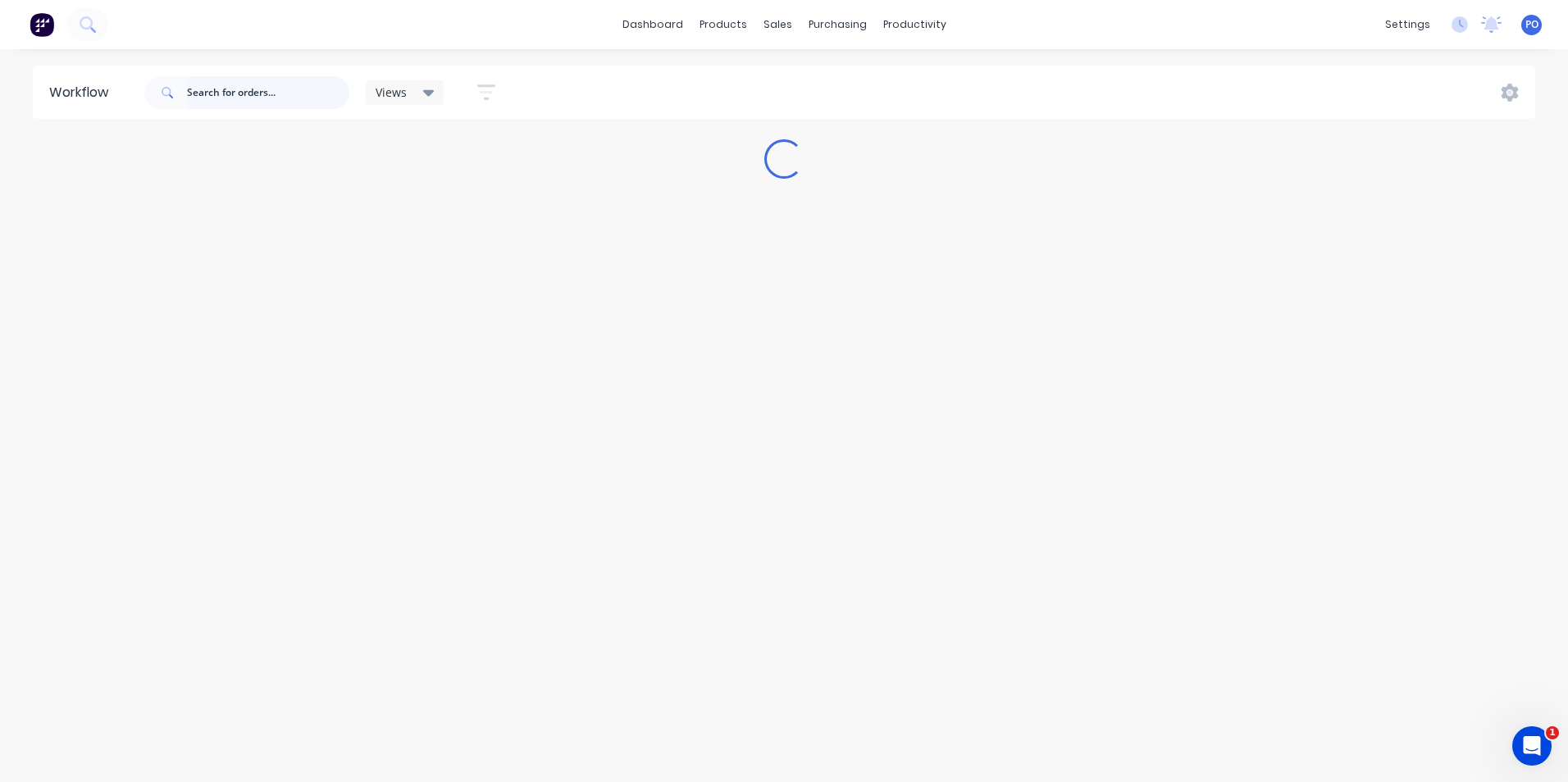
click at [265, 94] on input "text" at bounding box center [269, 93] width 163 height 33
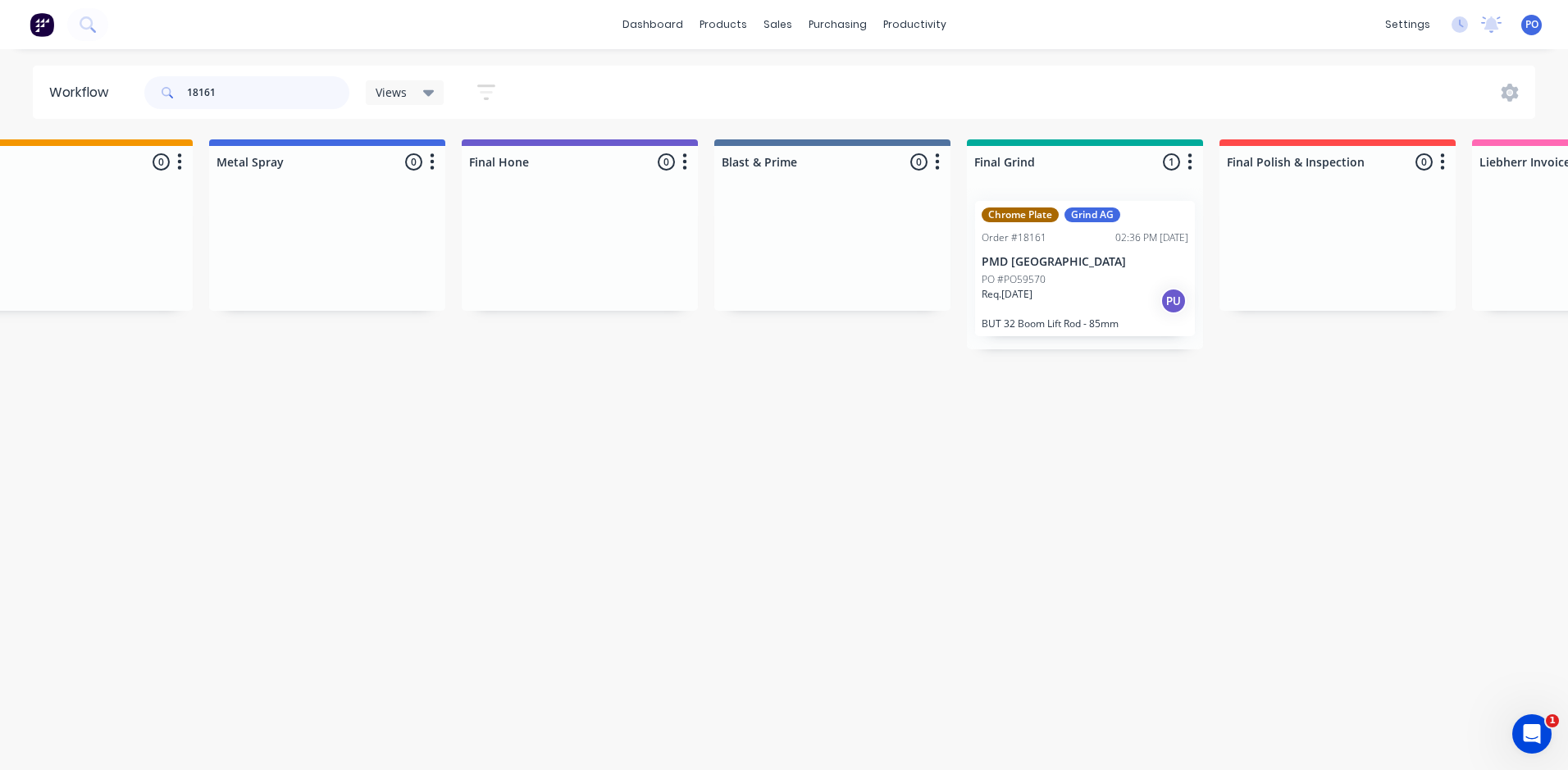
scroll to position [0, 2852]
click at [220, 86] on input "18161" at bounding box center [269, 93] width 163 height 33
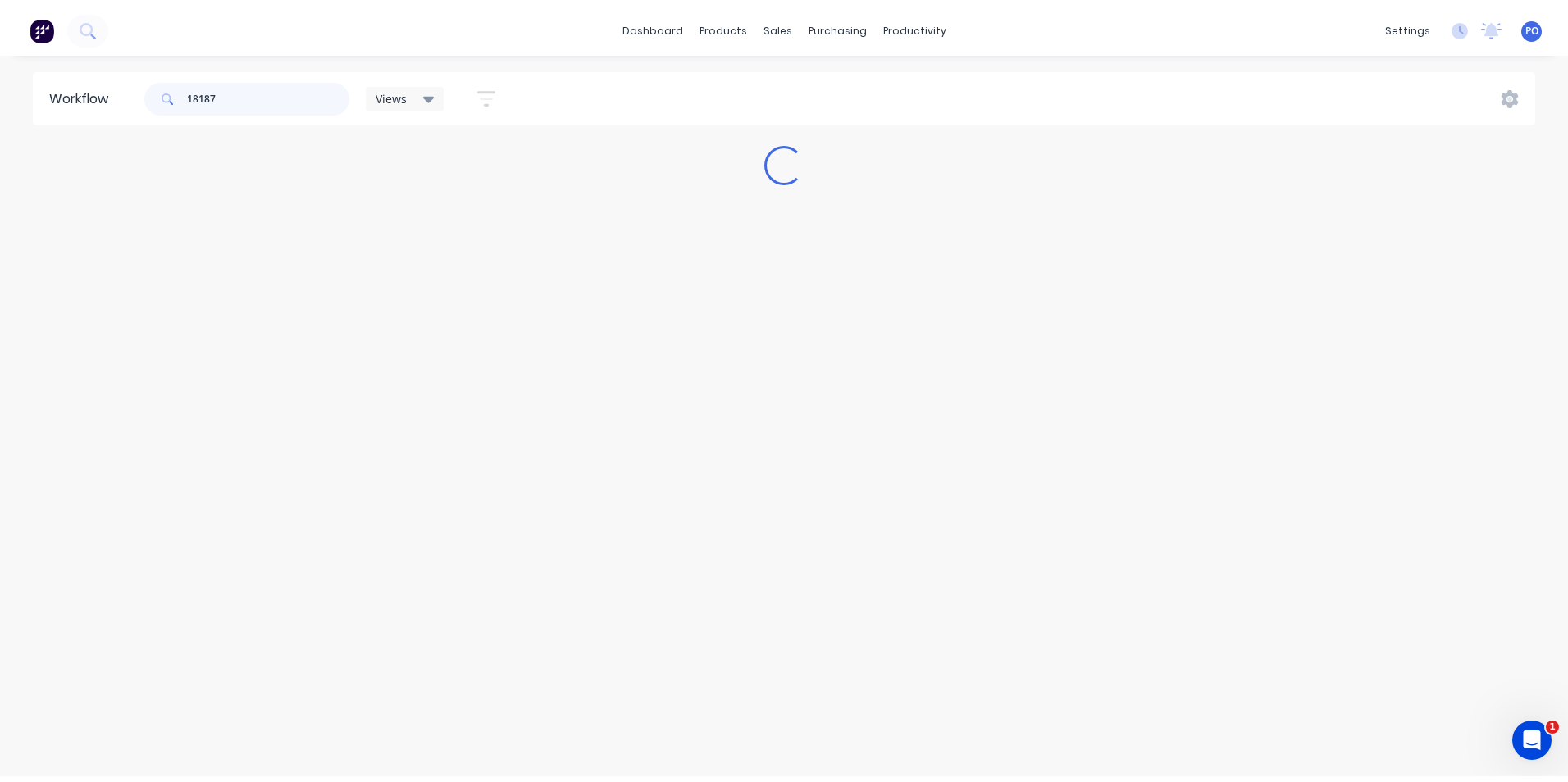
scroll to position [0, 0]
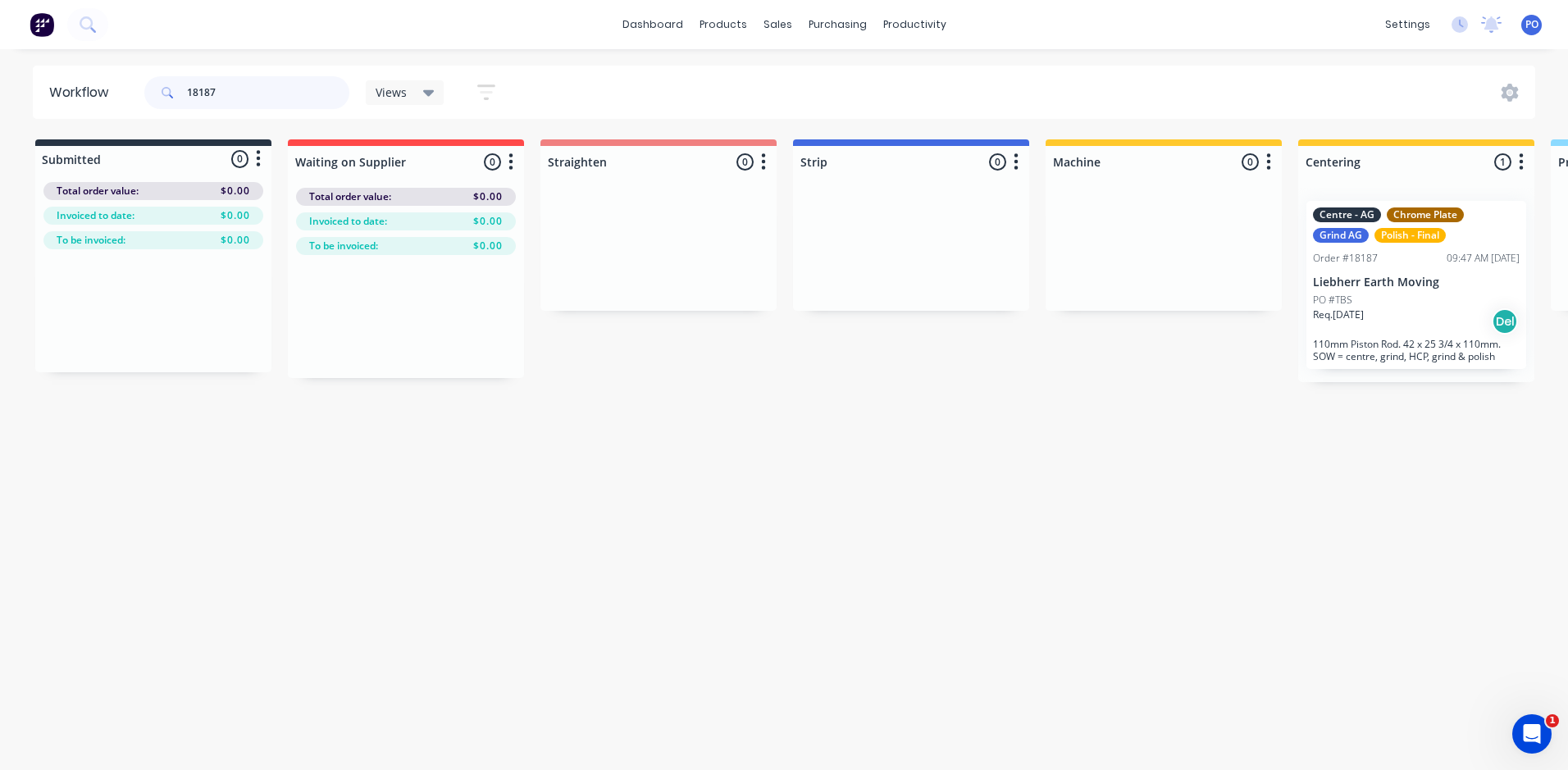
type input "18187"
click at [805, 77] on div "Sales Orders" at bounding box center [838, 79] width 67 height 15
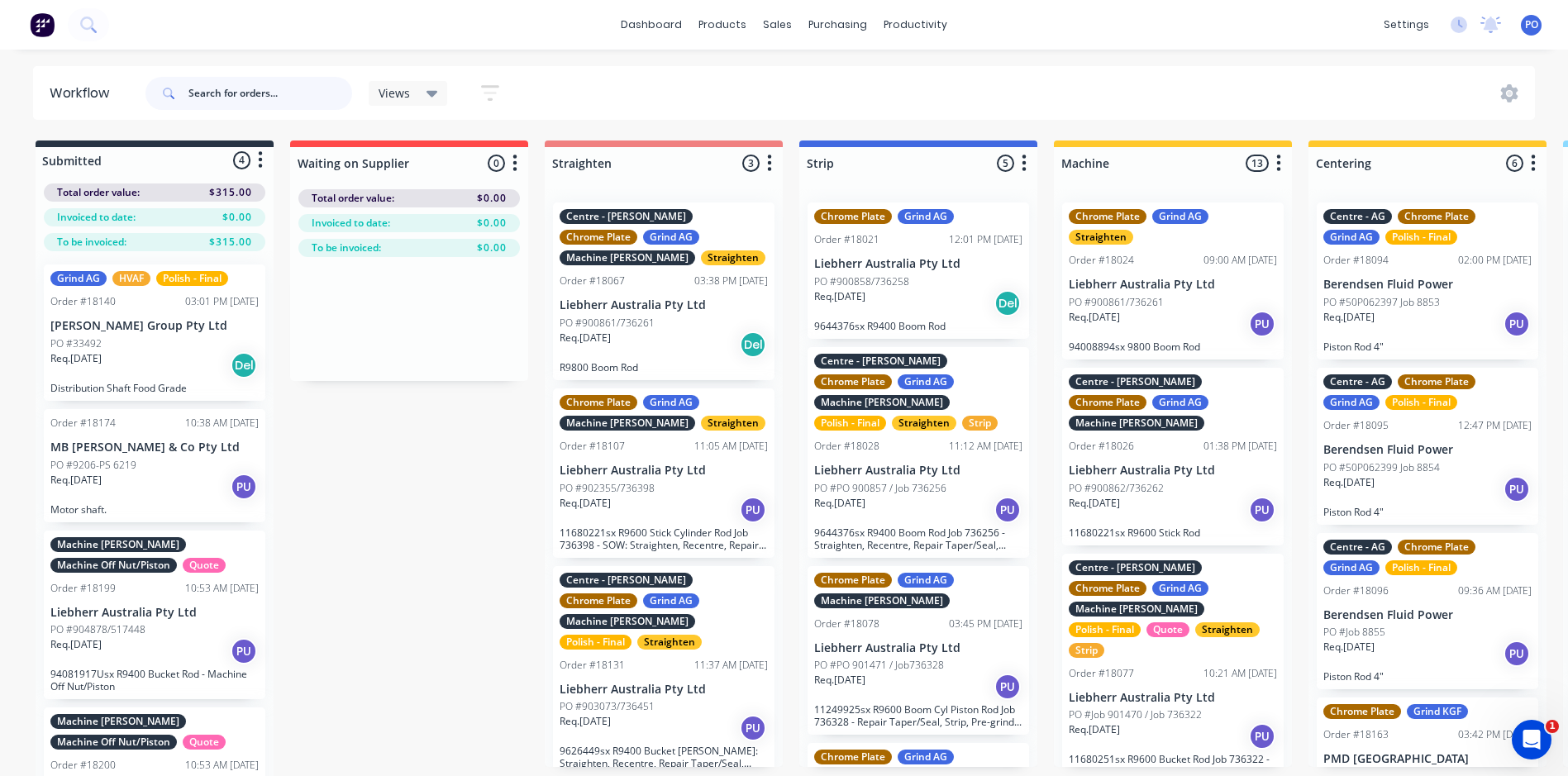
click at [214, 94] on input "text" at bounding box center [271, 94] width 164 height 33
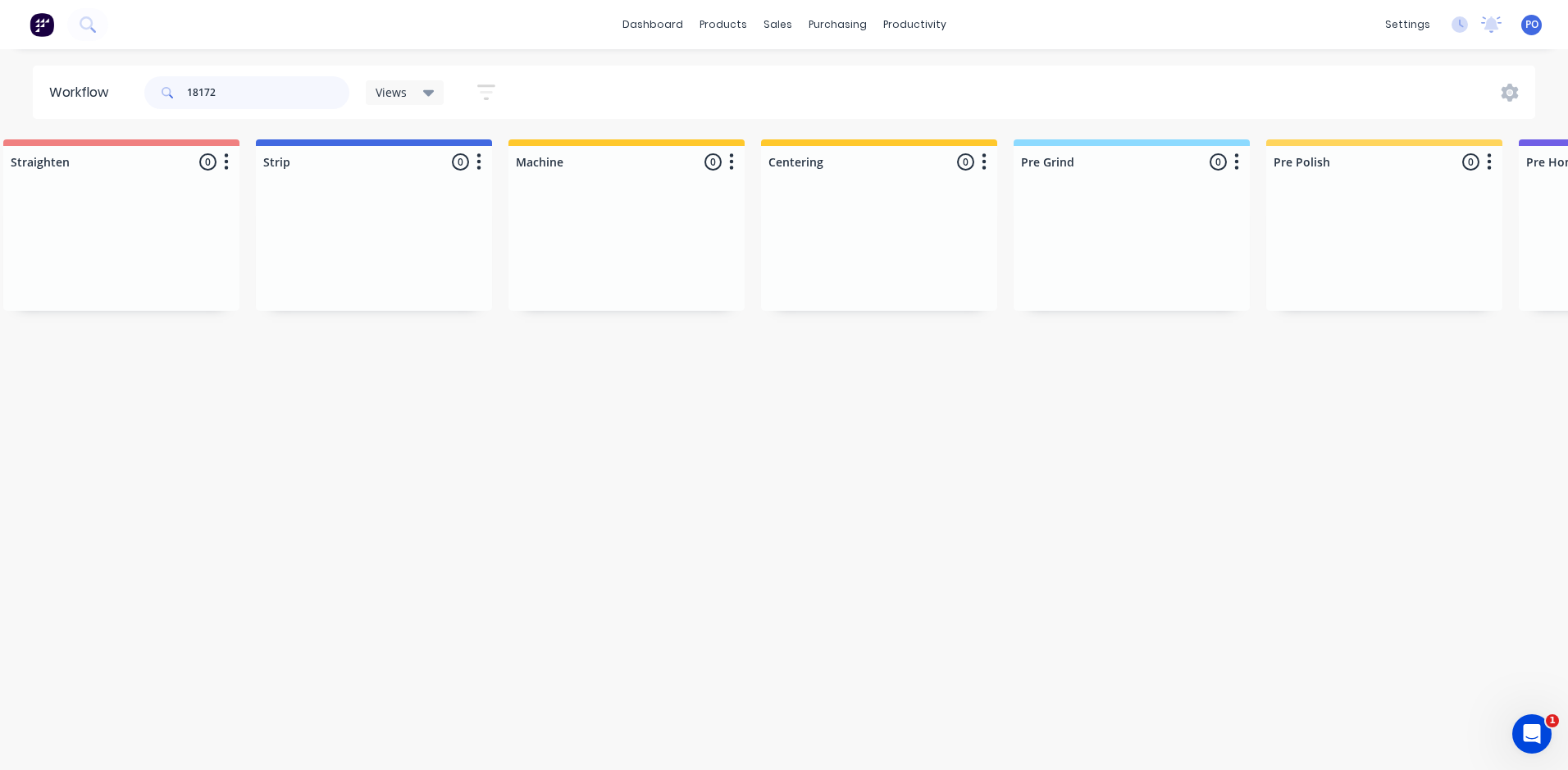
scroll to position [0, 499]
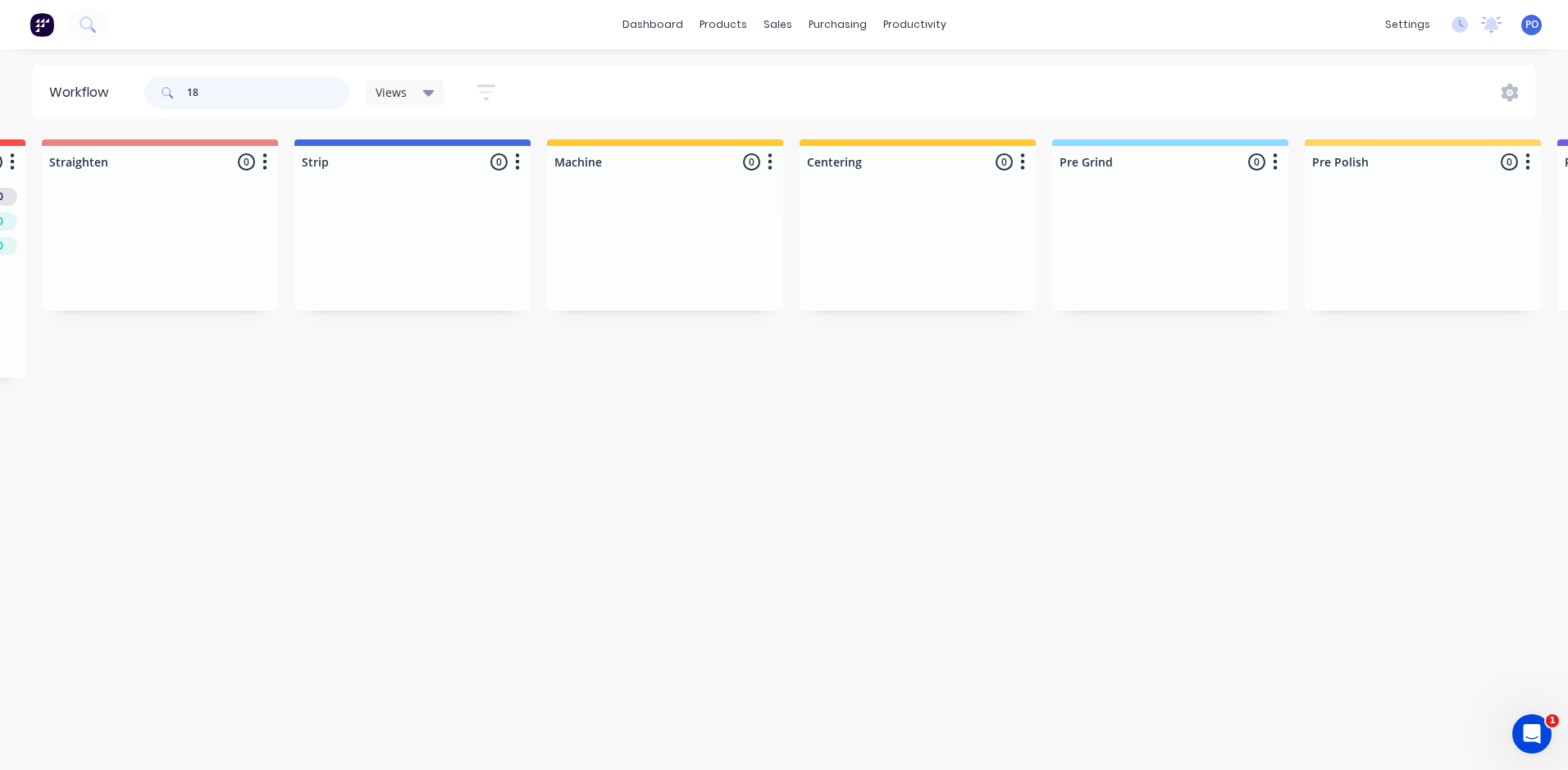
type input "1"
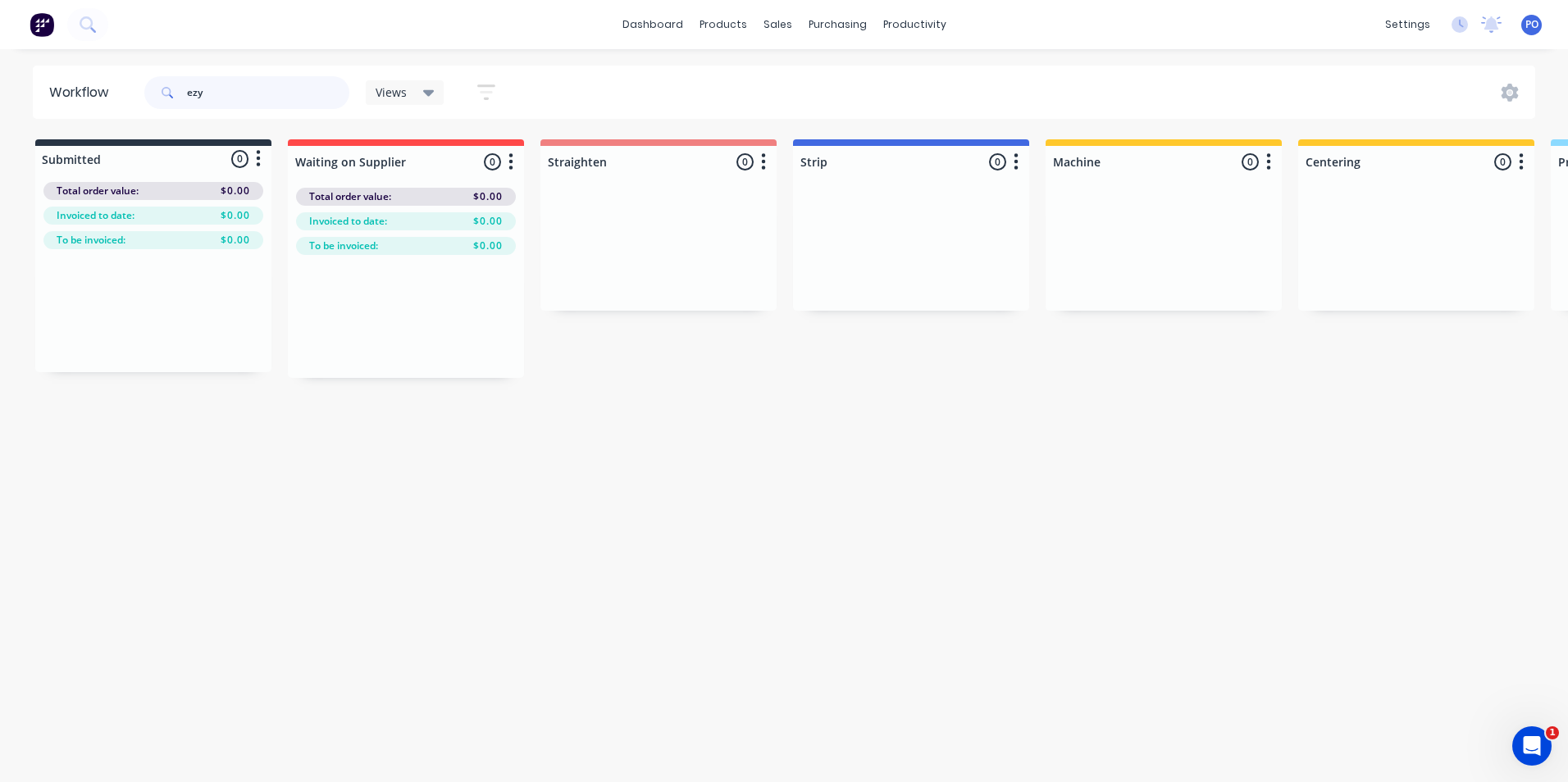
type input "ezy"
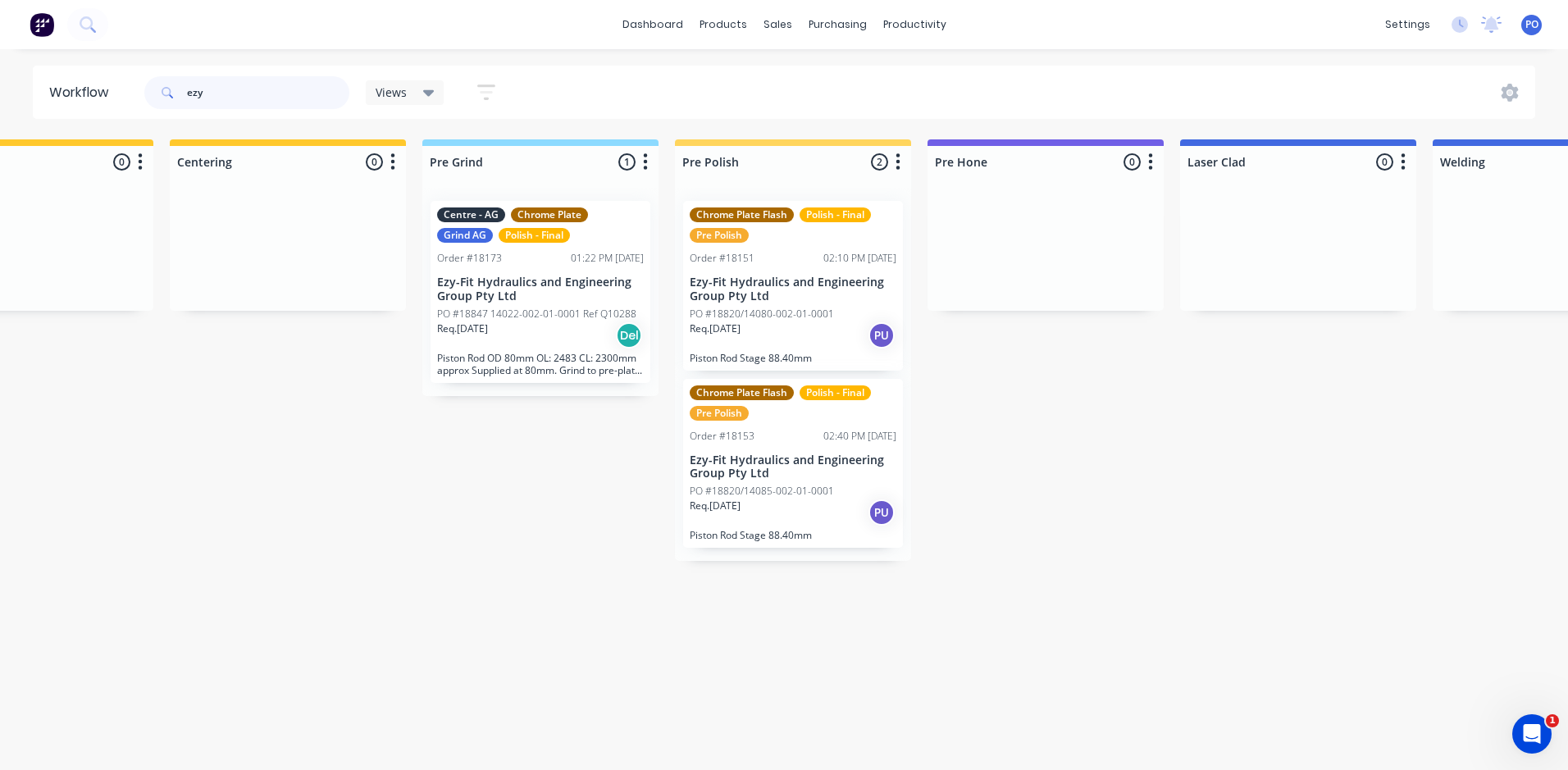
scroll to position [0, 1158]
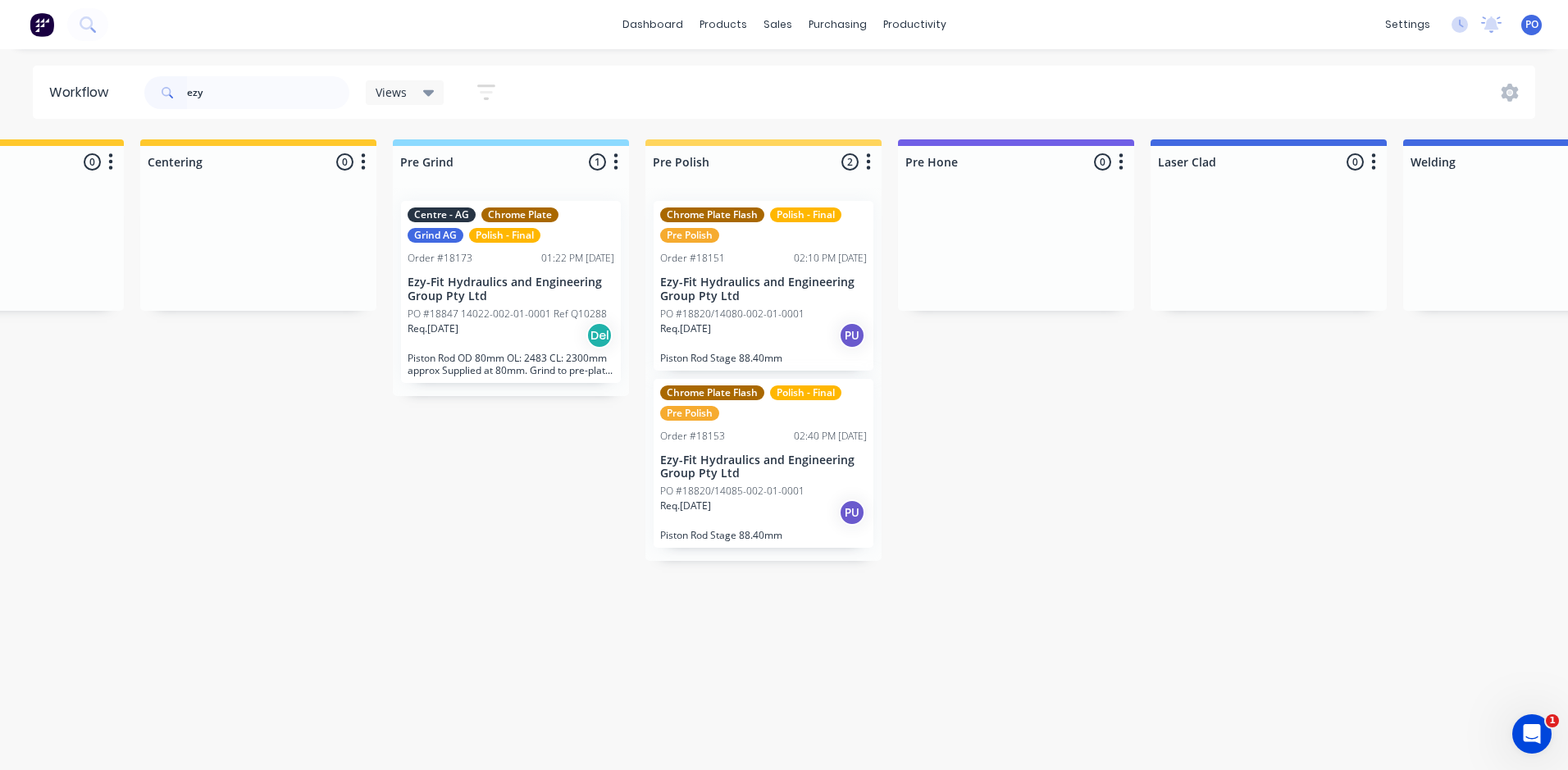
click at [526, 343] on div "Req. [DATE] Del" at bounding box center [510, 335] width 206 height 28
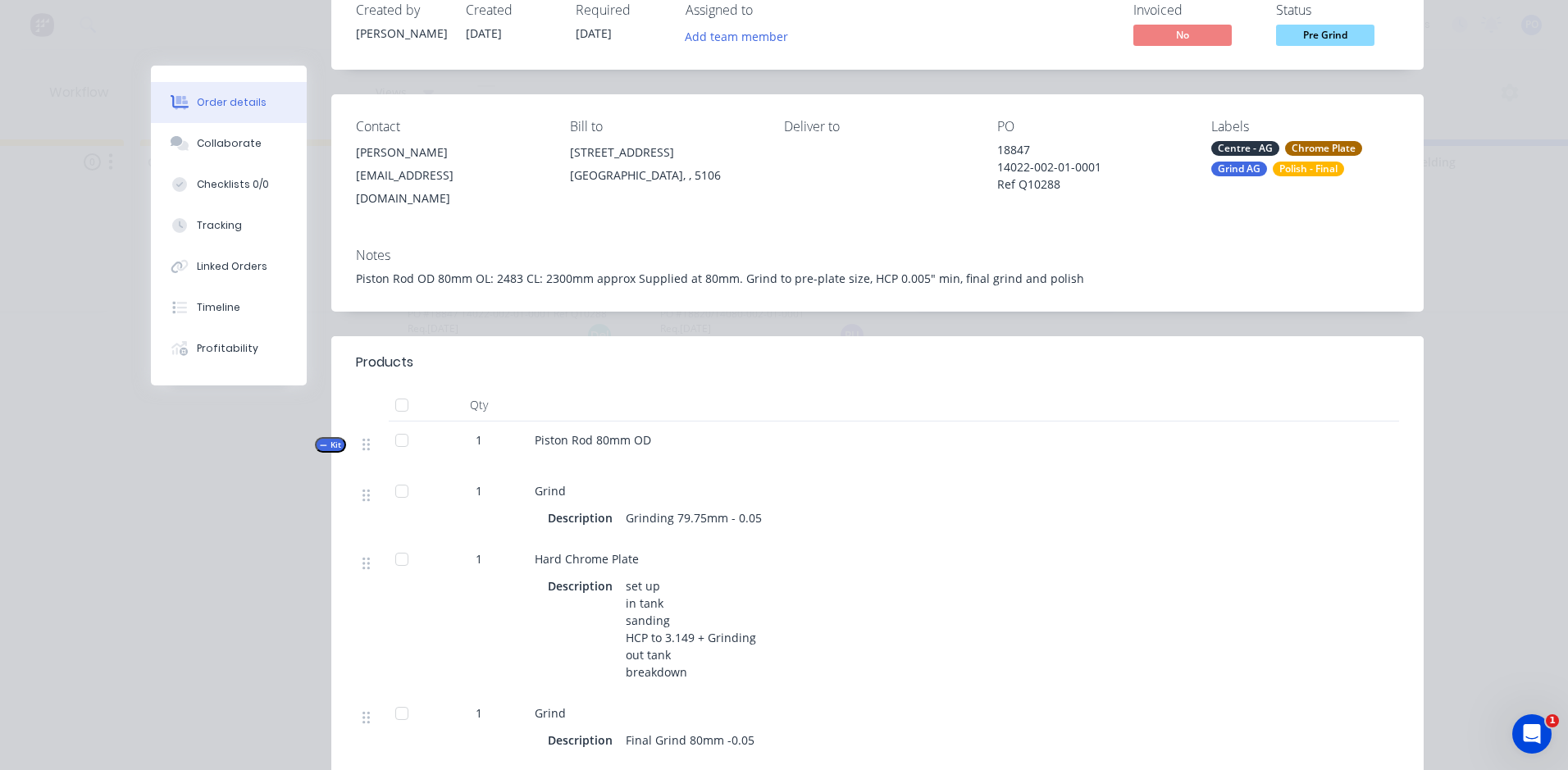
scroll to position [82, 0]
